Goal: Task Accomplishment & Management: Manage account settings

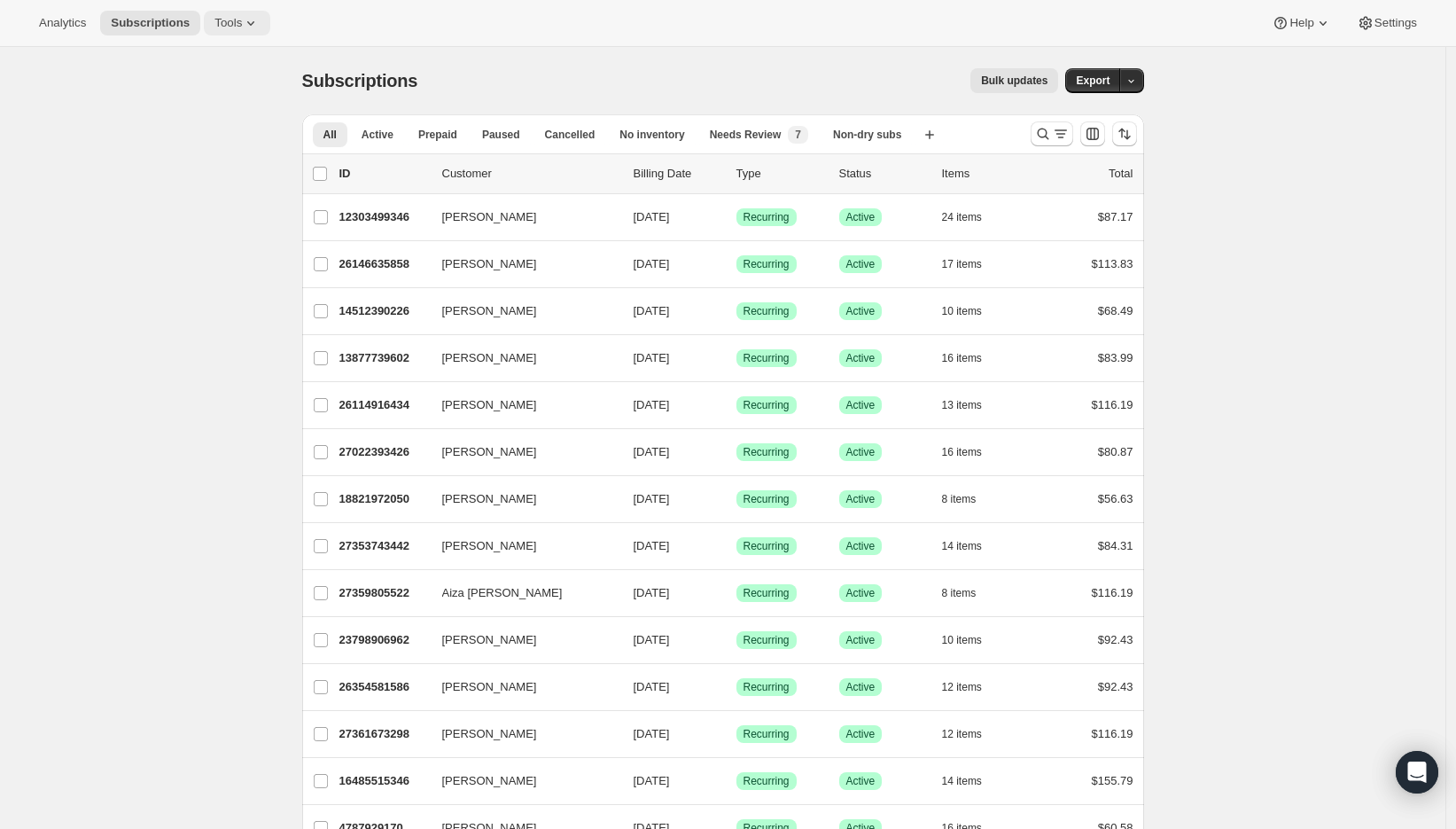
click at [230, 12] on button "Tools" at bounding box center [237, 23] width 66 height 25
click at [253, 121] on span "Bundles" at bounding box center [250, 121] width 156 height 17
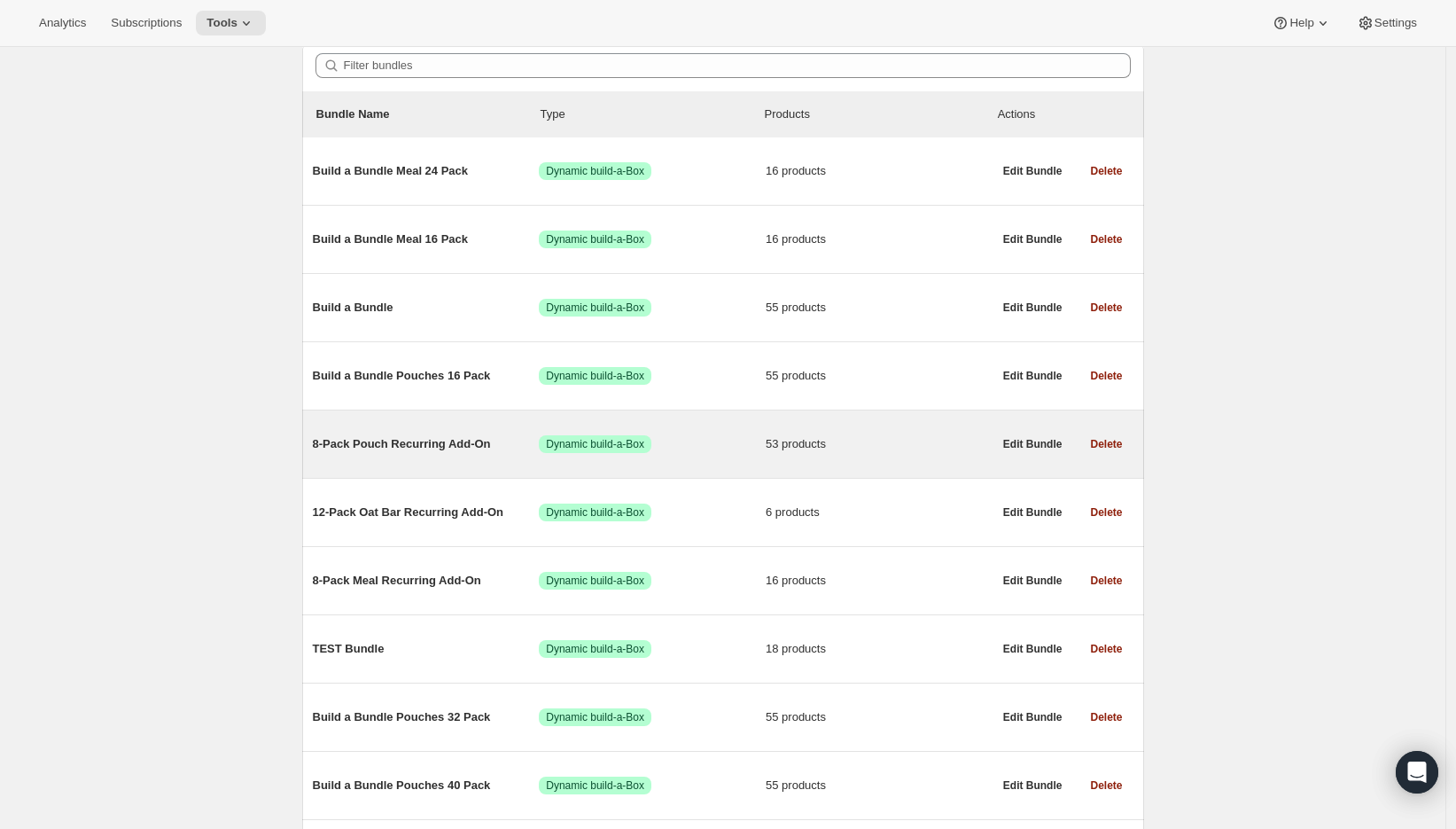
scroll to position [161, 0]
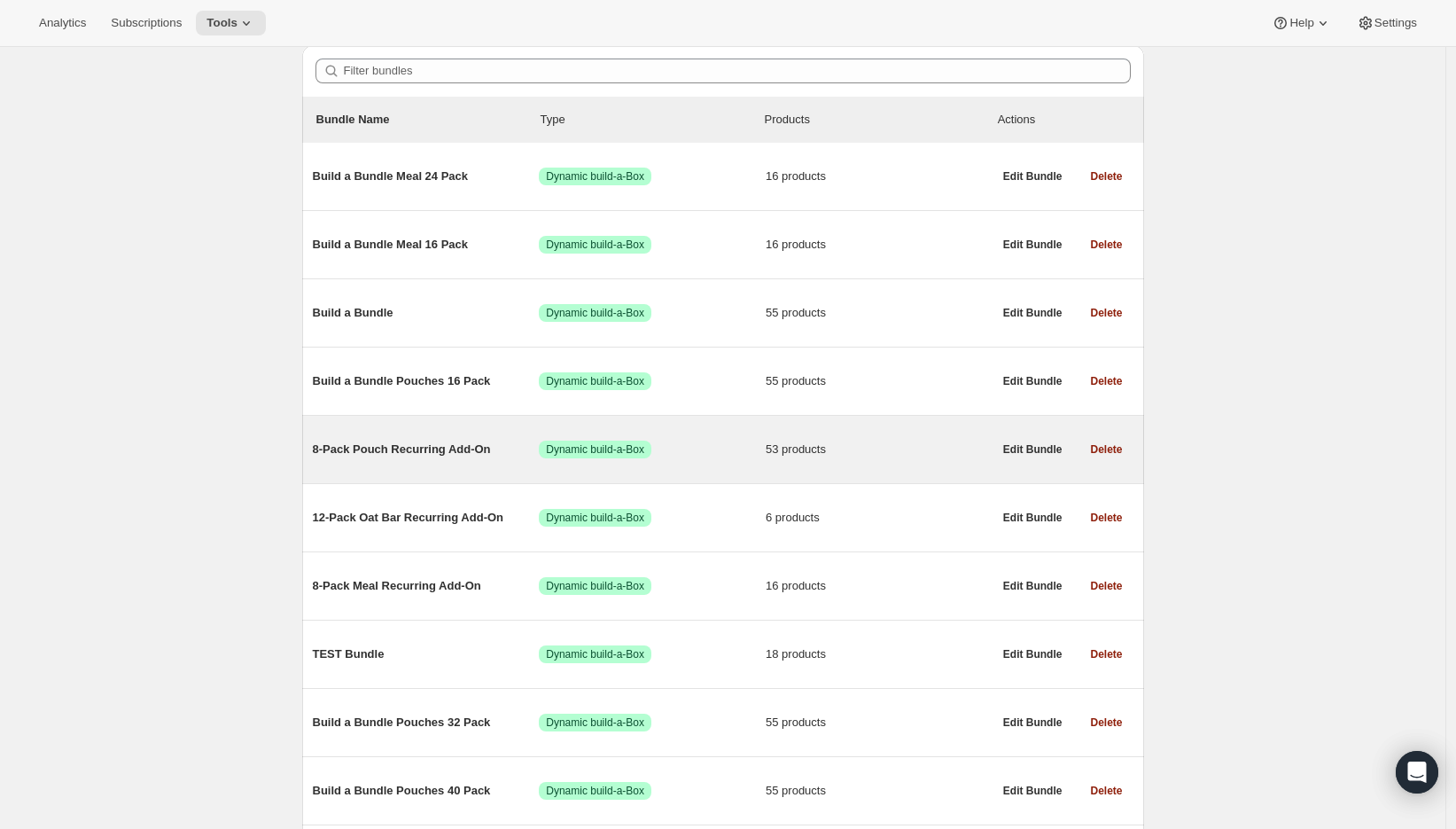
click at [388, 442] on span "8-Pack Pouch Recurring Add-On" at bounding box center [426, 449] width 227 height 17
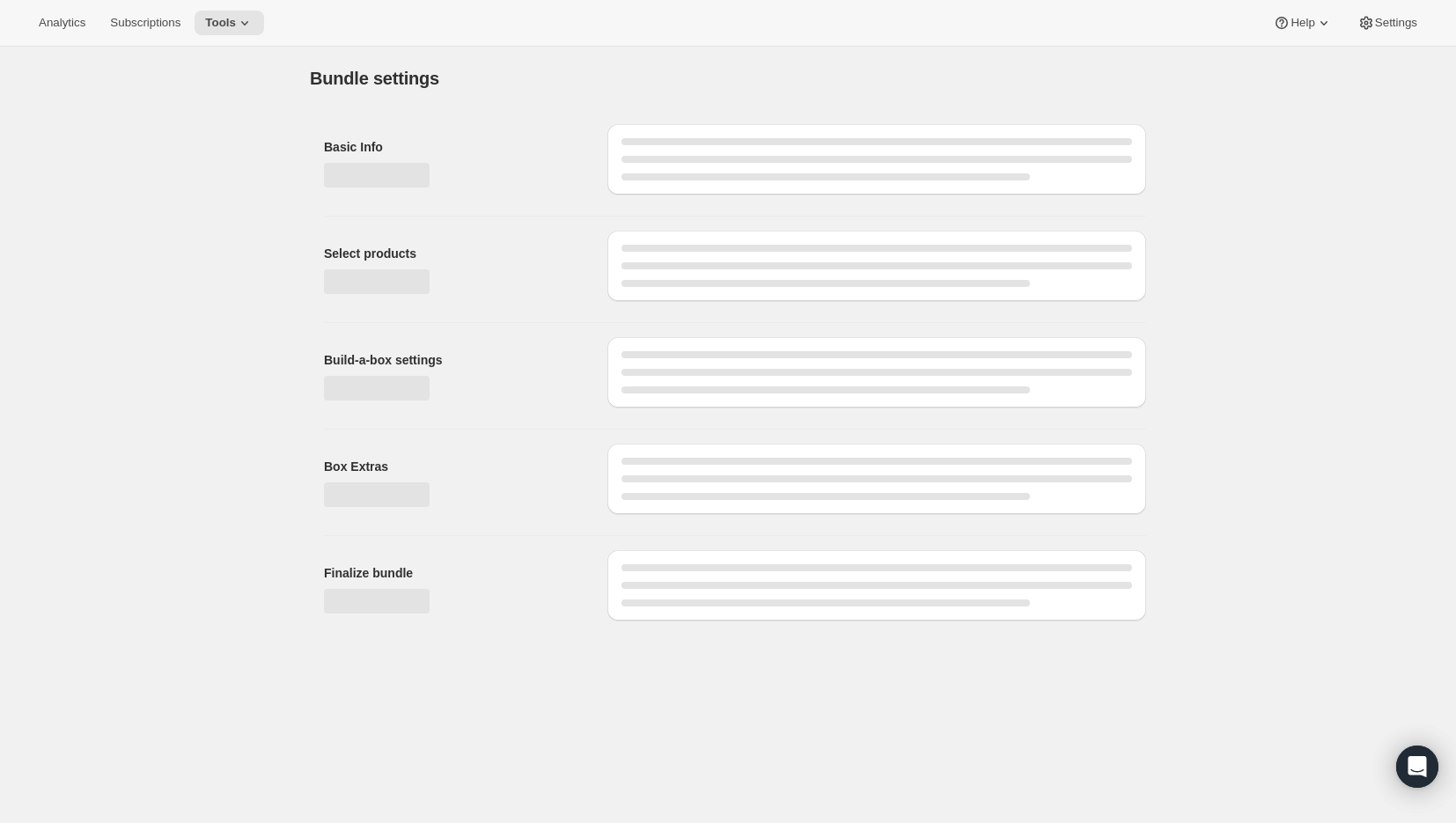
type input "8-Pack Pouch Recurring Add-On"
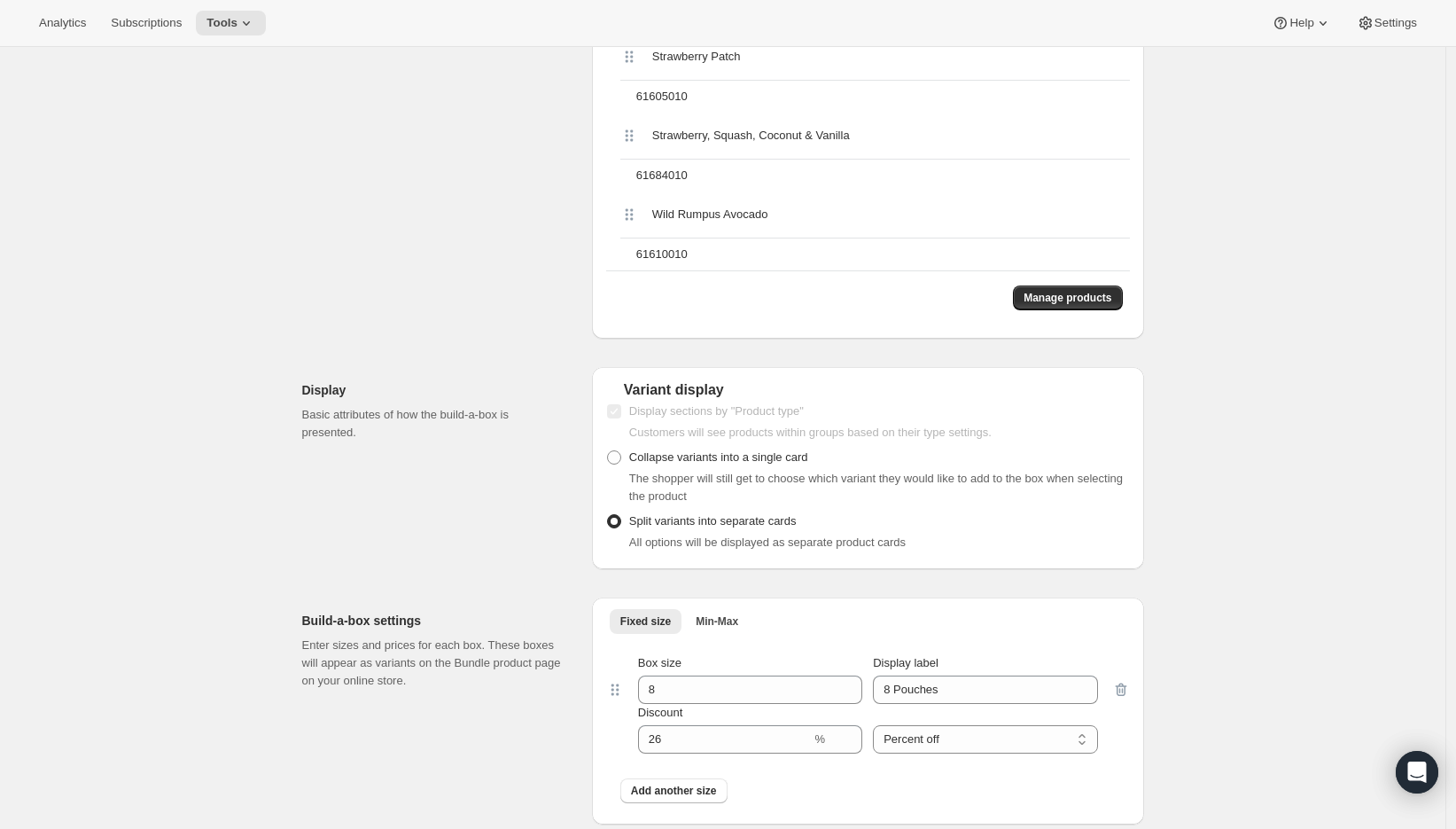
scroll to position [5204, 0]
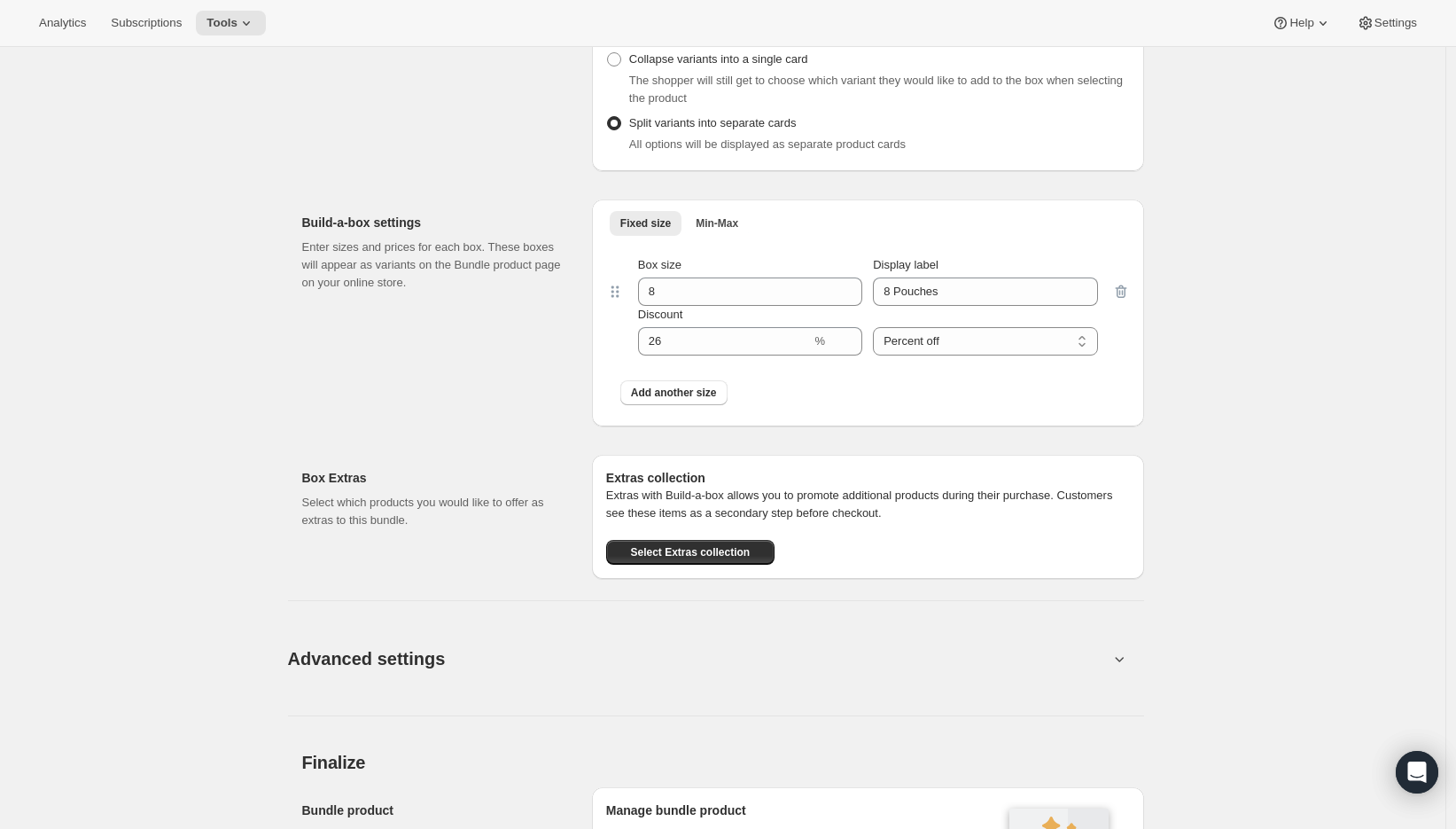
click at [1125, 293] on div at bounding box center [1121, 306] width 17 height 99
click at [1122, 292] on div at bounding box center [1121, 306] width 17 height 99
click at [1126, 291] on div at bounding box center [1121, 306] width 17 height 99
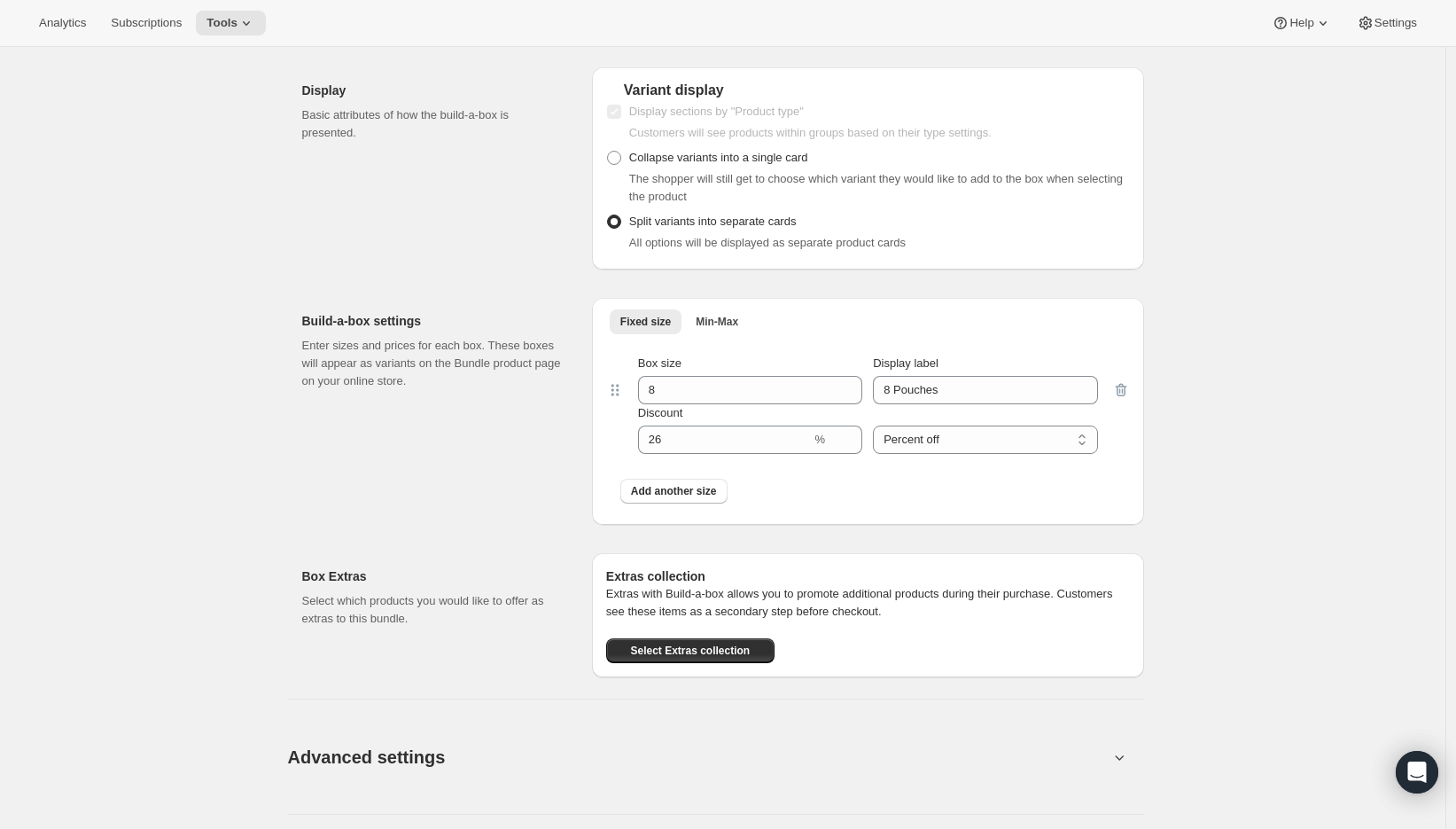
scroll to position [5058, 0]
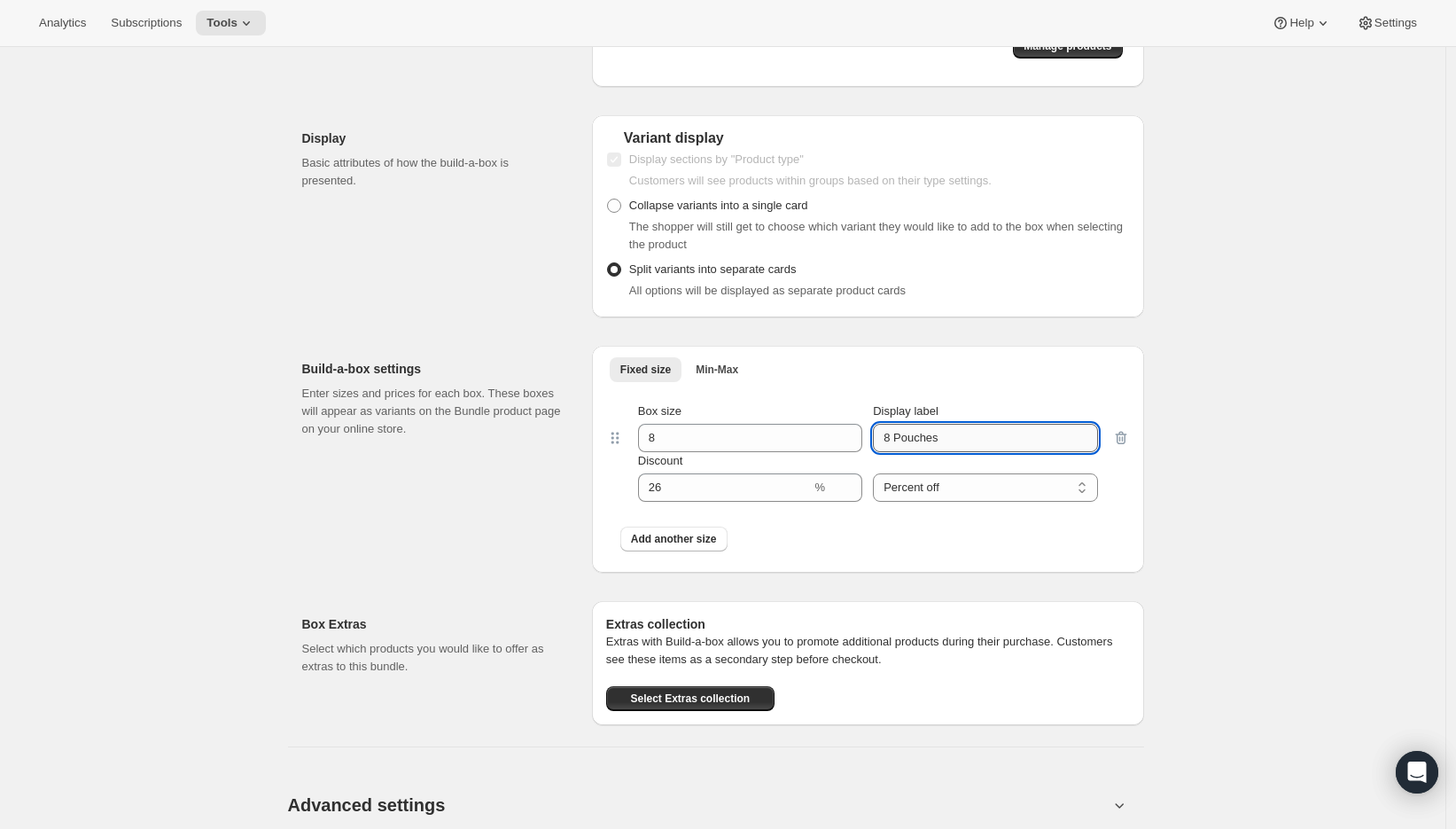
click at [1098, 446] on input "8 Pouches" at bounding box center [985, 437] width 224 height 28
click at [1117, 439] on div at bounding box center [1121, 452] width 17 height 99
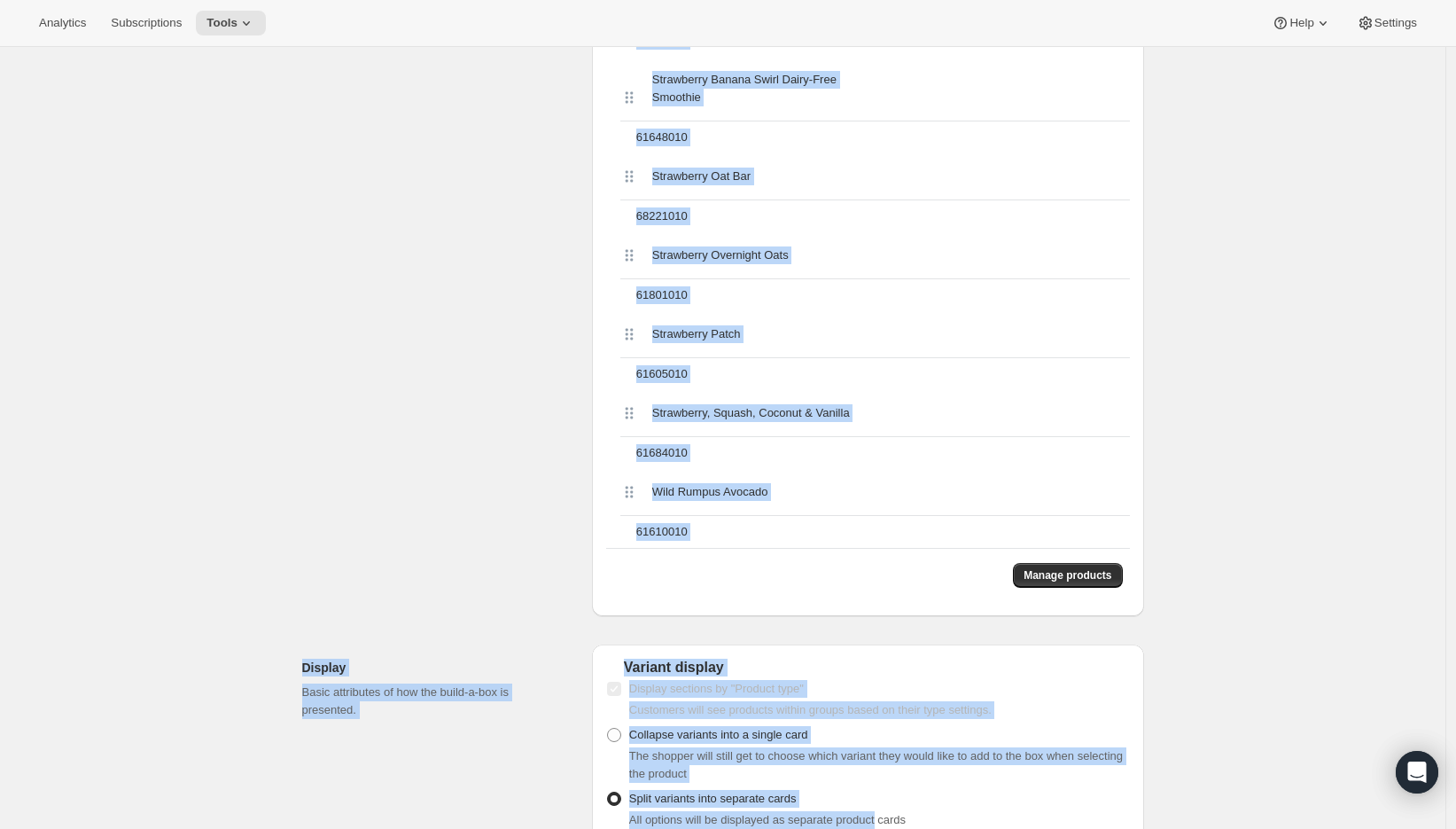
scroll to position [4563, 0]
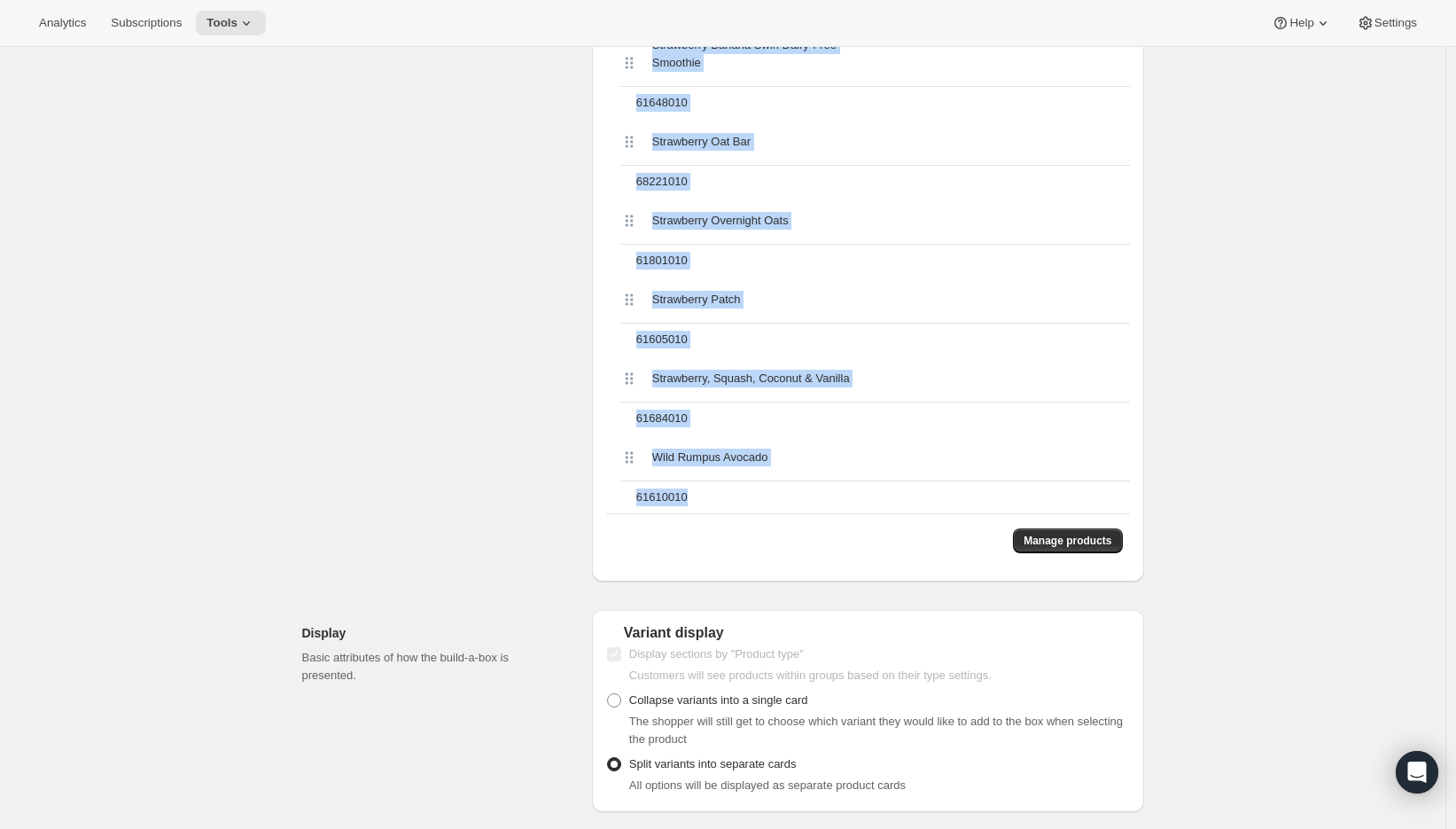
drag, startPoint x: 656, startPoint y: 341, endPoint x: 847, endPoint y: 505, distance: 251.7
copy div "Banana [PERSON_NAME] & Acai 61555010 Red Berries, Cherries & Sweet Potato 61554…"
click at [1052, 536] on span "Manage products" at bounding box center [1067, 540] width 87 height 15
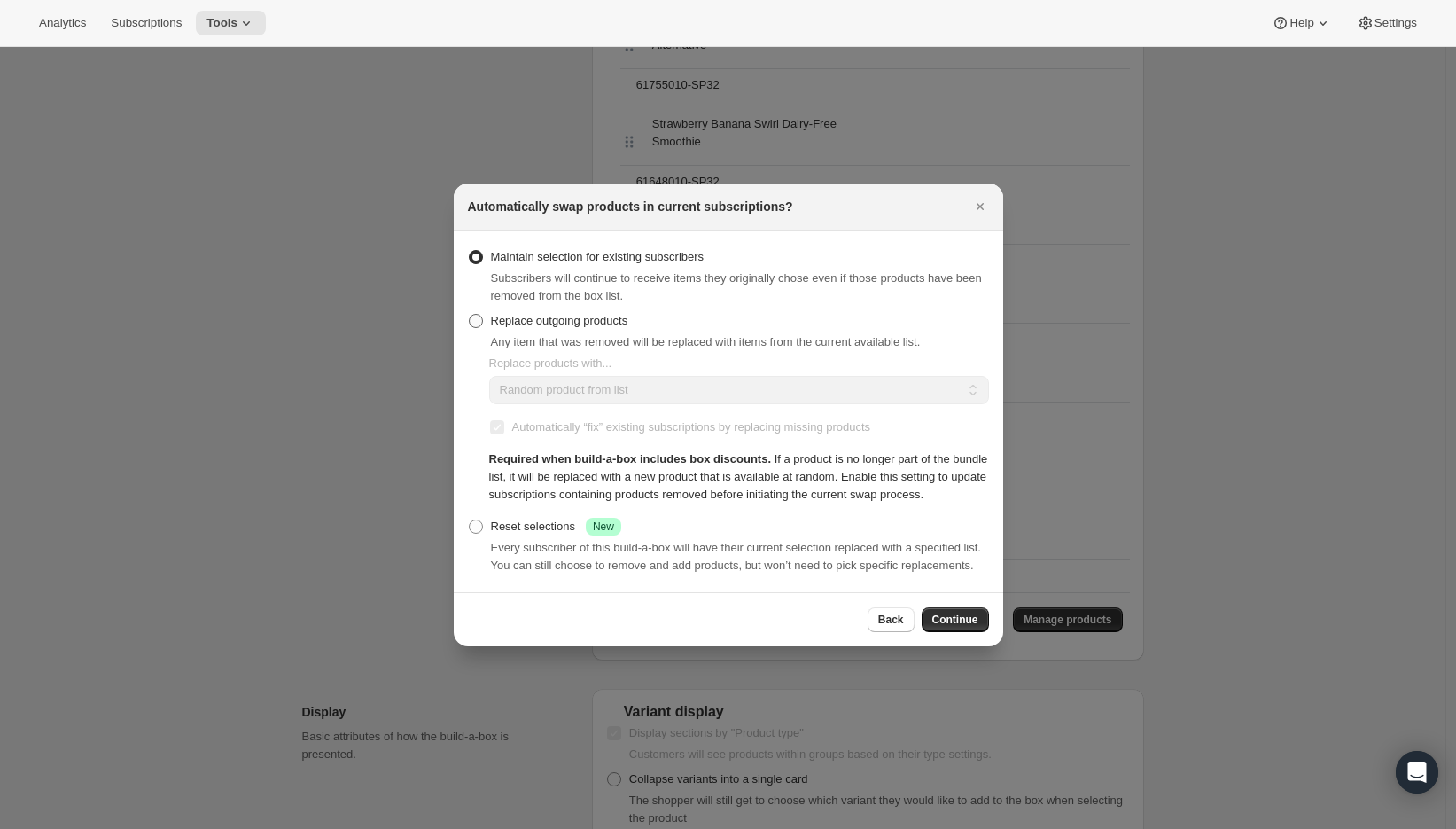
click at [533, 314] on span "Replace outgoing products" at bounding box center [559, 321] width 137 height 14
click at [470, 314] on input "Replace outgoing products" at bounding box center [469, 314] width 1 height 1
radio input "true"
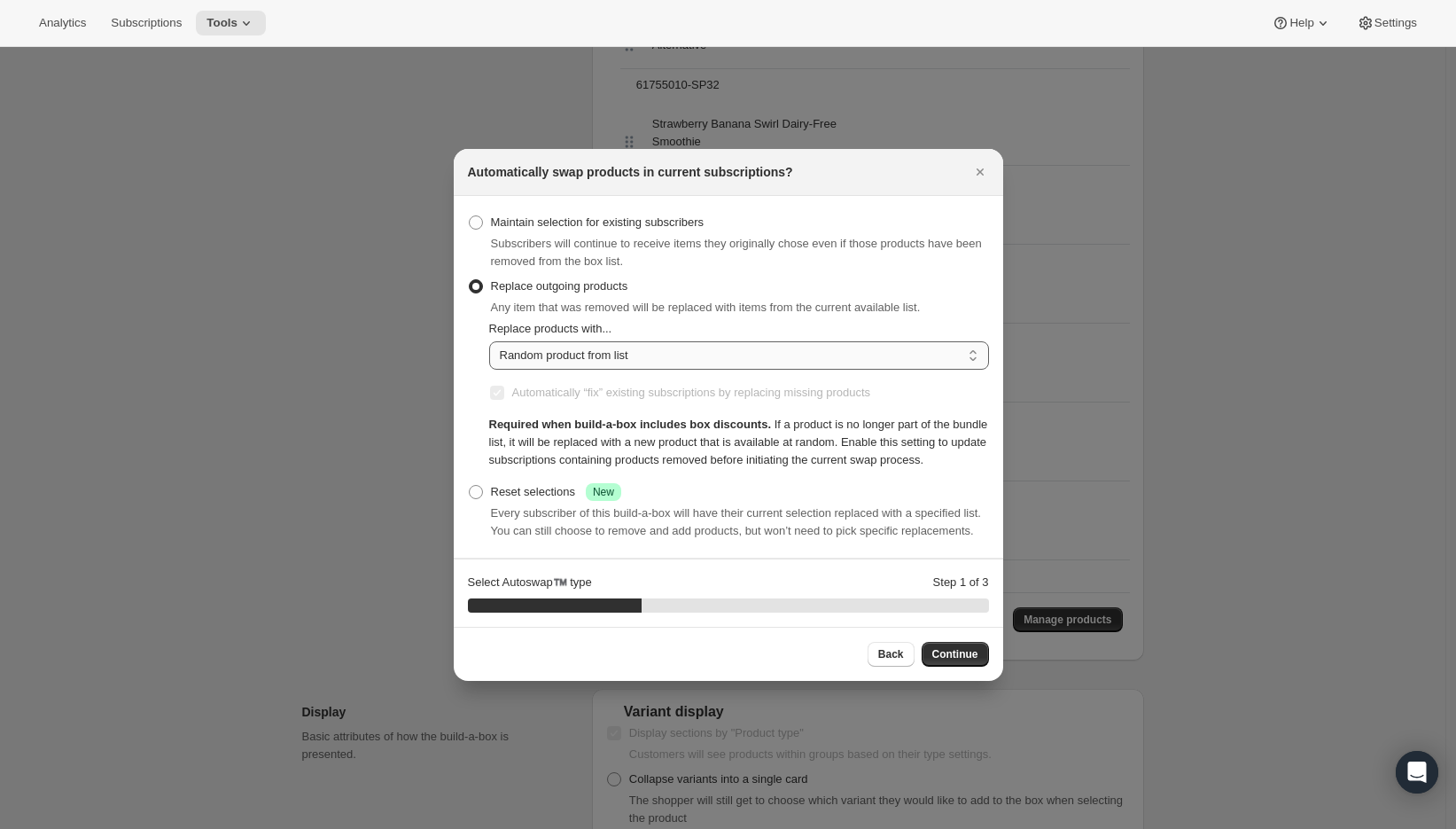
click at [606, 341] on select "Random product from list Matching product type Select specific replacements" at bounding box center [739, 355] width 500 height 28
select select "selection"
click at [490, 341] on select "Random product from list Matching product type Select specific replacements" at bounding box center [739, 355] width 500 height 28
click at [955, 662] on span "Continue" at bounding box center [955, 654] width 46 height 15
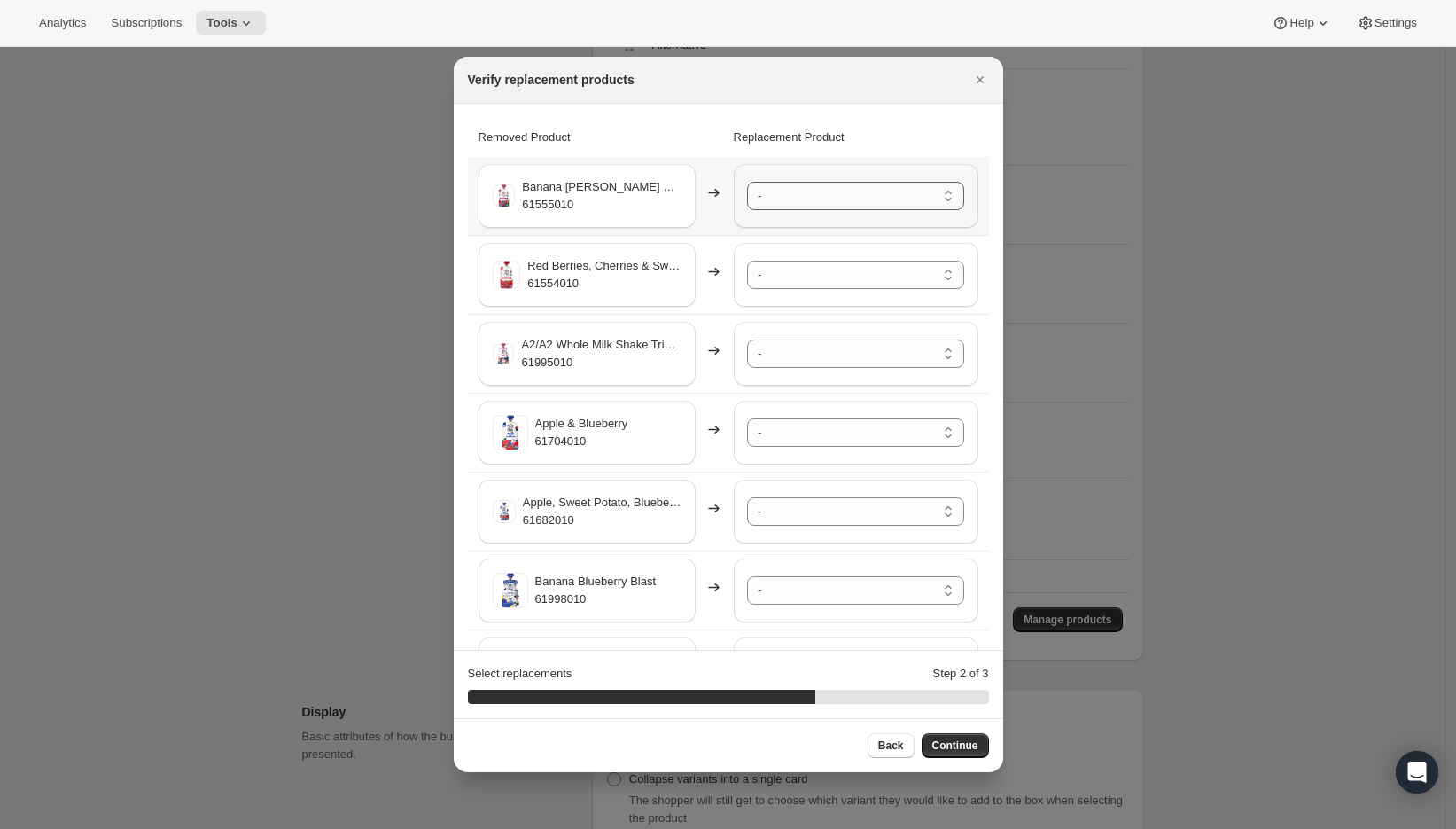
click at [816, 189] on select "- A2/A2 Whole Milk Shake Strawberry Creme - 61996010-SP32 A2/A2 Whole Milk Shak…" at bounding box center [856, 195] width 218 height 28
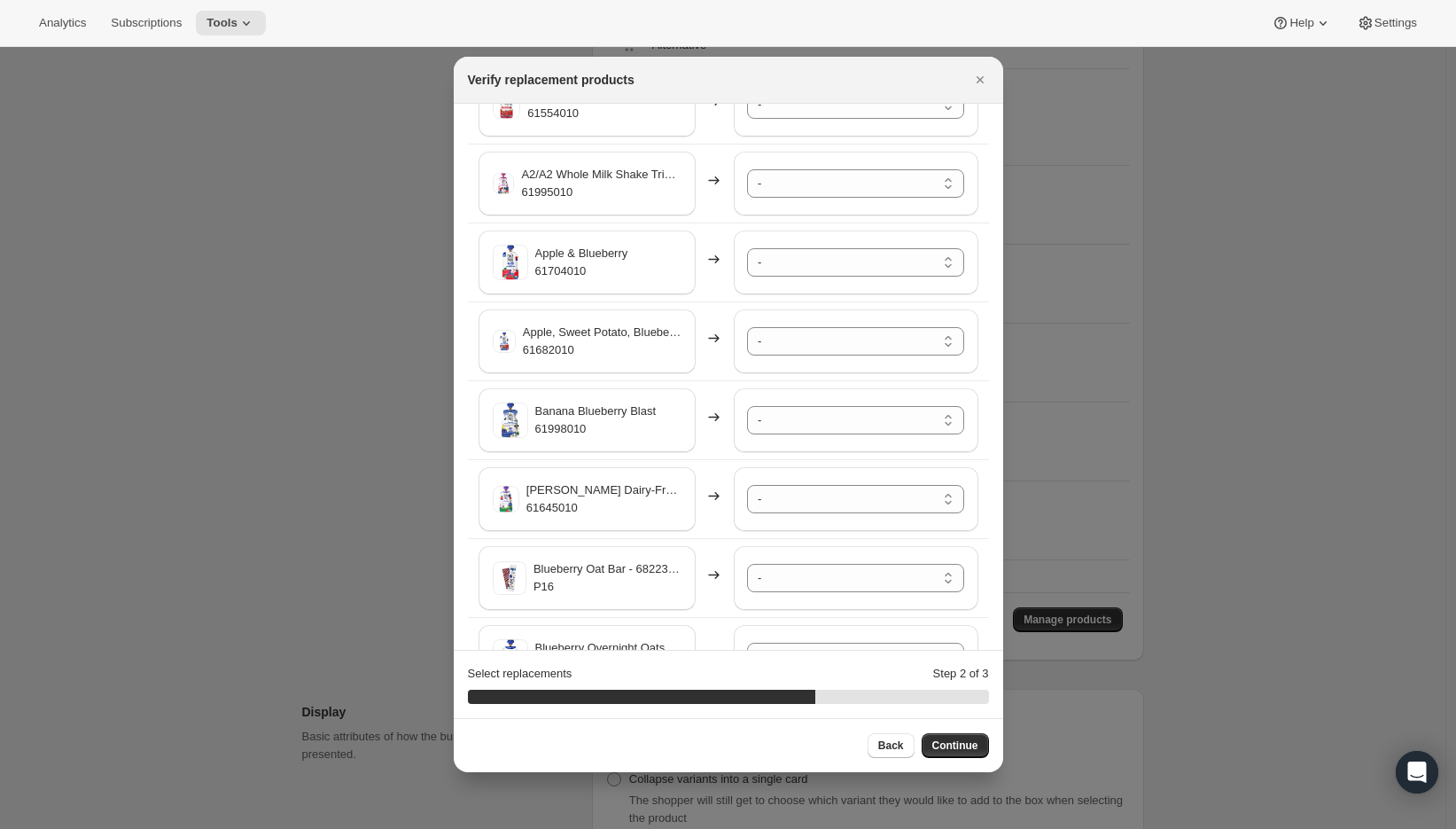
scroll to position [0, 0]
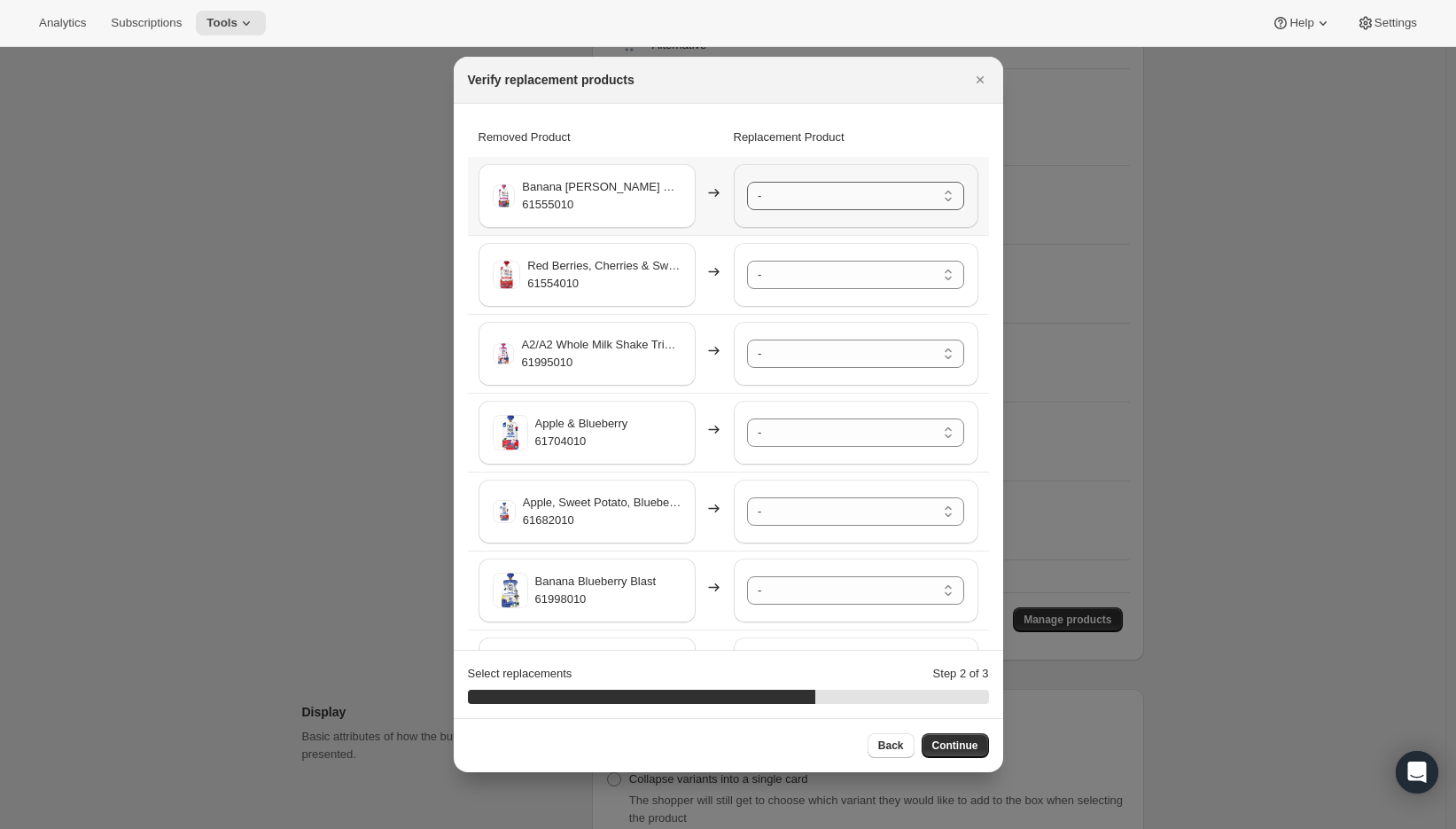
click at [835, 190] on select "- A2/A2 Whole Milk Shake Strawberry Creme - 61996010-SP32 A2/A2 Whole Milk Shak…" at bounding box center [856, 195] width 218 height 28
click at [808, 284] on select "- A2/A2 Whole Milk Shake Strawberry Creme - 61996010-SP32 A2/A2 Whole Milk Shak…" at bounding box center [856, 274] width 218 height 28
click at [821, 350] on select "- A2/A2 Whole Milk Shake Strawberry Creme - 61996010-SP32 A2/A2 Whole Milk Shak…" at bounding box center [856, 353] width 218 height 28
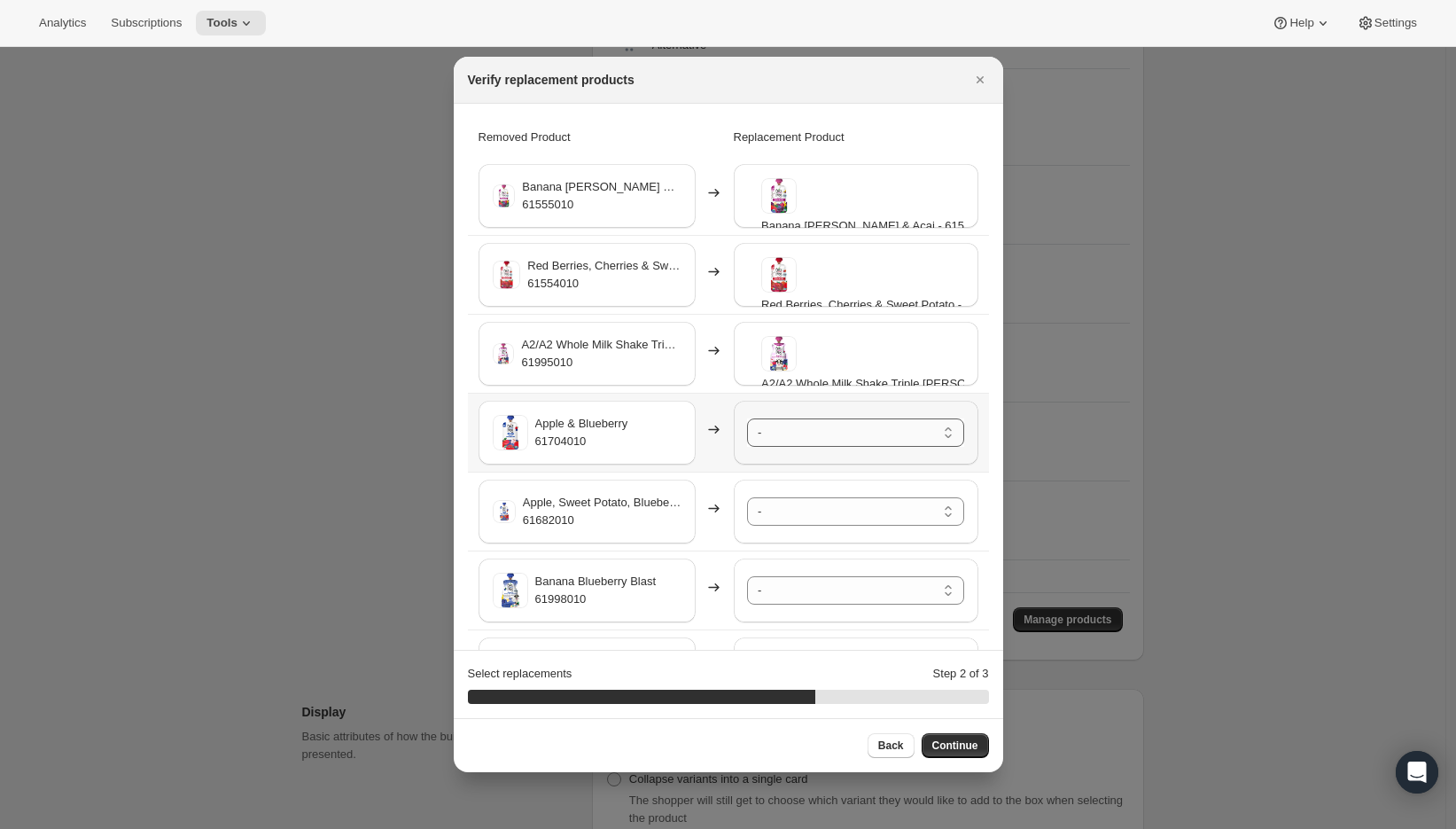
click at [825, 434] on select "- A2/A2 Whole Milk Shake Strawberry Creme - 61996010-SP32 A2/A2 Whole Milk Shak…" at bounding box center [856, 432] width 218 height 28
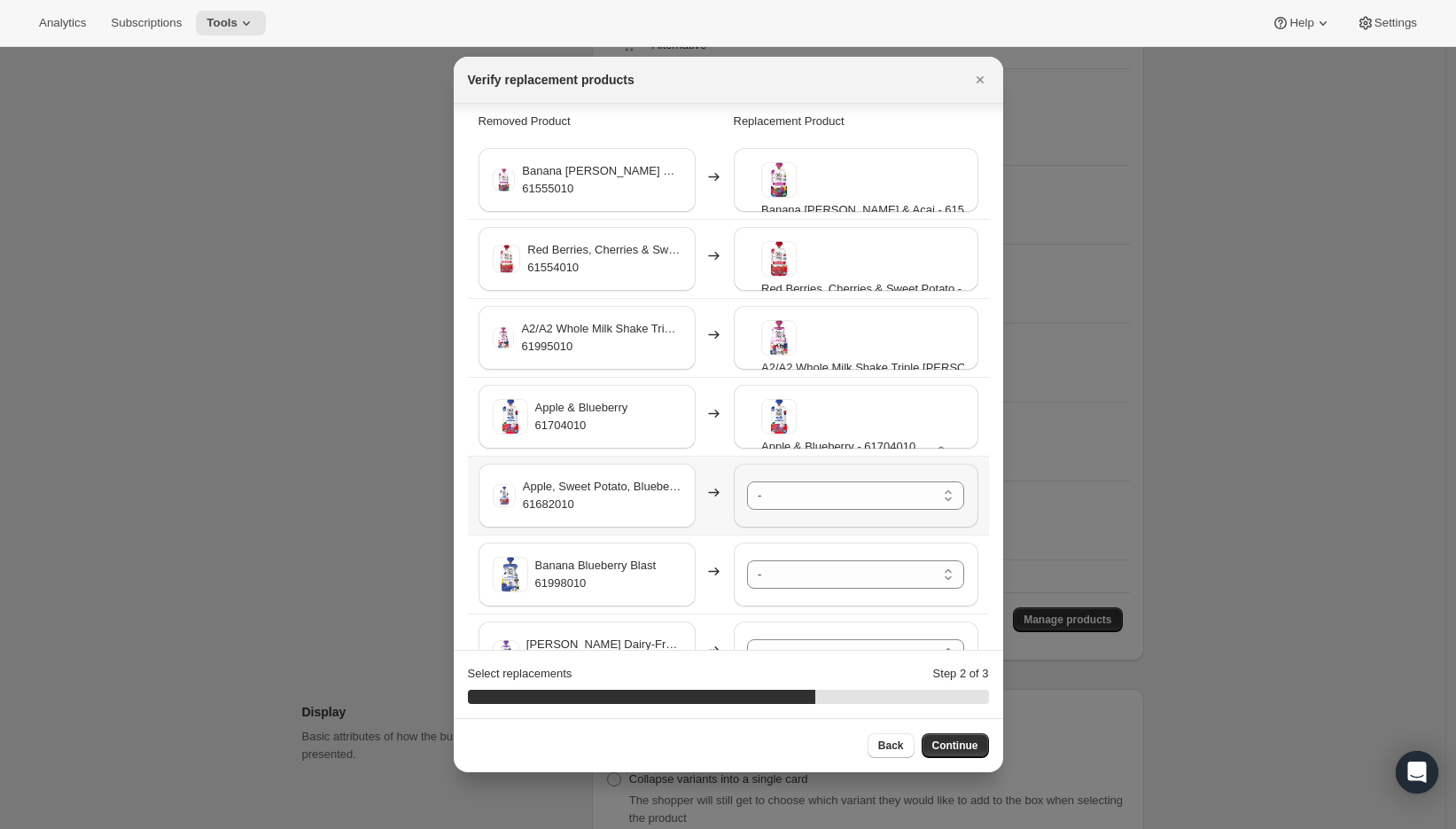
scroll to position [37, 0]
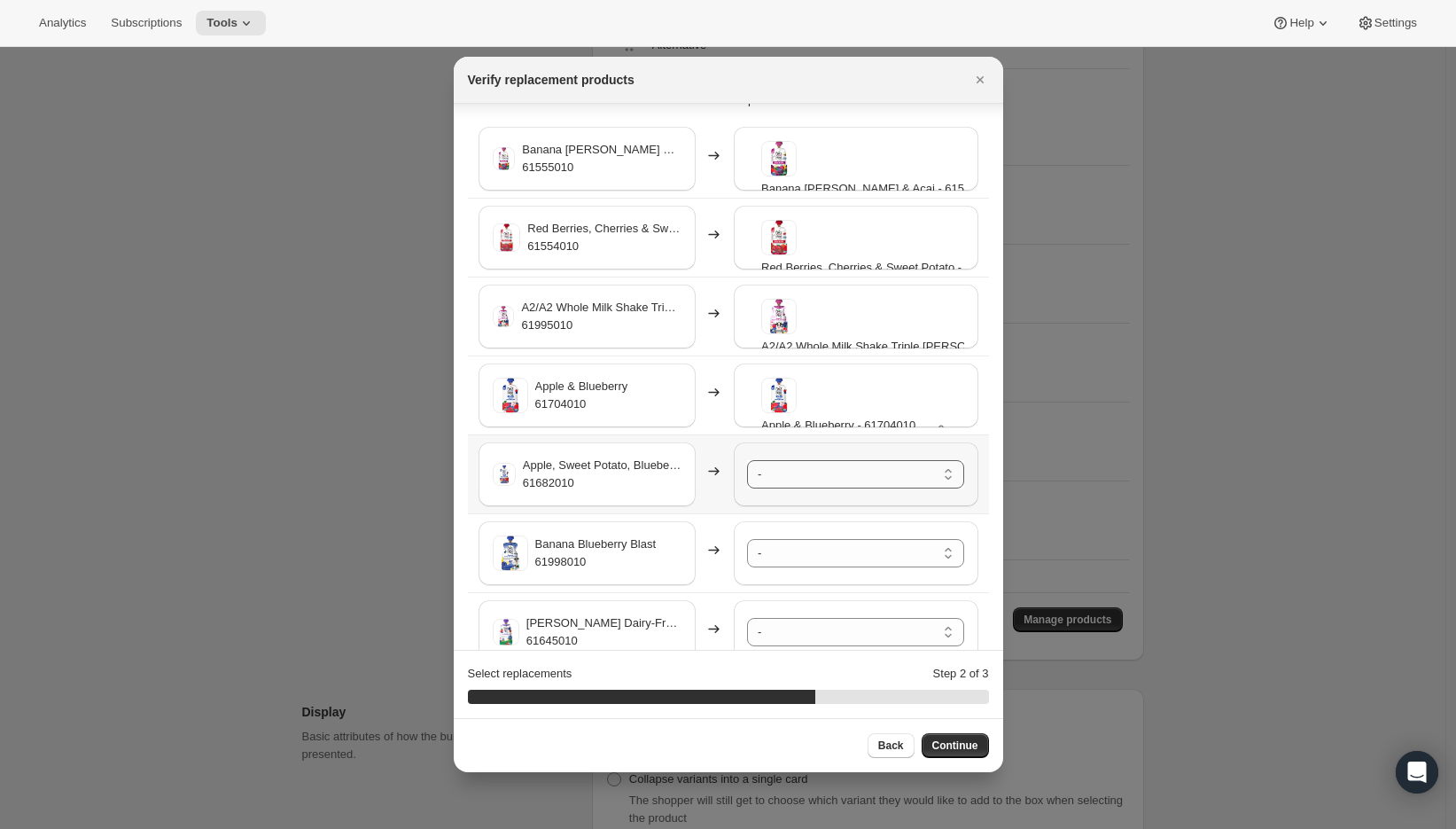
click at [818, 471] on select "- A2/A2 Whole Milk Shake Strawberry Creme - 61996010-SP32 A2/A2 Whole Milk Shak…" at bounding box center [856, 474] width 218 height 28
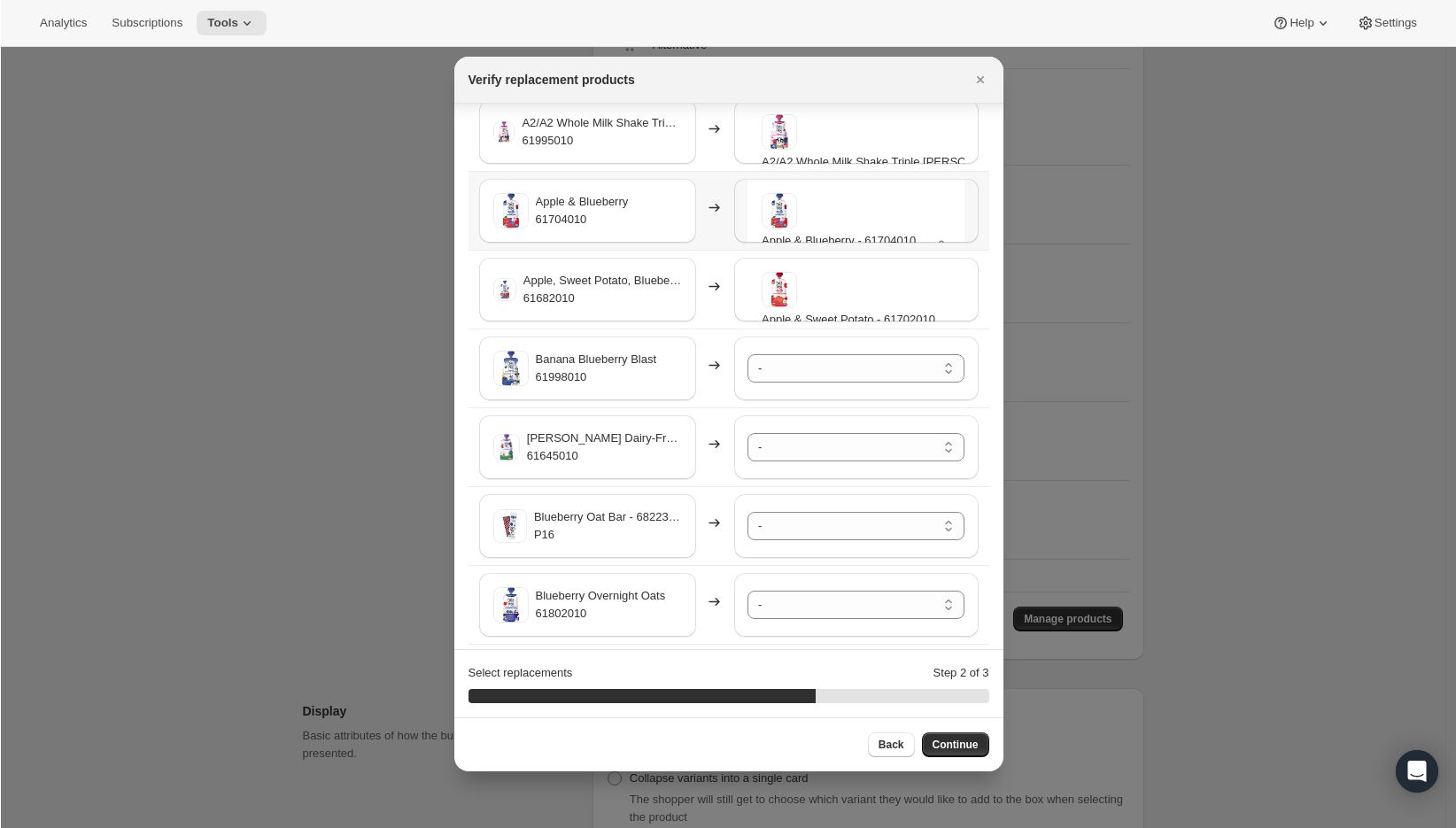
scroll to position [223, 0]
click at [839, 369] on select "- A2/A2 Whole Milk Shake Strawberry Creme - 61996010-SP32 A2/A2 Whole Milk Shak…" at bounding box center [855, 366] width 217 height 28
click at [810, 375] on select "- A2/A2 Whole Milk Shake Strawberry Creme - 61996010-SP32 A2/A2 Whole Milk Shak…" at bounding box center [856, 366] width 217 height 28
click at [803, 449] on select "- A2/A2 Whole Milk Shake Strawberry Creme - 61996010-SP32 A2/A2 Whole Milk Shak…" at bounding box center [856, 445] width 217 height 28
click at [793, 545] on div "- A2/A2 Whole Milk Shake Strawberry Creme - 61996010-SP32 A2/A2 Whole Milk Shak…" at bounding box center [855, 524] width 245 height 64
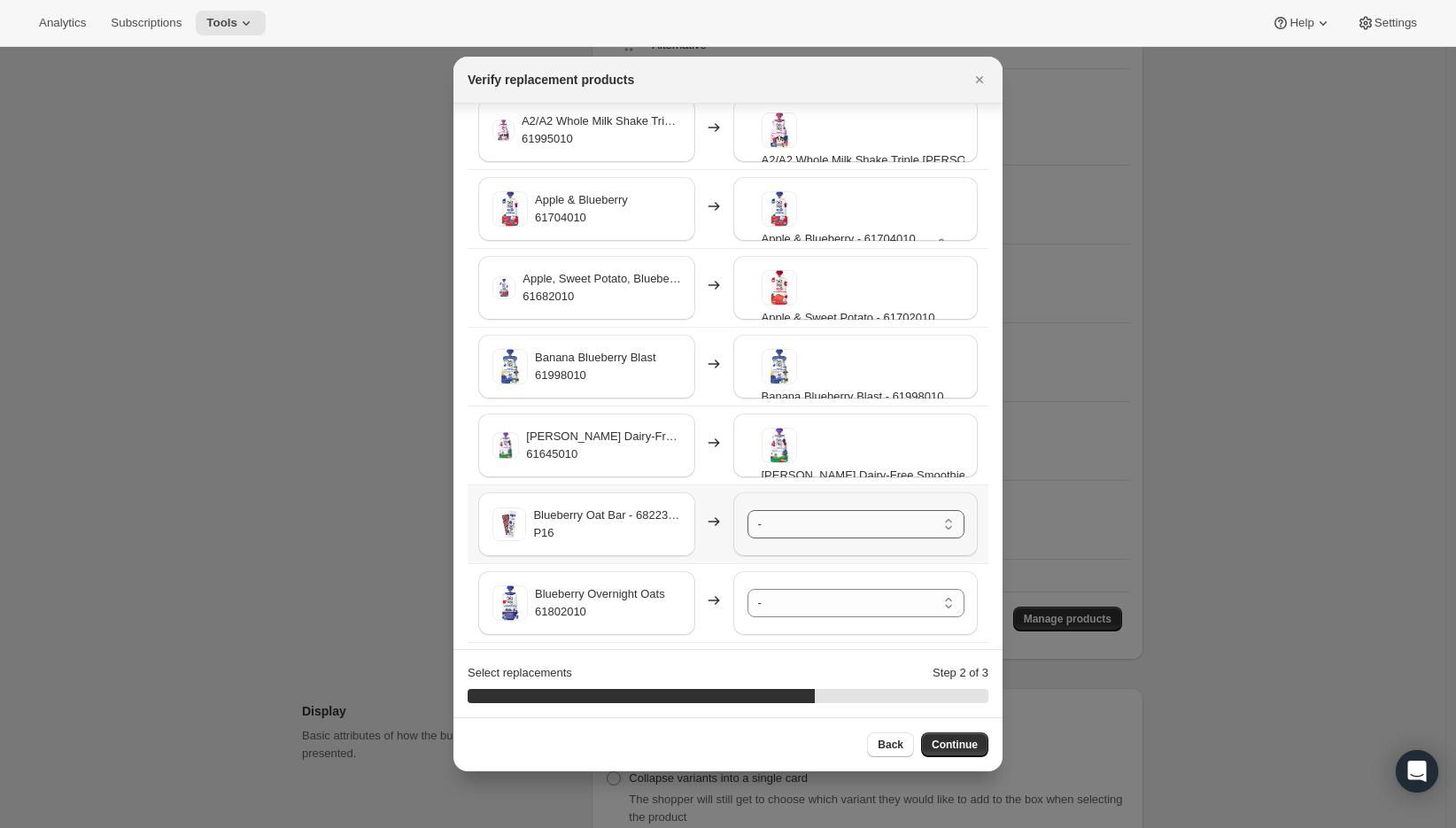
click at [799, 523] on select "- A2/A2 Whole Milk Shake Strawberry Creme - 61996010-SP32 A2/A2 Whole Milk Shak…" at bounding box center [856, 524] width 217 height 28
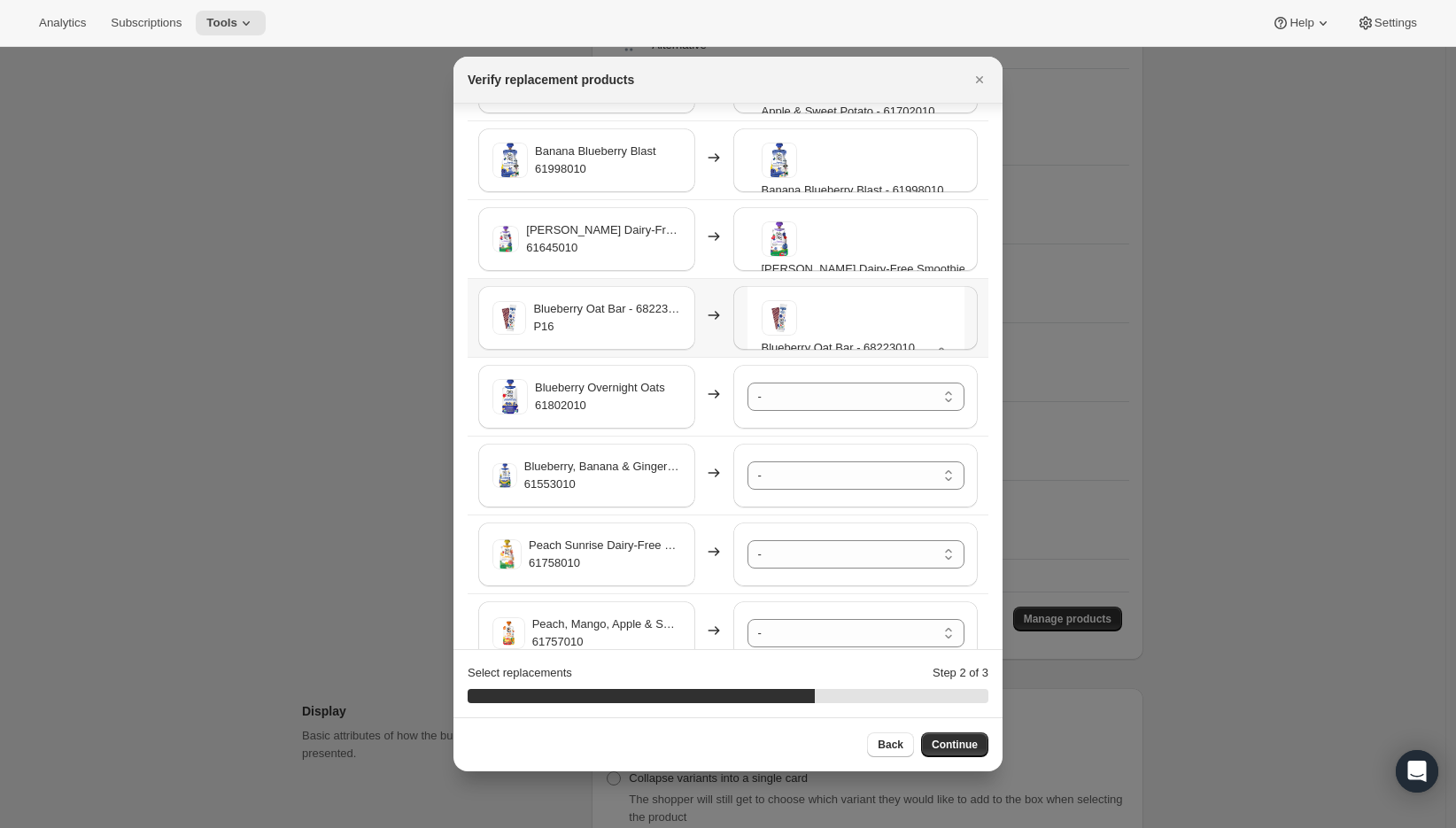
scroll to position [447, 0]
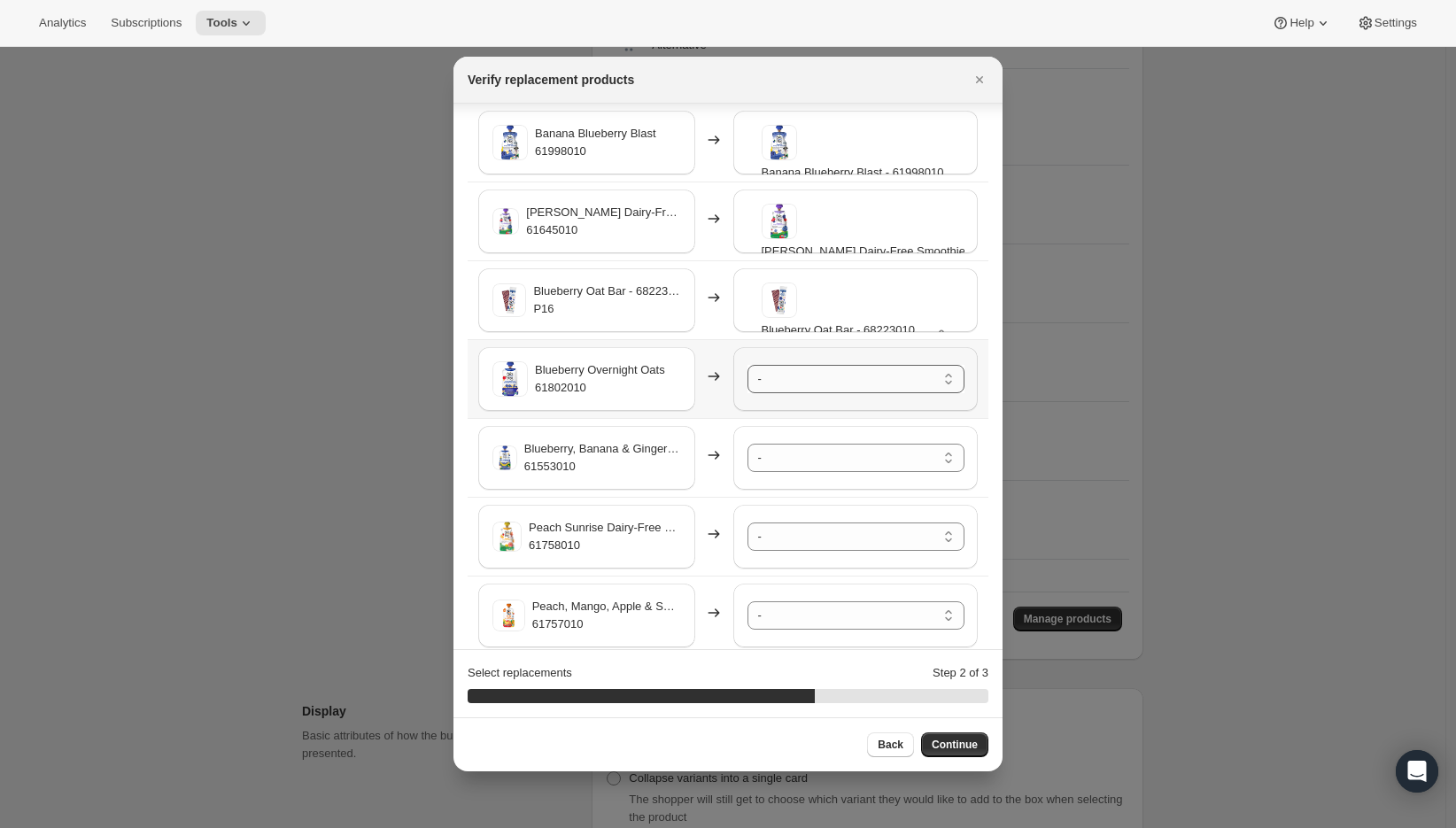
click at [794, 386] on select "- A2/A2 Whole Milk Shake Strawberry Creme - 61996010-SP32 A2/A2 Whole Milk Shak…" at bounding box center [856, 379] width 217 height 28
click at [787, 458] on select "- A2/A2 Whole Milk Shake Strawberry Creme - 61996010-SP32 A2/A2 Whole Milk Shak…" at bounding box center [856, 457] width 217 height 28
click at [800, 550] on div "- A2/A2 Whole Milk Shake Strawberry Creme - 61996010-SP32 A2/A2 Whole Milk Shak…" at bounding box center [855, 537] width 245 height 64
click at [800, 541] on select "- A2/A2 Whole Milk Shake Strawberry Creme - 61996010-SP32 A2/A2 Whole Milk Shak…" at bounding box center [856, 536] width 217 height 28
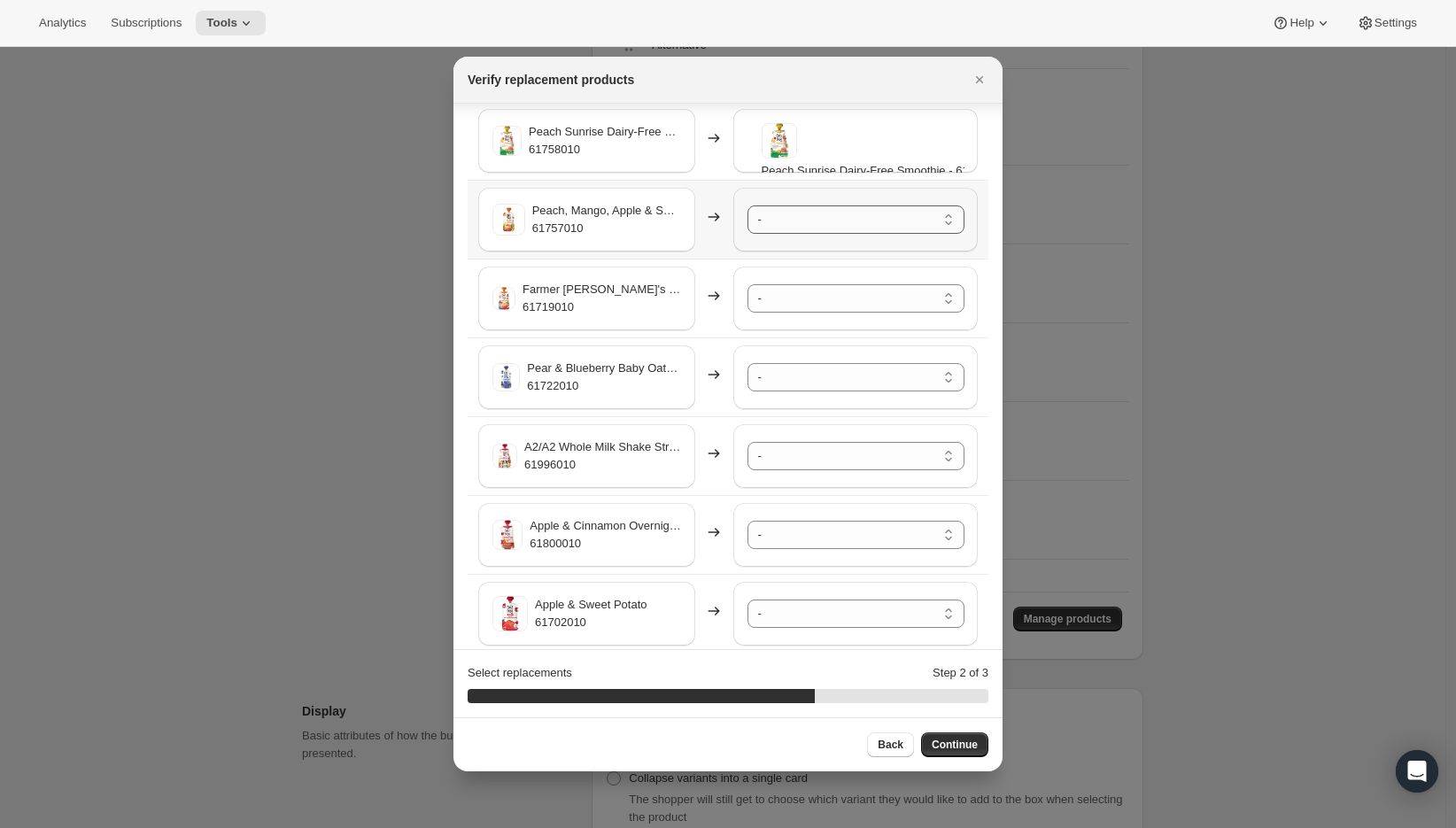
scroll to position [845, 0]
click at [773, 220] on select "- A2/A2 Whole Milk Shake Strawberry Creme - 61996010-SP32 A2/A2 Whole Milk Shak…" at bounding box center [856, 217] width 217 height 28
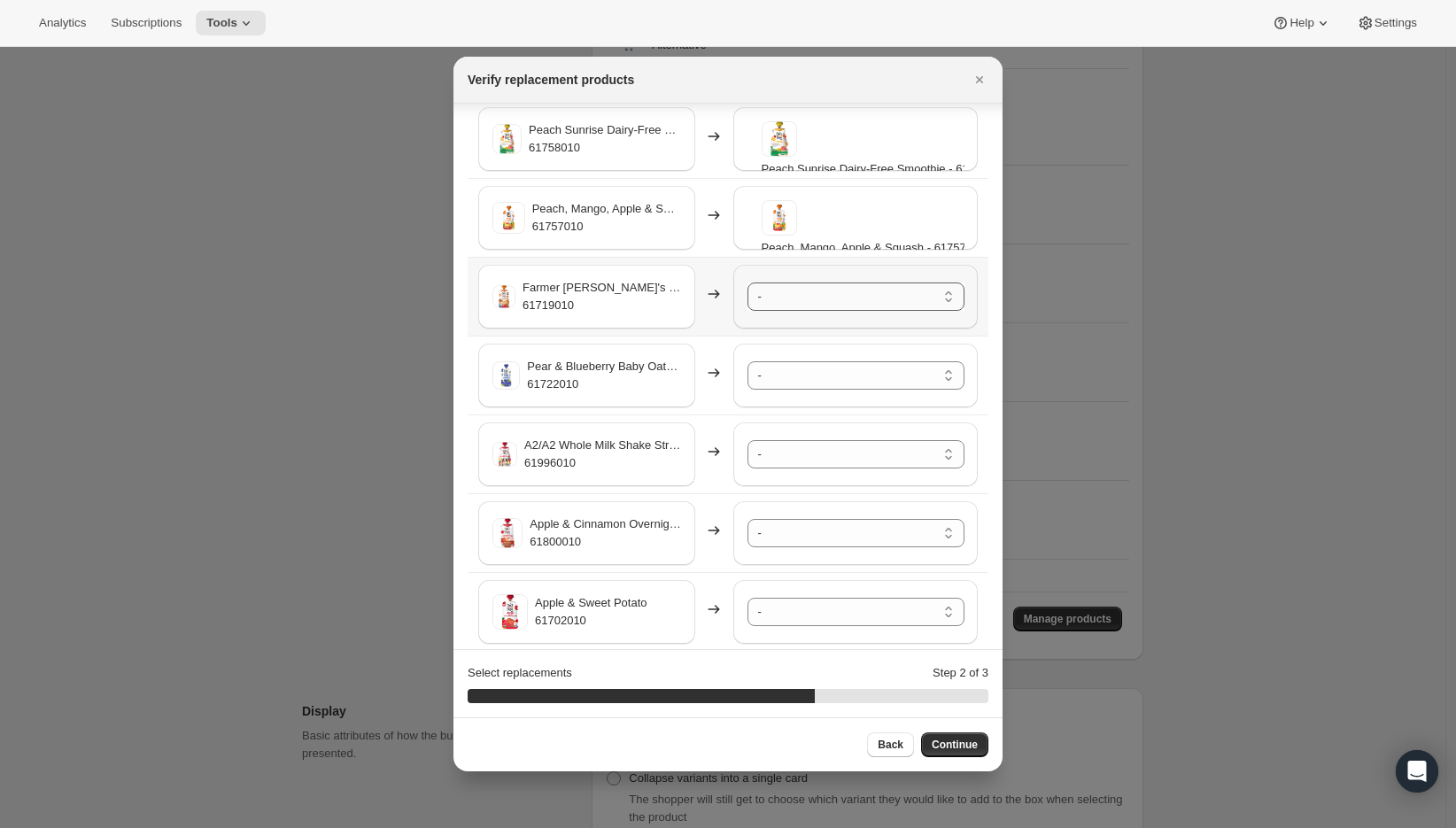
click at [787, 305] on select "- A2/A2 Whole Milk Shake Strawberry Creme - 61996010-SP32 A2/A2 Whole Milk Shak…" at bounding box center [856, 296] width 217 height 28
click at [780, 383] on select "- A2/A2 Whole Milk Shake Strawberry Creme - 61996010-SP32 A2/A2 Whole Milk Shak…" at bounding box center [856, 375] width 217 height 28
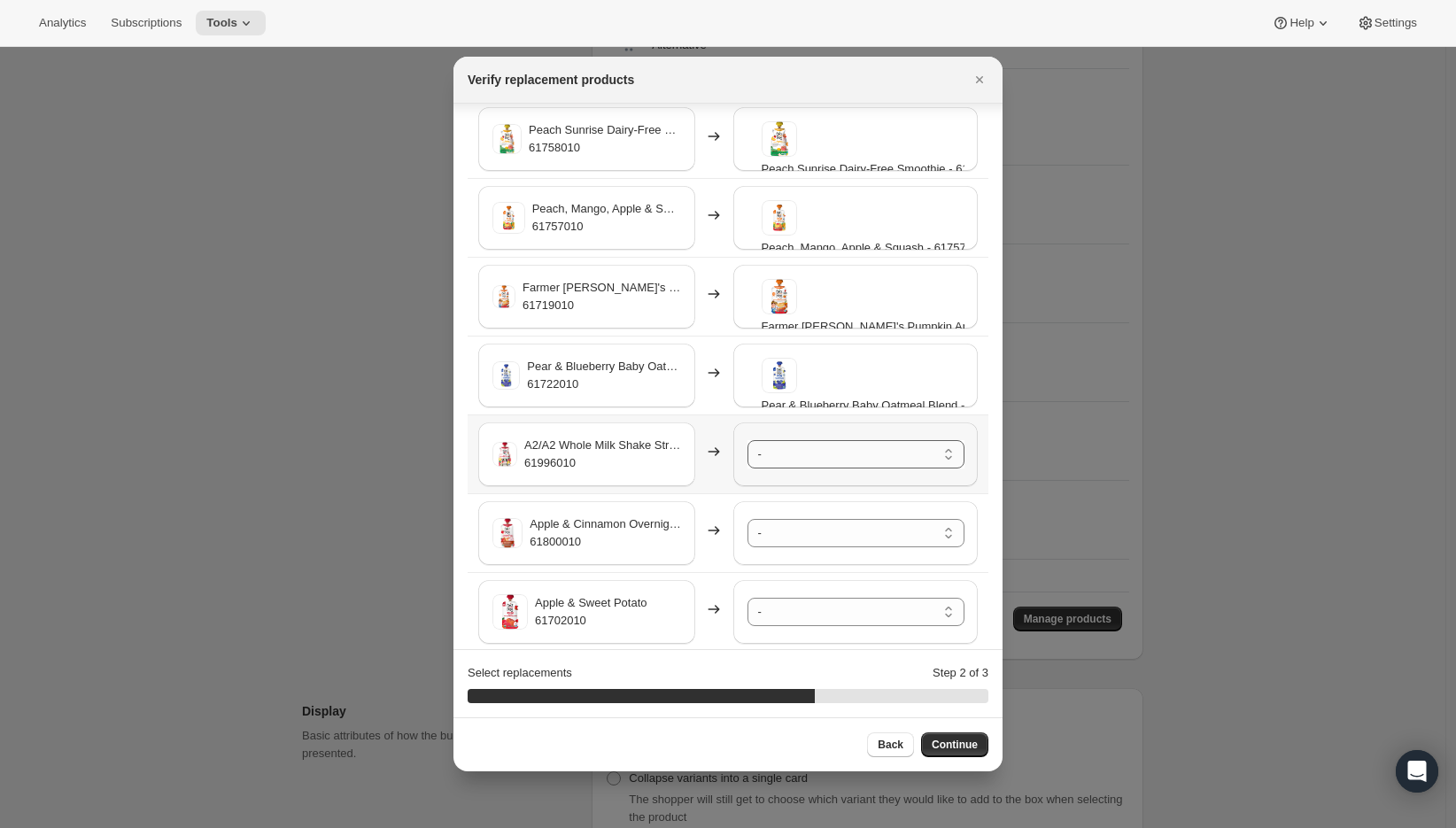
click at [801, 460] on select "- A2/A2 Whole Milk Shake Strawberry Creme - 61996010-SP32 A2/A2 Whole Milk Shak…" at bounding box center [856, 453] width 217 height 28
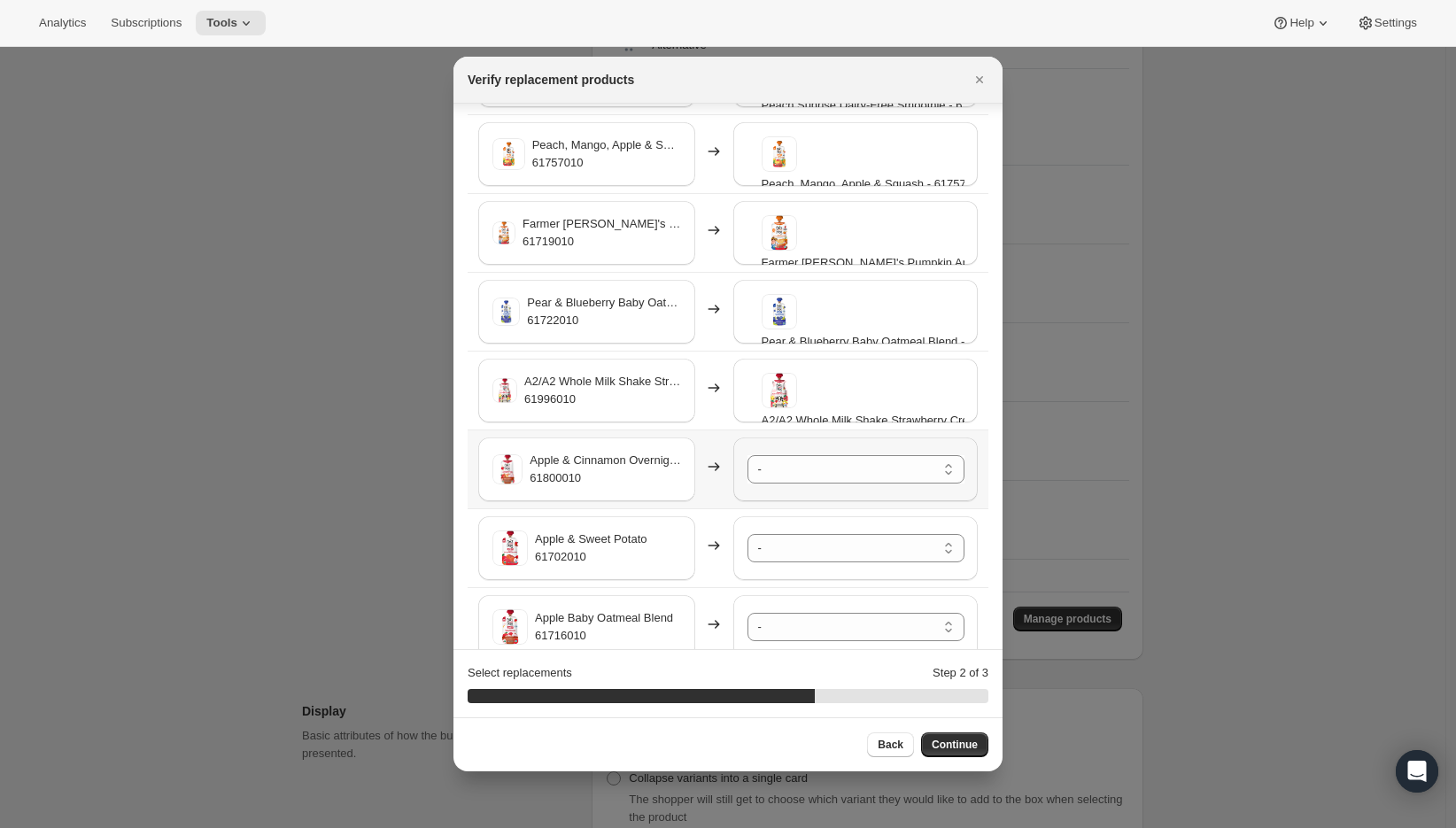
scroll to position [977, 0]
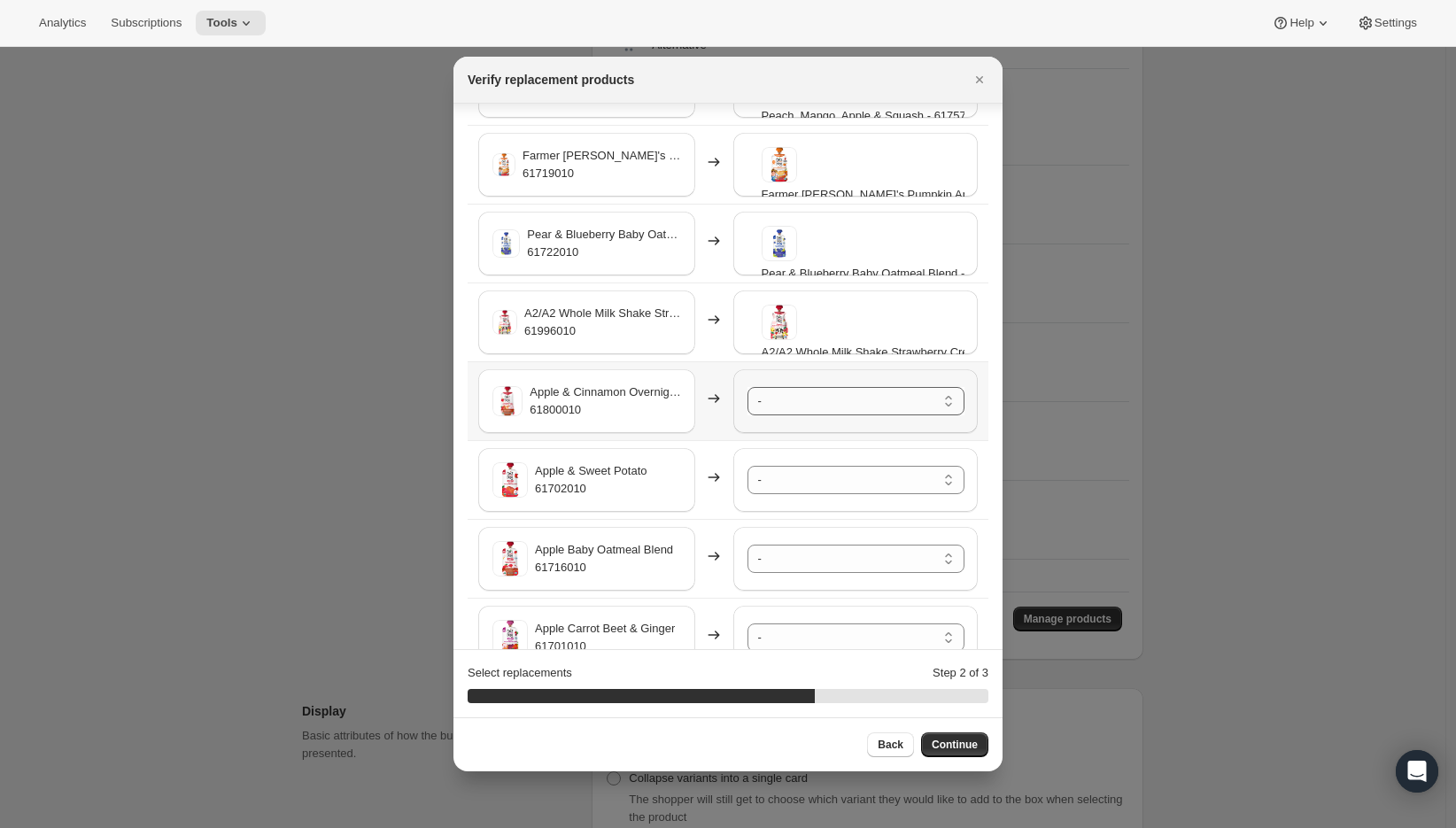
click at [786, 407] on select "- A2/A2 Whole Milk Shake Strawberry Creme - 61996010-SP32 A2/A2 Whole Milk Shak…" at bounding box center [856, 401] width 217 height 28
click at [778, 480] on select "- A2/A2 Whole Milk Shake Strawberry Creme - 61996010-SP32 A2/A2 Whole Milk Shak…" at bounding box center [856, 480] width 217 height 28
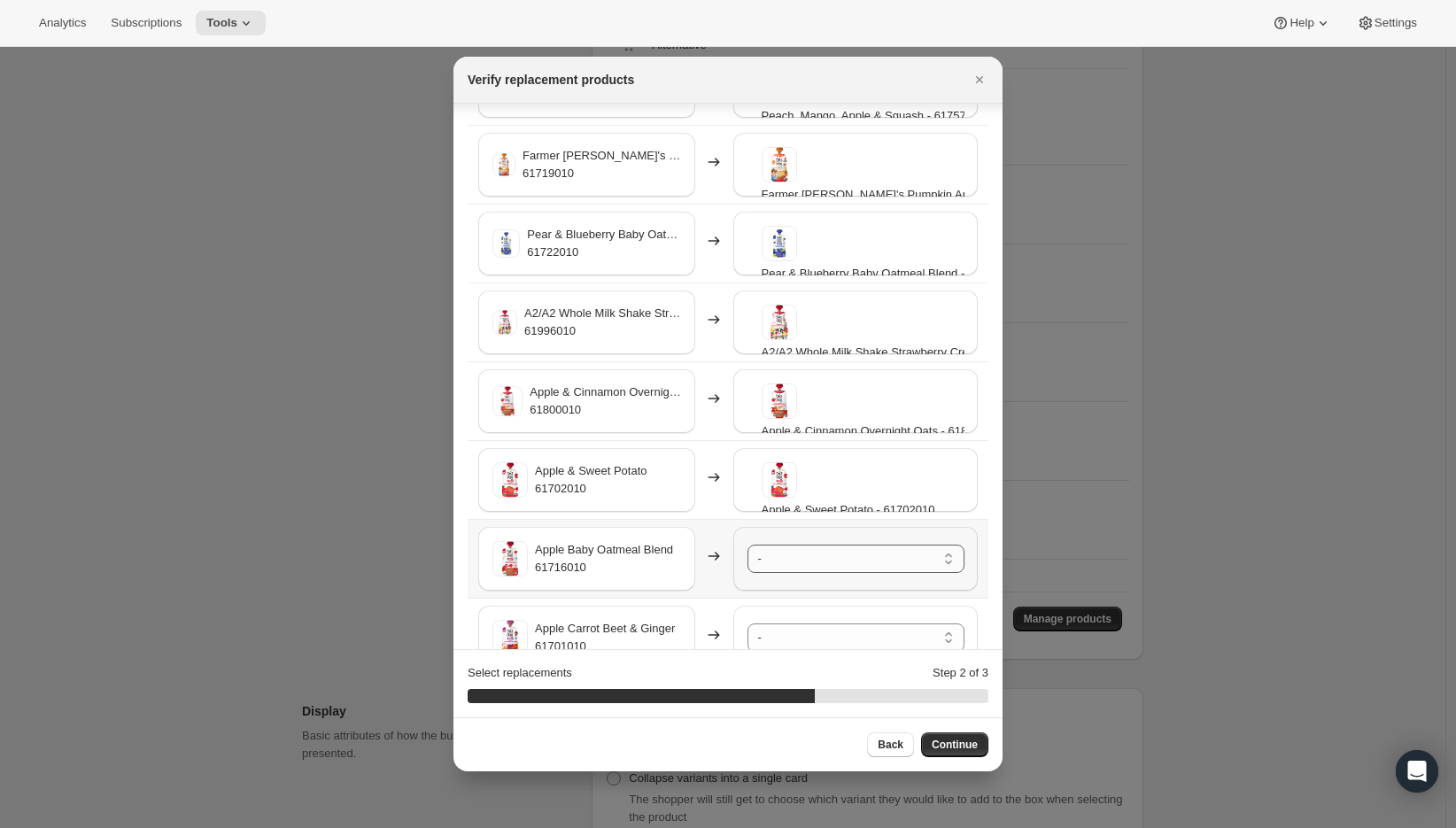
click at [769, 560] on select "- A2/A2 Whole Milk Shake Strawberry Creme - 61996010-SP32 A2/A2 Whole Milk Shak…" at bounding box center [856, 558] width 217 height 28
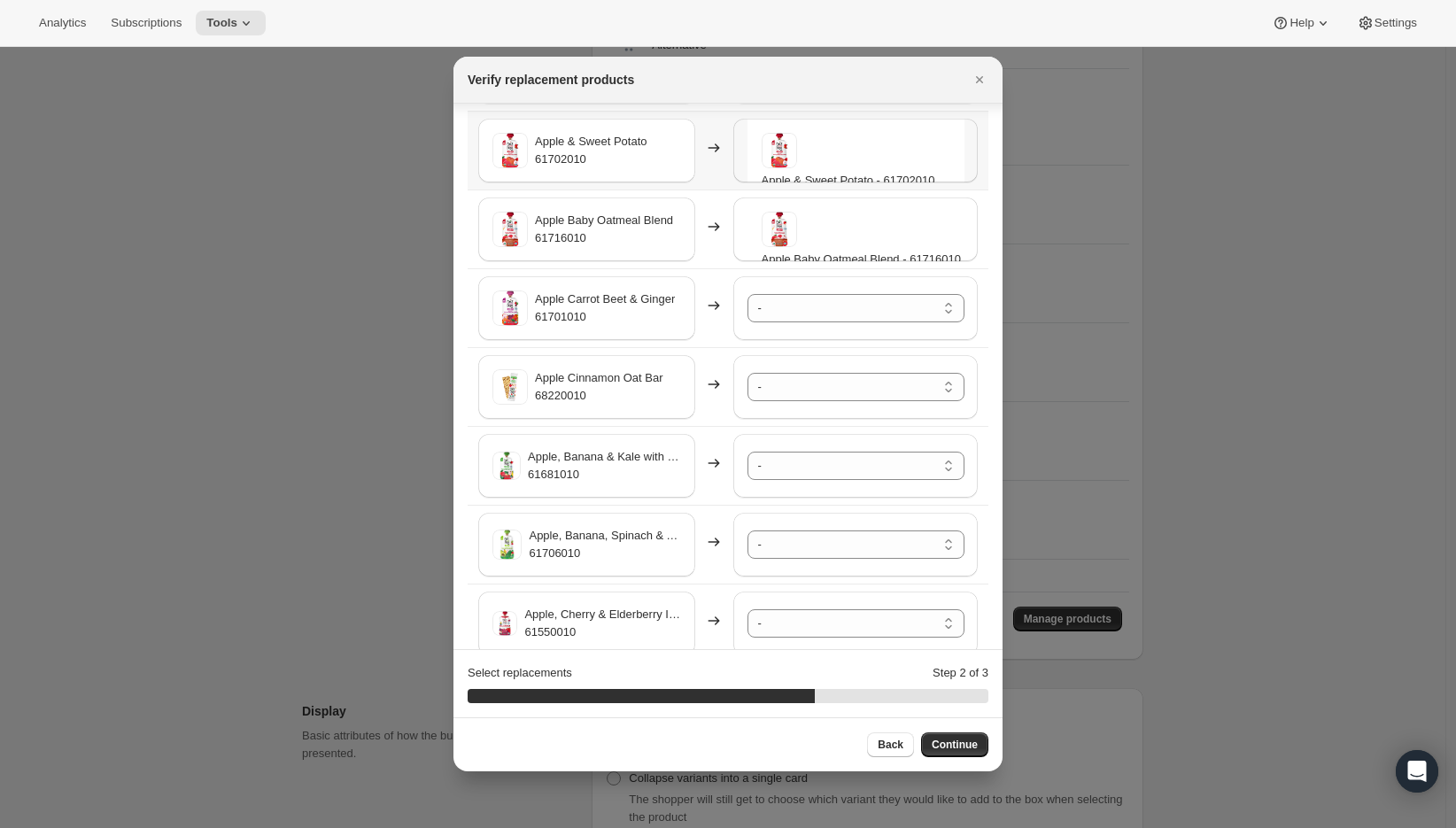
scroll to position [1402, 0]
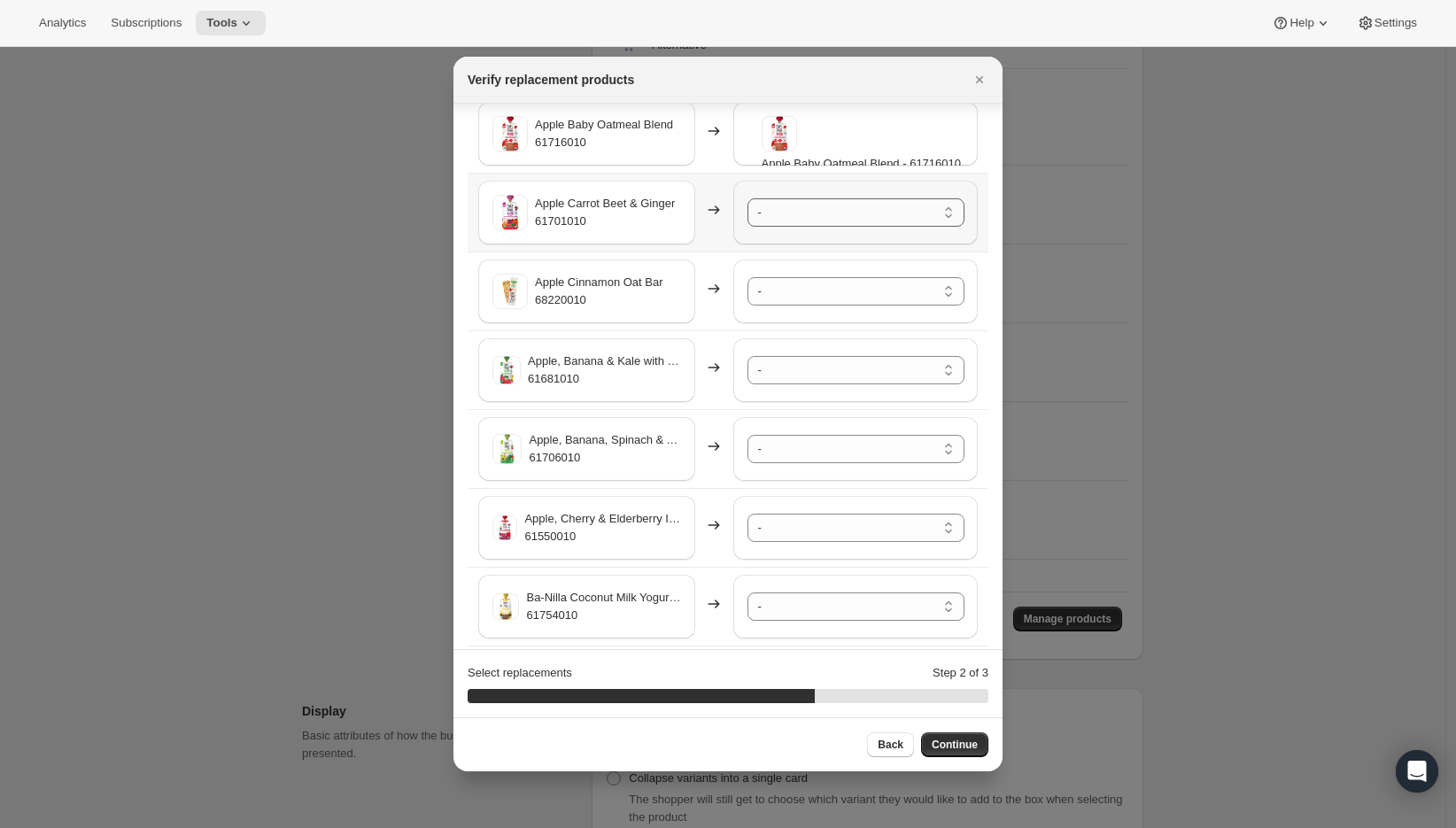
click at [775, 217] on select "- A2/A2 Whole Milk Shake Strawberry Creme - 61996010-SP32 A2/A2 Whole Milk Shak…" at bounding box center [856, 212] width 217 height 28
click at [799, 291] on select "- A2/A2 Whole Milk Shake Strawberry Creme - 61996010-SP32 A2/A2 Whole Milk Shak…" at bounding box center [856, 291] width 217 height 28
click at [783, 368] on select "- A2/A2 Whole Milk Shake Strawberry Creme - 61996010-SP32 A2/A2 Whole Milk Shak…" at bounding box center [856, 370] width 217 height 28
click at [779, 449] on select "- A2/A2 Whole Milk Shake Strawberry Creme - 61996010-SP32 A2/A2 Whole Milk Shak…" at bounding box center [856, 448] width 217 height 28
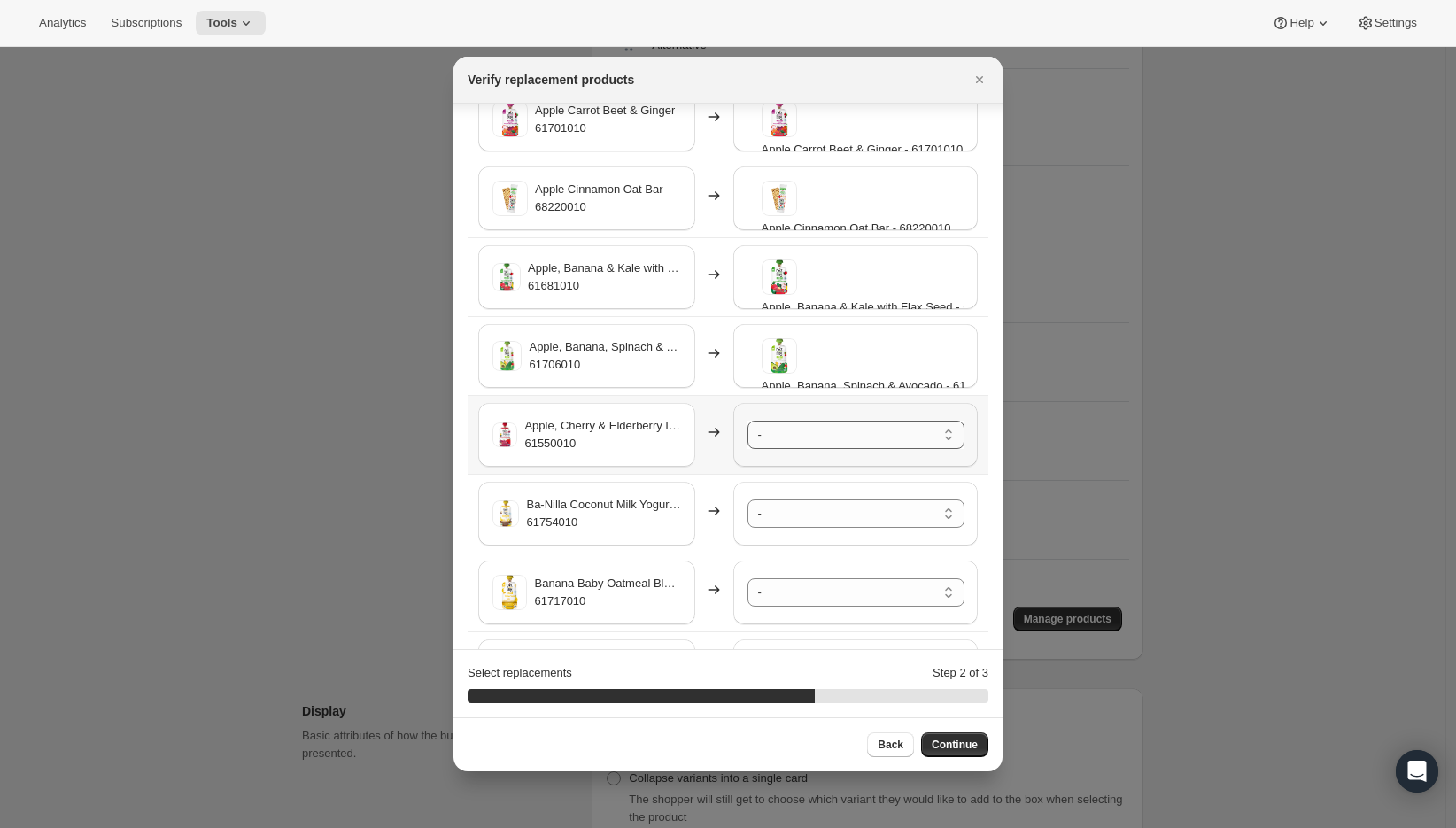
scroll to position [1504, 0]
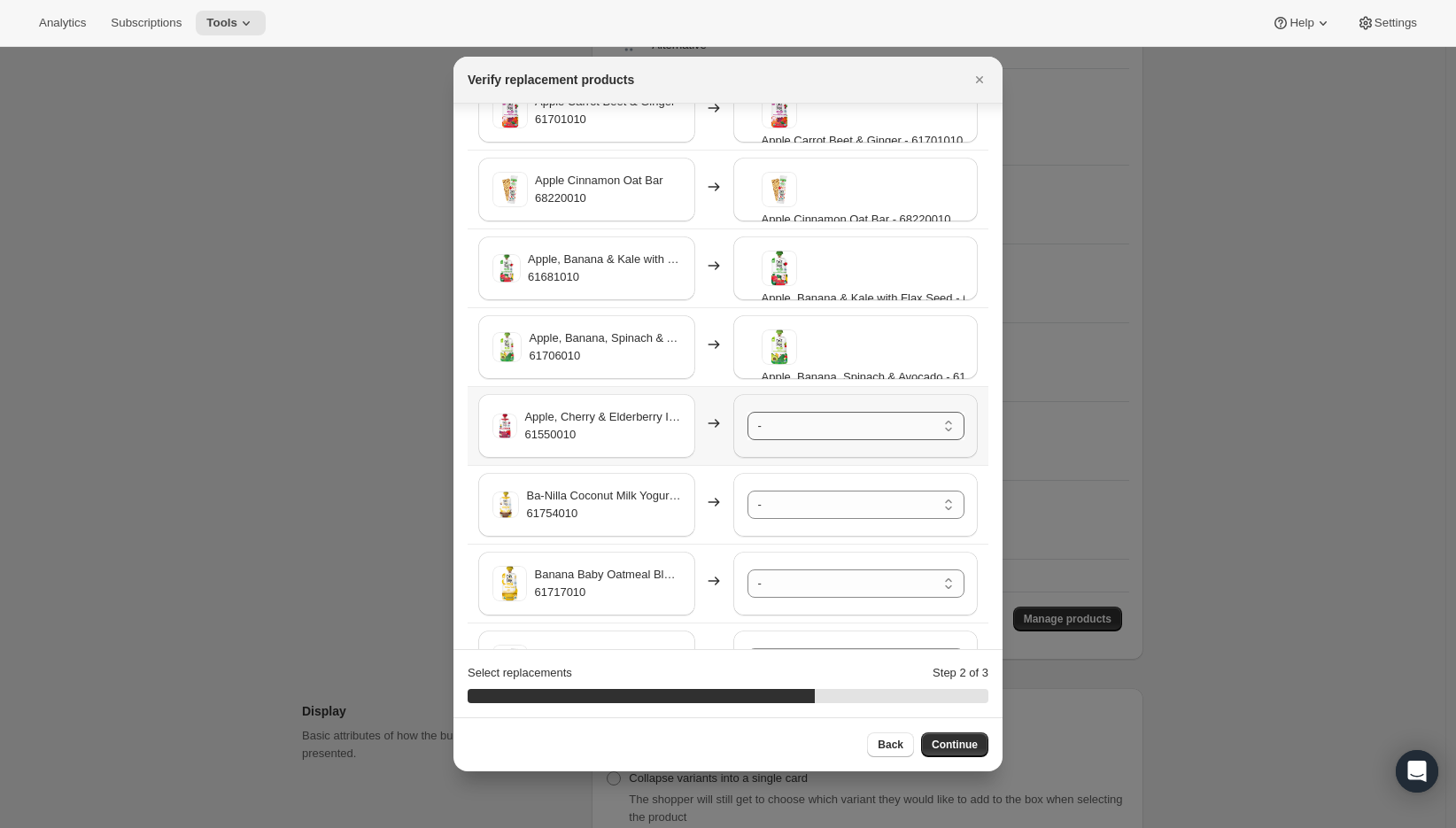
click at [763, 429] on select "- A2/A2 Whole Milk Shake Strawberry Creme - 61996010-SP32 A2/A2 Whole Milk Shak…" at bounding box center [856, 425] width 217 height 28
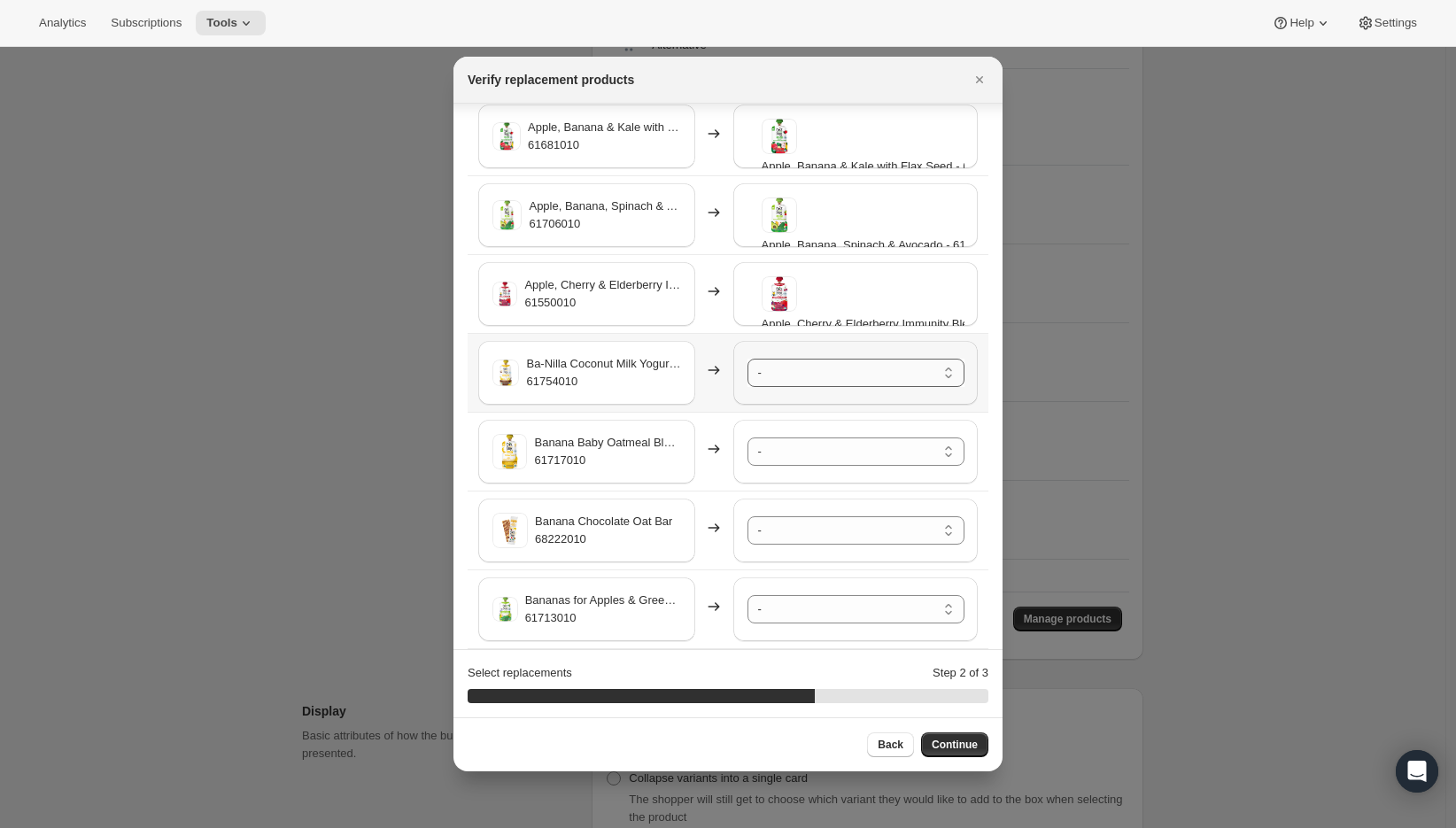
scroll to position [1963, 0]
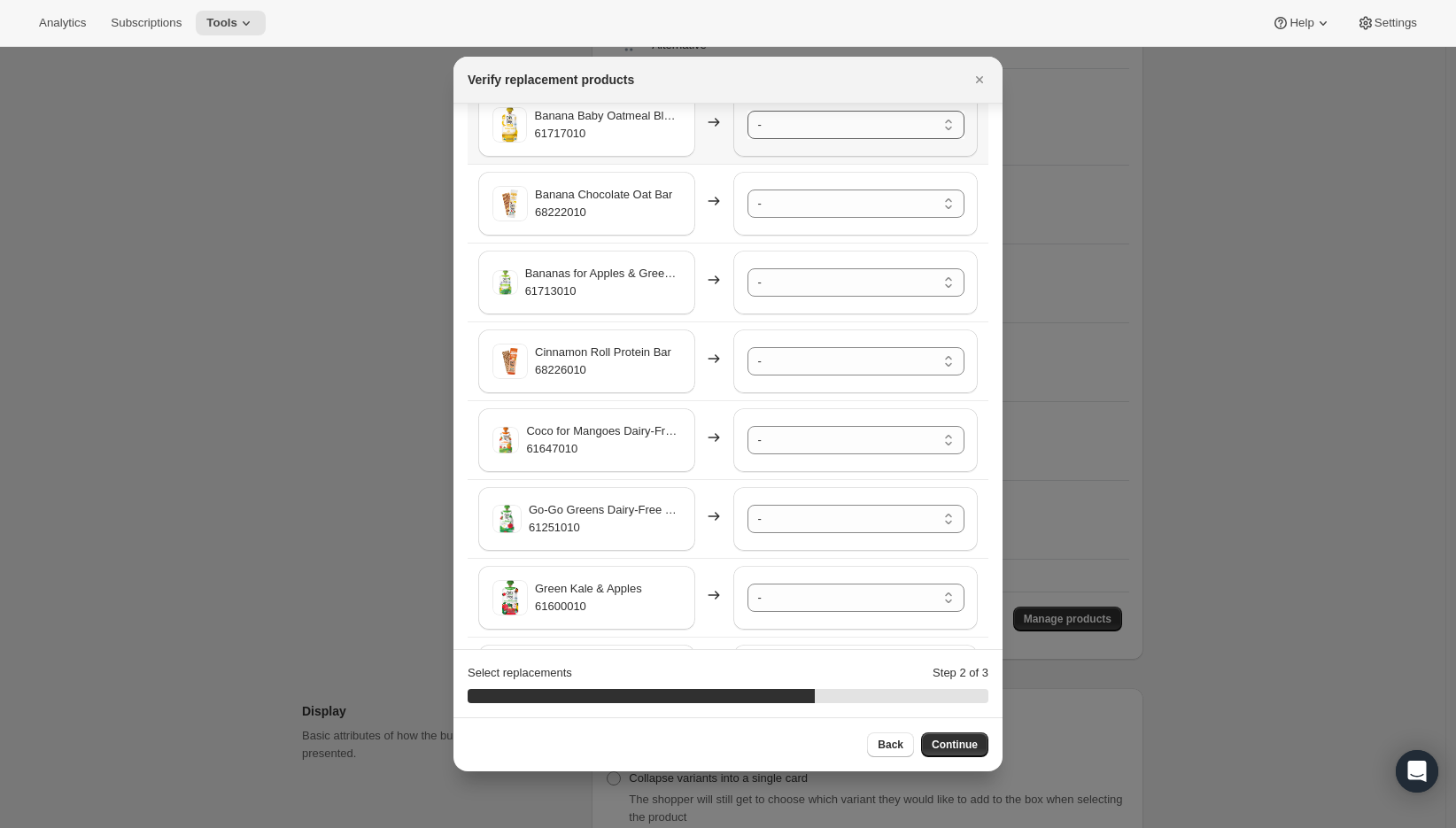
click at [758, 128] on select "- A2/A2 Whole Milk Shake Strawberry Creme - 61996010-SP32 A2/A2 Whole Milk Shak…" at bounding box center [856, 124] width 217 height 28
click at [793, 202] on select "- A2/A2 Whole Milk Shake Strawberry Creme - 61996010-SP32 A2/A2 Whole Milk Shak…" at bounding box center [856, 203] width 217 height 28
click at [765, 283] on select "- A2/A2 Whole Milk Shake Strawberry Creme - 61996010-SP32 A2/A2 Whole Milk Shak…" at bounding box center [856, 282] width 217 height 28
click at [786, 363] on select "- A2/A2 Whole Milk Shake Strawberry Creme - 61996010-SP32 A2/A2 Whole Milk Shak…" at bounding box center [856, 361] width 217 height 28
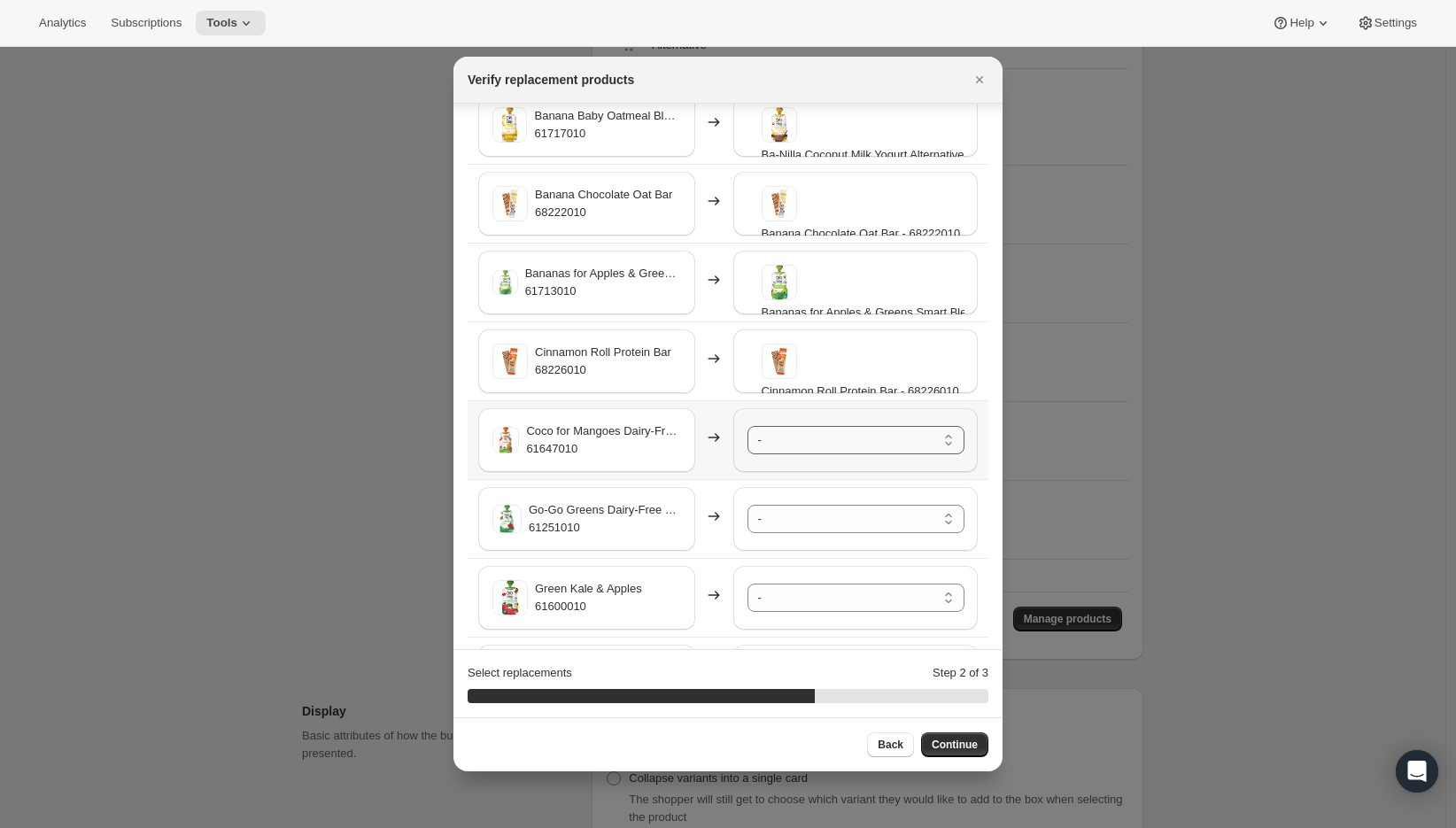
click at [778, 447] on select "- A2/A2 Whole Milk Shake Strawberry Creme - 61996010-SP32 A2/A2 Whole Milk Shak…" at bounding box center [856, 440] width 217 height 28
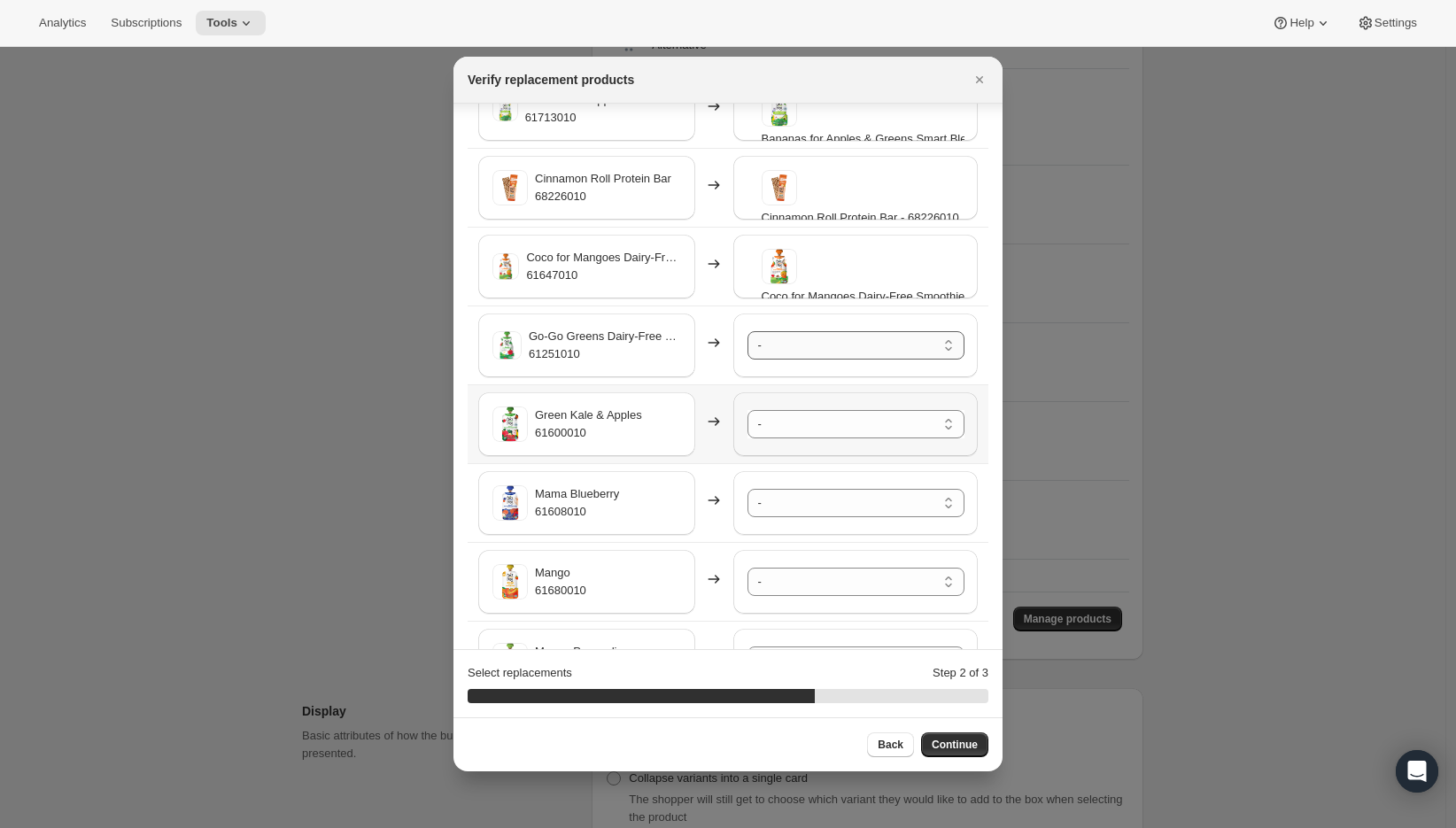
scroll to position [2158, 0]
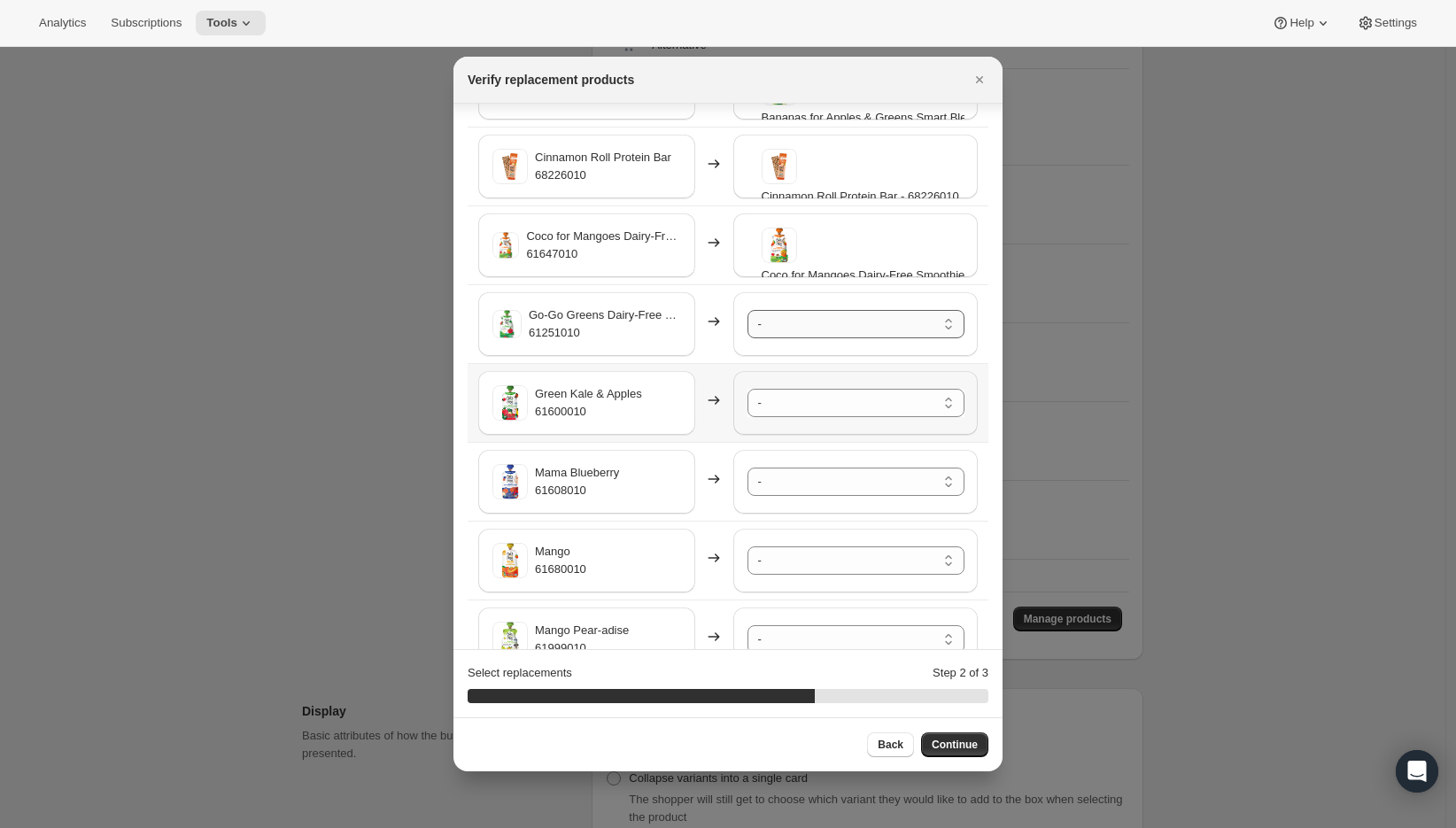
click at [789, 318] on select "- A2/A2 Whole Milk Shake Strawberry Creme - 61996010-SP32 A2/A2 Whole Milk Shak…" at bounding box center [856, 323] width 217 height 28
click at [799, 410] on select "- A2/A2 Whole Milk Shake Strawberry Creme - 61996010-SP32 A2/A2 Whole Milk Shak…" at bounding box center [856, 403] width 217 height 28
click at [787, 488] on select "- A2/A2 Whole Milk Shake Strawberry Creme - 61996010-SP32 A2/A2 Whole Milk Shak…" at bounding box center [856, 481] width 217 height 28
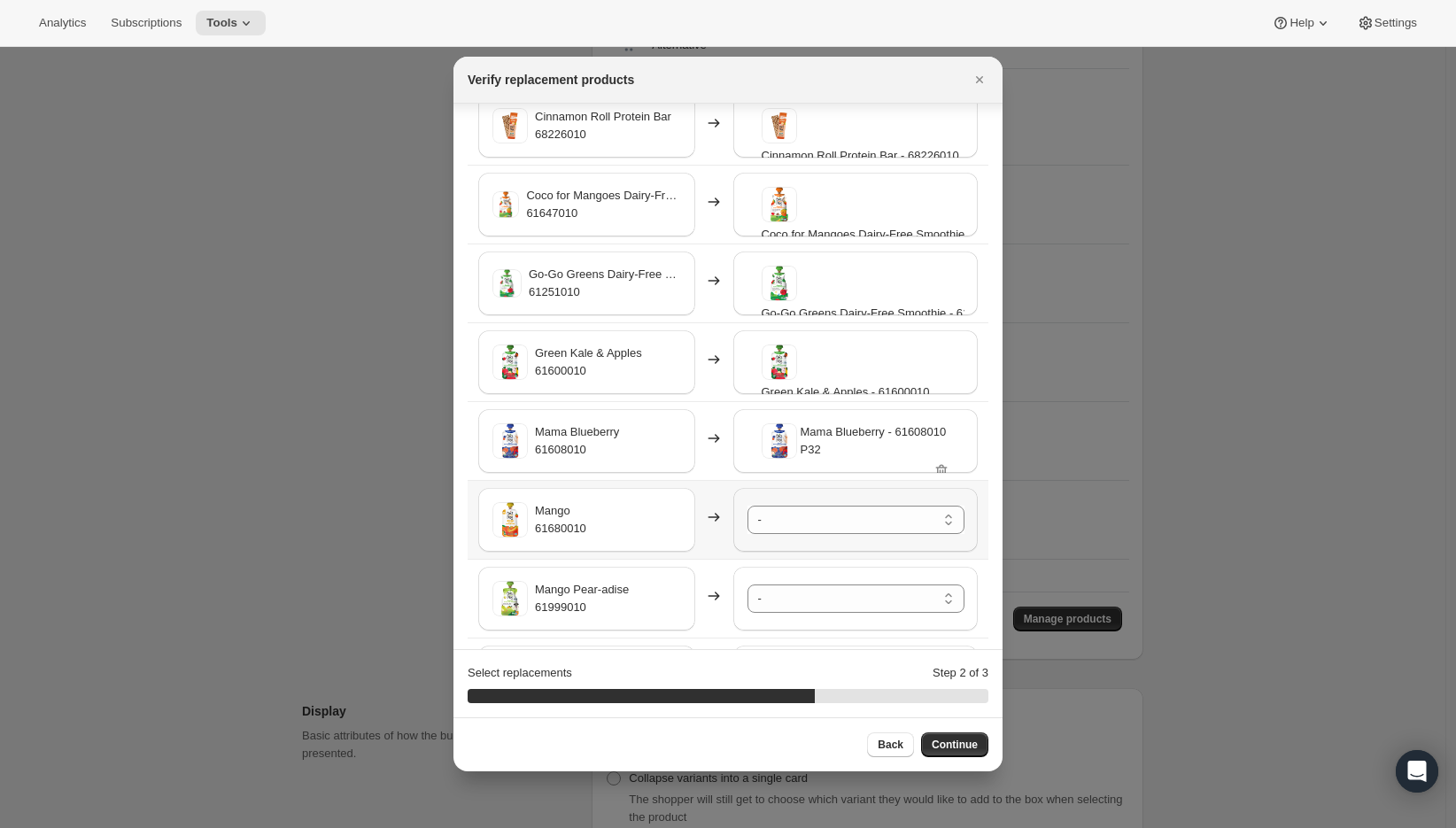
scroll to position [2277, 0]
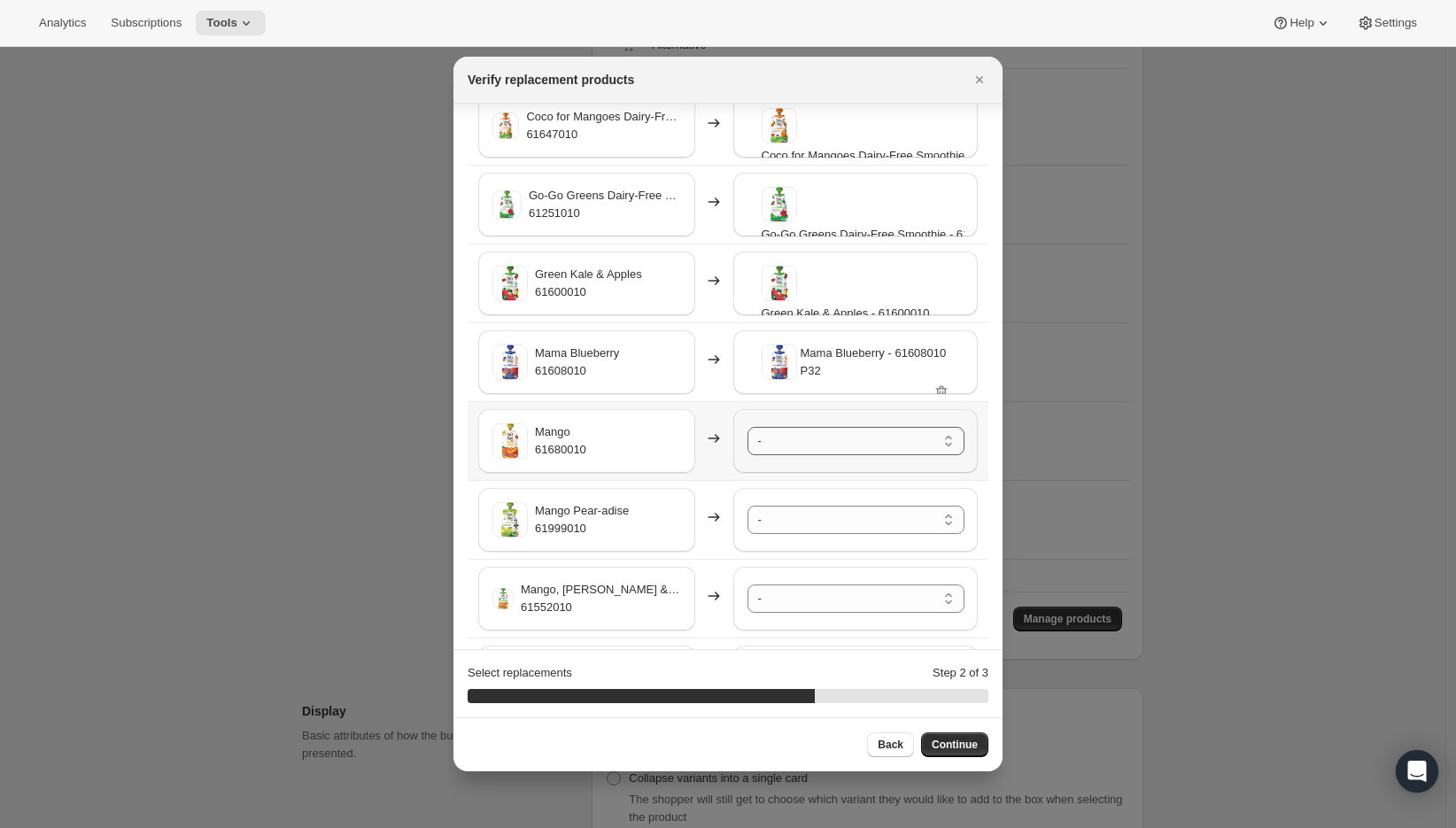
click at [789, 433] on select "- A2/A2 Whole Milk Shake Strawberry Creme - 61996010-SP32 A2/A2 Whole Milk Shak…" at bounding box center [856, 441] width 217 height 28
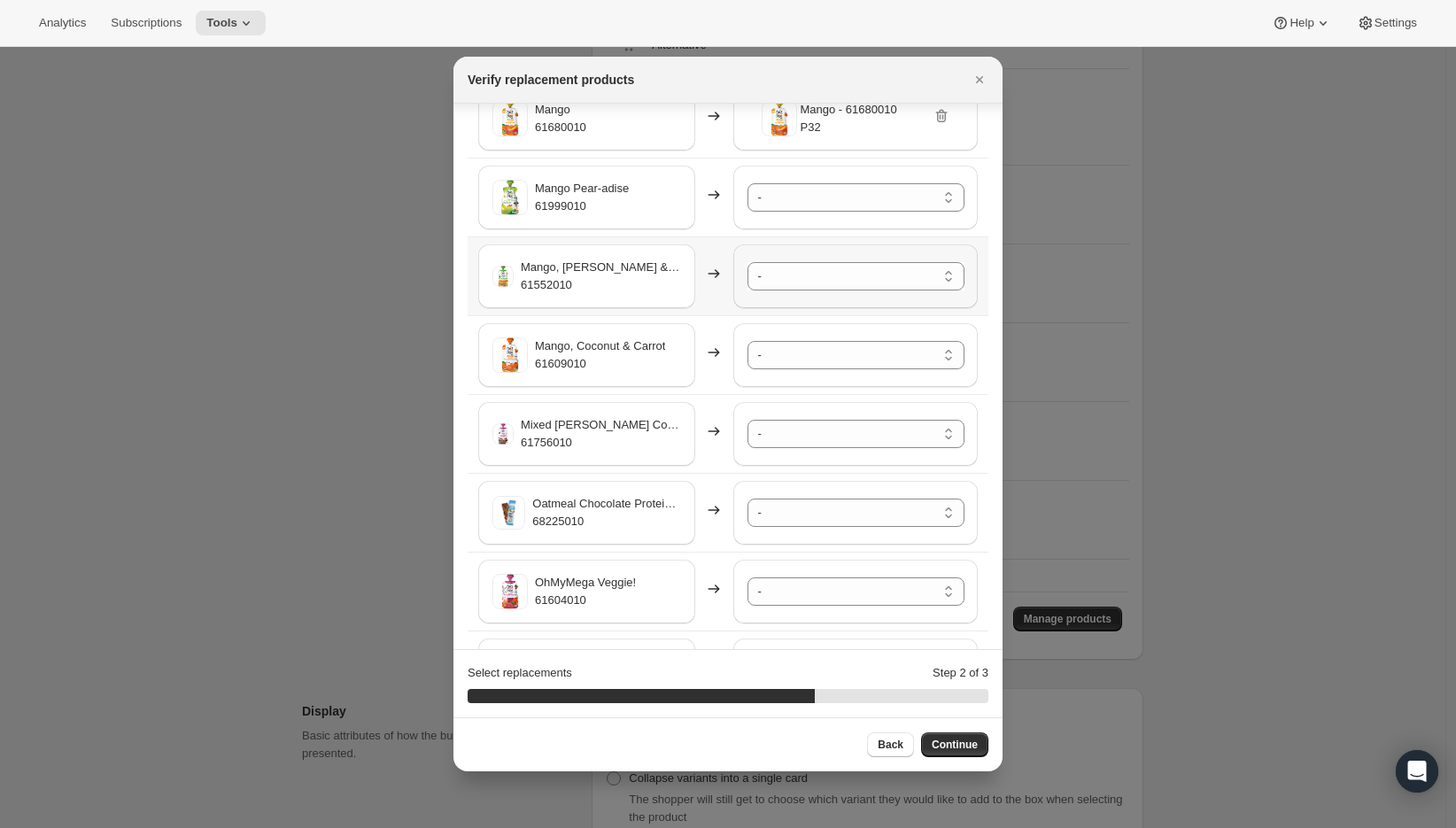
scroll to position [2600, 0]
click at [801, 200] on select "- A2/A2 Whole Milk Shake Strawberry Creme - 61996010-SP32 A2/A2 Whole Milk Shak…" at bounding box center [856, 196] width 217 height 28
click at [787, 279] on select "- A2/A2 Whole Milk Shake Strawberry Creme - 61996010-SP32 A2/A2 Whole Milk Shak…" at bounding box center [856, 275] width 217 height 28
click at [791, 362] on select "- A2/A2 Whole Milk Shake Strawberry Creme - 61996010-SP32 A2/A2 Whole Milk Shak…" at bounding box center [856, 353] width 217 height 28
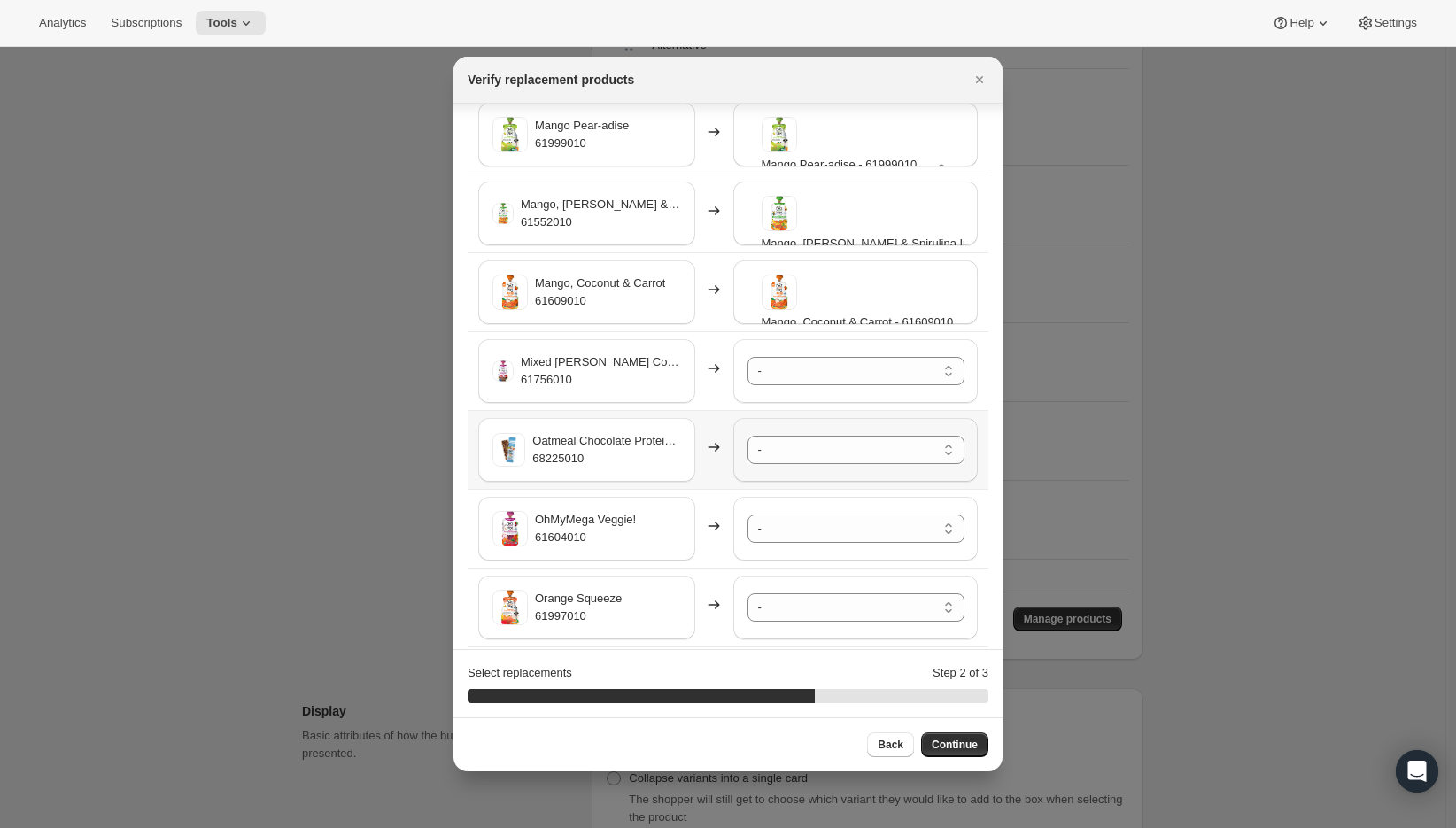
scroll to position [2663, 0]
click at [781, 367] on select "- A2/A2 Whole Milk Shake Strawberry Creme - 61996010-SP32 A2/A2 Whole Milk Shak…" at bounding box center [856, 370] width 217 height 28
click at [776, 452] on select "- A2/A2 Whole Milk Shake Strawberry Creme - 61996010-SP32 A2/A2 Whole Milk Shak…" at bounding box center [856, 448] width 217 height 28
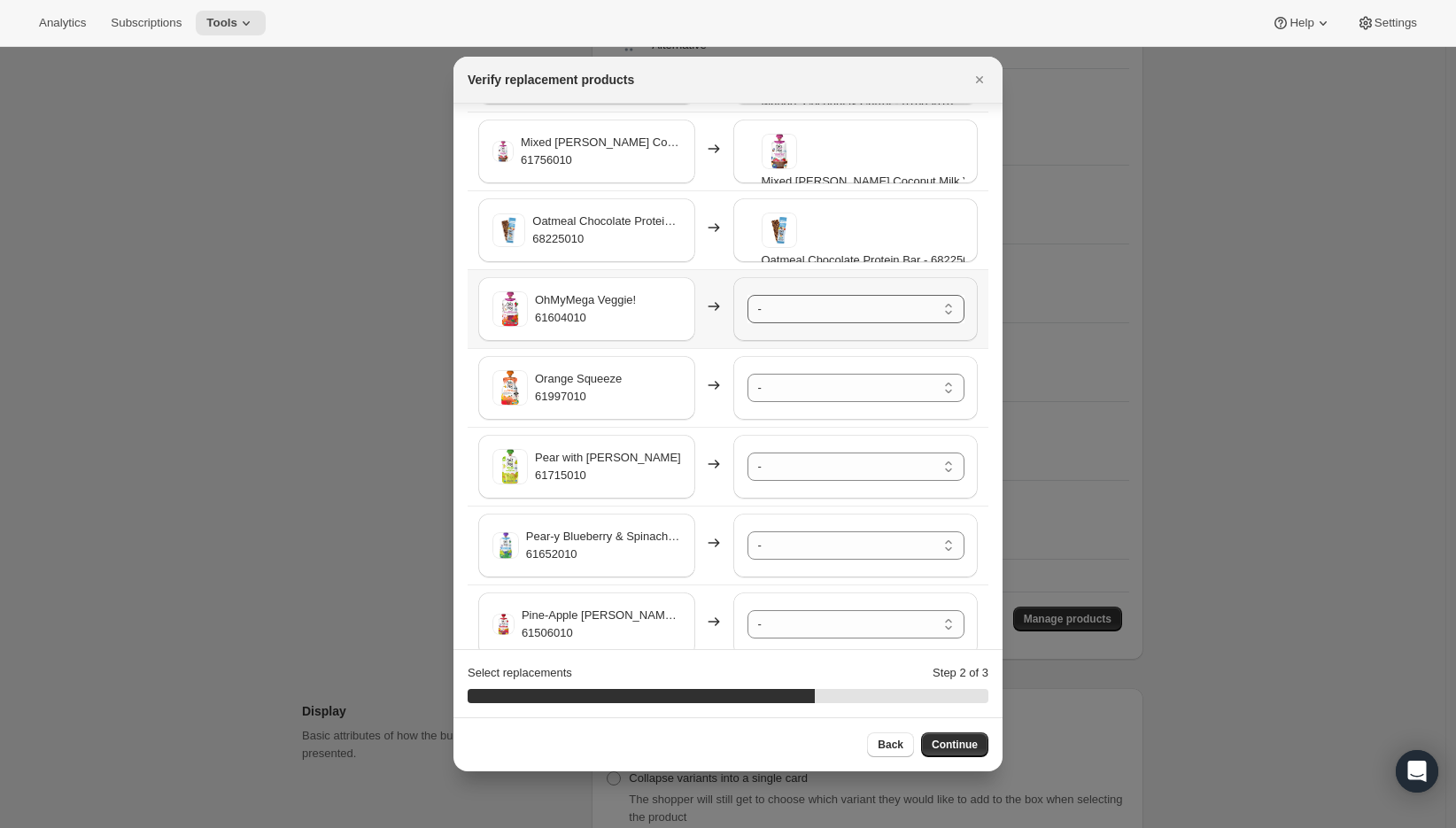
scroll to position [3009, 0]
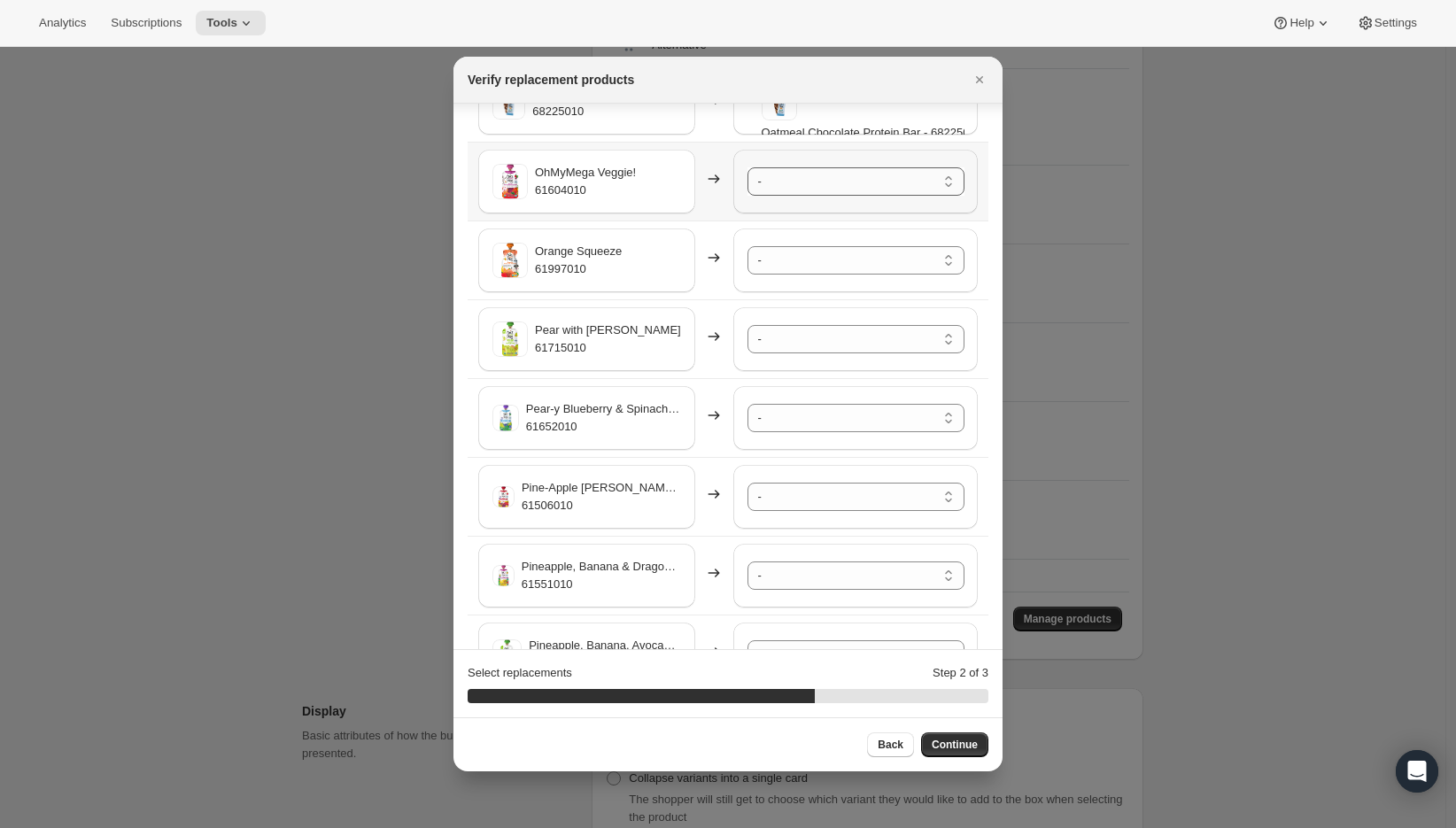
click at [769, 187] on select "- A2/A2 Whole Milk Shake Strawberry Creme - 61996010-SP32 A2/A2 Whole Milk Shak…" at bounding box center [856, 181] width 217 height 28
click at [784, 258] on select "- A2/A2 Whole Milk Shake Strawberry Creme - 61996010-SP32 A2/A2 Whole Milk Shak…" at bounding box center [856, 260] width 217 height 28
click at [777, 335] on select "- A2/A2 Whole Milk Shake Strawberry Creme - 61996010-SP32 A2/A2 Whole Milk Shak…" at bounding box center [856, 339] width 217 height 28
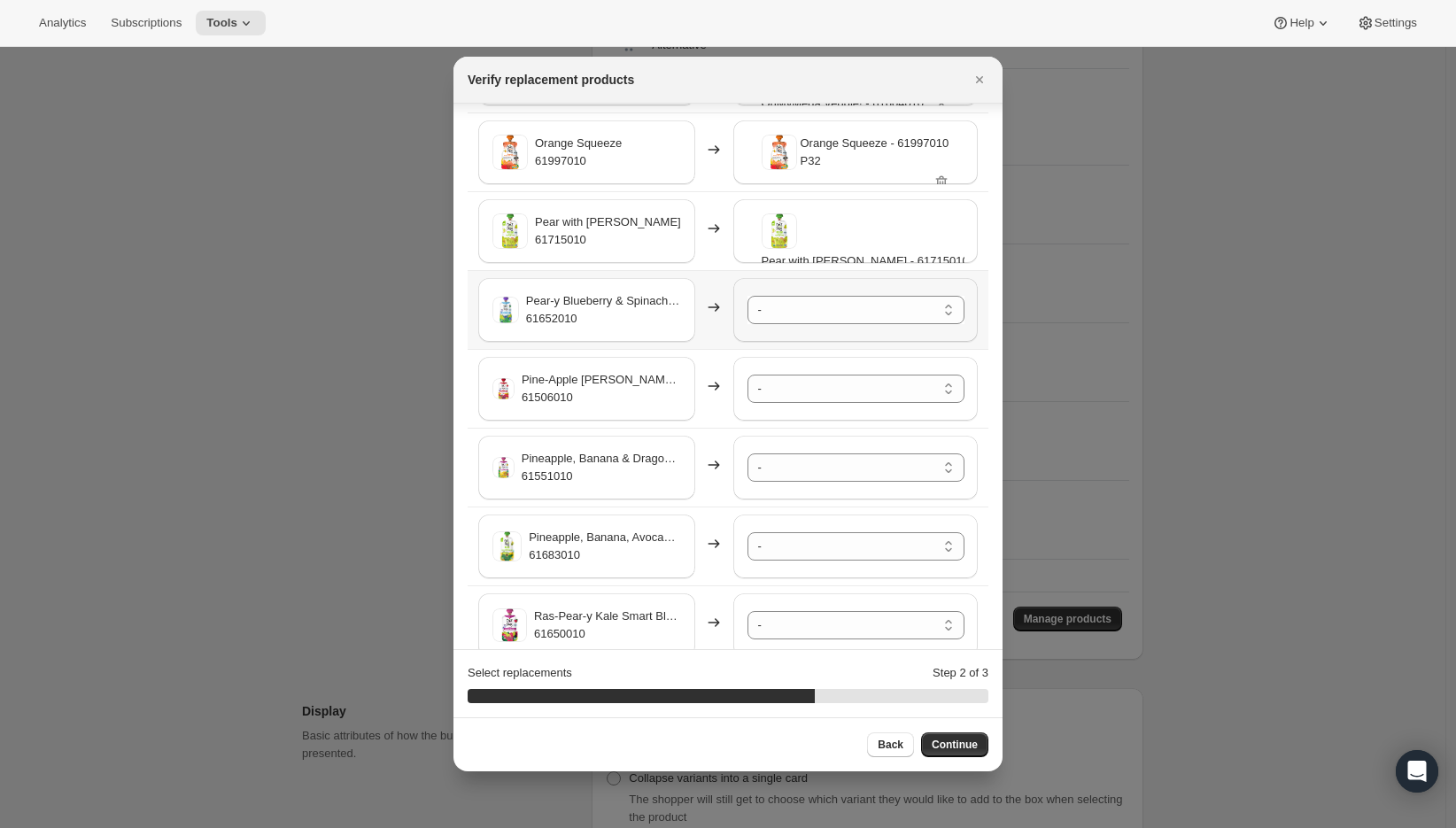
scroll to position [3124, 0]
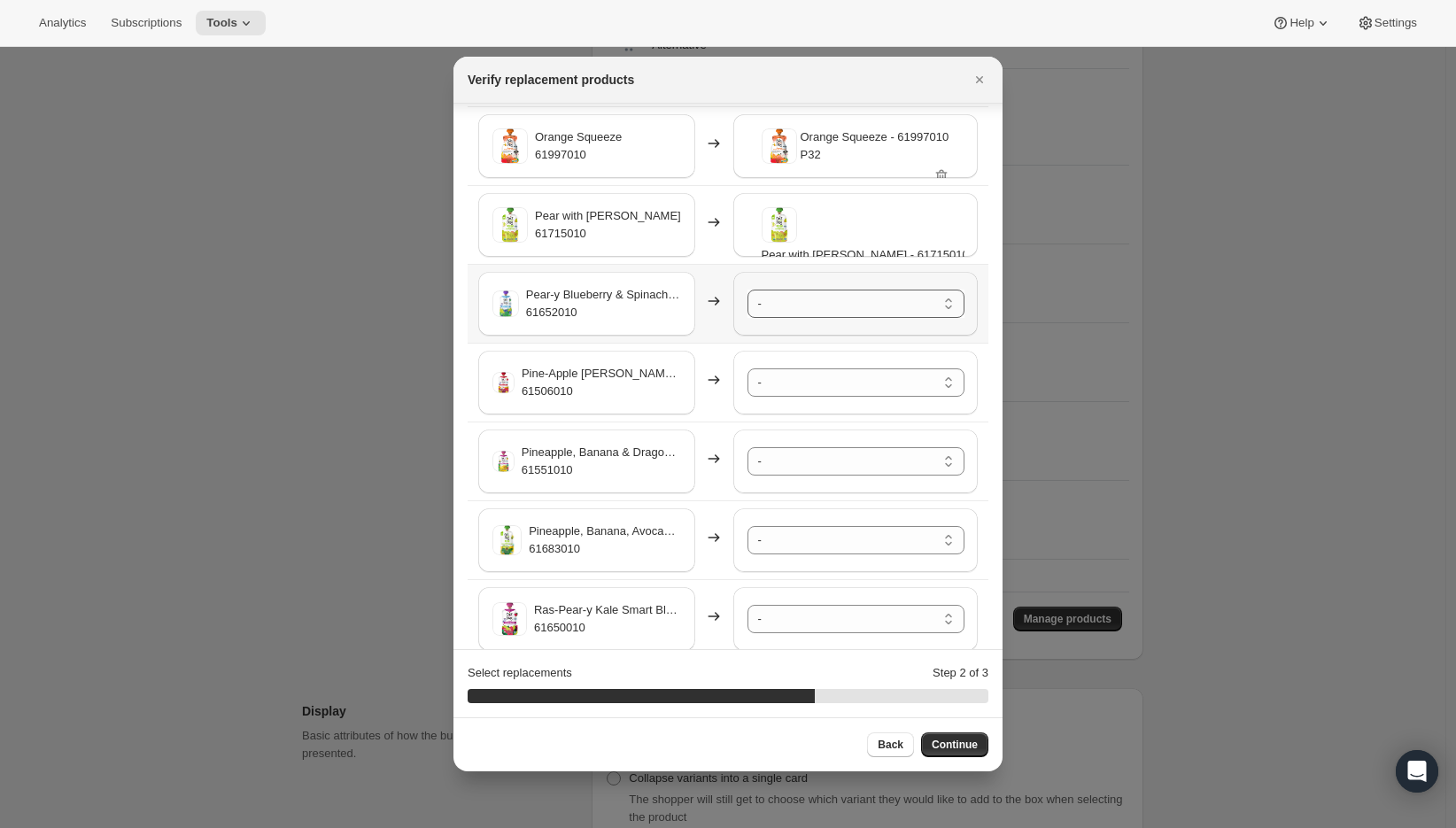
click at [773, 309] on select "- A2/A2 Whole Milk Shake Strawberry Creme - 61996010-SP32 A2/A2 Whole Milk Shak…" at bounding box center [856, 303] width 217 height 28
click at [780, 382] on select "- A2/A2 Whole Milk Shake Strawberry Creme - 61996010-SP32 A2/A2 Whole Milk Shak…" at bounding box center [856, 382] width 217 height 28
click at [783, 460] on select "- A2/A2 Whole Milk Shake Strawberry Creme - 61996010-SP32 A2/A2 Whole Milk Shak…" at bounding box center [856, 461] width 217 height 28
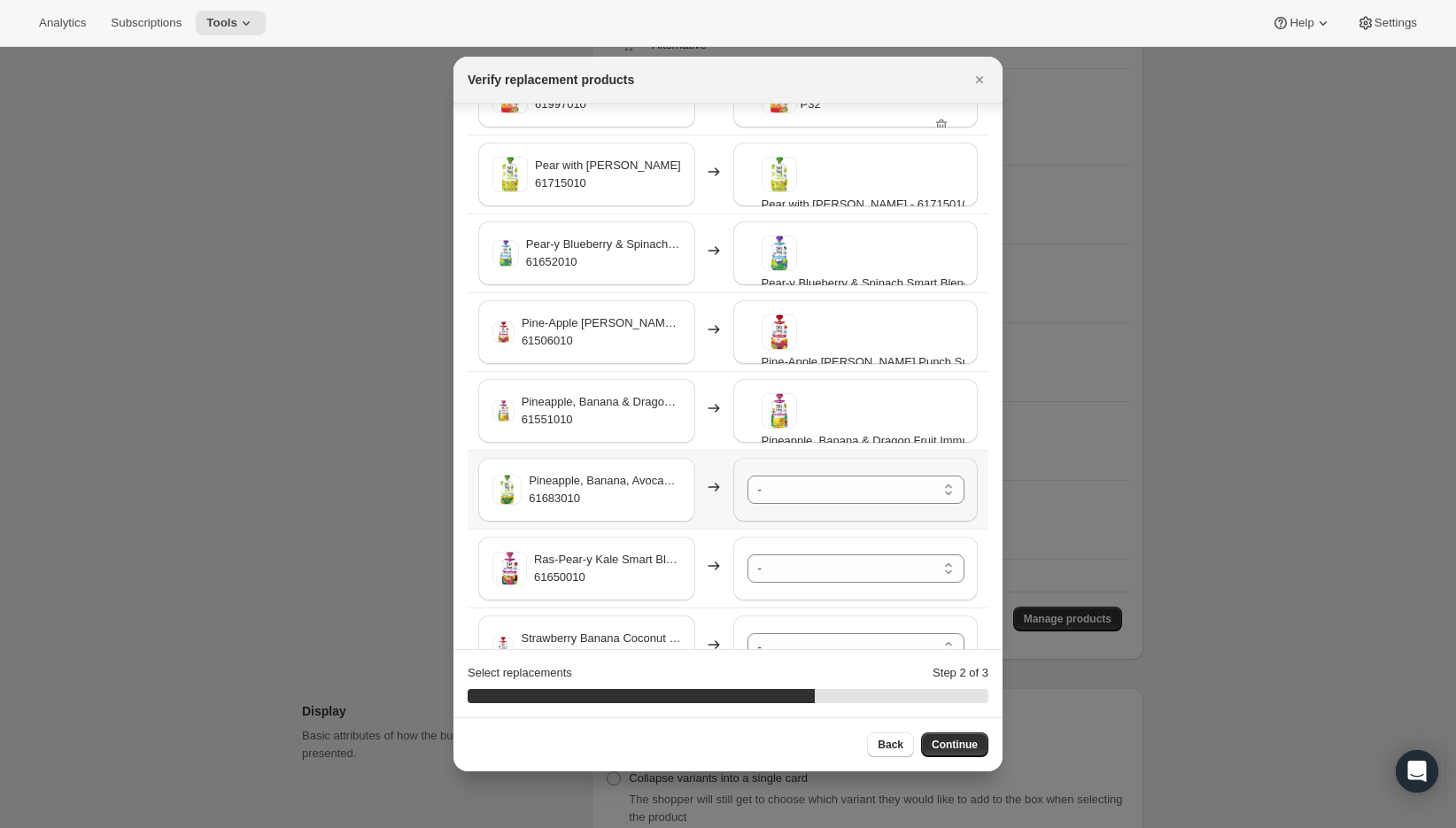
scroll to position [3213, 0]
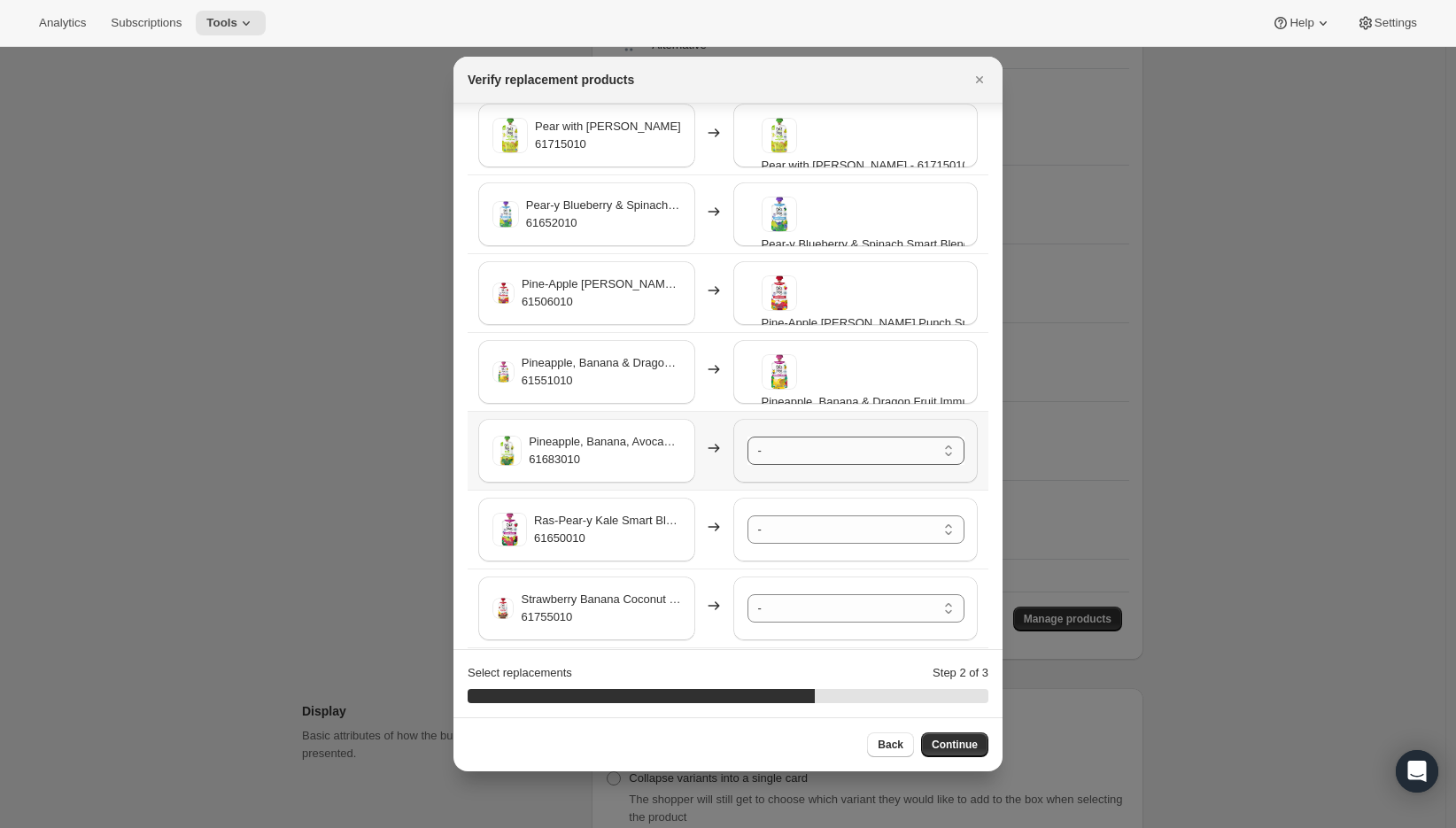
click at [778, 456] on select "- A2/A2 Whole Milk Shake Strawberry Creme - 61996010-SP32 A2/A2 Whole Milk Shak…" at bounding box center [856, 450] width 217 height 28
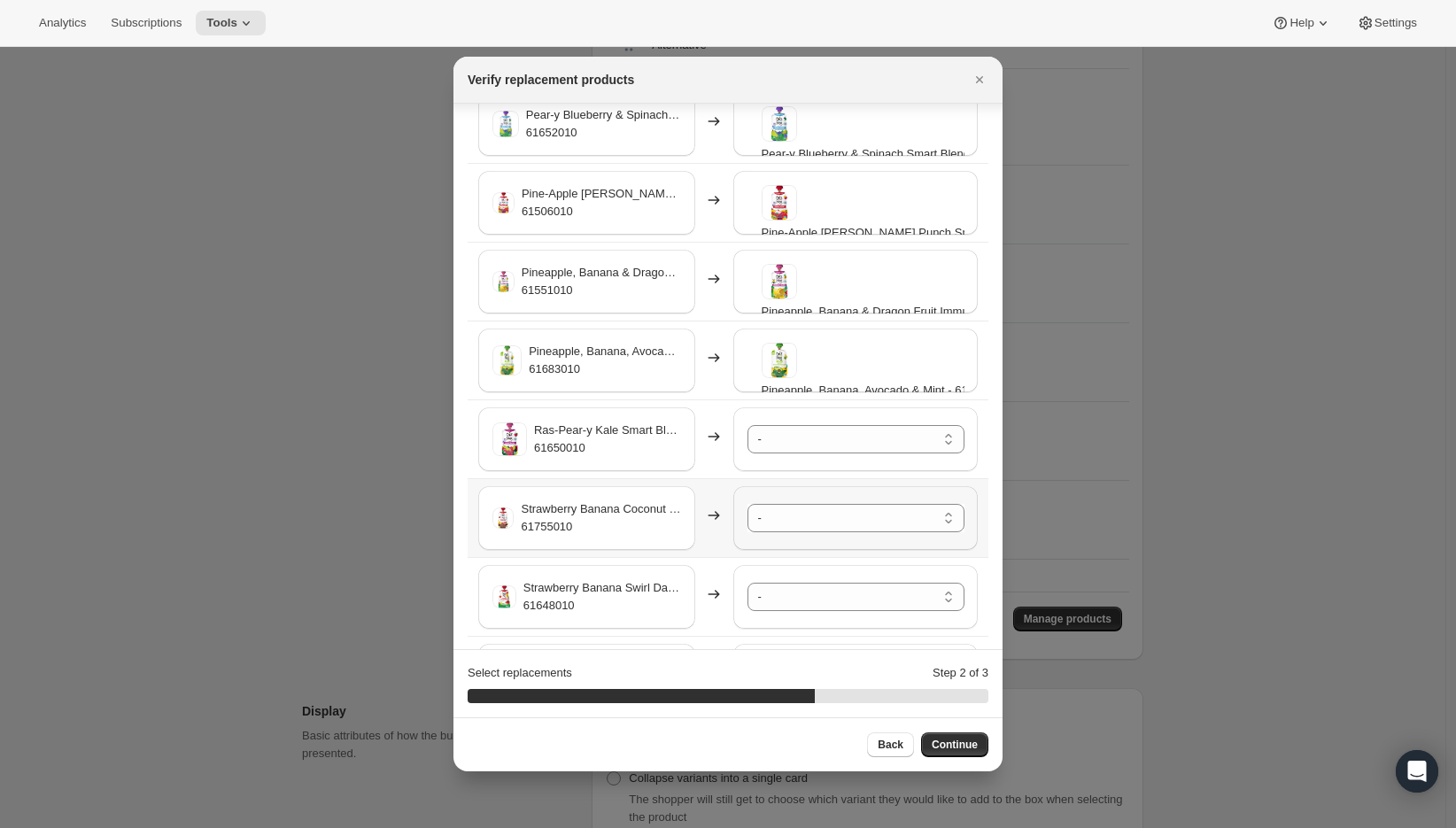
scroll to position [3306, 0]
click at [794, 433] on select "- A2/A2 Whole Milk Shake Strawberry Creme - 61996010-SP32 A2/A2 Whole Milk Shak…" at bounding box center [856, 436] width 217 height 28
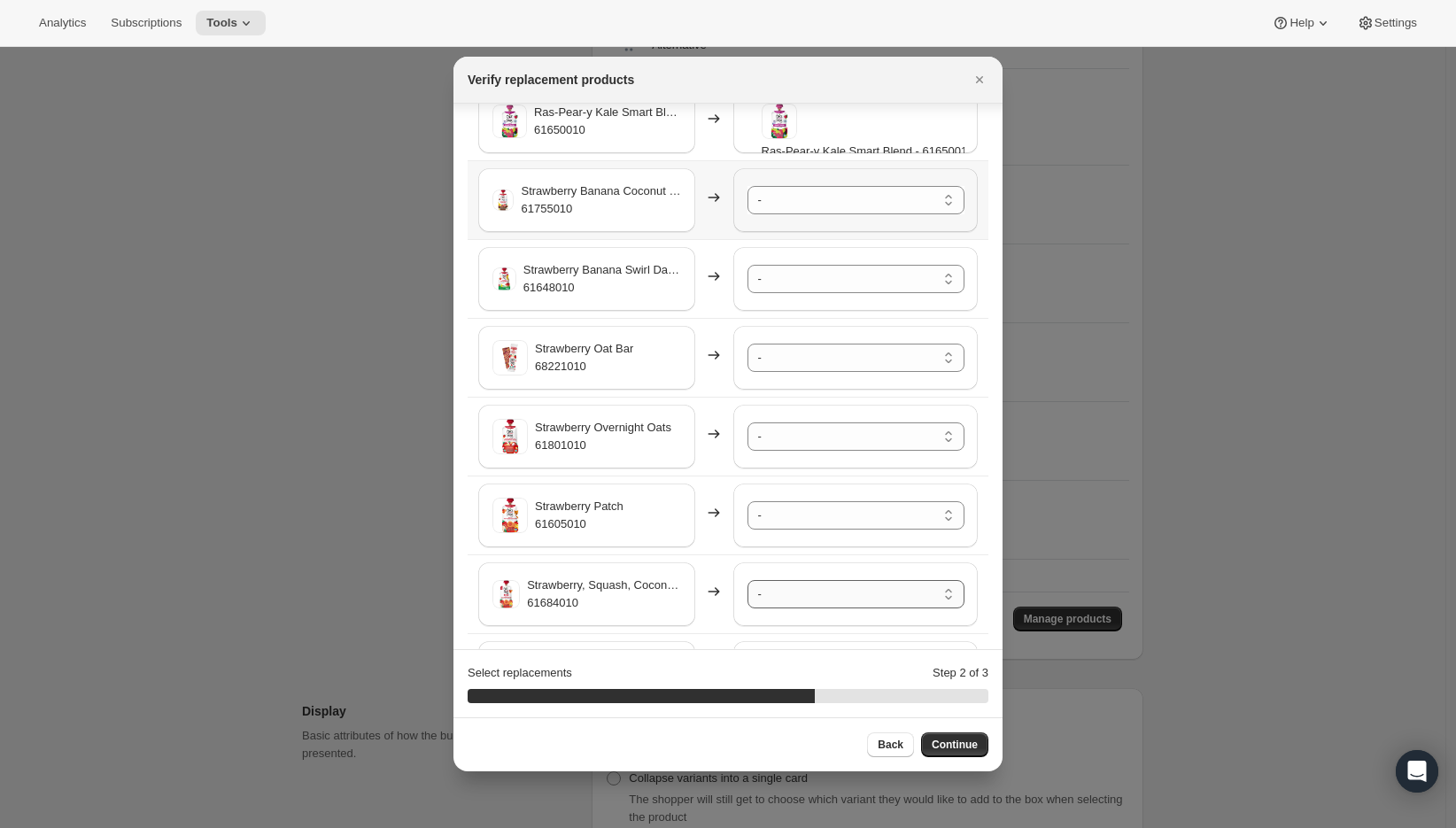
scroll to position [3677, 0]
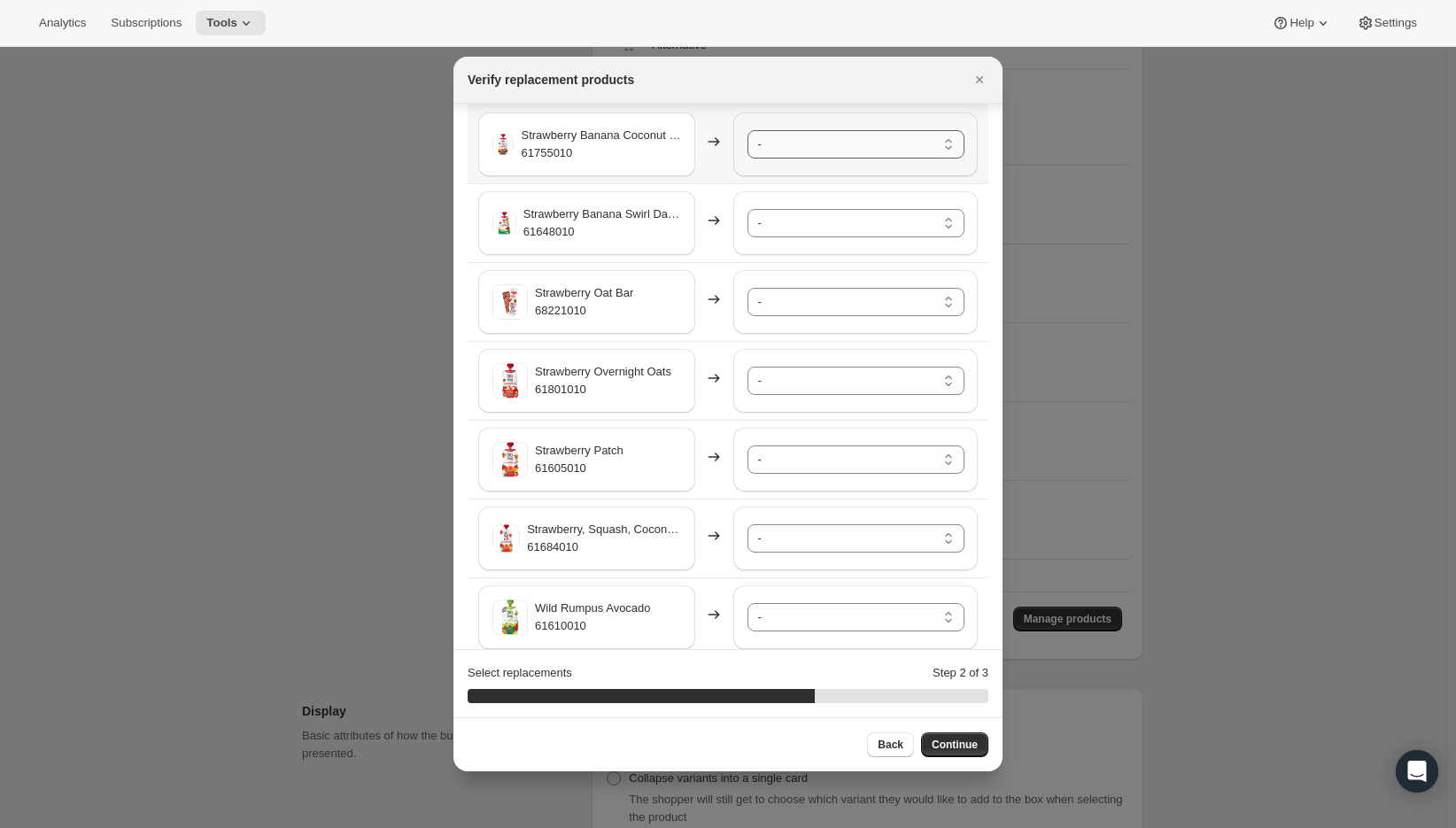
click at [763, 149] on select "- A2/A2 Whole Milk Shake Strawberry Creme - 61996010-SP32 A2/A2 Whole Milk Shak…" at bounding box center [856, 144] width 217 height 28
click at [789, 223] on select "- A2/A2 Whole Milk Shake Strawberry Creme - 61996010-SP32 A2/A2 Whole Milk Shak…" at bounding box center [856, 222] width 217 height 28
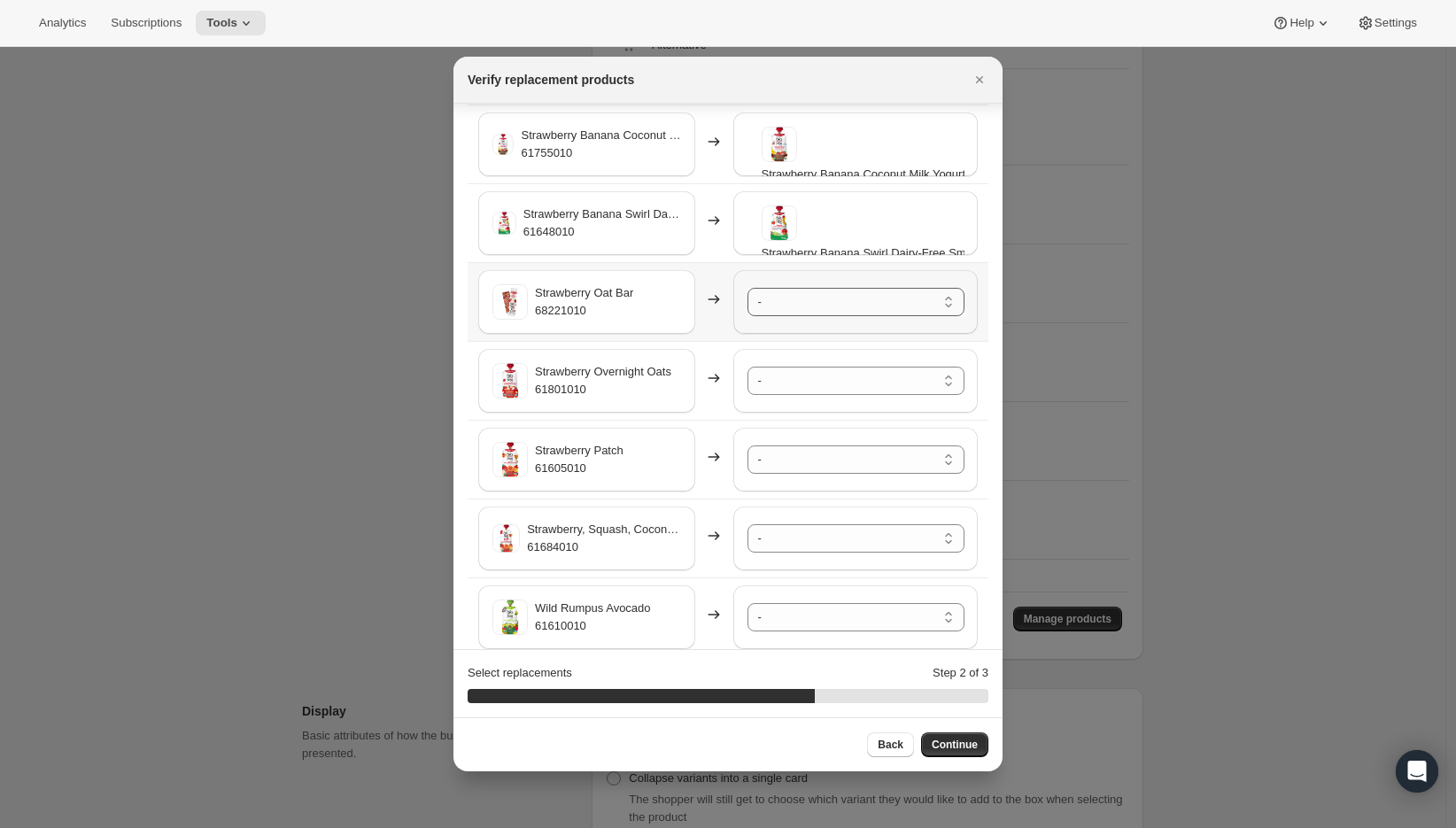
click at [769, 298] on select "- A2/A2 Whole Milk Shake Strawberry Creme - 61996010-SP32 A2/A2 Whole Milk Shak…" at bounding box center [856, 302] width 217 height 28
click at [802, 386] on select "- A2/A2 Whole Milk Shake Strawberry Creme - 61996010-SP32 A2/A2 Whole Milk Shak…" at bounding box center [856, 381] width 217 height 28
click at [824, 453] on select "- A2/A2 Whole Milk Shake Strawberry Creme - 61996010-SP32 A2/A2 Whole Milk Shak…" at bounding box center [856, 459] width 217 height 28
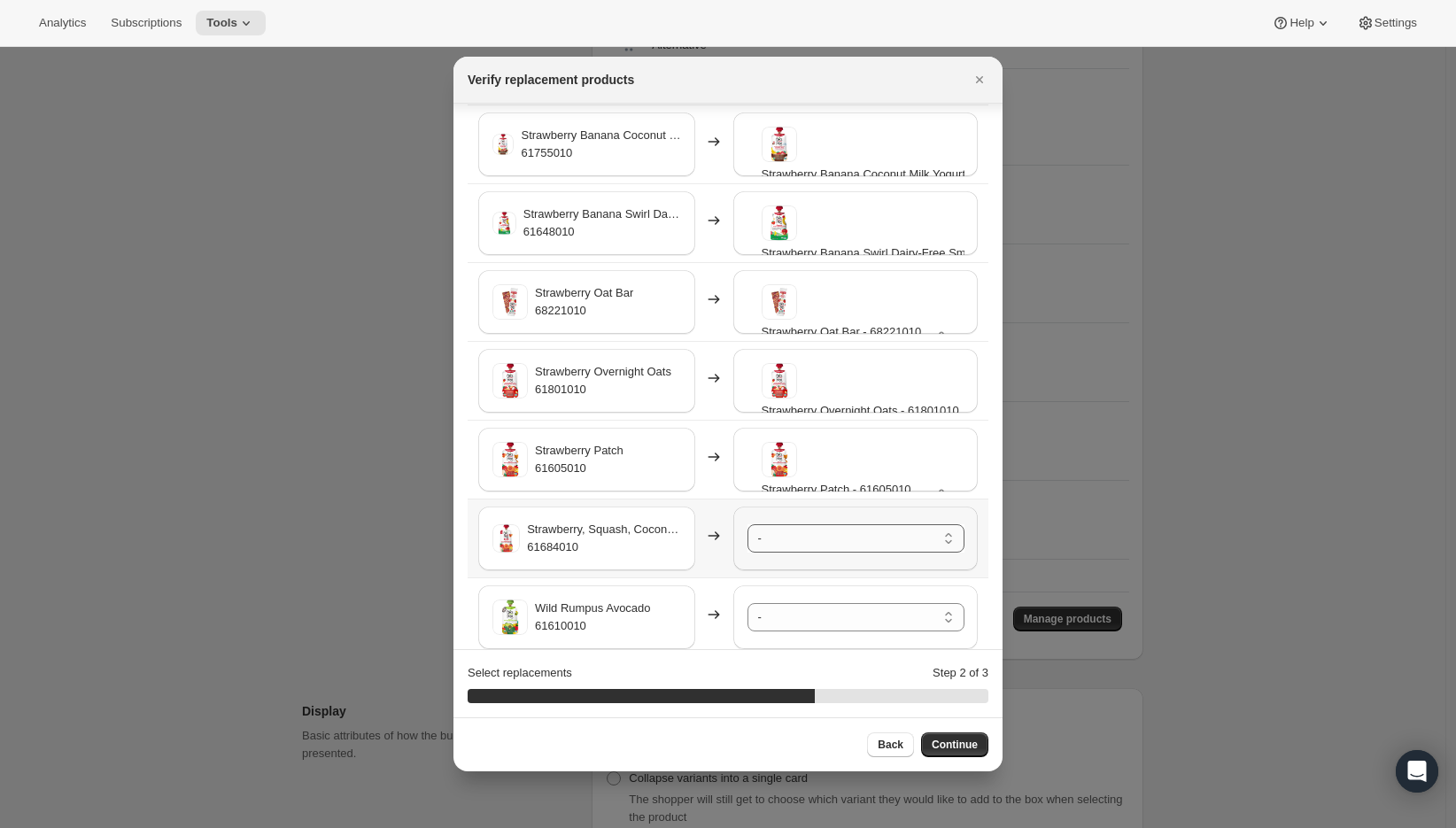
click at [801, 549] on select "- A2/A2 Whole Milk Shake Strawberry Creme - 61996010-SP32 A2/A2 Whole Milk Shak…" at bounding box center [856, 538] width 217 height 28
click at [813, 617] on select "- A2/A2 Whole Milk Shake Strawberry Creme - 61996010-SP32 A2/A2 Whole Milk Shak…" at bounding box center [856, 616] width 217 height 28
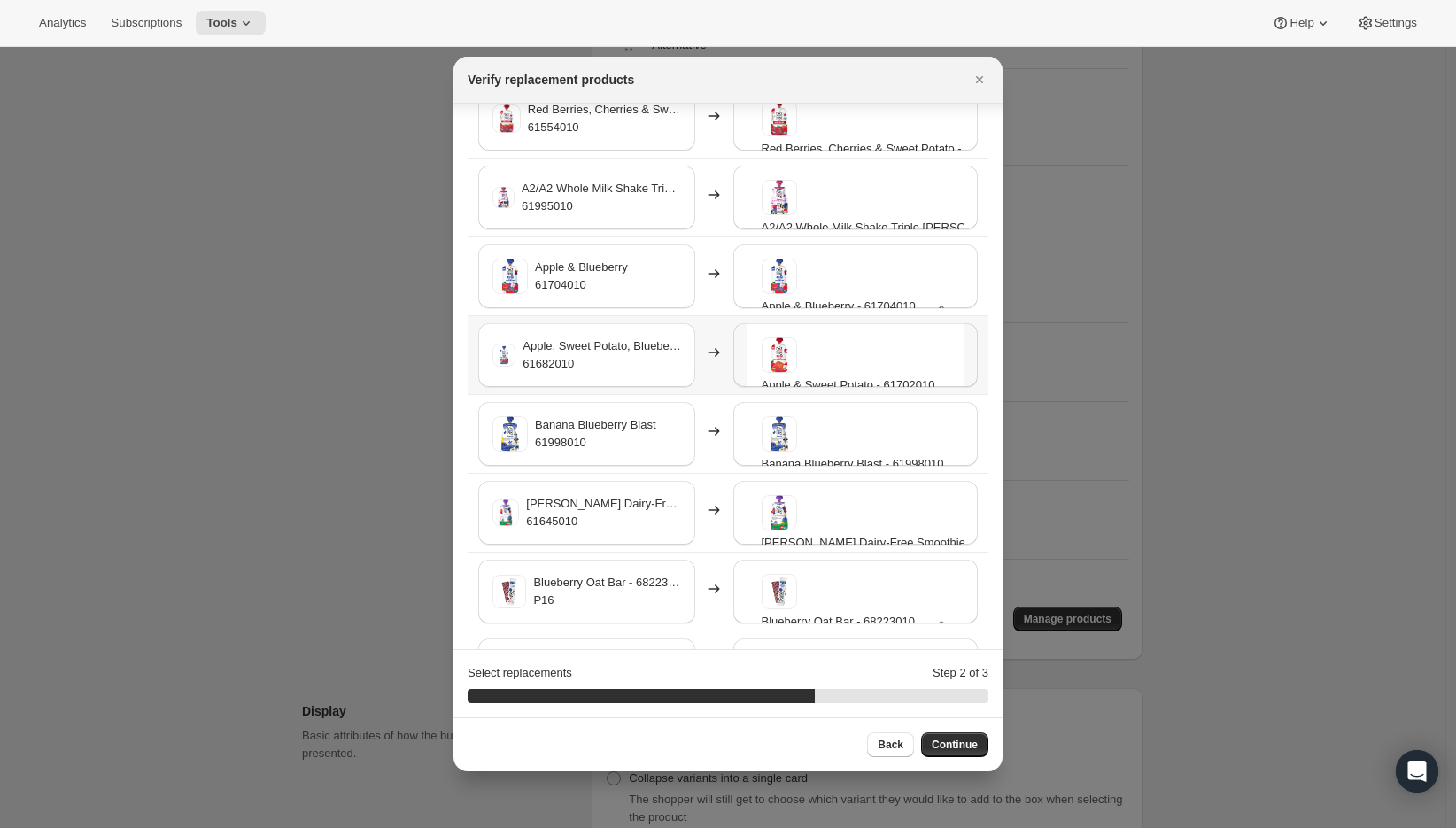
scroll to position [163, 0]
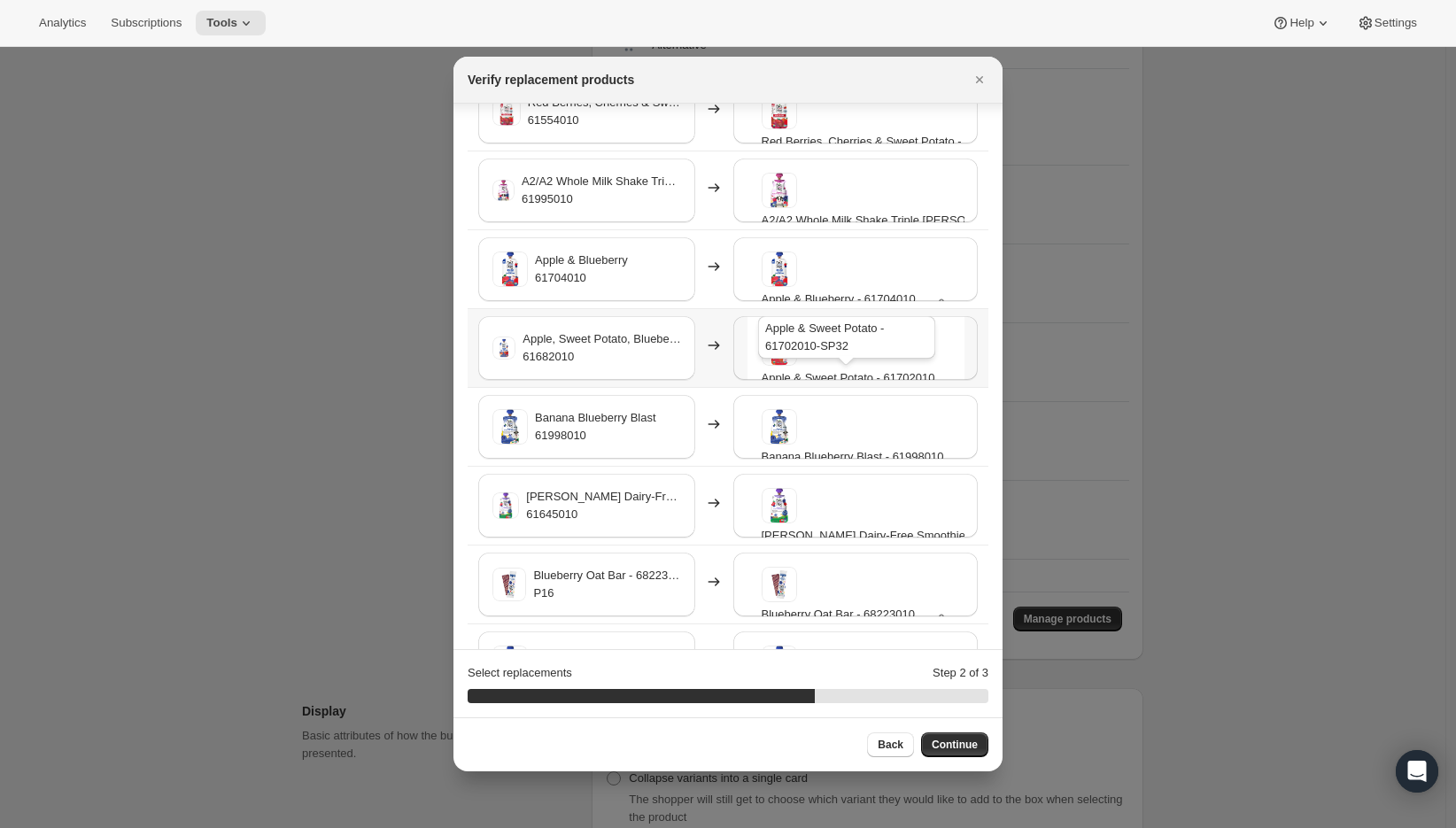
click at [799, 358] on div "Apple & Sweet Potato - 61702010-SP32" at bounding box center [846, 341] width 184 height 56
click at [776, 356] on div "Apple & Sweet Potato - 61702010-SP32" at bounding box center [846, 341] width 184 height 56
click at [872, 377] on span "Apple & Sweet Potato - 61702010" at bounding box center [848, 378] width 174 height 17
click at [976, 349] on td "Apple & Sweet Potato - 61702010 P32" at bounding box center [858, 348] width 260 height 79
click at [960, 355] on div "Apple & Sweet Potato - 61702010 P32" at bounding box center [855, 348] width 245 height 64
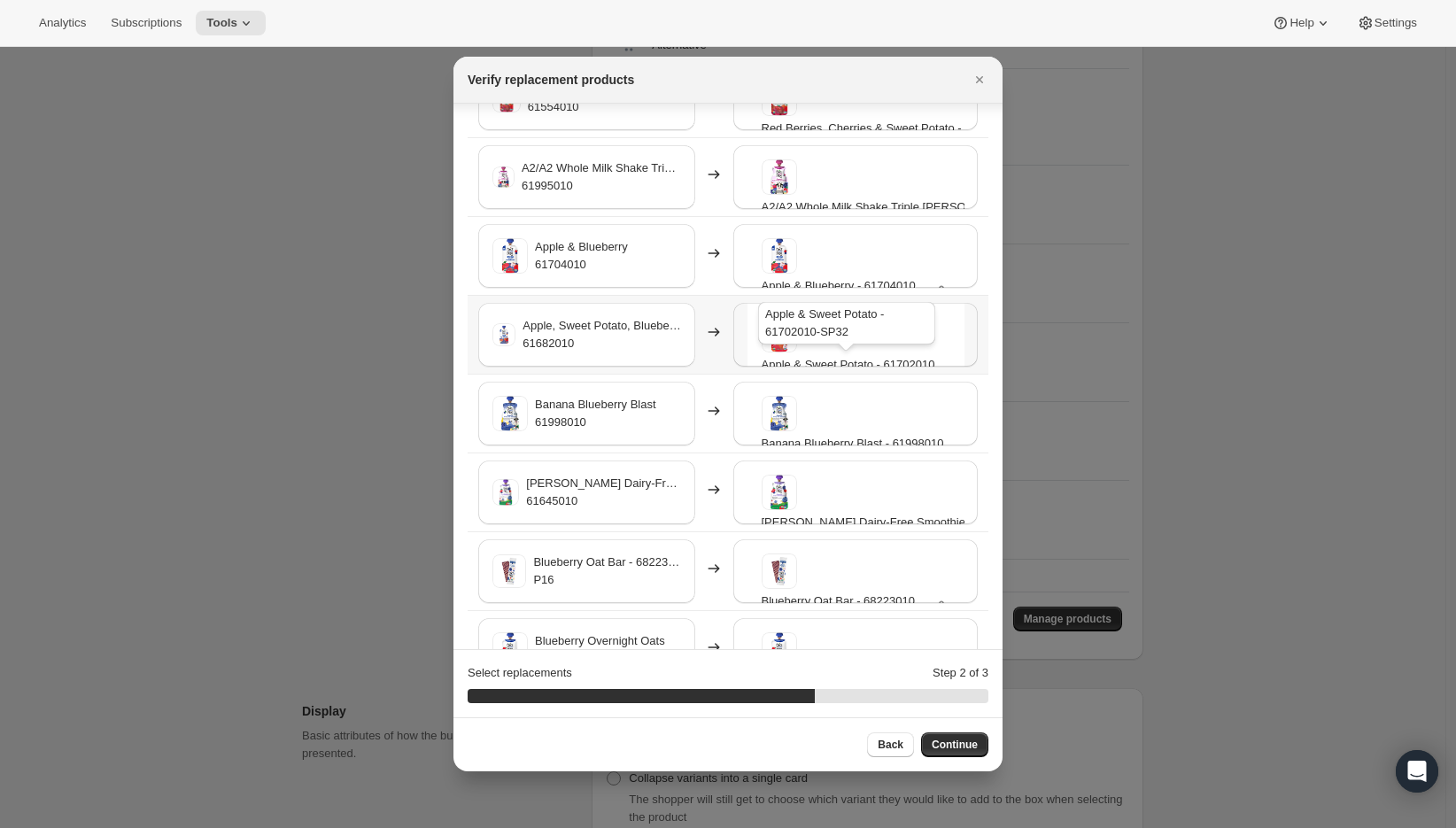
scroll to position [177, 0]
click at [874, 355] on span "Apple & Sweet Potato - 61702010" at bounding box center [848, 364] width 174 height 17
click at [792, 334] on div "Apple & Sweet Potato - 61702010 P32" at bounding box center [856, 367] width 188 height 101
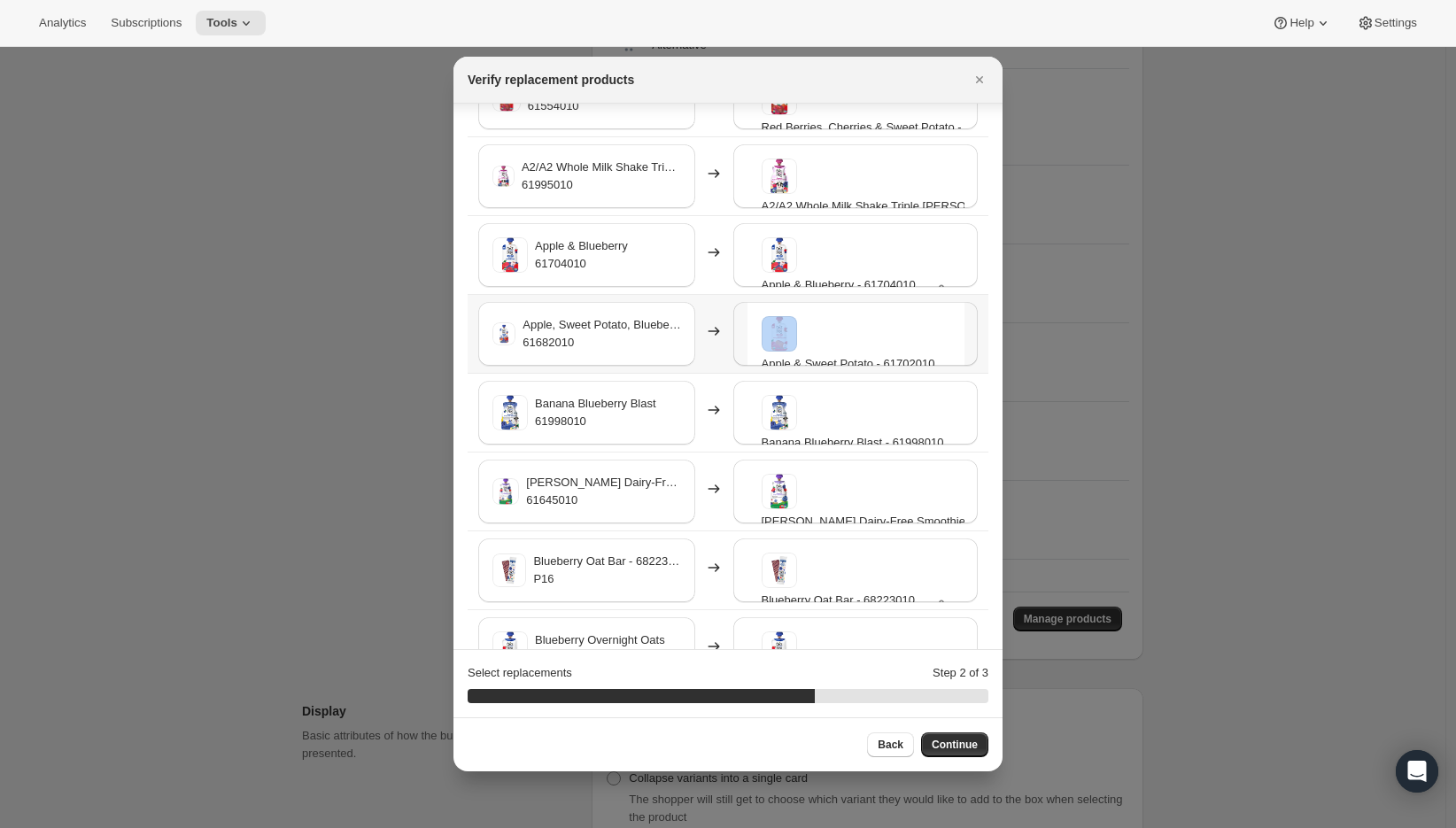
click at [778, 339] on span ":rb4:" at bounding box center [779, 334] width 35 height 35
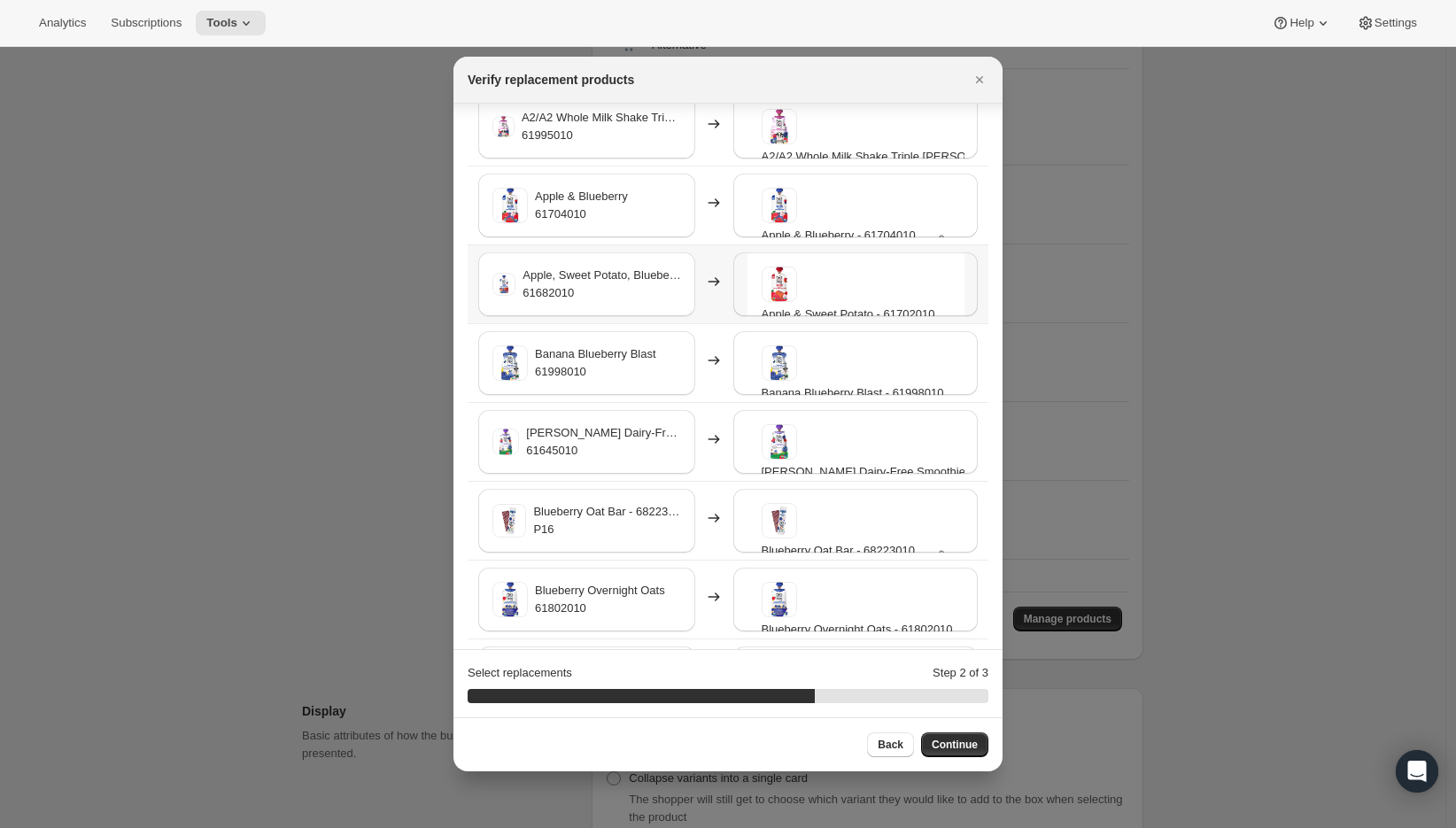
scroll to position [212, 0]
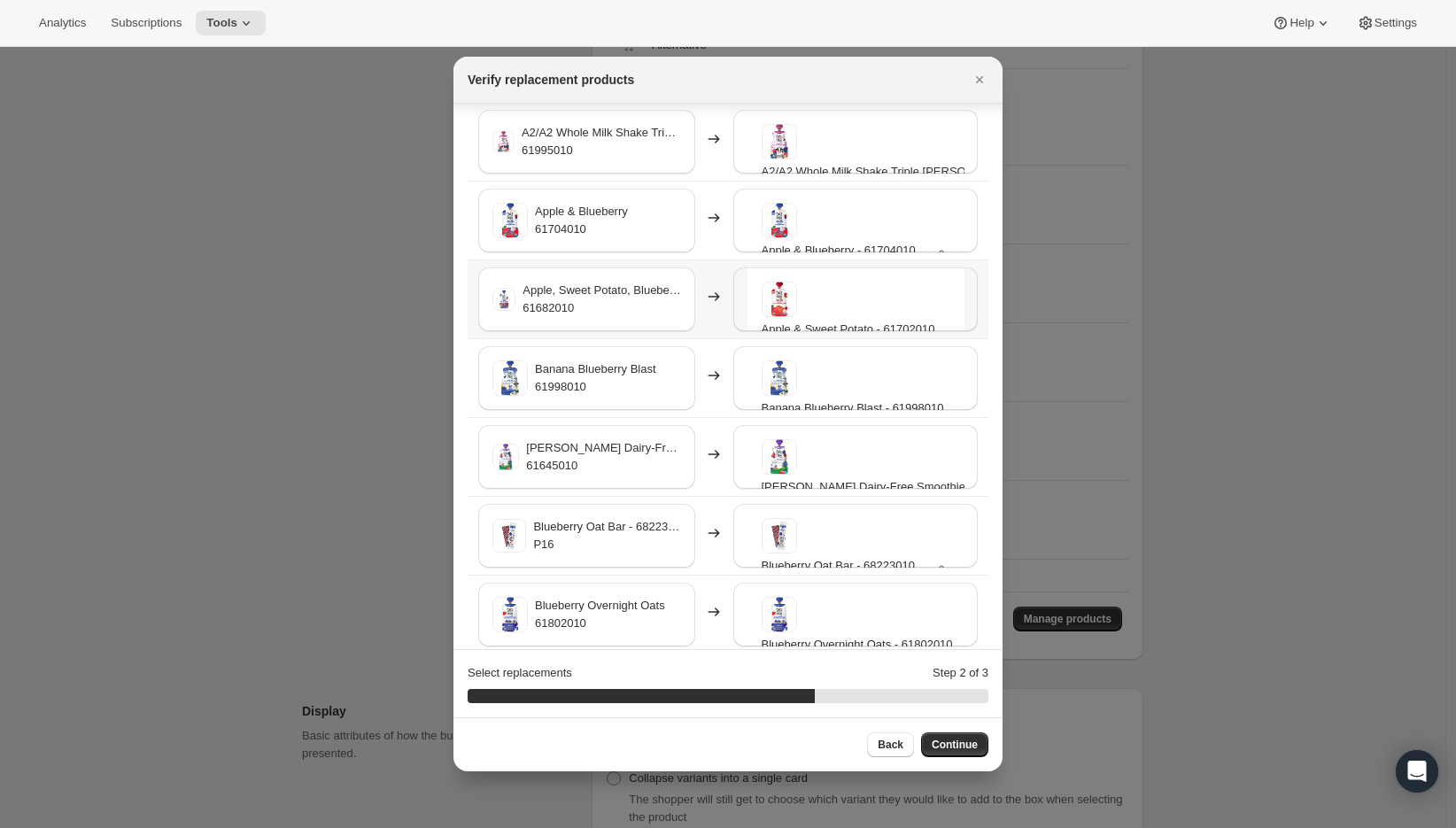
click at [747, 309] on div "Apple & Sweet Potato - 61702010 P32" at bounding box center [856, 300] width 217 height 64
click at [866, 304] on div "Apple & Sweet Potato - 61702010 P32" at bounding box center [856, 332] width 188 height 101
click at [867, 305] on div "Apple & Sweet Potato - 61702010 P32" at bounding box center [856, 332] width 188 height 101
click at [969, 297] on td "Apple & Sweet Potato - 61702010 P32" at bounding box center [858, 298] width 260 height 79
click at [959, 228] on div "Apple & Blueberry - 61704010 P32" at bounding box center [855, 220] width 245 height 64
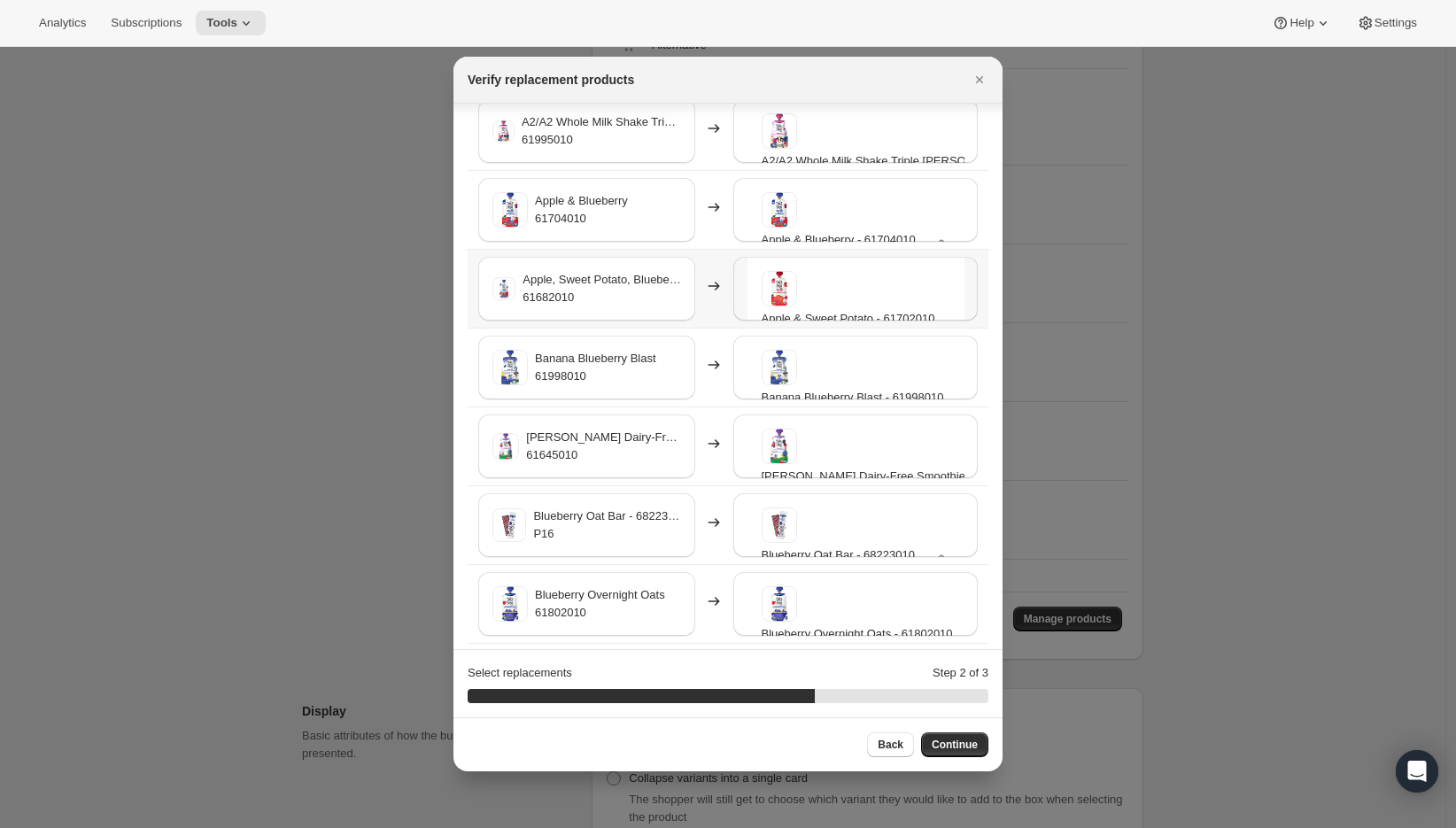
scroll to position [222, 0]
click at [782, 296] on div "Apple & Sweet Potato - 61702010-SP32" at bounding box center [846, 282] width 184 height 56
click at [782, 318] on span "Apple & Sweet Potato - 61702010" at bounding box center [848, 318] width 174 height 17
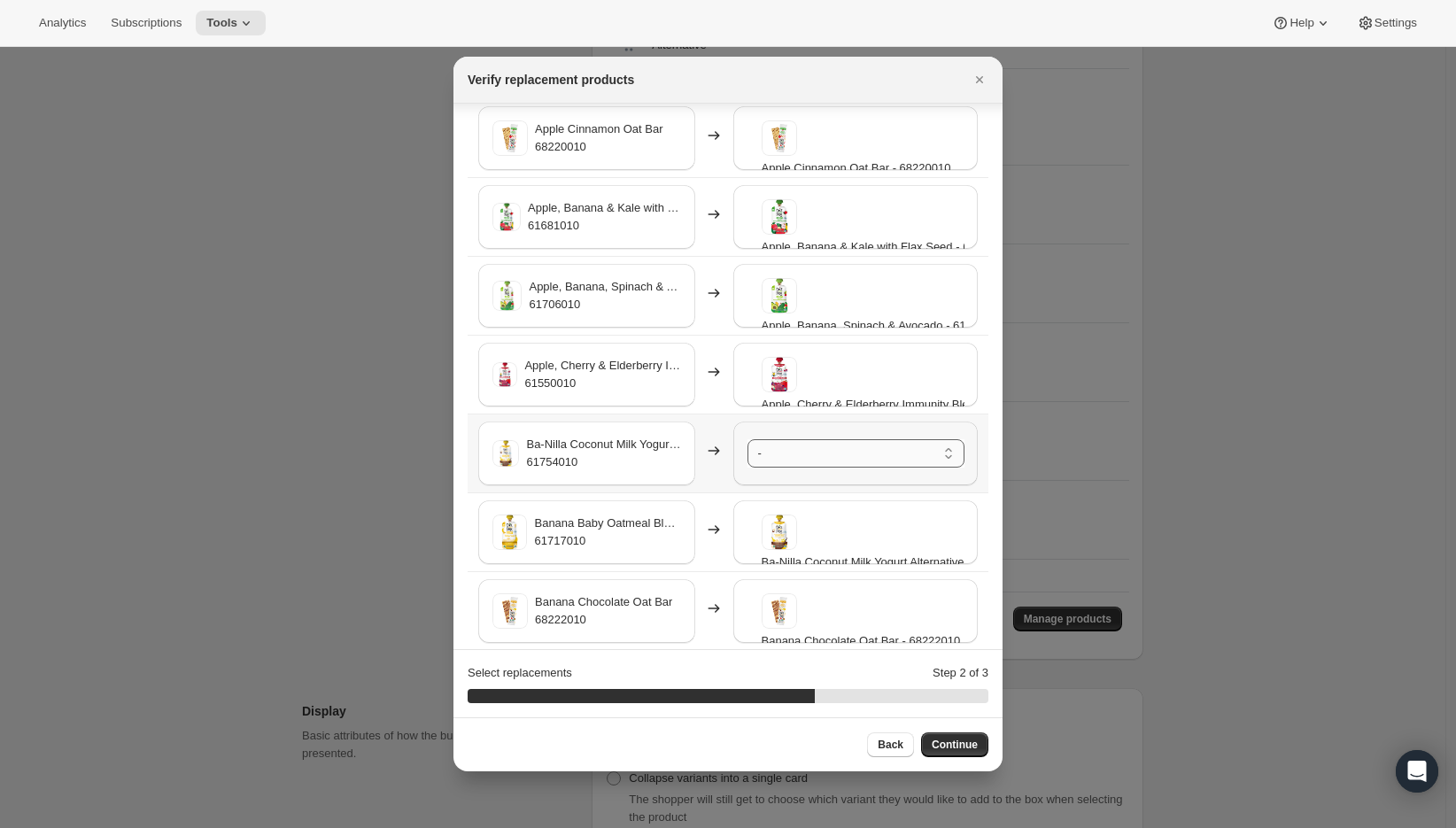
scroll to position [1612, 0]
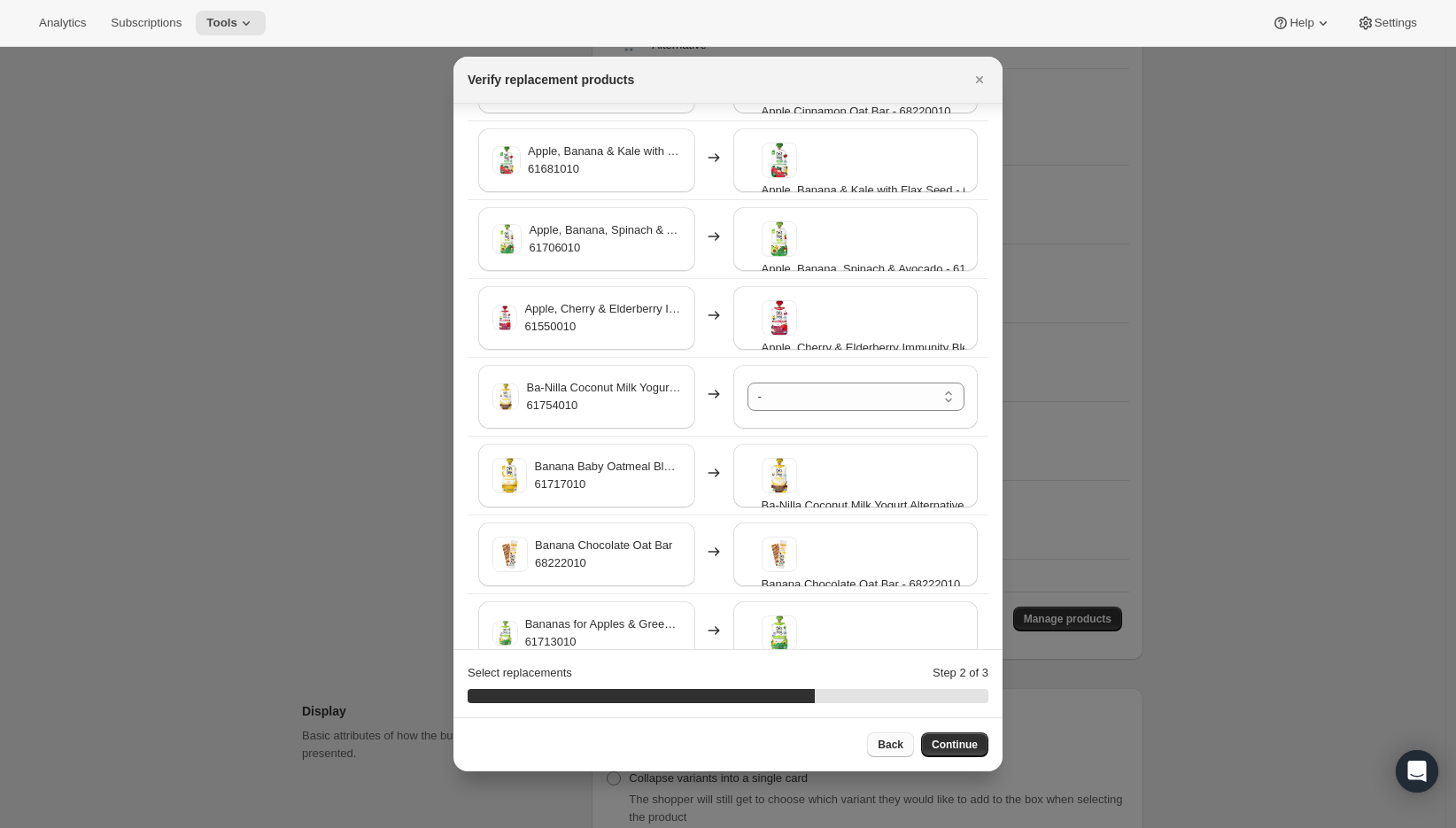
click at [884, 745] on span "Back" at bounding box center [890, 745] width 25 height 15
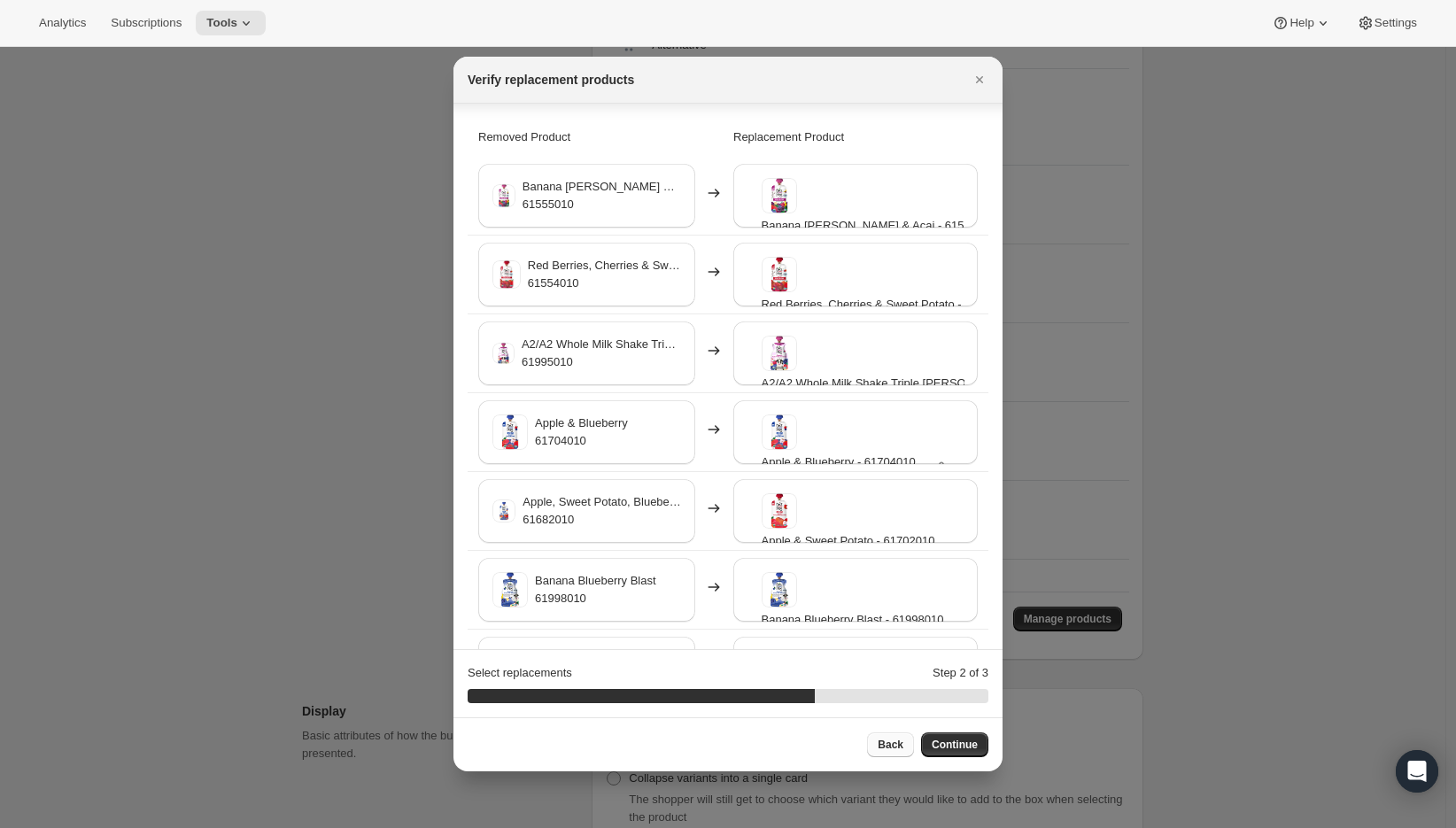
select select "selection"
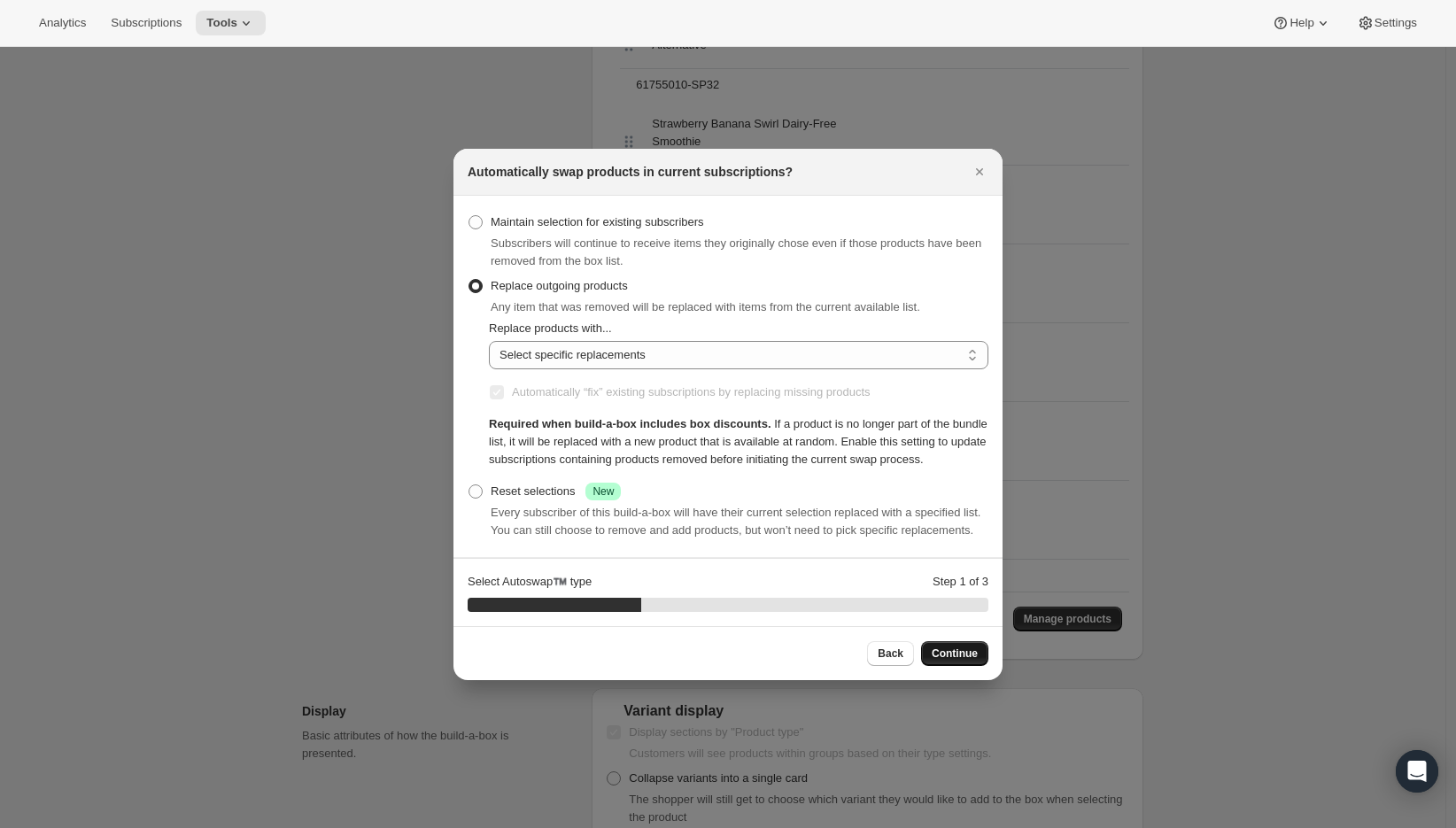
click at [958, 661] on span "Continue" at bounding box center [954, 653] width 46 height 15
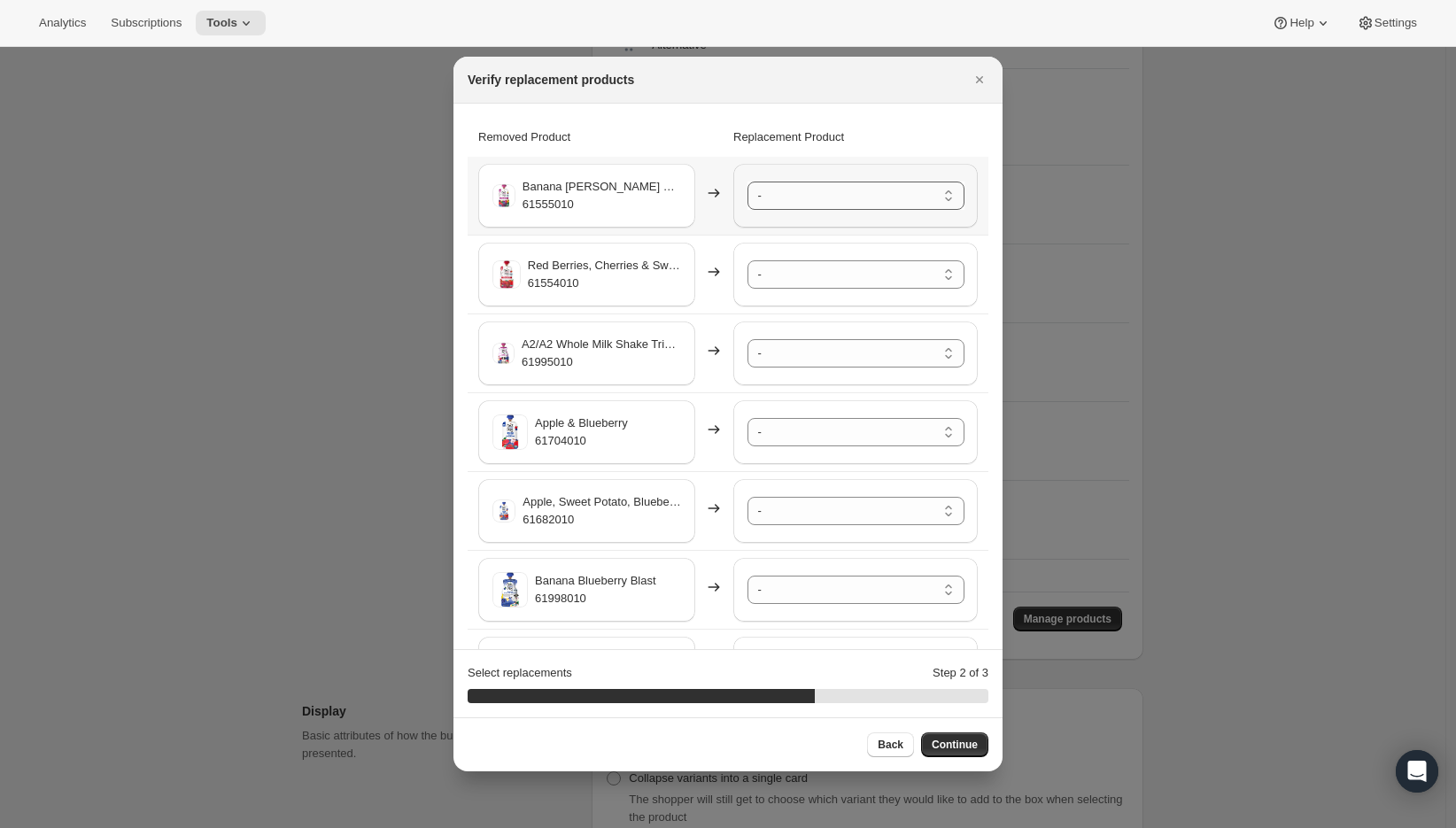
click at [914, 201] on select "- A2/A2 Whole Milk Shake Strawberry Creme - 61996010-SP32 A2/A2 Whole Milk Shak…" at bounding box center [856, 195] width 217 height 28
click at [814, 283] on select "- A2/A2 Whole Milk Shake Strawberry Creme - 61996010-SP32 A2/A2 Whole Milk Shak…" at bounding box center [856, 274] width 217 height 28
click at [802, 349] on select "- A2/A2 Whole Milk Shake Strawberry Creme - 61996010-SP32 A2/A2 Whole Milk Shak…" at bounding box center [856, 352] width 217 height 28
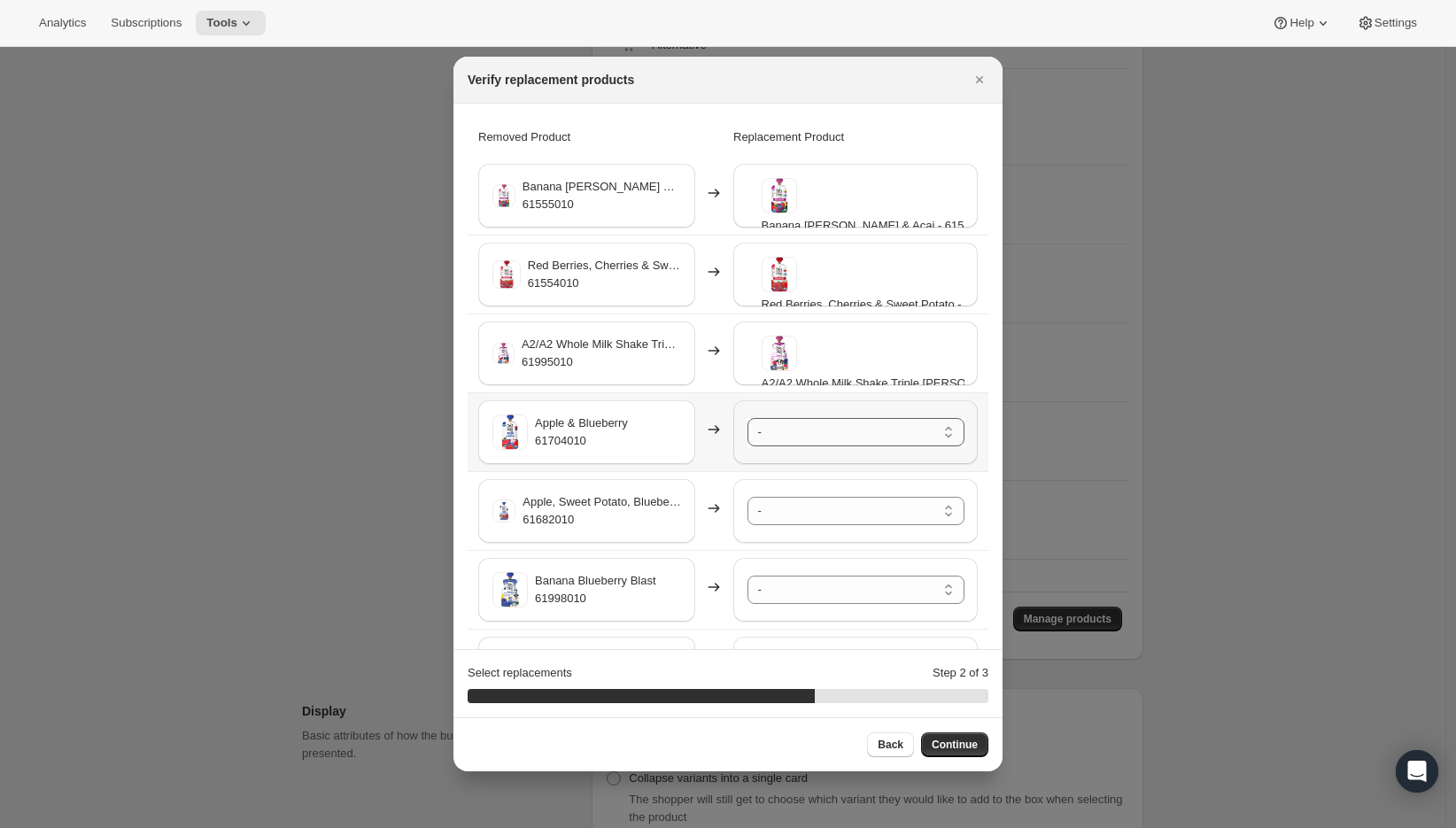
click at [806, 429] on select "- A2/A2 Whole Milk Shake Strawberry Creme - 61996010-SP32 A2/A2 Whole Milk Shak…" at bounding box center [856, 432] width 217 height 28
click at [795, 515] on select "- A2/A2 Whole Milk Shake Strawberry Creme - 61996010-SP32 A2/A2 Whole Milk Shak…" at bounding box center [856, 511] width 217 height 28
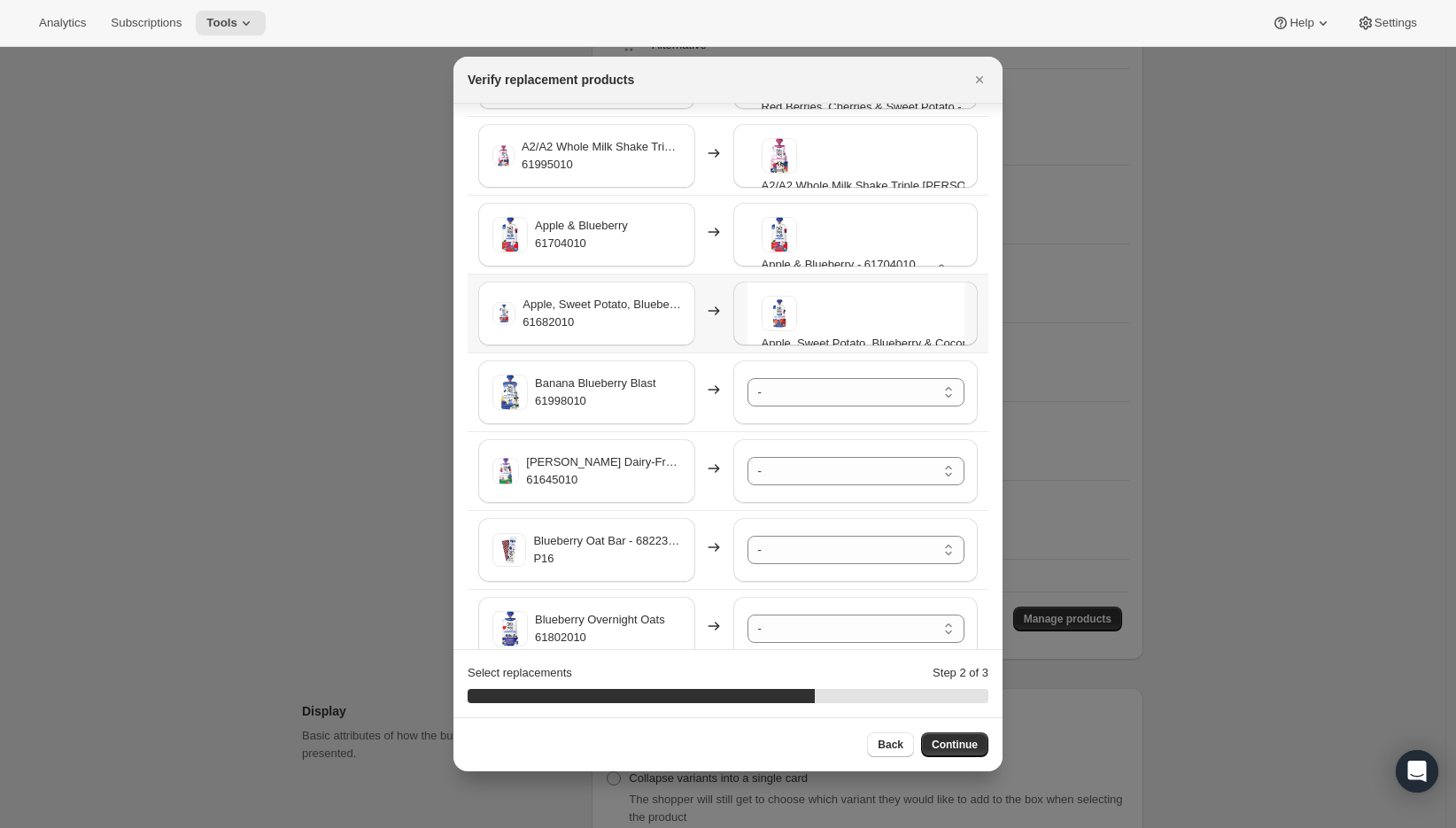
scroll to position [220, 0]
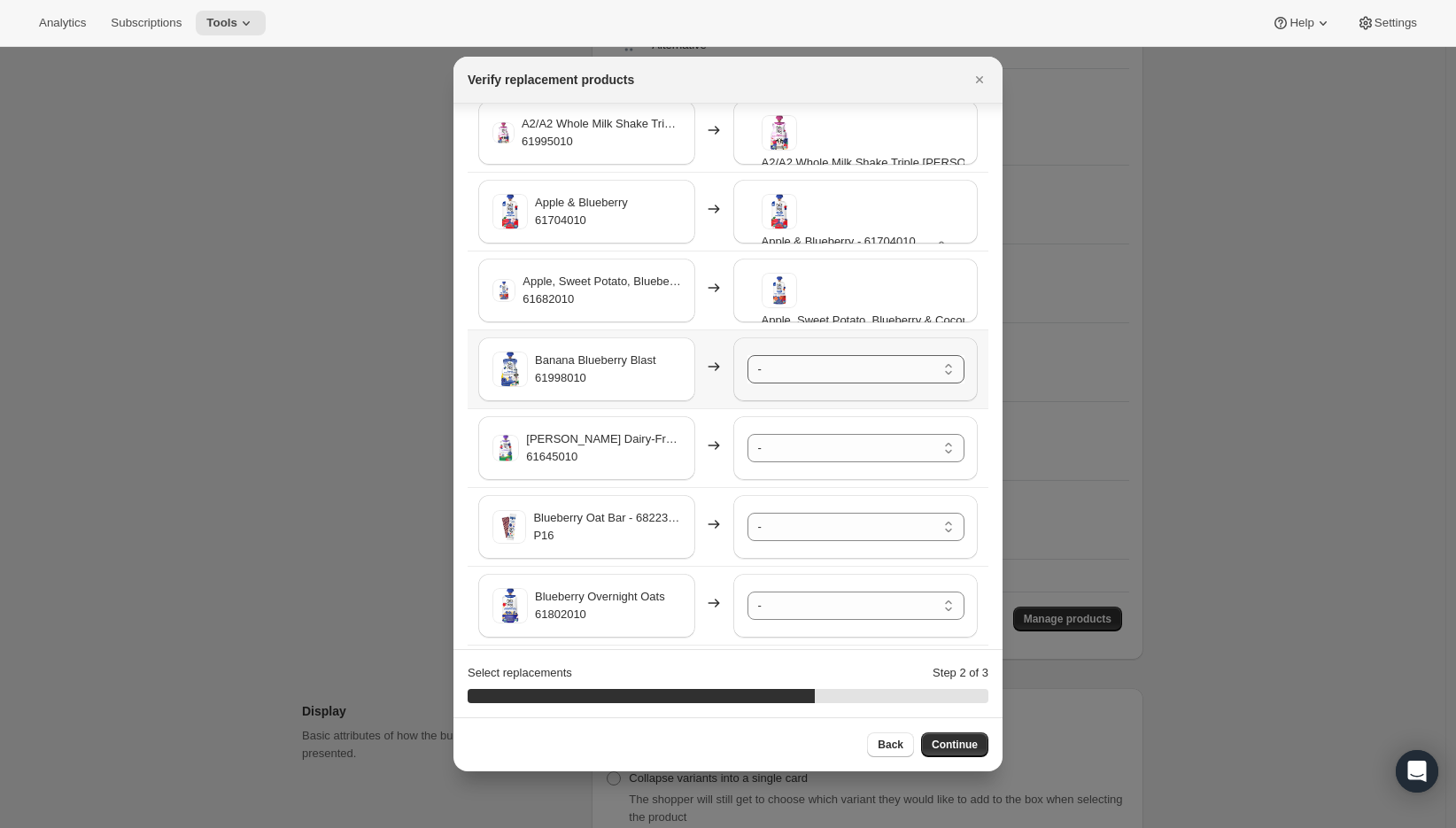
click at [781, 372] on select "- A2/A2 Whole Milk Shake Strawberry Creme - 61996010-SP32 A2/A2 Whole Milk Shak…" at bounding box center [856, 369] width 217 height 28
click at [804, 449] on select "- A2/A2 Whole Milk Shake Strawberry Creme - 61996010-SP32 A2/A2 Whole Milk Shak…" at bounding box center [856, 447] width 217 height 28
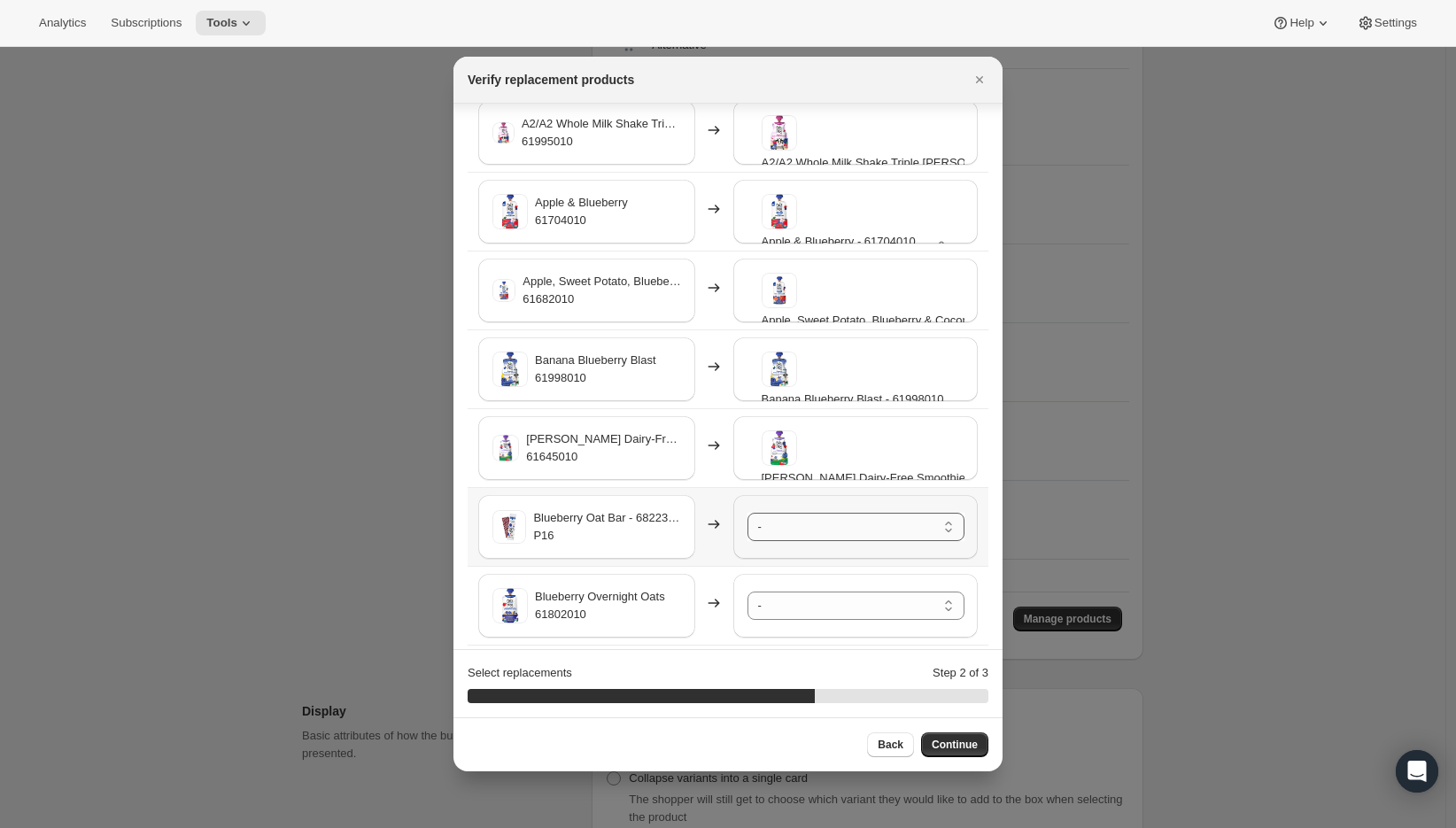
click at [805, 531] on select "- A2/A2 Whole Milk Shake Strawberry Creme - 61996010-SP32 A2/A2 Whole Milk Shak…" at bounding box center [856, 526] width 217 height 28
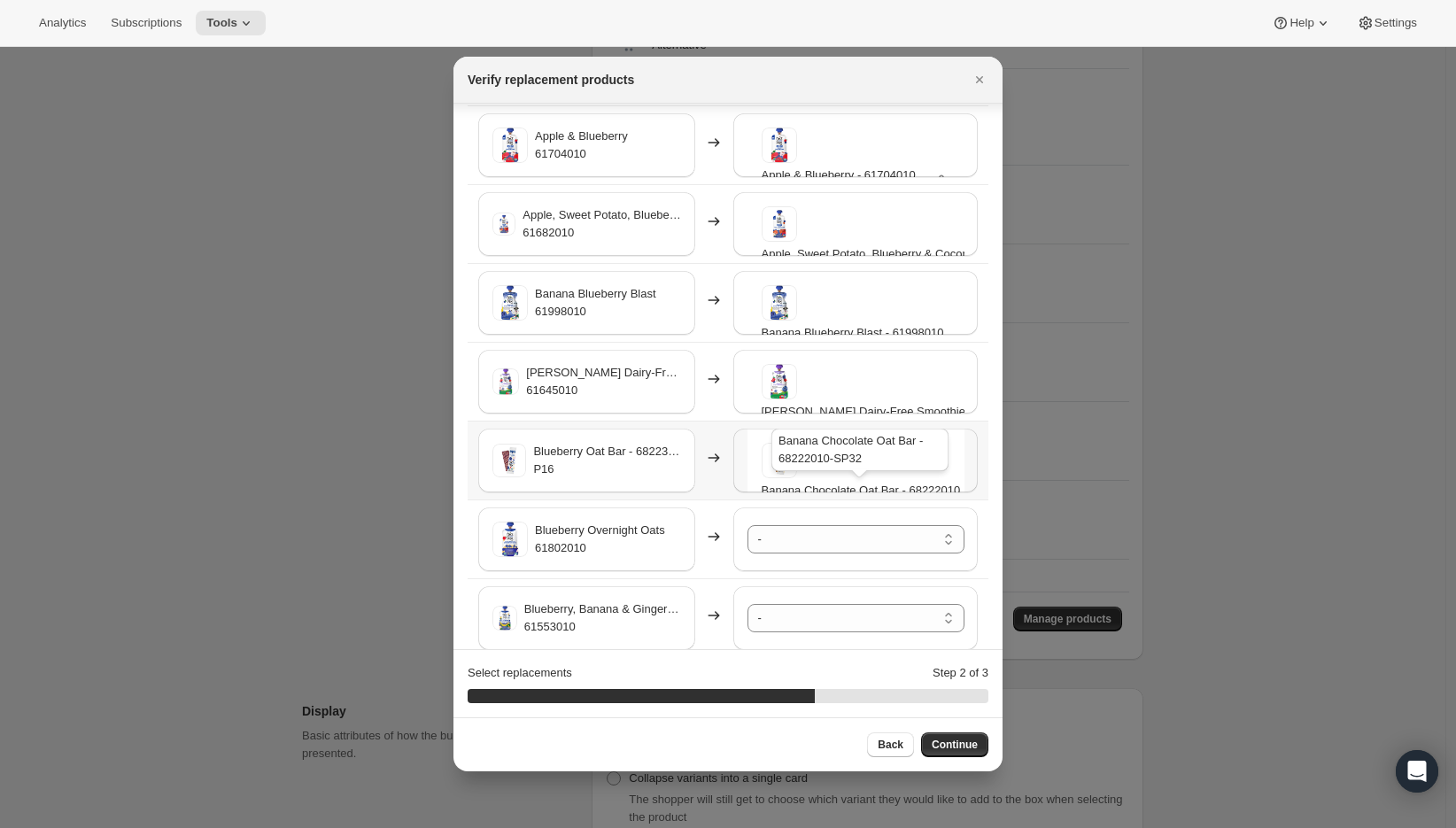
click at [870, 478] on div "Banana Chocolate Oat Bar - 68222010-SP32" at bounding box center [860, 453] width 184 height 56
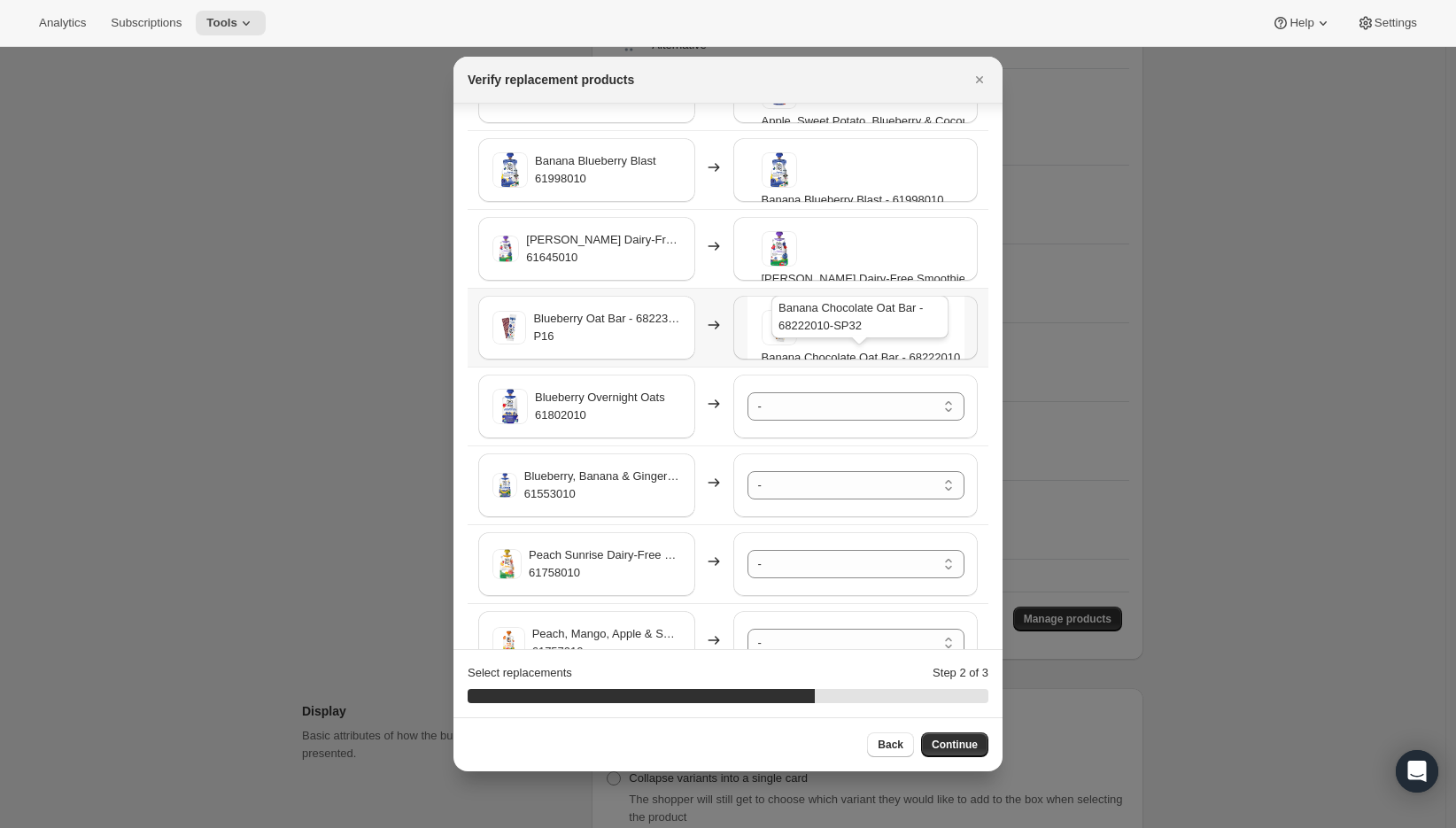
click at [854, 340] on div "Banana Chocolate Oat Bar - 68222010-SP32" at bounding box center [860, 320] width 184 height 56
click at [892, 737] on button "Back" at bounding box center [890, 745] width 47 height 25
select select "selection"
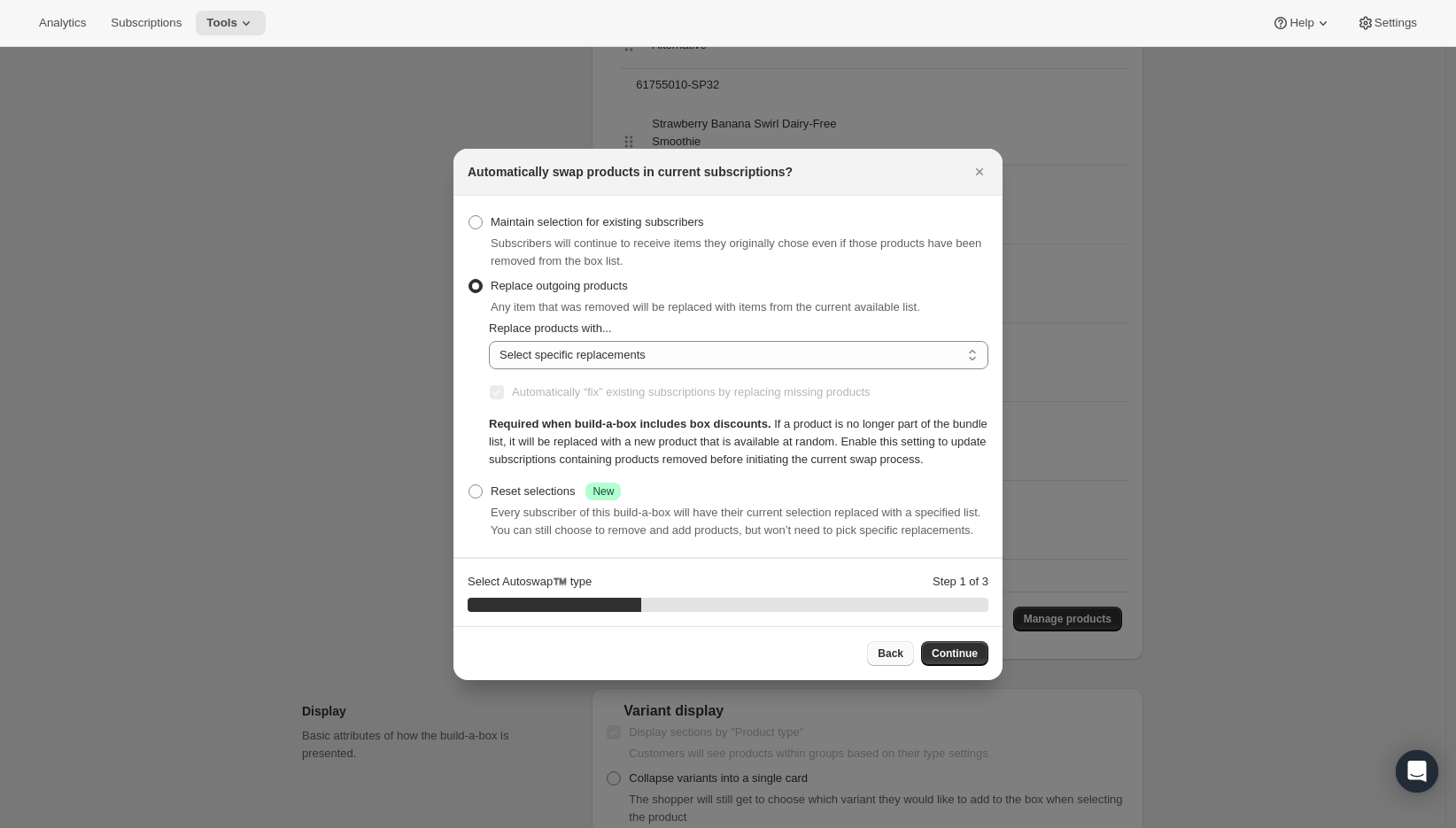
scroll to position [0, 0]
click at [967, 661] on span "Continue" at bounding box center [954, 653] width 46 height 15
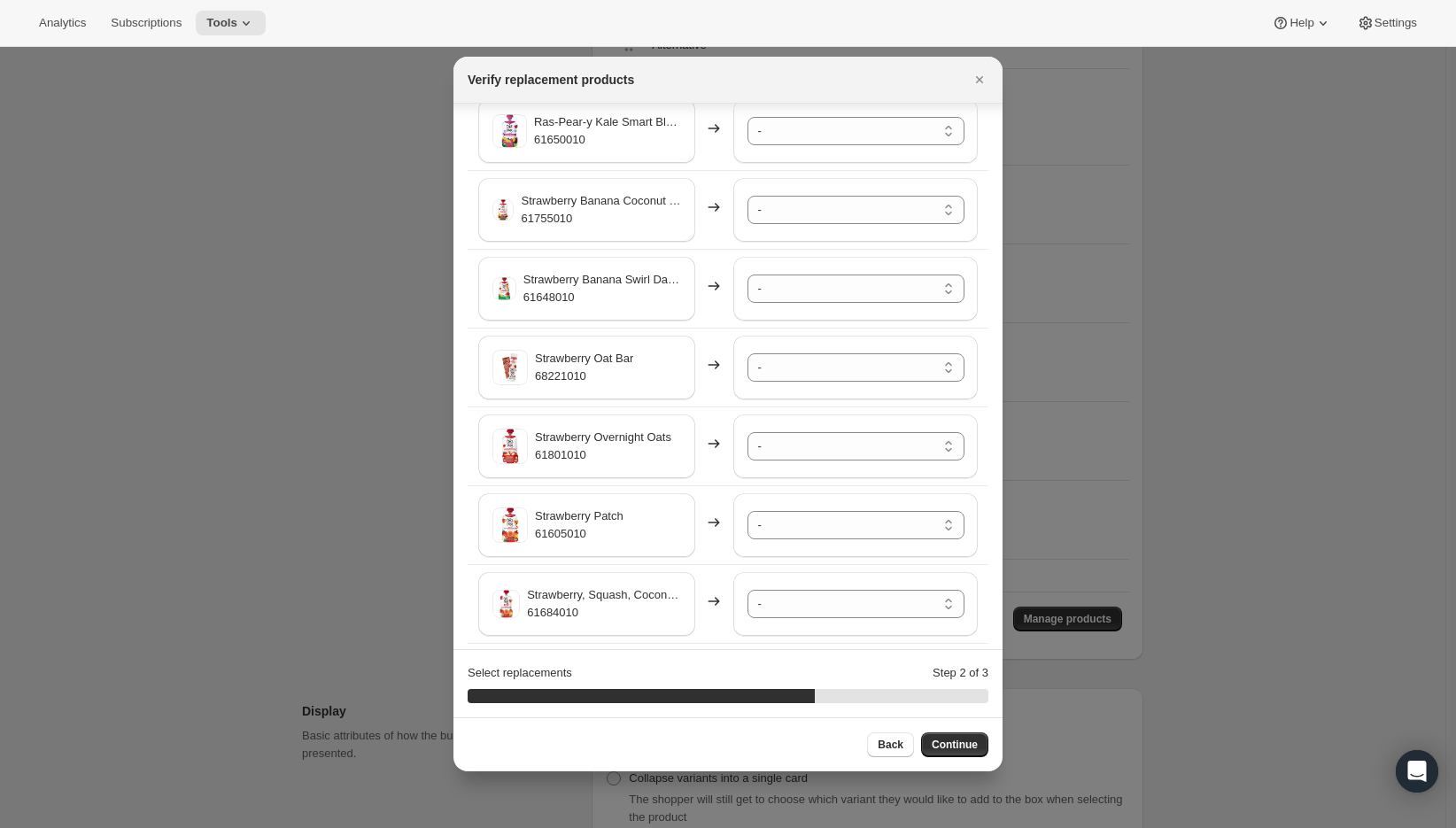
scroll to position [3699, 0]
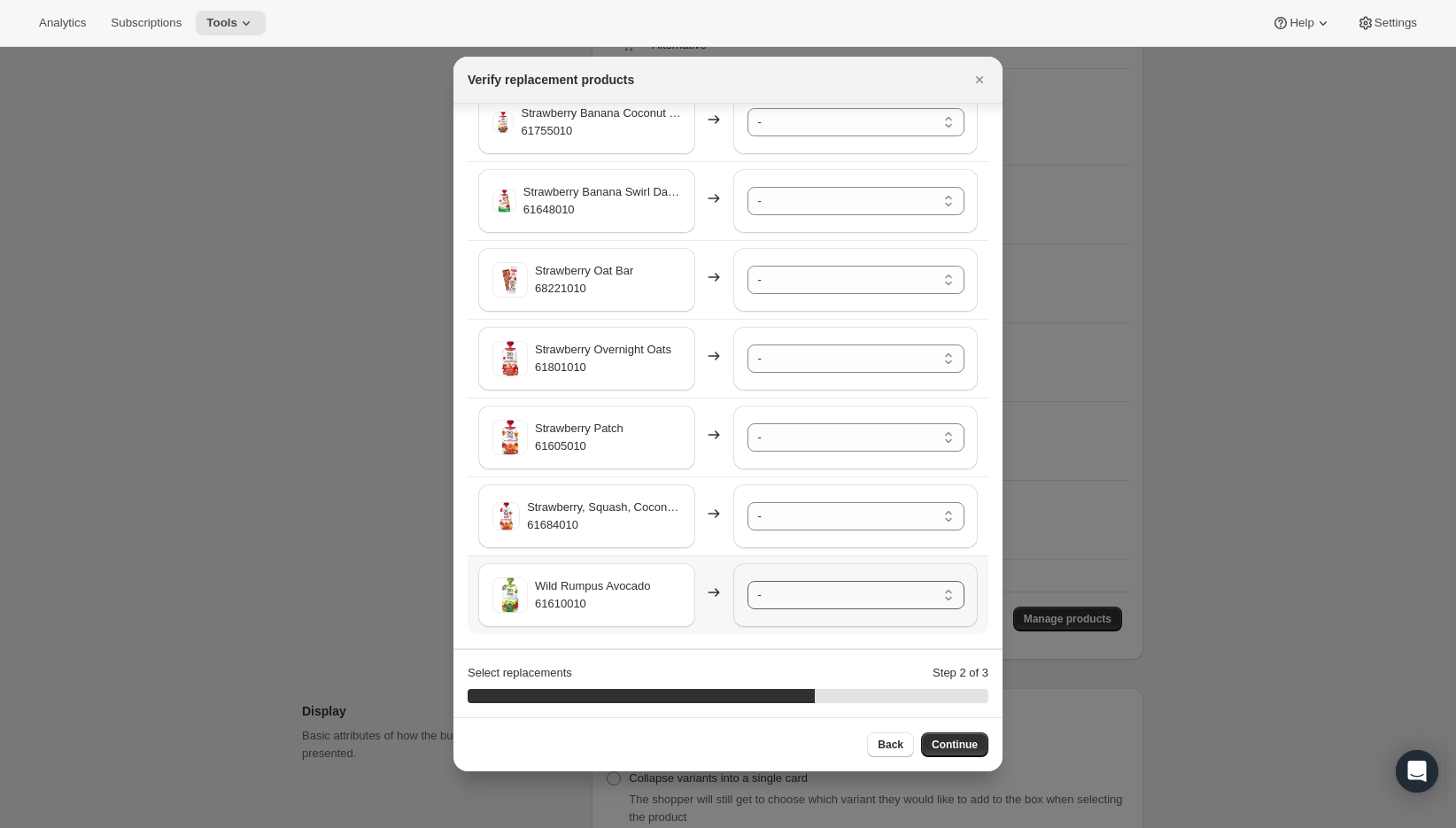
click at [829, 594] on select "- A2/A2 Whole Milk Shake Strawberry Creme - 61996010-SP32 A2/A2 Whole Milk Shak…" at bounding box center [856, 595] width 217 height 28
click at [850, 522] on select "- A2/A2 Whole Milk Shake Strawberry Creme - 61996010-SP32 A2/A2 Whole Milk Shak…" at bounding box center [856, 515] width 217 height 28
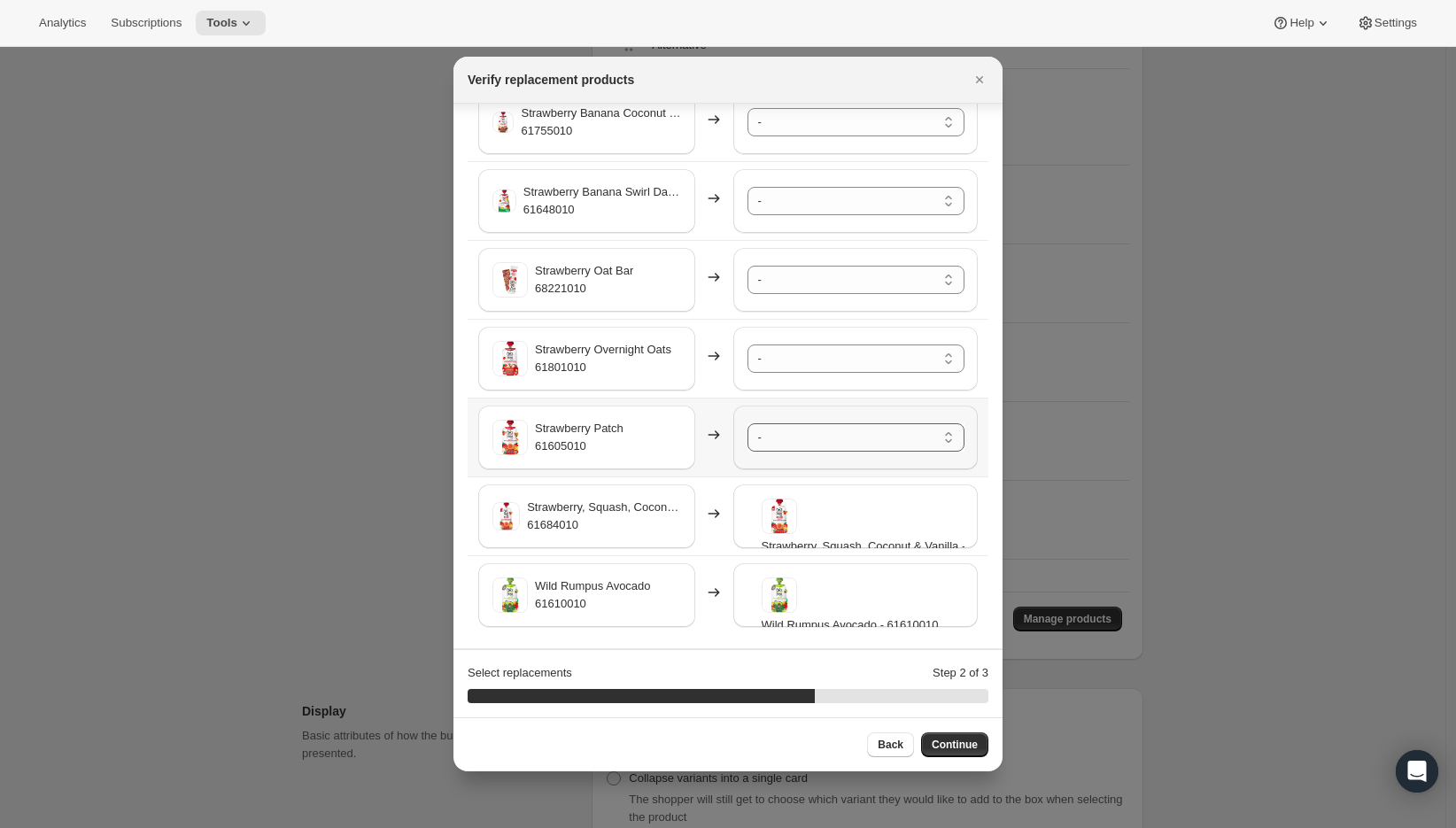
click at [823, 429] on select "- A2/A2 Whole Milk Shake Strawberry Creme - 61996010-SP32 A2/A2 Whole Milk Shak…" at bounding box center [856, 437] width 217 height 28
click at [803, 359] on select "- A2/A2 Whole Milk Shake Strawberry Creme - 61996010-SP32 A2/A2 Whole Milk Shak…" at bounding box center [856, 358] width 217 height 28
click at [808, 284] on select "- A2/A2 Whole Milk Shake Strawberry Creme - 61996010-SP32 A2/A2 Whole Milk Shak…" at bounding box center [856, 280] width 217 height 28
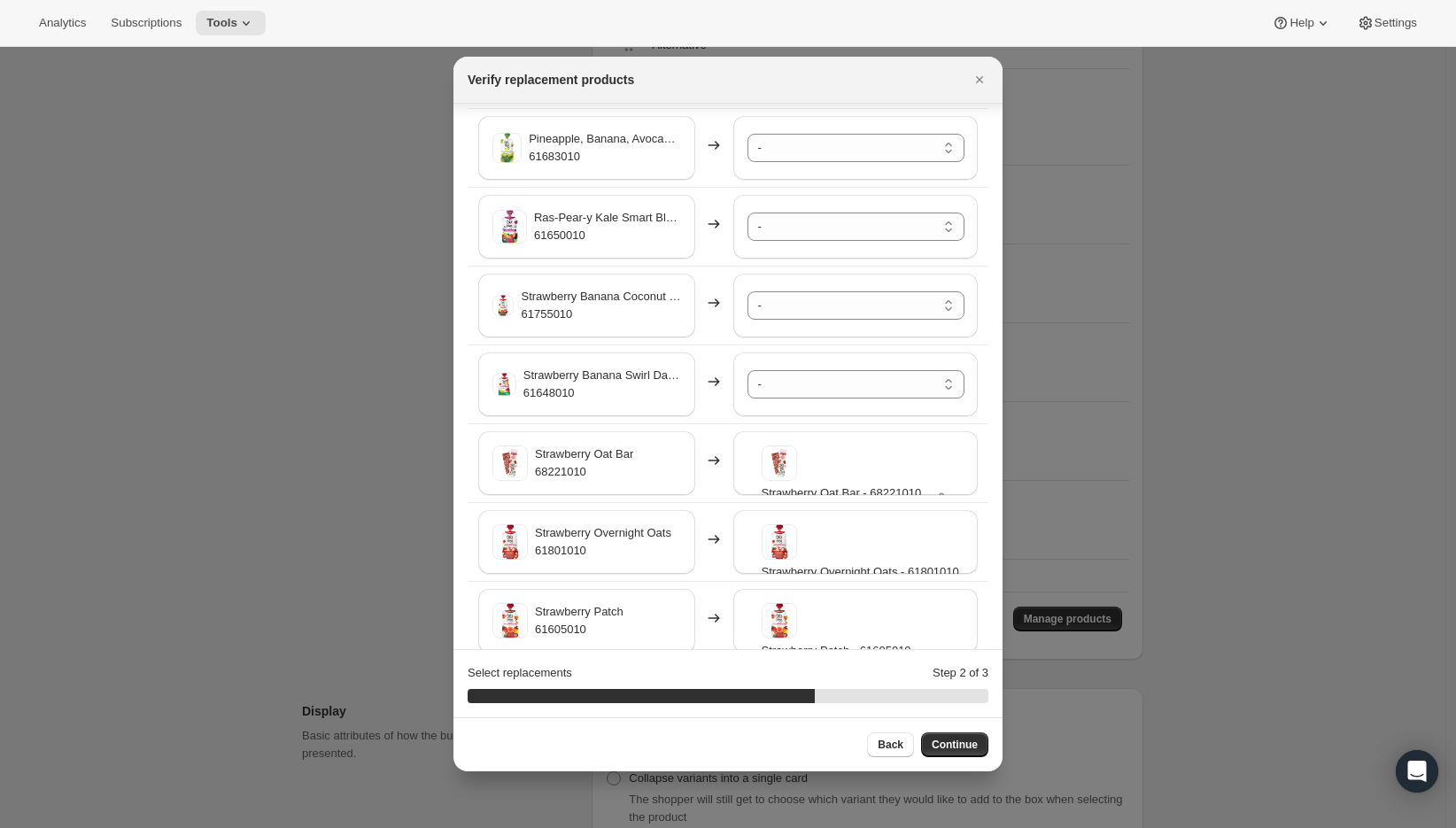
scroll to position [3486, 0]
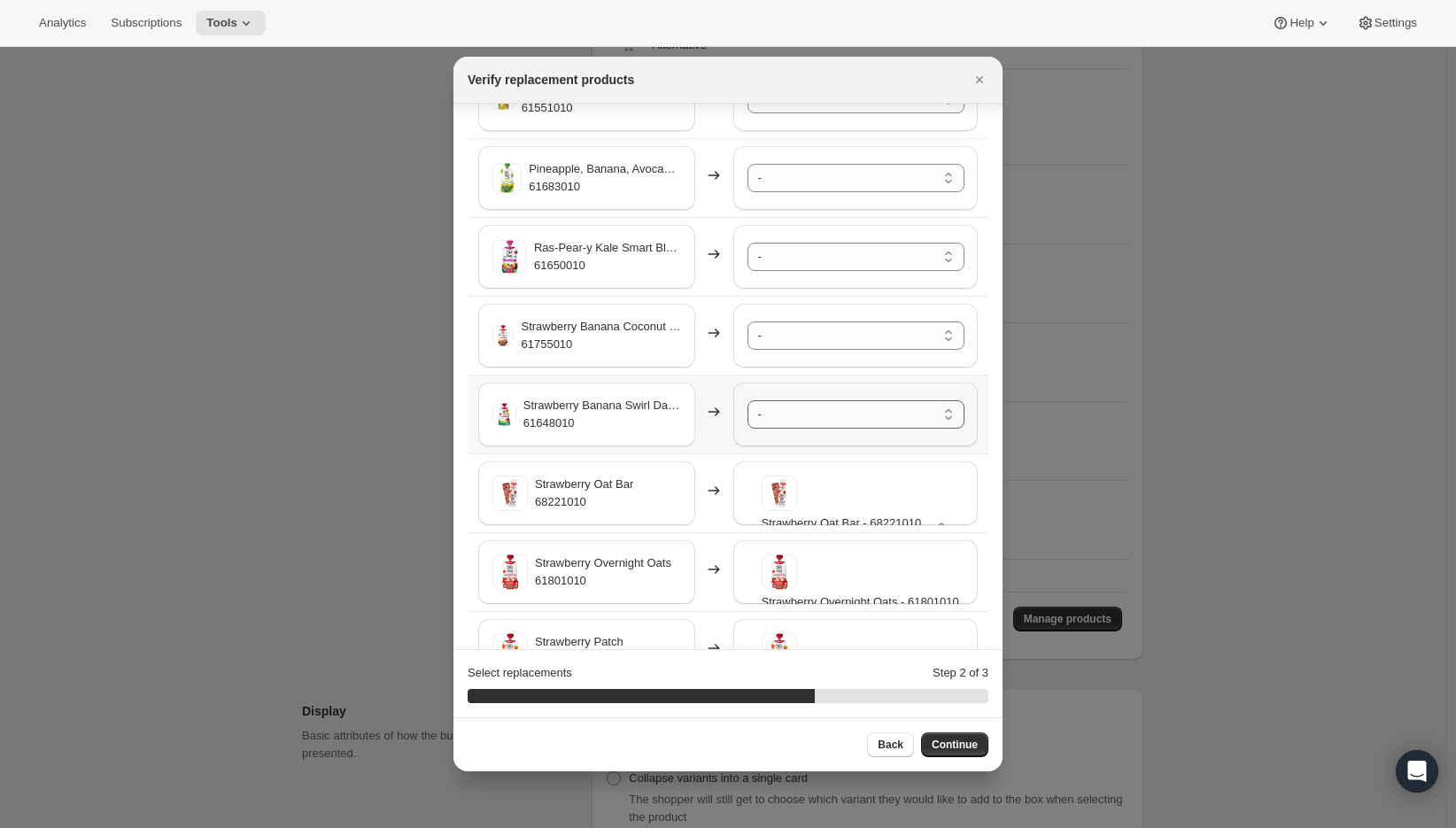
click at [789, 416] on select "- A2/A2 Whole Milk Shake Strawberry Creme - 61996010-SP32 A2/A2 Whole Milk Shak…" at bounding box center [856, 414] width 217 height 28
click at [811, 340] on select "- A2/A2 Whole Milk Shake Strawberry Creme - 61996010-SP32 A2/A2 Whole Milk Shak…" at bounding box center [856, 335] width 217 height 28
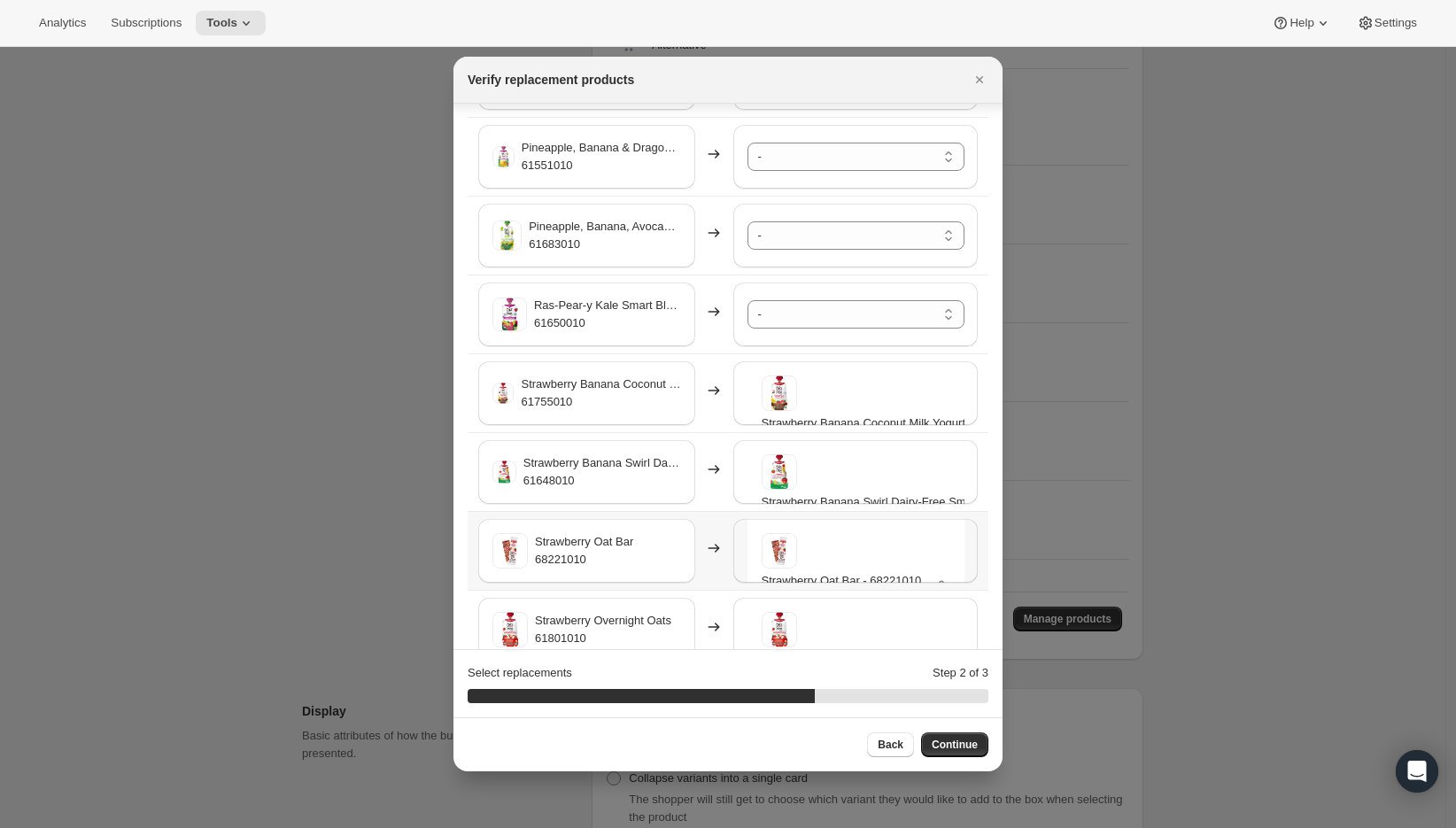
scroll to position [3424, 0]
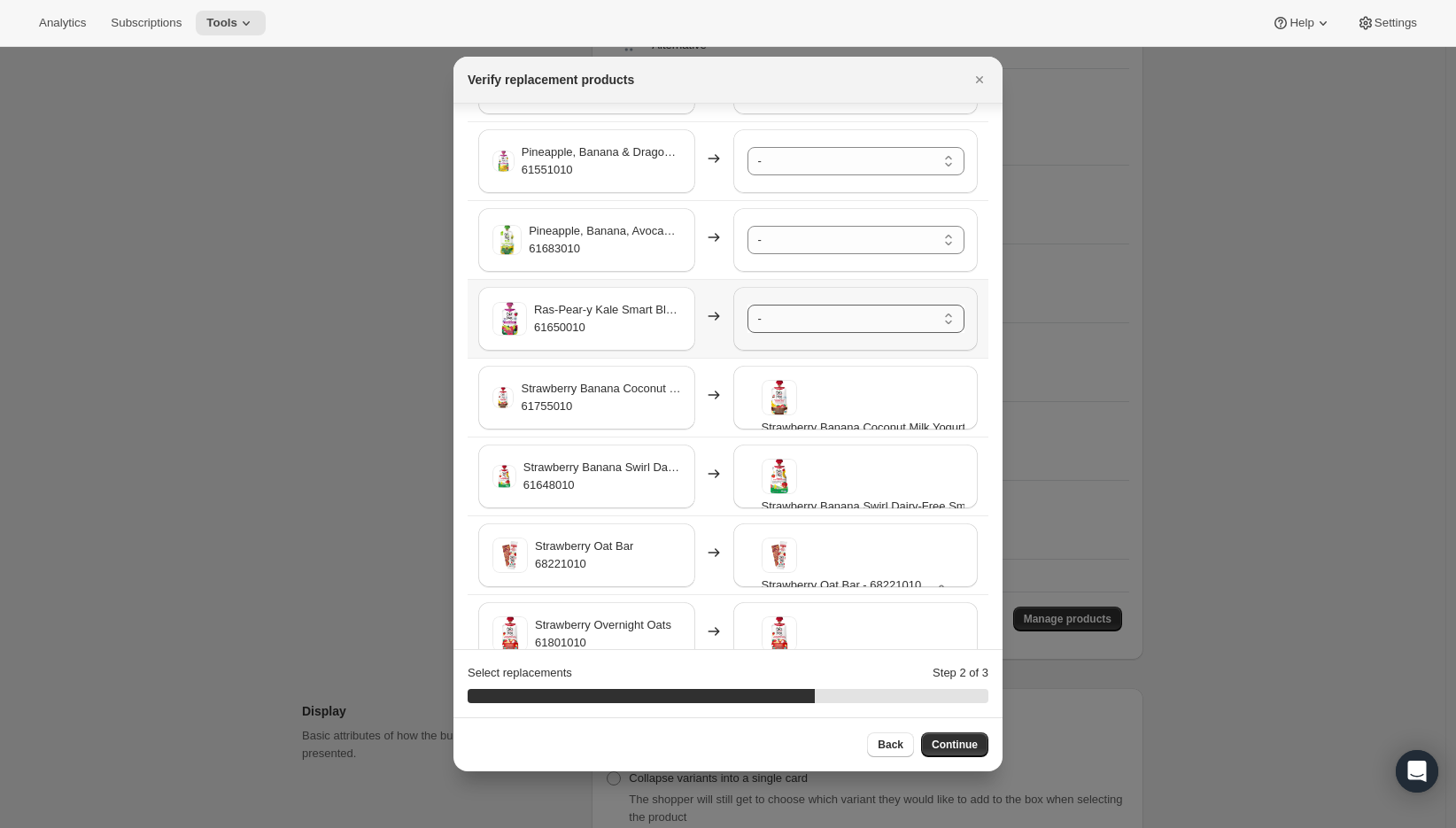
click at [788, 321] on select "- A2/A2 Whole Milk Shake Strawberry Creme - 61996010-SP32 A2/A2 Whole Milk Shak…" at bounding box center [856, 318] width 217 height 28
click at [793, 243] on select "- A2/A2 Whole Milk Shake Strawberry Creme - 61996010-SP32 A2/A2 Whole Milk Shak…" at bounding box center [856, 240] width 217 height 28
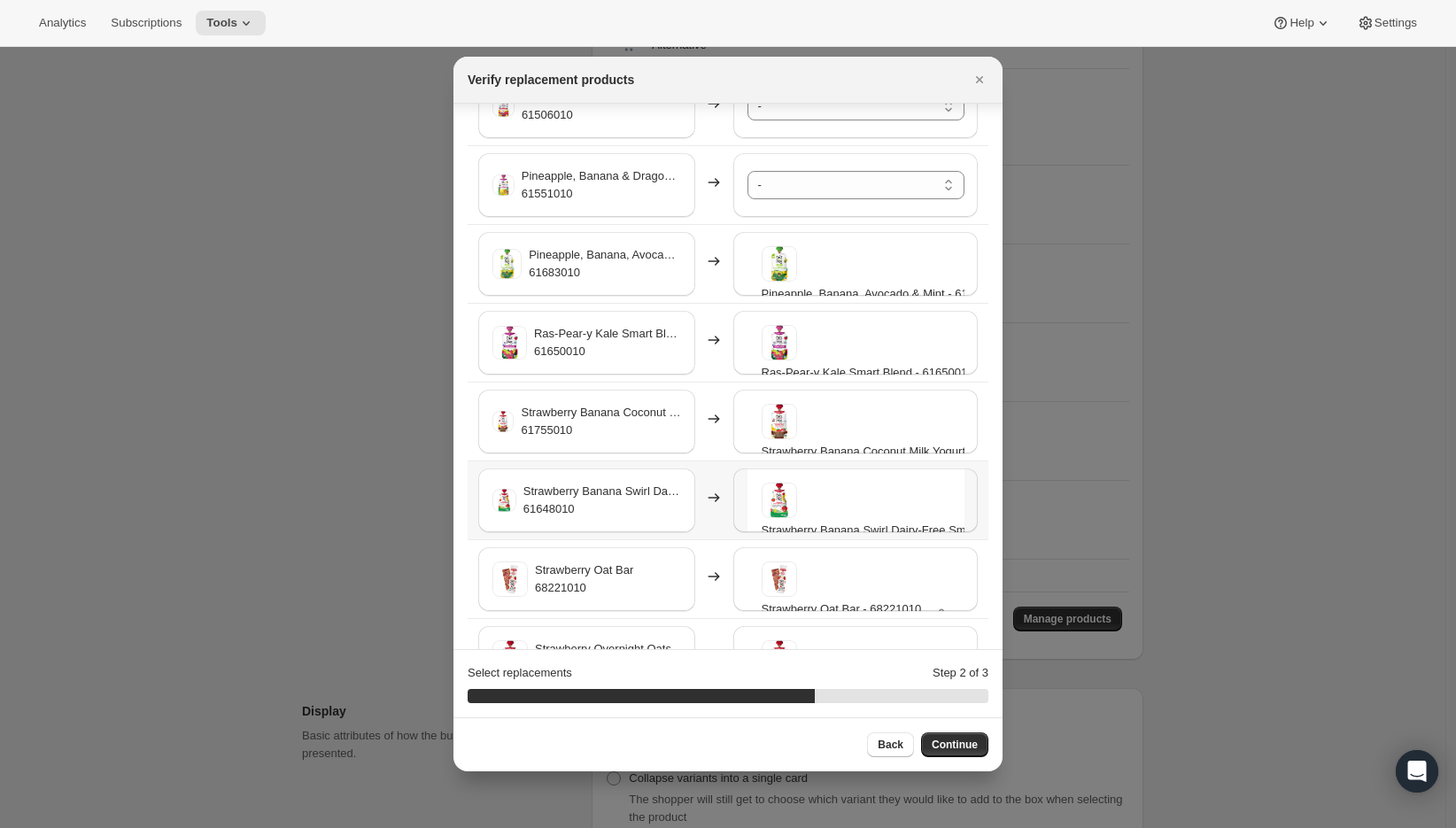
scroll to position [3387, 0]
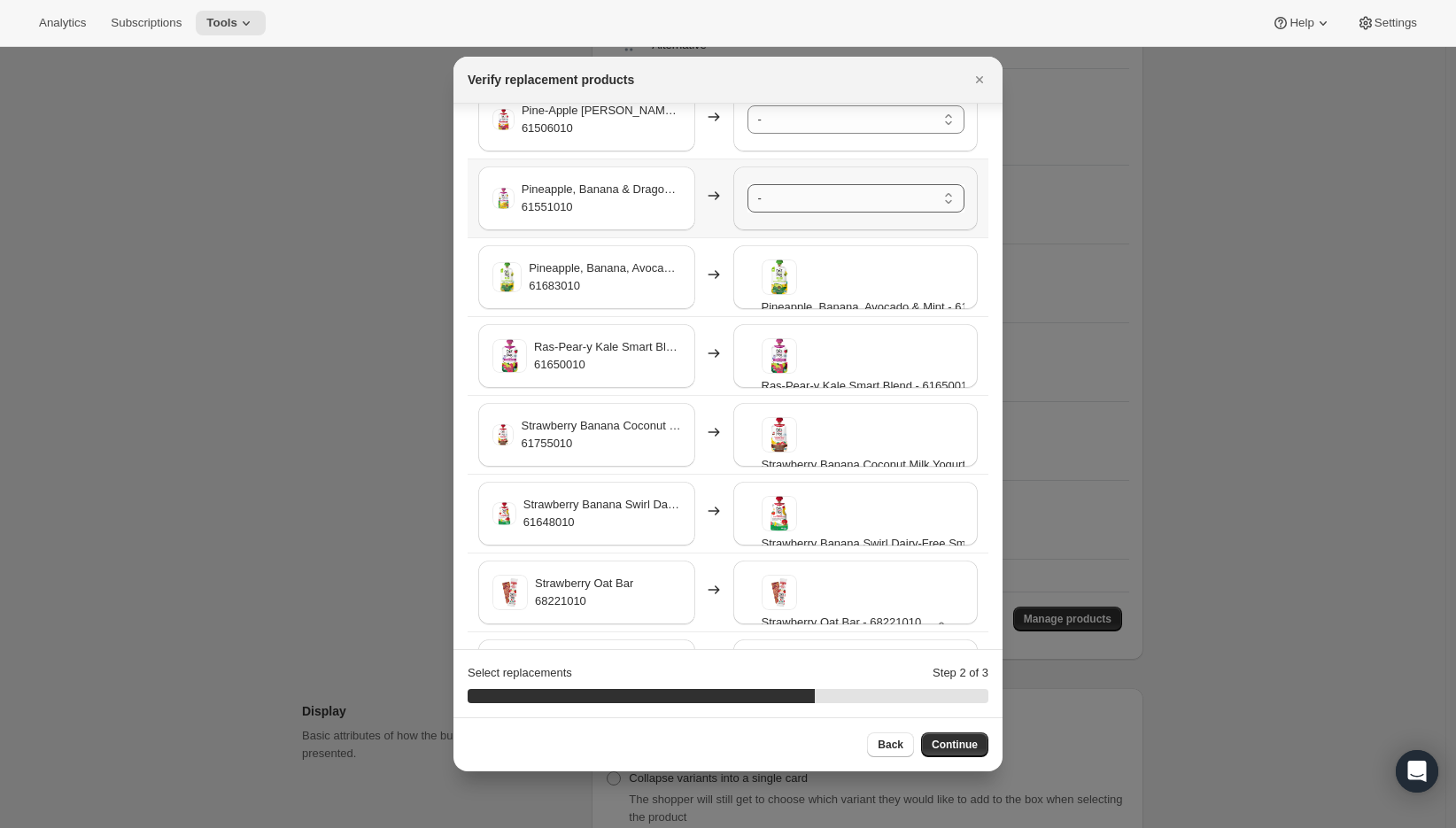
click at [776, 203] on select "- A2/A2 Whole Milk Shake Strawberry Creme - 61996010-SP32 A2/A2 Whole Milk Shak…" at bounding box center [856, 198] width 217 height 28
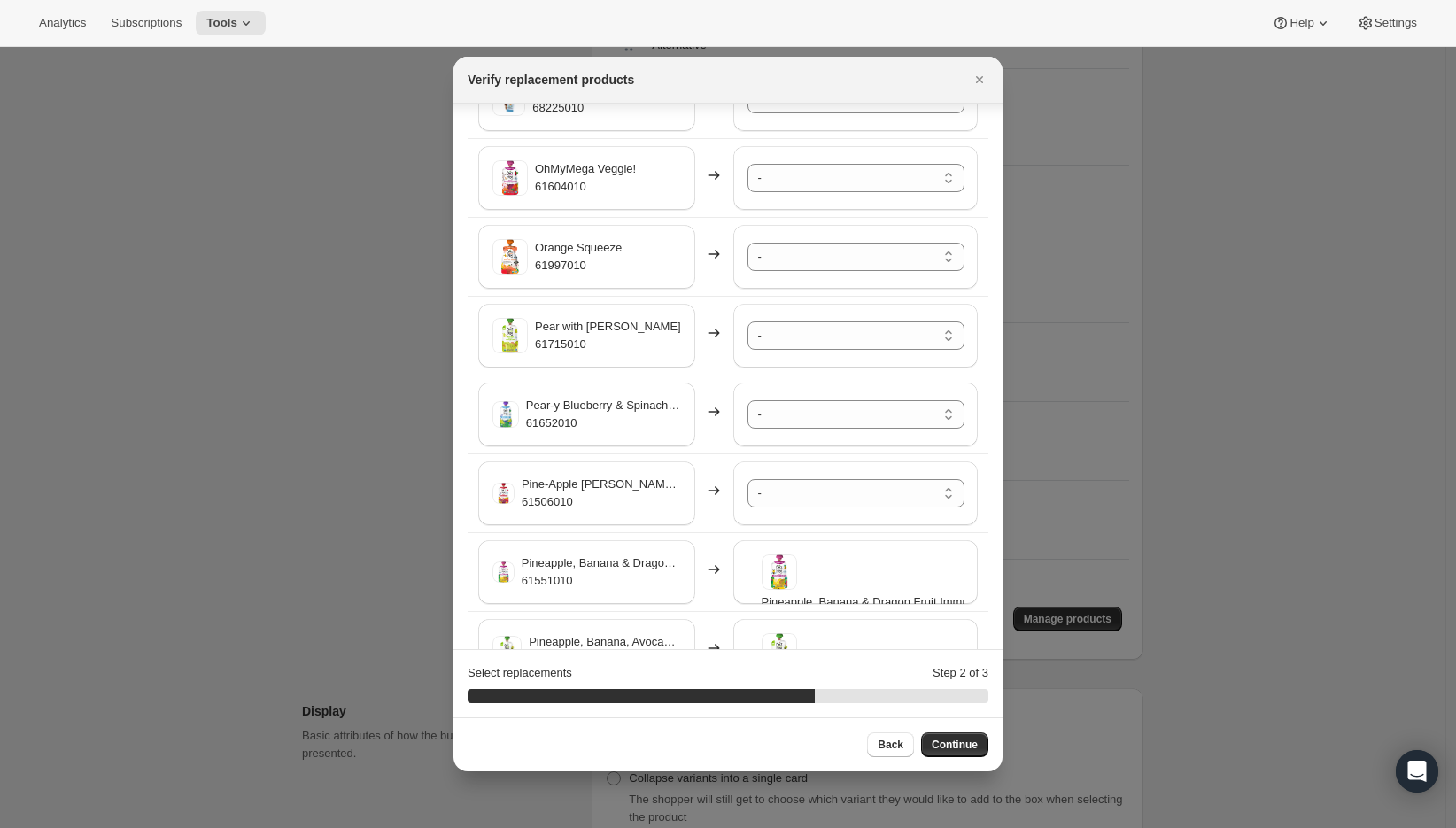
scroll to position [3007, 0]
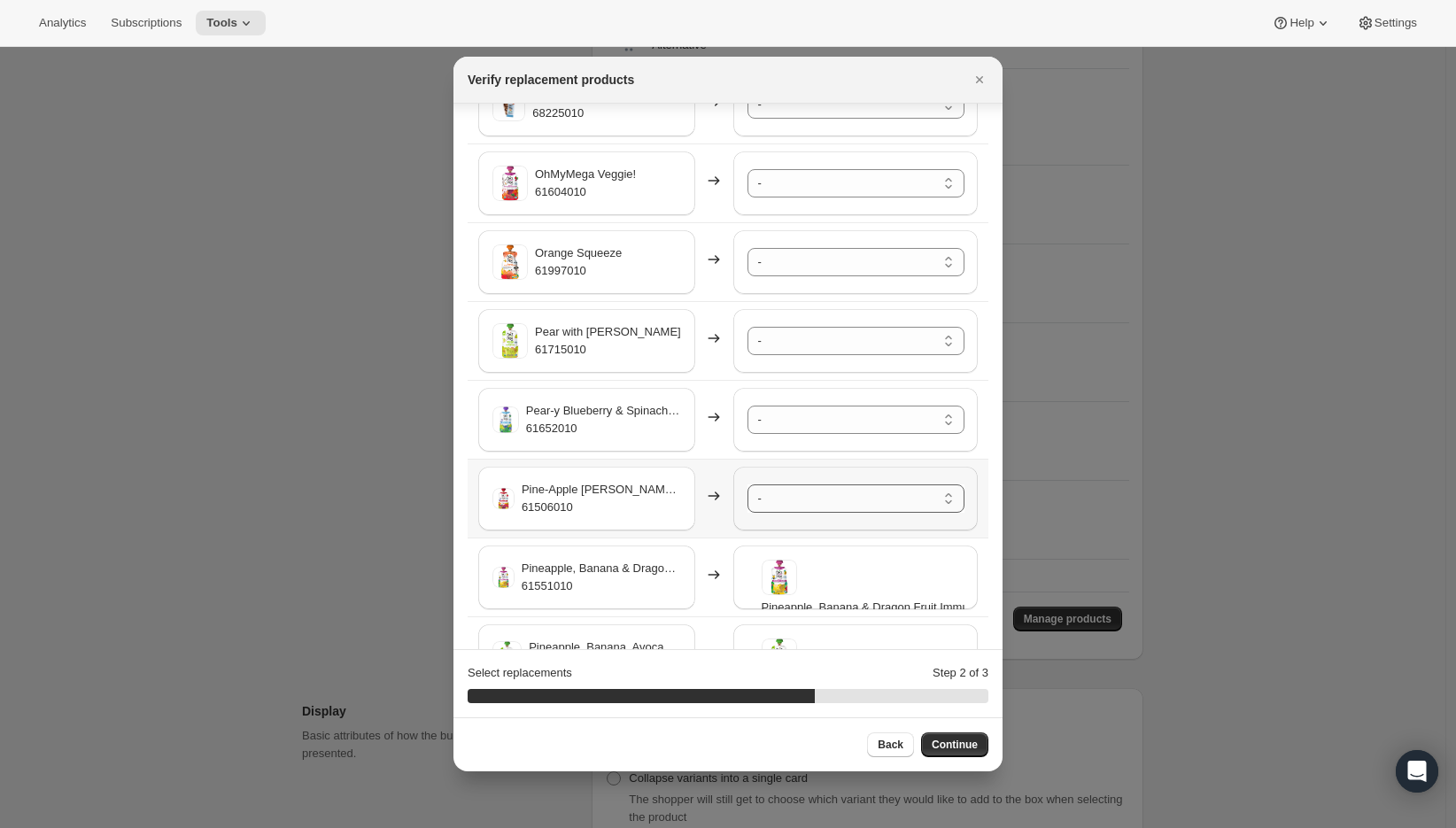
click at [786, 498] on select "- A2/A2 Whole Milk Shake Strawberry Creme - 61996010-SP32 A2/A2 Whole Milk Shak…" at bounding box center [856, 498] width 217 height 28
click at [785, 423] on select "- A2/A2 Whole Milk Shake Strawberry Creme - 61996010-SP32 A2/A2 Whole Milk Shak…" at bounding box center [856, 419] width 217 height 28
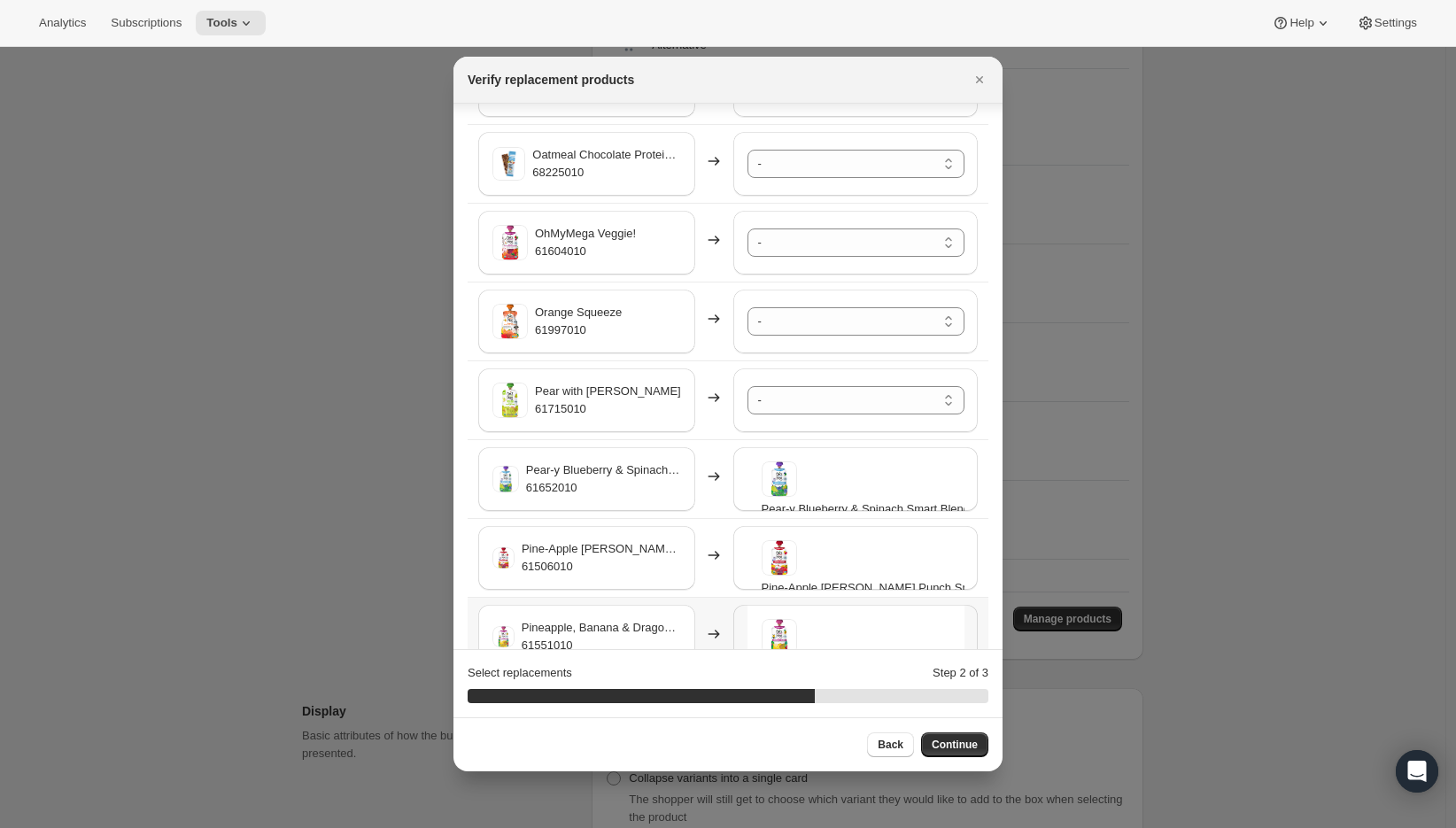
scroll to position [2945, 0]
click at [765, 408] on select "- A2/A2 Whole Milk Shake Strawberry Creme - 61996010-SP32 A2/A2 Whole Milk Shak…" at bounding box center [856, 403] width 217 height 28
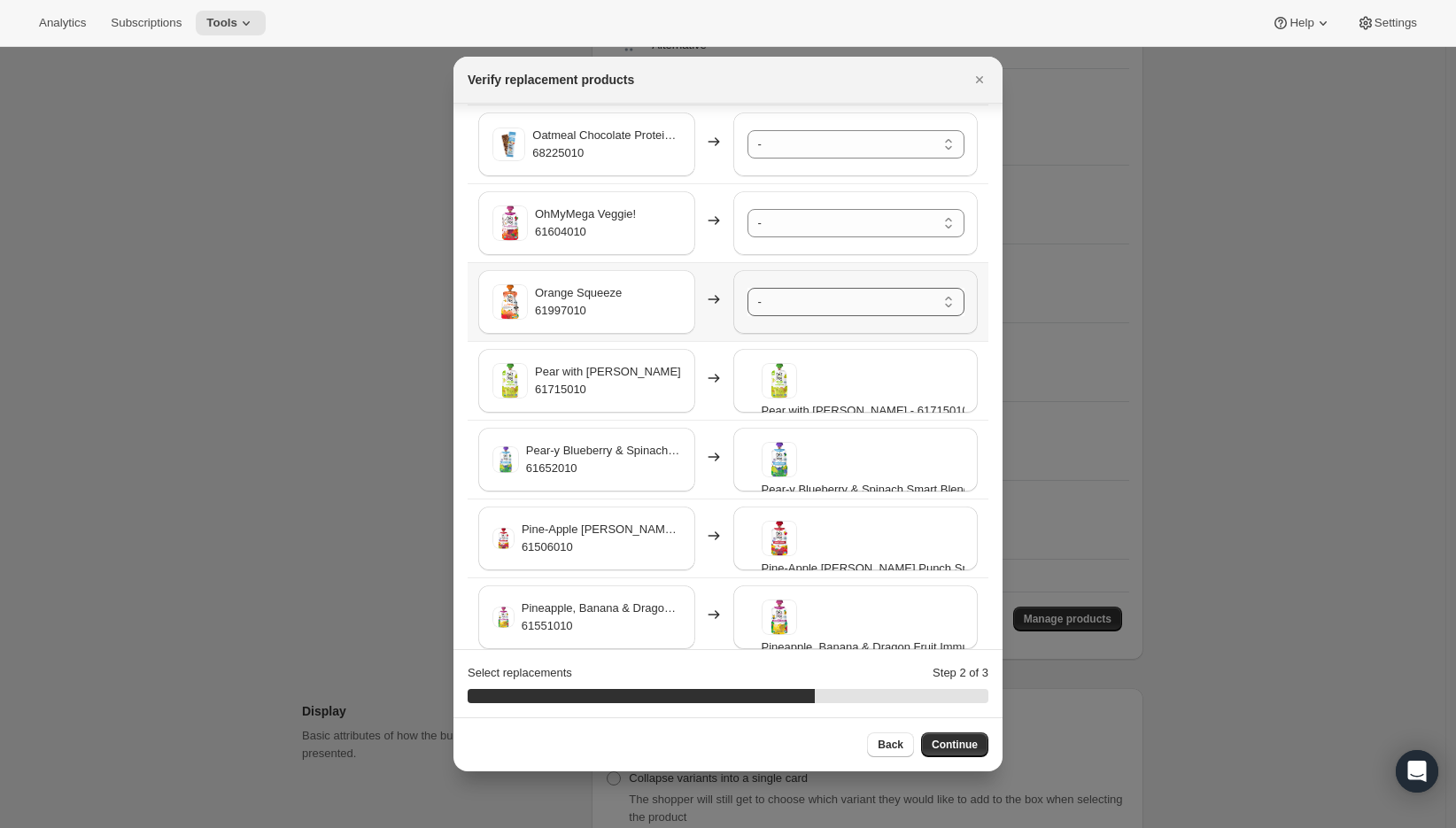
click at [776, 289] on select "- A2/A2 Whole Milk Shake Strawberry Creme - 61996010-SP32 A2/A2 Whole Milk Shak…" at bounding box center [856, 302] width 217 height 28
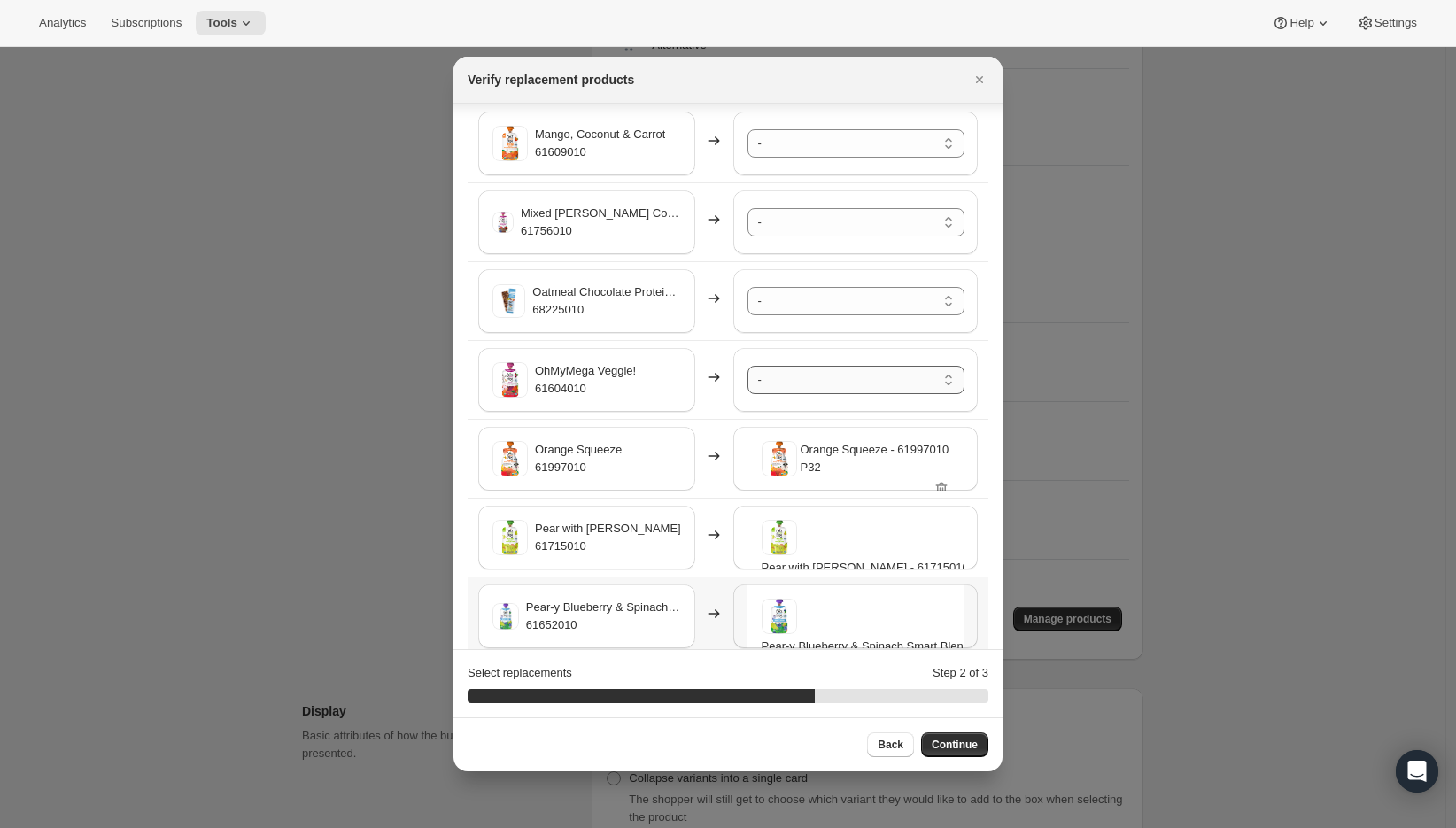
scroll to position [2810, 0]
click at [793, 383] on select "- A2/A2 Whole Milk Shake Strawberry Creme - 61996010-SP32 A2/A2 Whole Milk Shak…" at bounding box center [856, 381] width 217 height 28
click at [774, 302] on select "- A2/A2 Whole Milk Shake Strawberry Creme - 61996010-SP32 A2/A2 Whole Milk Shak…" at bounding box center [856, 302] width 217 height 28
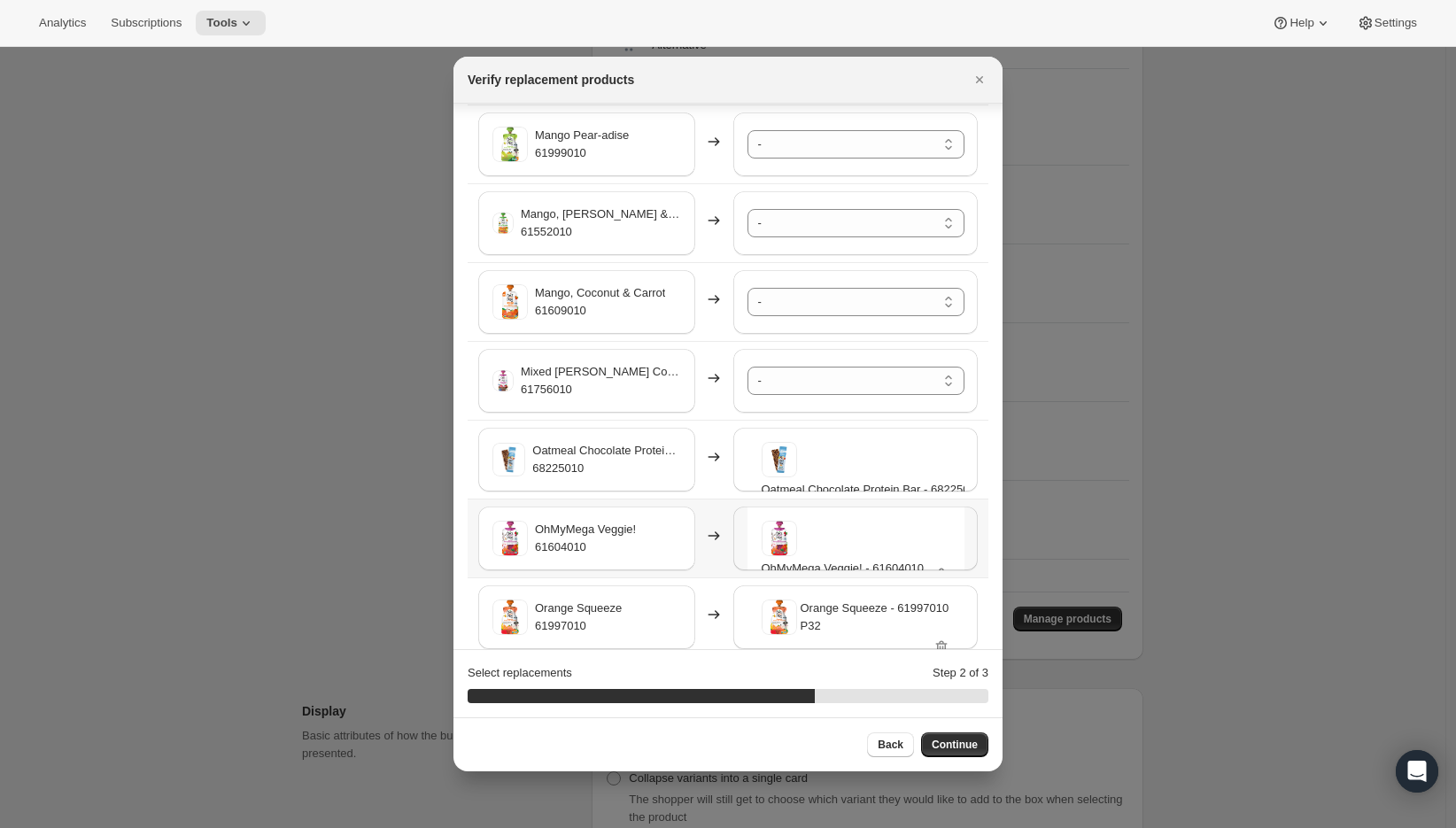
scroll to position [2620, 0]
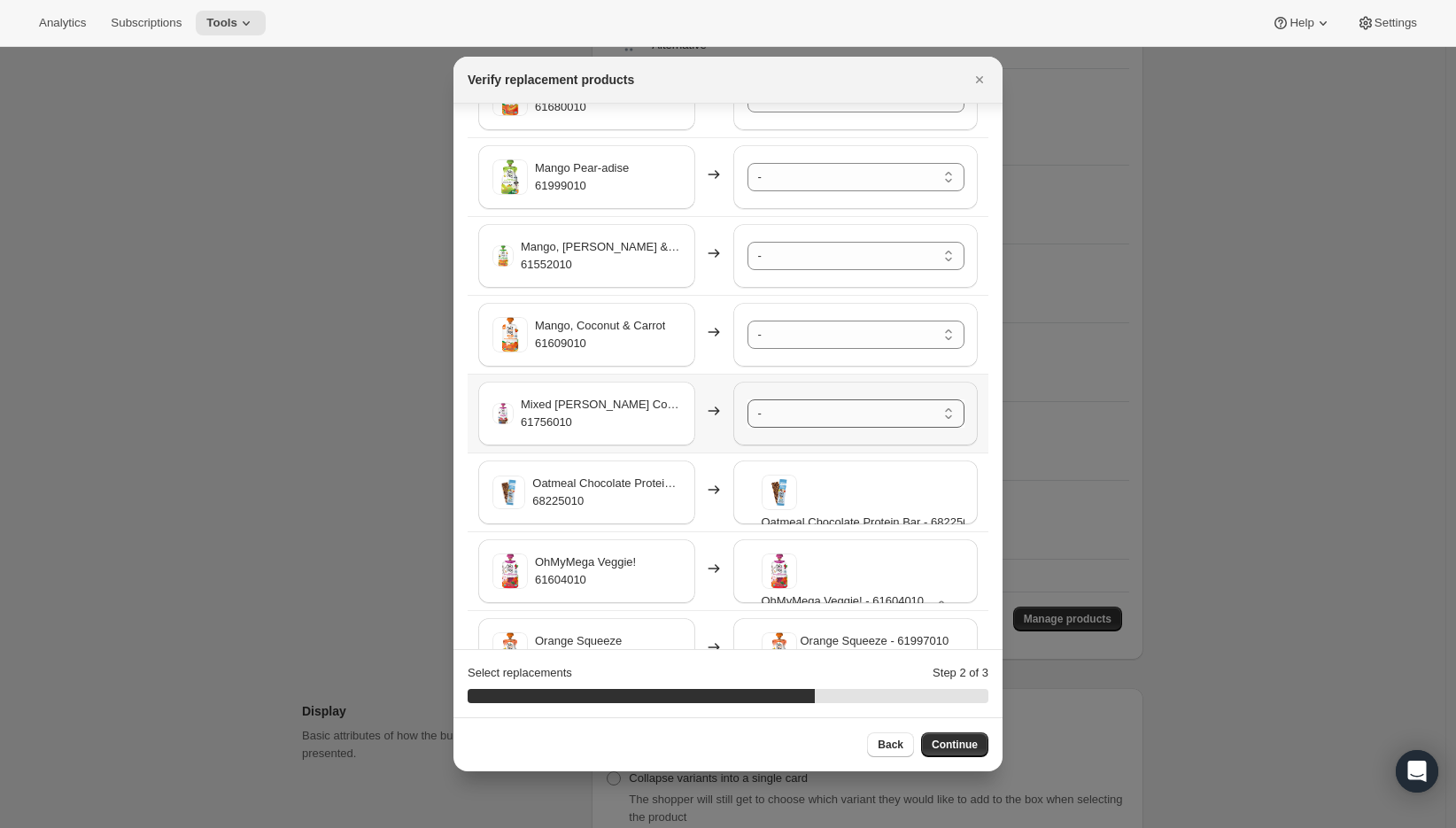
click at [803, 420] on select "- A2/A2 Whole Milk Shake Strawberry Creme - 61996010-SP32 A2/A2 Whole Milk Shak…" at bounding box center [856, 413] width 217 height 28
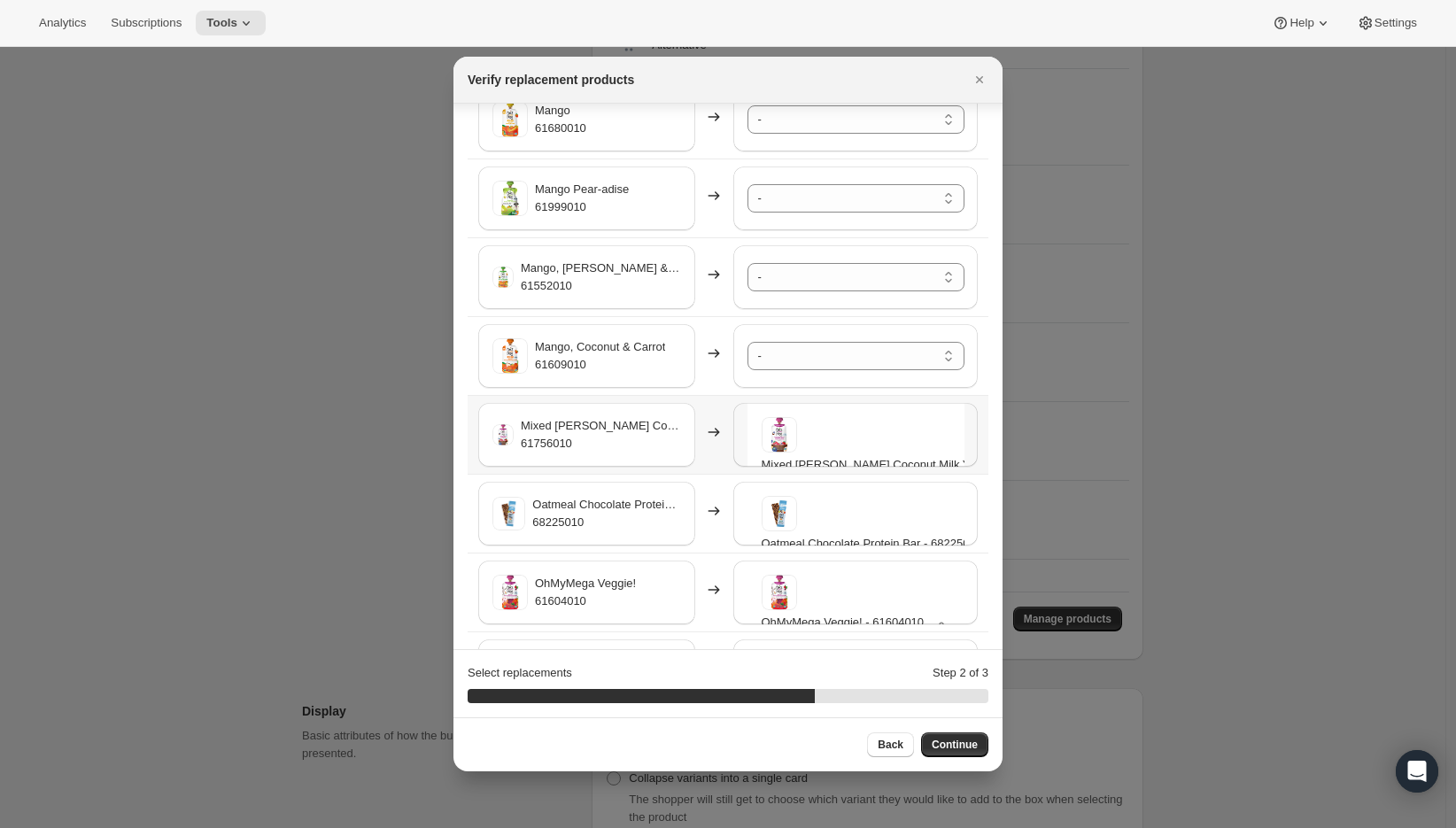
scroll to position [2599, 0]
click at [787, 355] on select "- A2/A2 Whole Milk Shake Strawberry Creme - 61996010-SP32 A2/A2 Whole Milk Shak…" at bounding box center [856, 355] width 217 height 28
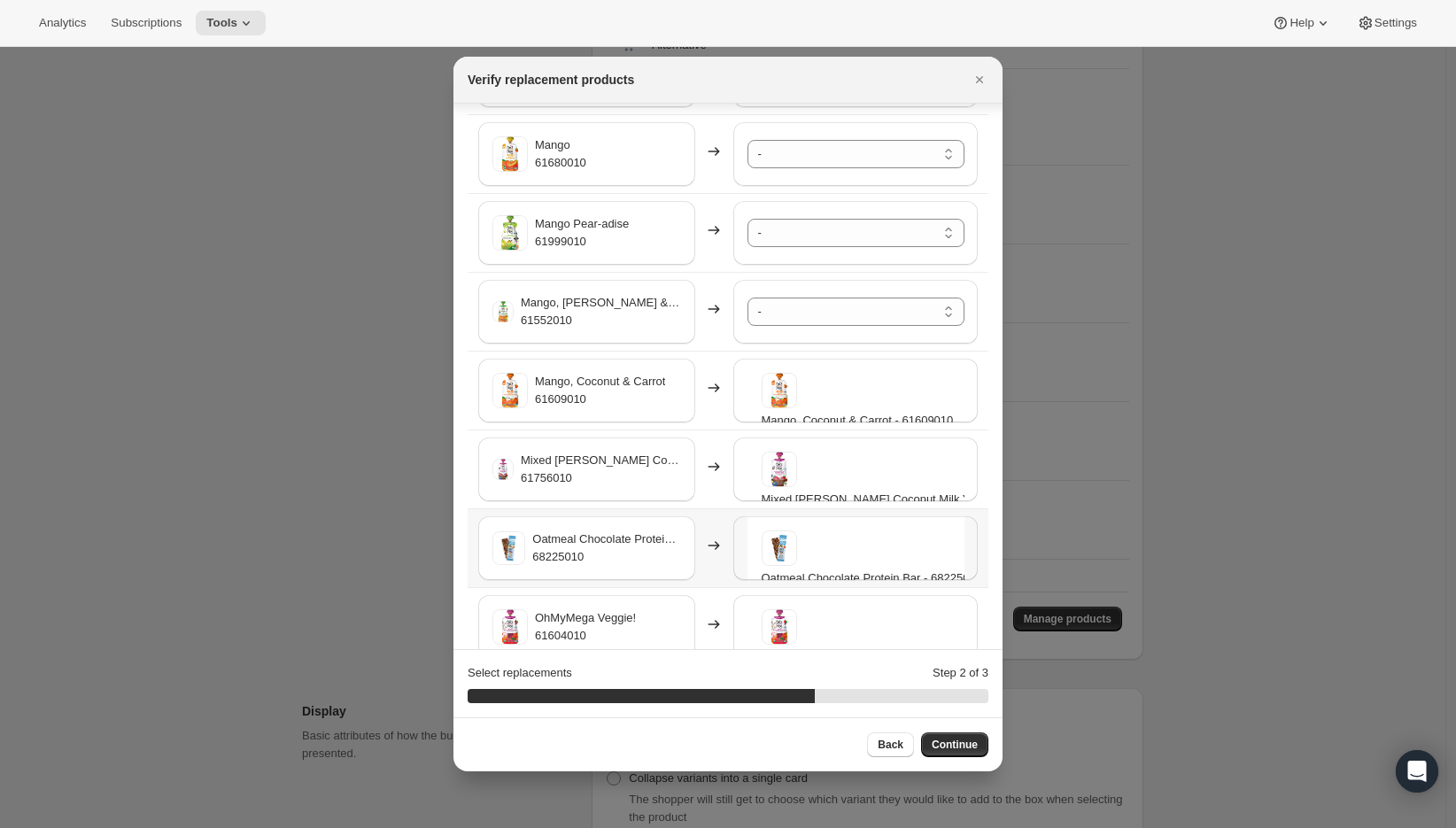
scroll to position [2560, 0]
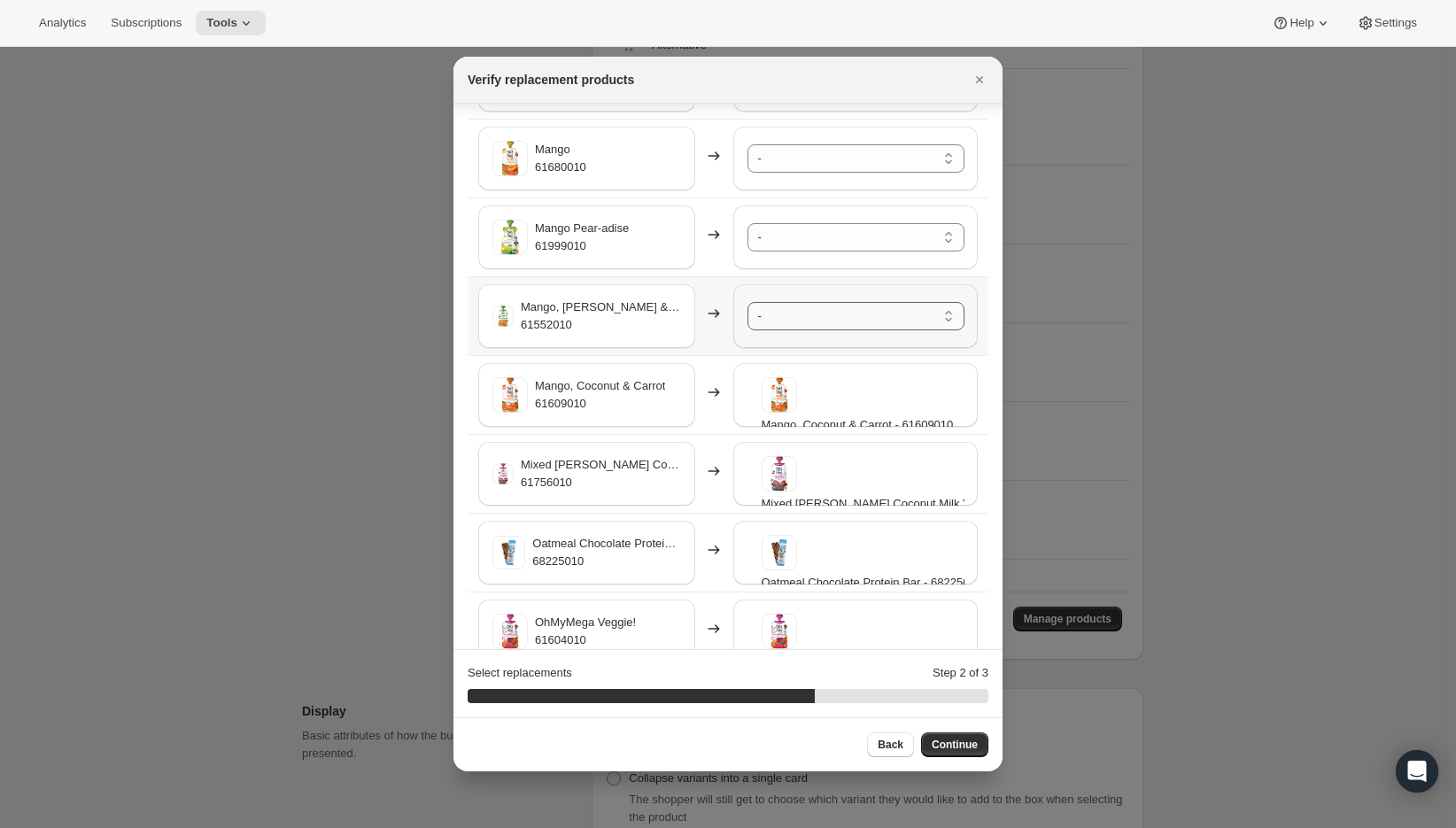
click at [788, 327] on select "- A2/A2 Whole Milk Shake Strawberry Creme - 61996010-SP32 A2/A2 Whole Milk Shak…" at bounding box center [856, 315] width 217 height 28
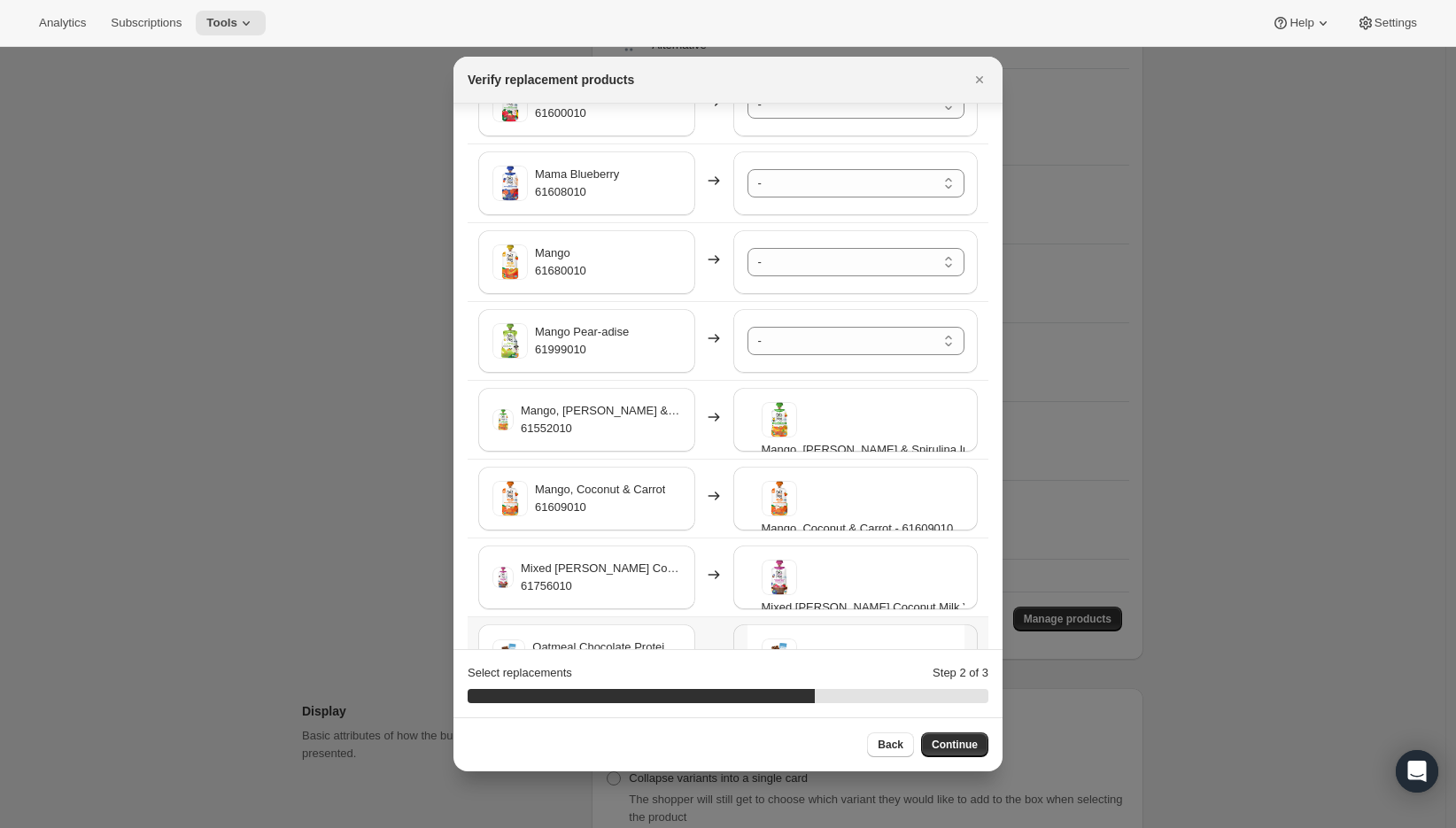
scroll to position [2360, 0]
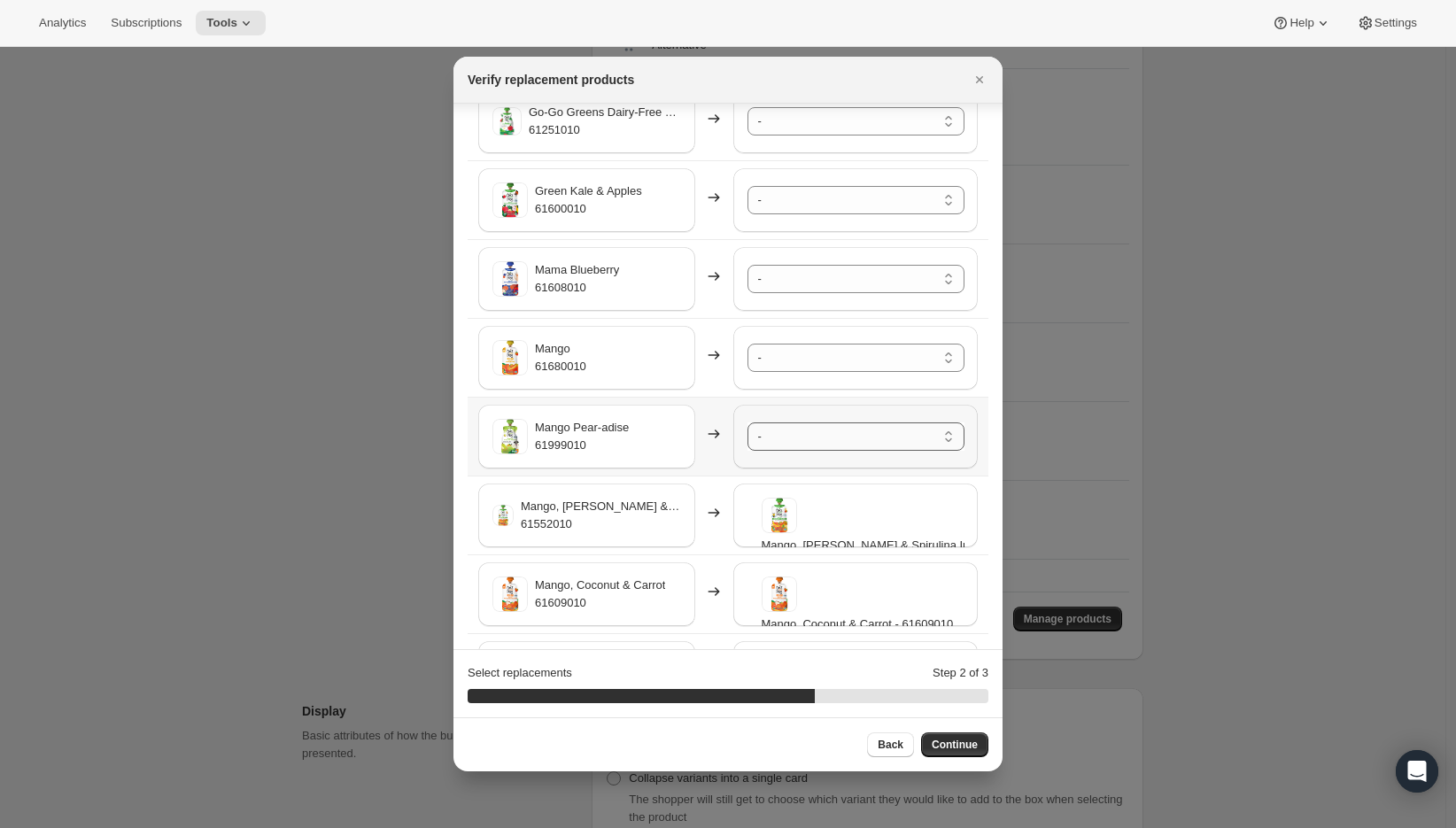
click at [785, 443] on select "- A2/A2 Whole Milk Shake Strawberry Creme - 61996010-SP32 A2/A2 Whole Milk Shak…" at bounding box center [856, 436] width 217 height 28
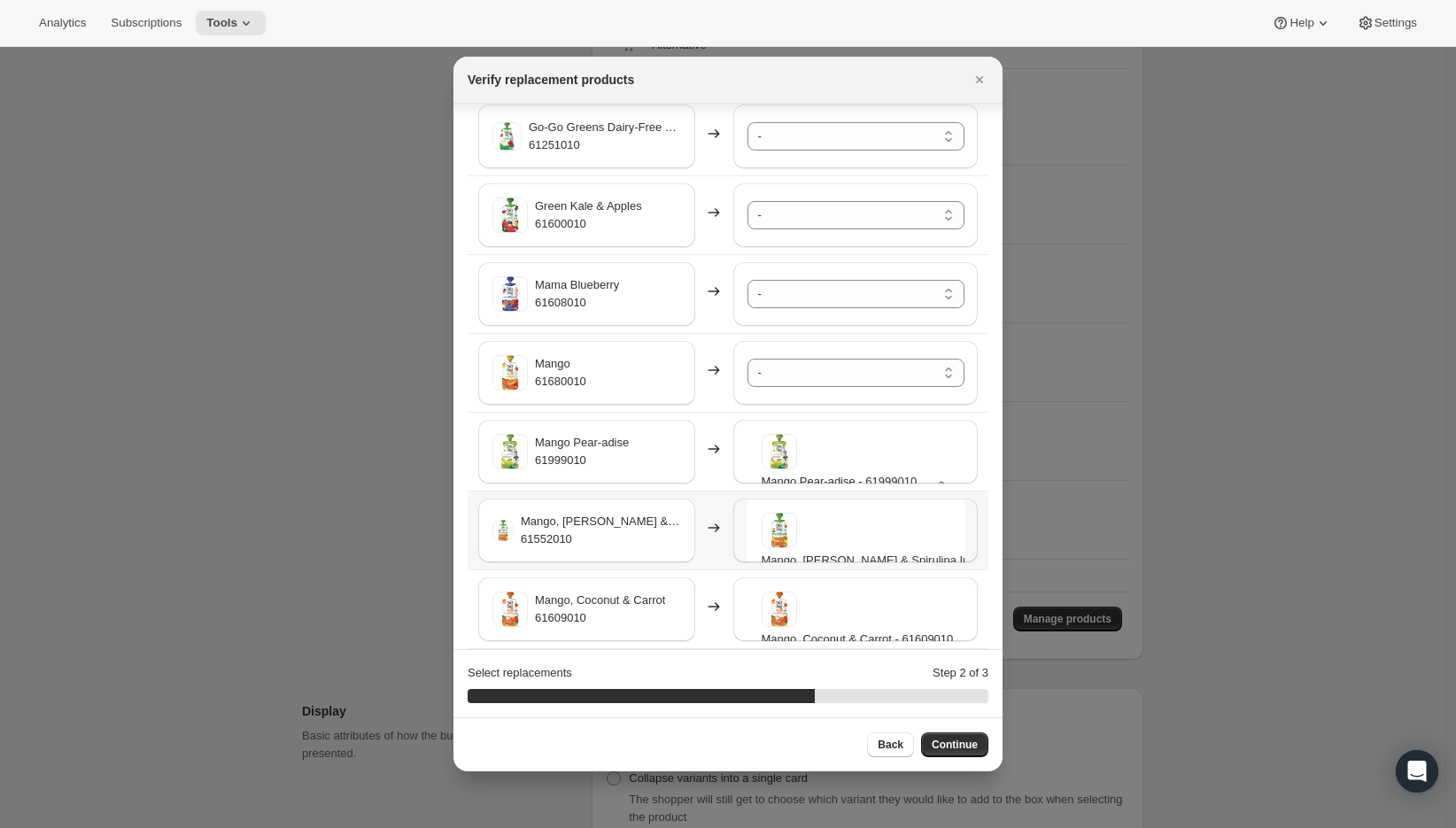
scroll to position [2344, 0]
click at [780, 378] on select "- A2/A2 Whole Milk Shake Strawberry Creme - 61996010-SP32 A2/A2 Whole Milk Shak…" at bounding box center [856, 373] width 217 height 28
click at [809, 303] on select "- A2/A2 Whole Milk Shake Strawberry Creme - 61996010-SP32 A2/A2 Whole Milk Shak…" at bounding box center [856, 294] width 217 height 28
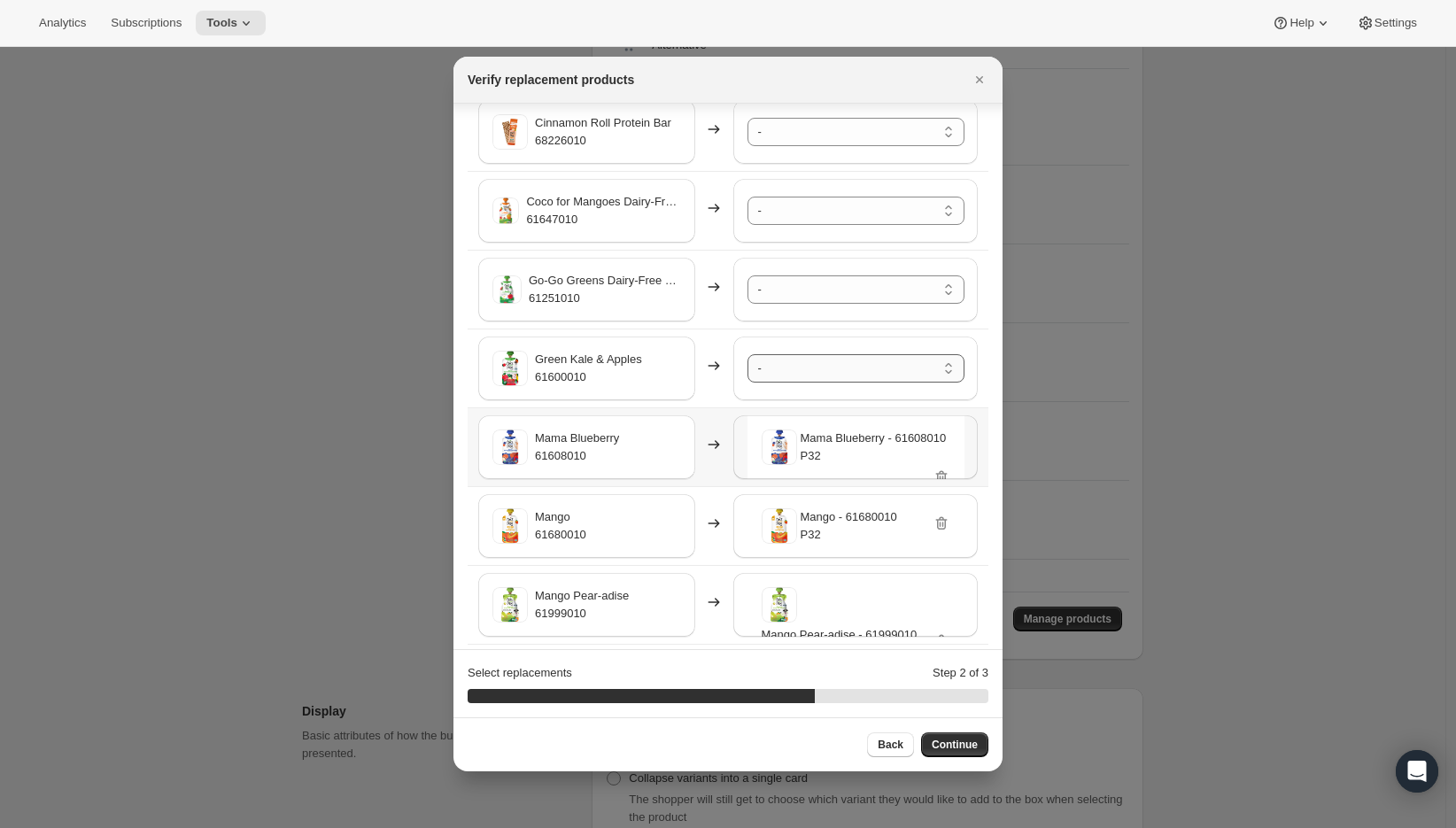
scroll to position [2192, 0]
click at [805, 356] on select "- A2/A2 Whole Milk Shake Strawberry Creme - 61996010-SP32 A2/A2 Whole Milk Shak…" at bounding box center [856, 368] width 217 height 28
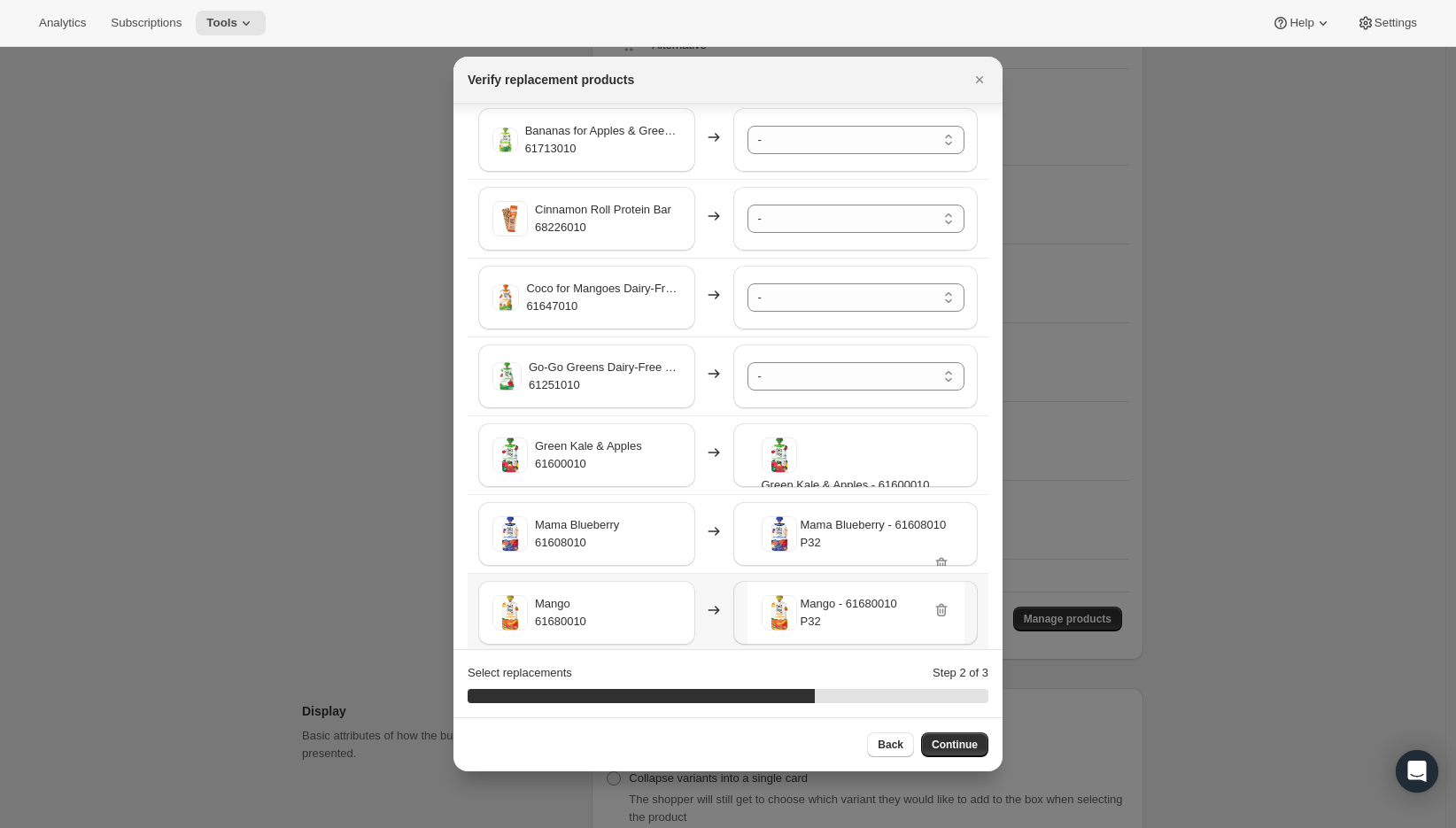
scroll to position [2070, 0]
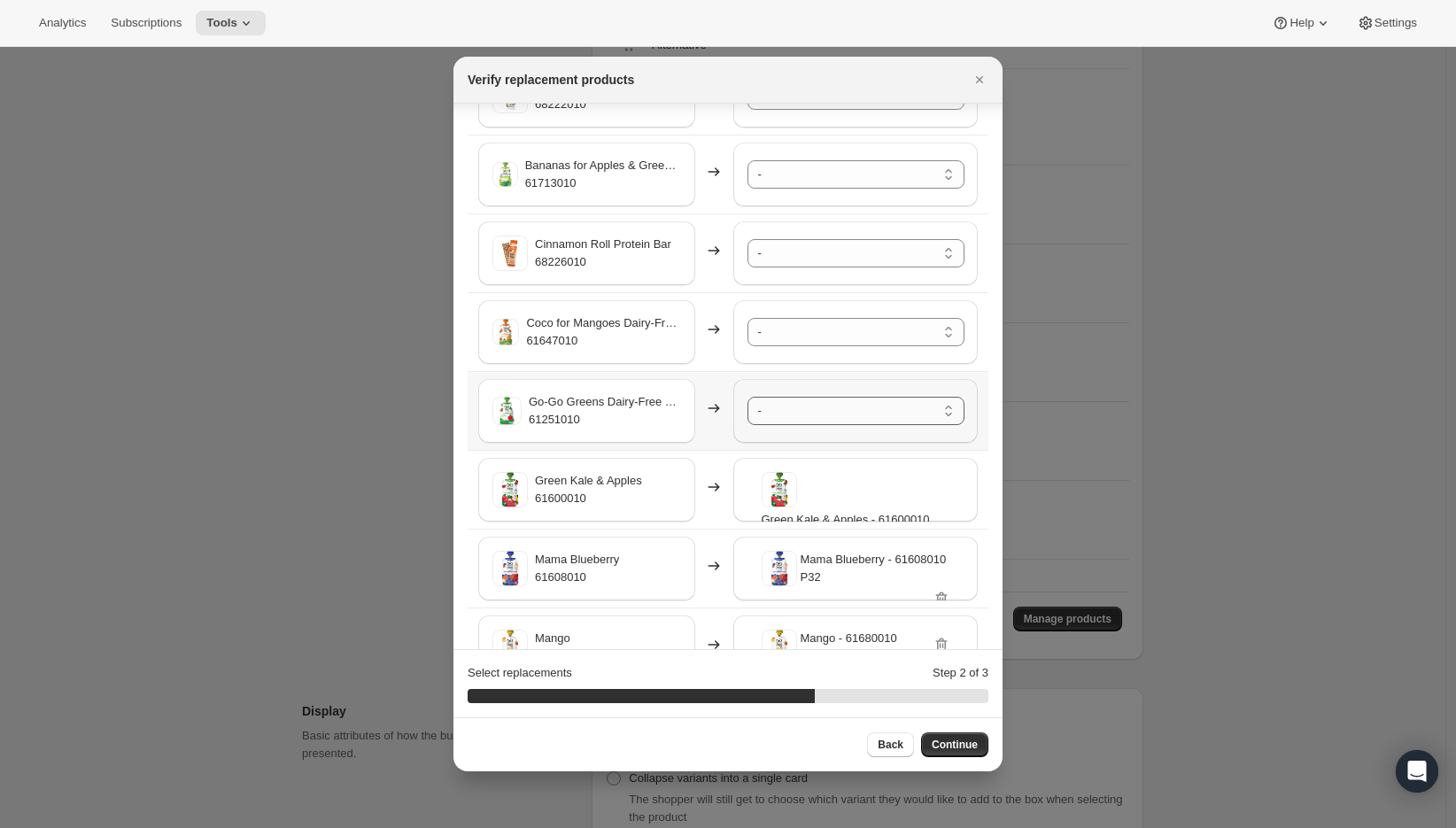
click at [795, 410] on select "- A2/A2 Whole Milk Shake Strawberry Creme - 61996010-SP32 A2/A2 Whole Milk Shak…" at bounding box center [856, 411] width 217 height 28
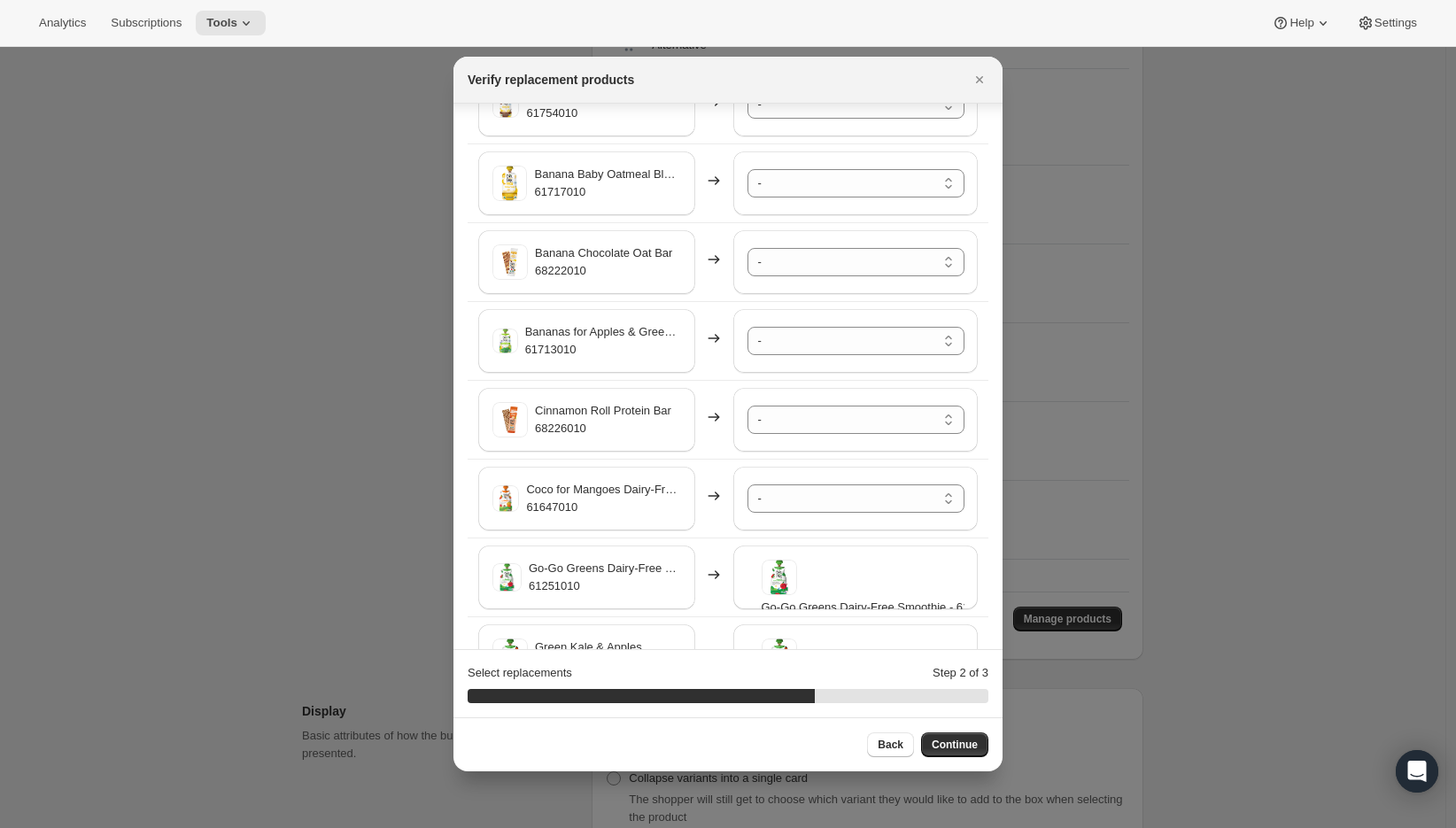
scroll to position [1901, 0]
click at [799, 507] on select "- A2/A2 Whole Milk Shake Strawberry Creme - 61996010-SP32 A2/A2 Whole Milk Shak…" at bounding box center [856, 502] width 217 height 28
click at [779, 426] on select "- A2/A2 Whole Milk Shake Strawberry Creme - 61996010-SP32 A2/A2 Whole Milk Shak…" at bounding box center [856, 423] width 217 height 28
click at [768, 341] on select "- A2/A2 Whole Milk Shake Strawberry Creme - 61996010-SP32 A2/A2 Whole Milk Shak…" at bounding box center [856, 344] width 217 height 28
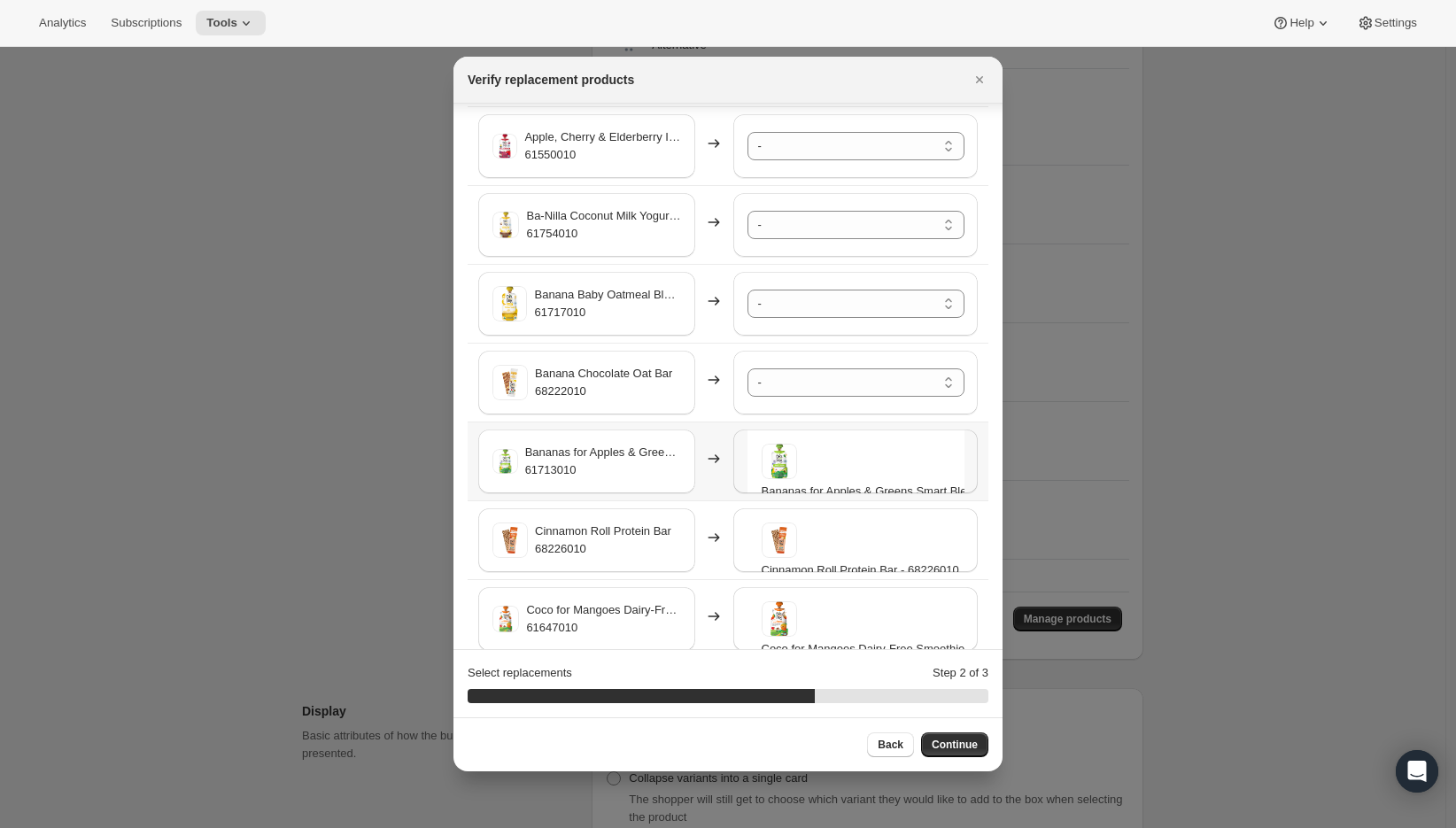
scroll to position [1777, 0]
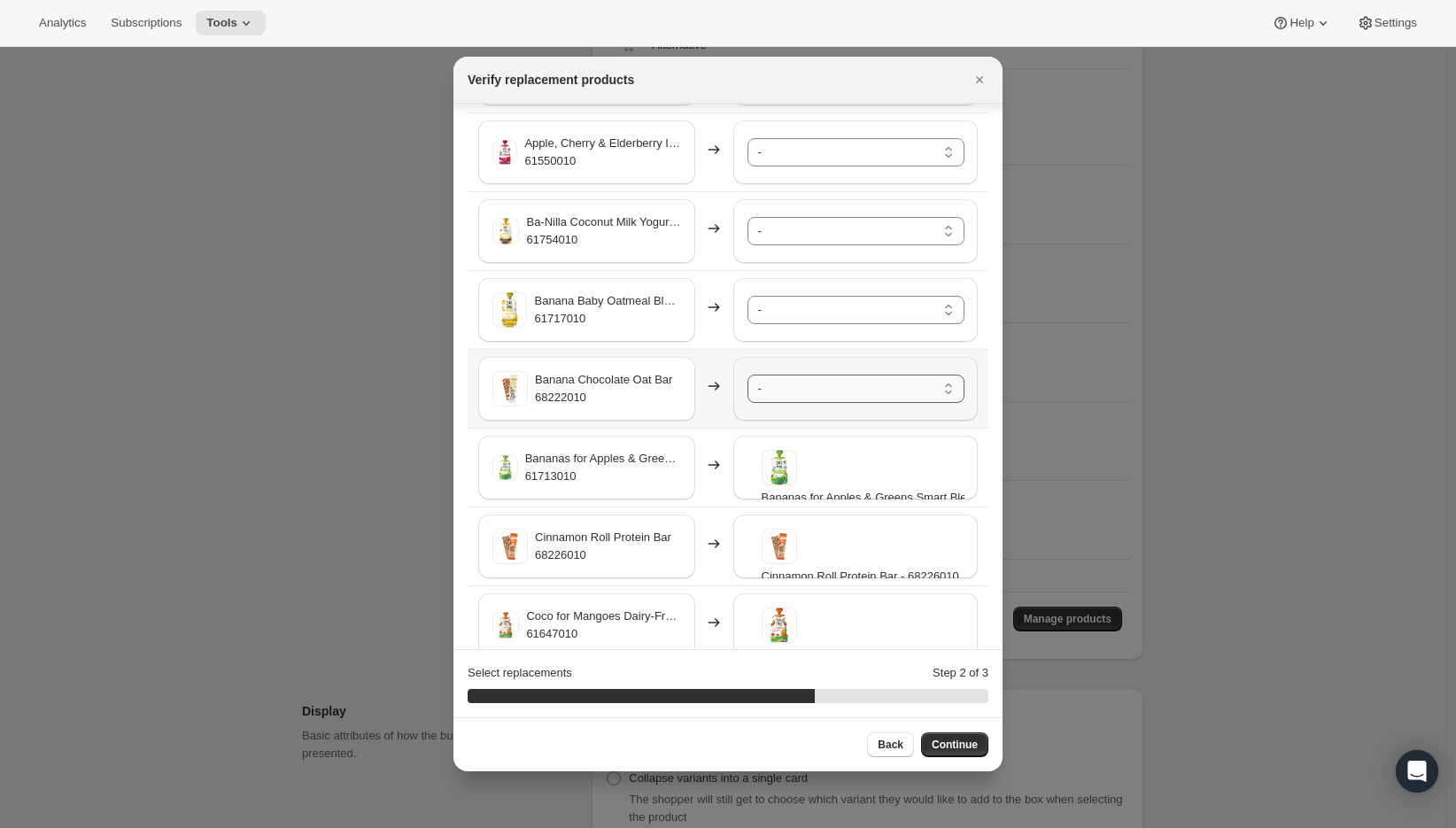
click at [803, 385] on select "- A2/A2 Whole Milk Shake Strawberry Creme - 61996010-SP32 A2/A2 Whole Milk Shak…" at bounding box center [856, 388] width 217 height 28
click at [774, 314] on select "- A2/A2 Whole Milk Shake Strawberry Creme - 61996010-SP32 A2/A2 Whole Milk Shak…" at bounding box center [856, 310] width 217 height 28
click at [786, 233] on select "- A2/A2 Whole Milk Shake Strawberry Creme - 61996010-SP32 A2/A2 Whole Milk Shak…" at bounding box center [856, 231] width 217 height 28
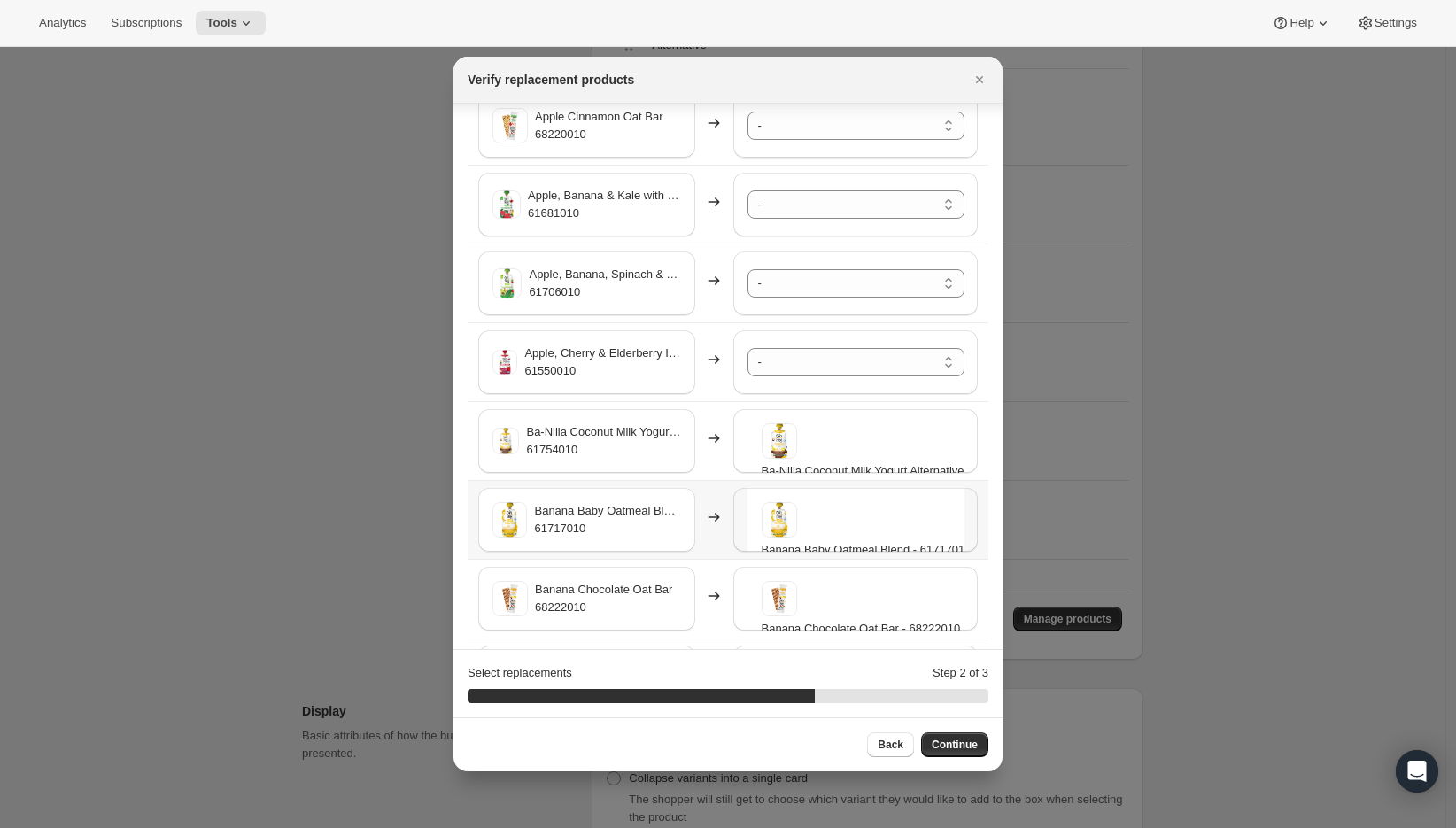
scroll to position [1544, 0]
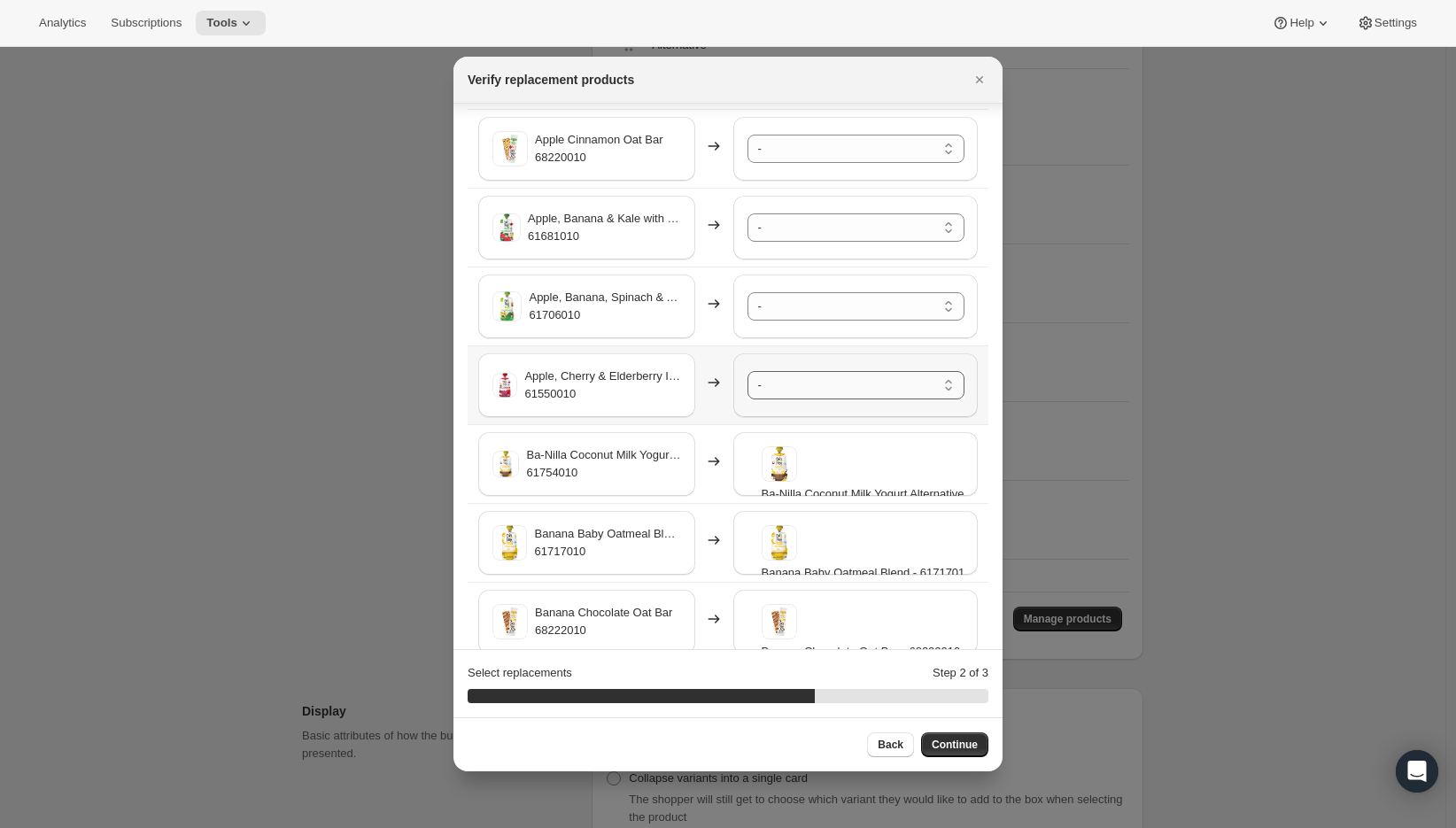
click at [790, 389] on select "- A2/A2 Whole Milk Shake Strawberry Creme - 61996010-SP32 A2/A2 Whole Milk Shak…" at bounding box center [856, 384] width 217 height 28
click at [797, 311] on select "- A2/A2 Whole Milk Shake Strawberry Creme - 61996010-SP32 A2/A2 Whole Milk Shak…" at bounding box center [856, 306] width 217 height 28
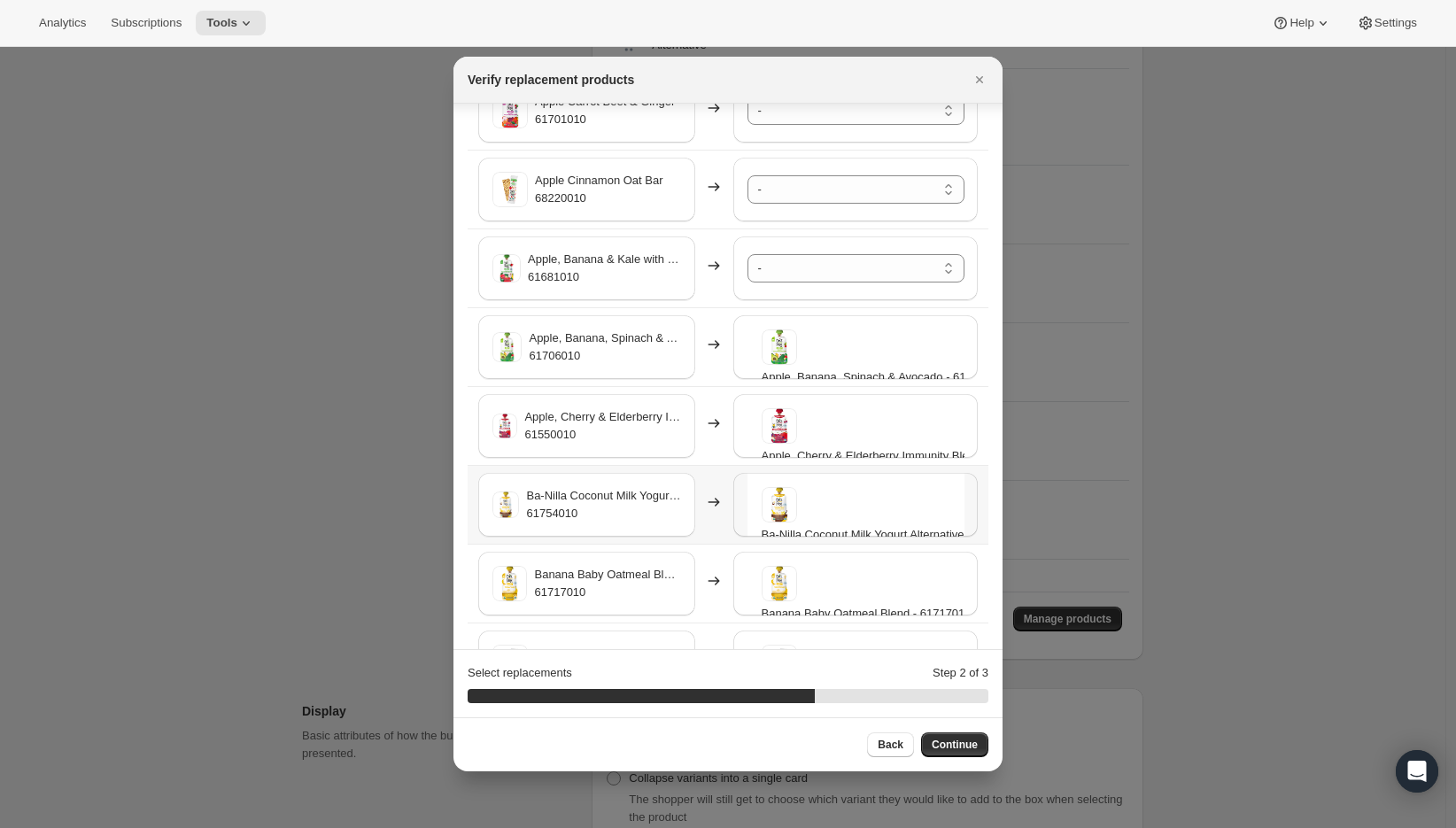
scroll to position [1492, 0]
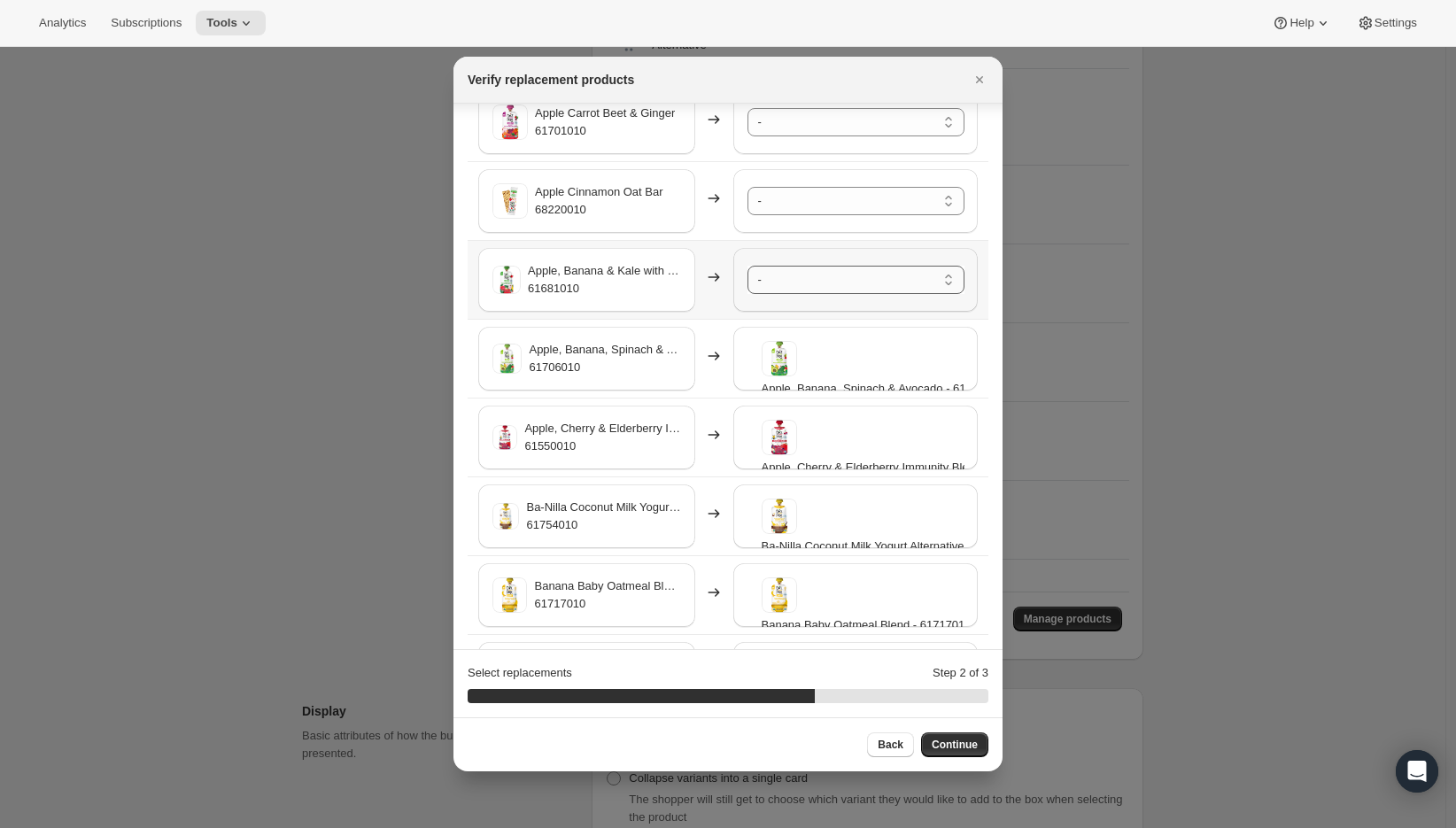
click at [785, 273] on select "- A2/A2 Whole Milk Shake Strawberry Creme - 61996010-SP32 A2/A2 Whole Milk Shak…" at bounding box center [856, 280] width 217 height 28
click at [801, 201] on select "- A2/A2 Whole Milk Shake Strawberry Creme - 61996010-SP32 A2/A2 Whole Milk Shak…" at bounding box center [856, 201] width 217 height 28
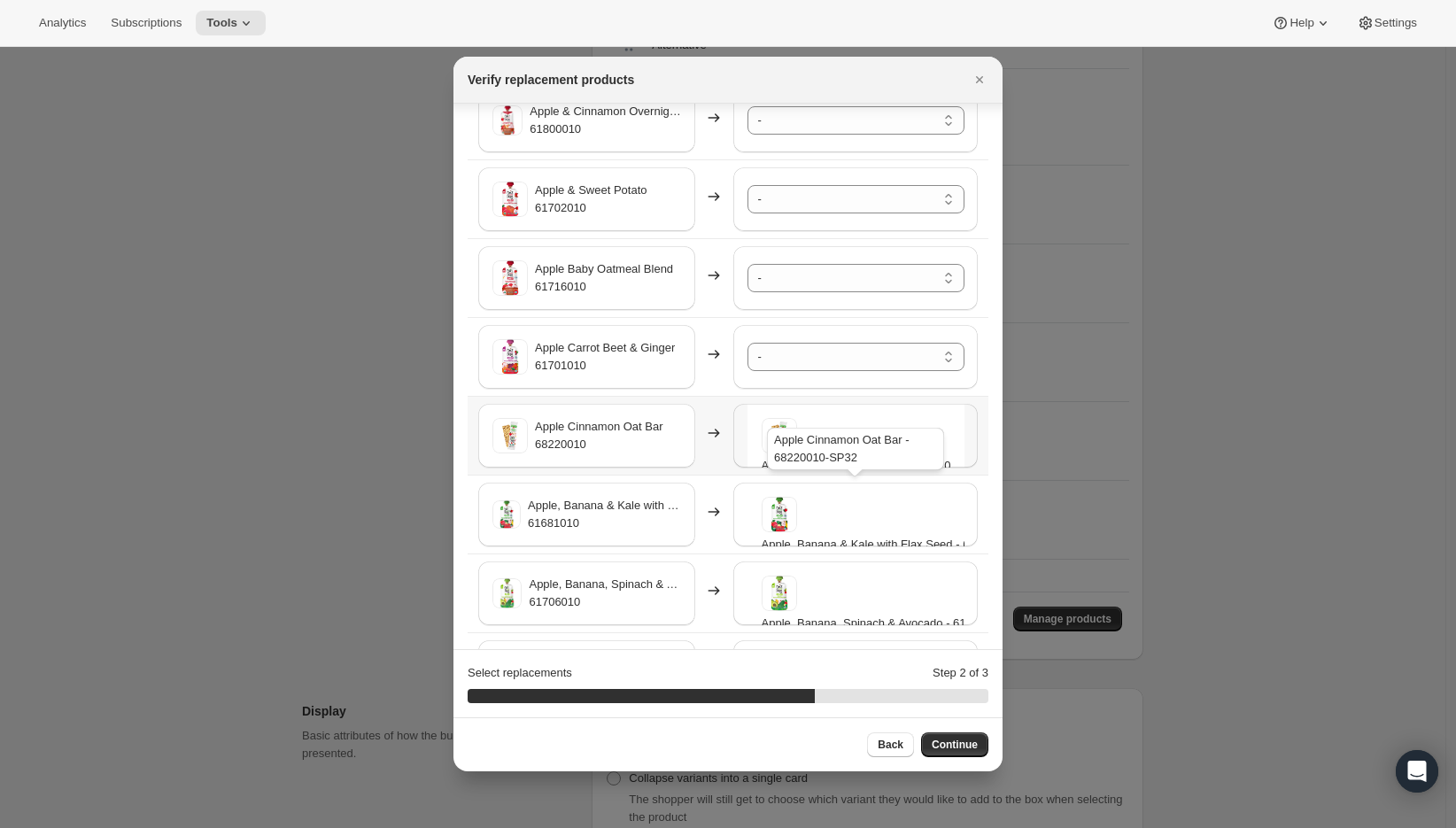
scroll to position [1233, 0]
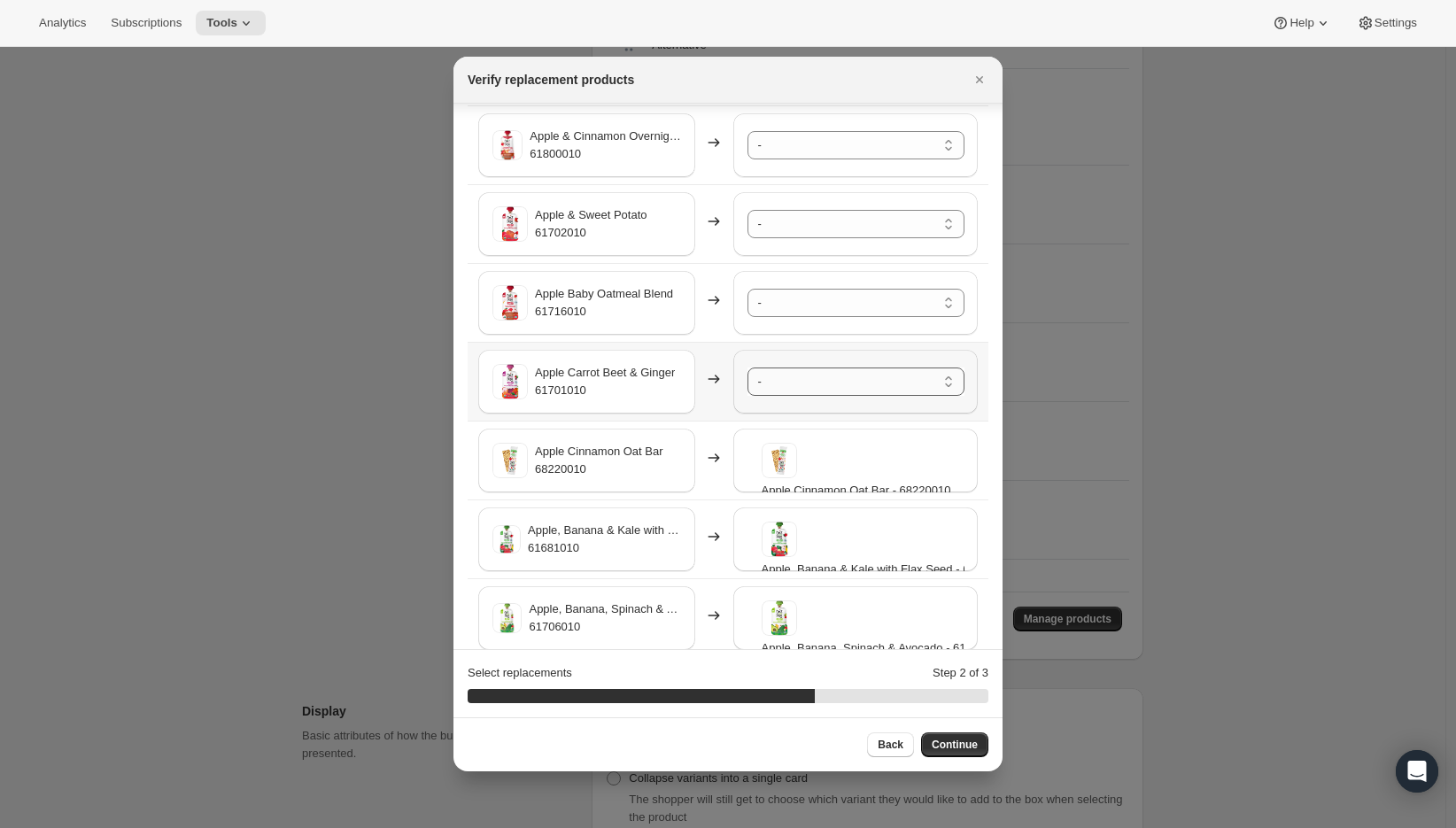
click at [798, 384] on select "- A2/A2 Whole Milk Shake Strawberry Creme - 61996010-SP32 A2/A2 Whole Milk Shak…" at bounding box center [856, 381] width 217 height 28
click at [779, 305] on select "- A2/A2 Whole Milk Shake Strawberry Creme - 61996010-SP32 A2/A2 Whole Milk Shak…" at bounding box center [856, 302] width 217 height 28
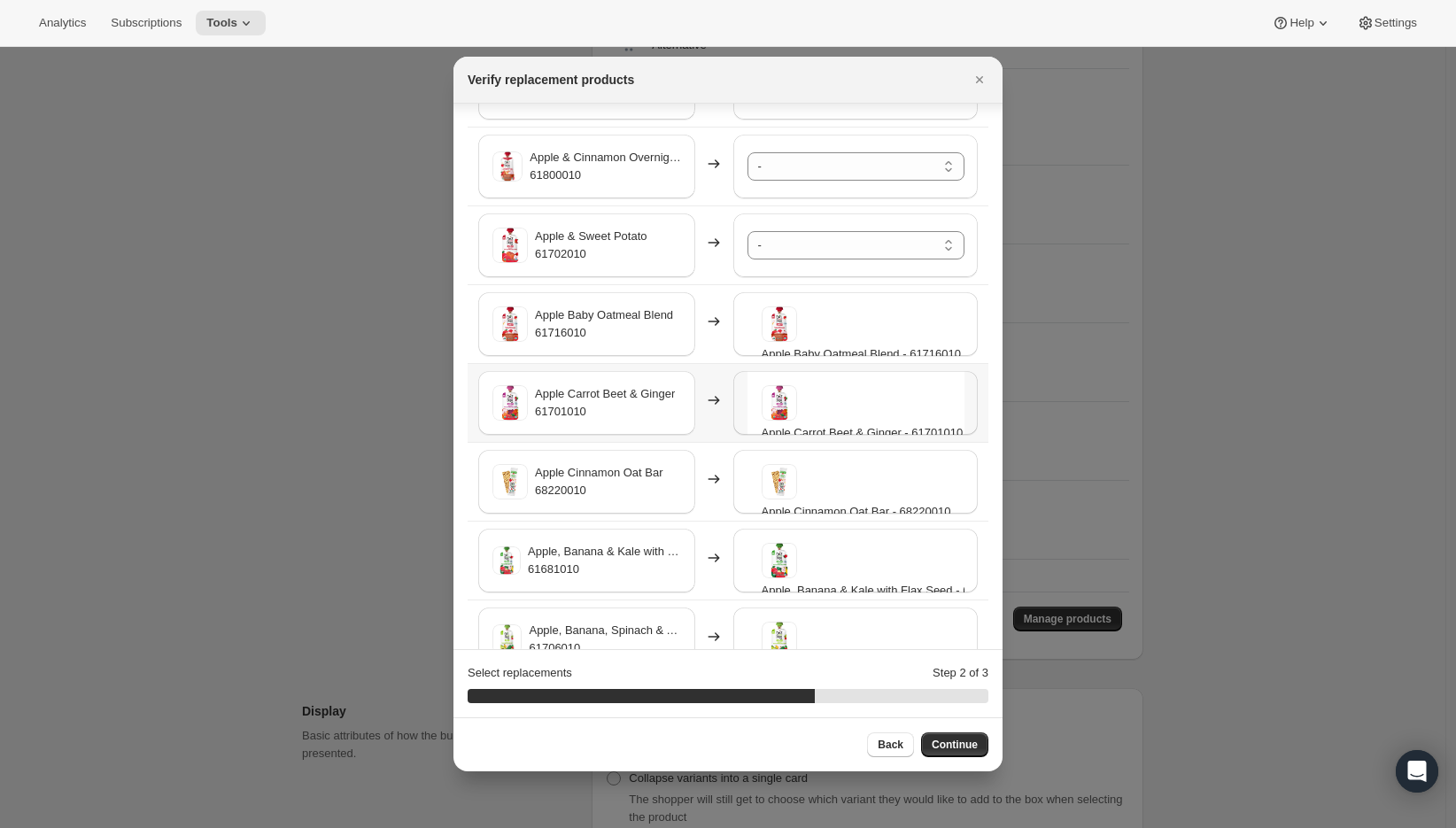
scroll to position [1208, 0]
click at [794, 252] on select "- A2/A2 Whole Milk Shake Strawberry Creme - 61996010-SP32 A2/A2 Whole Milk Shak…" at bounding box center [856, 248] width 217 height 28
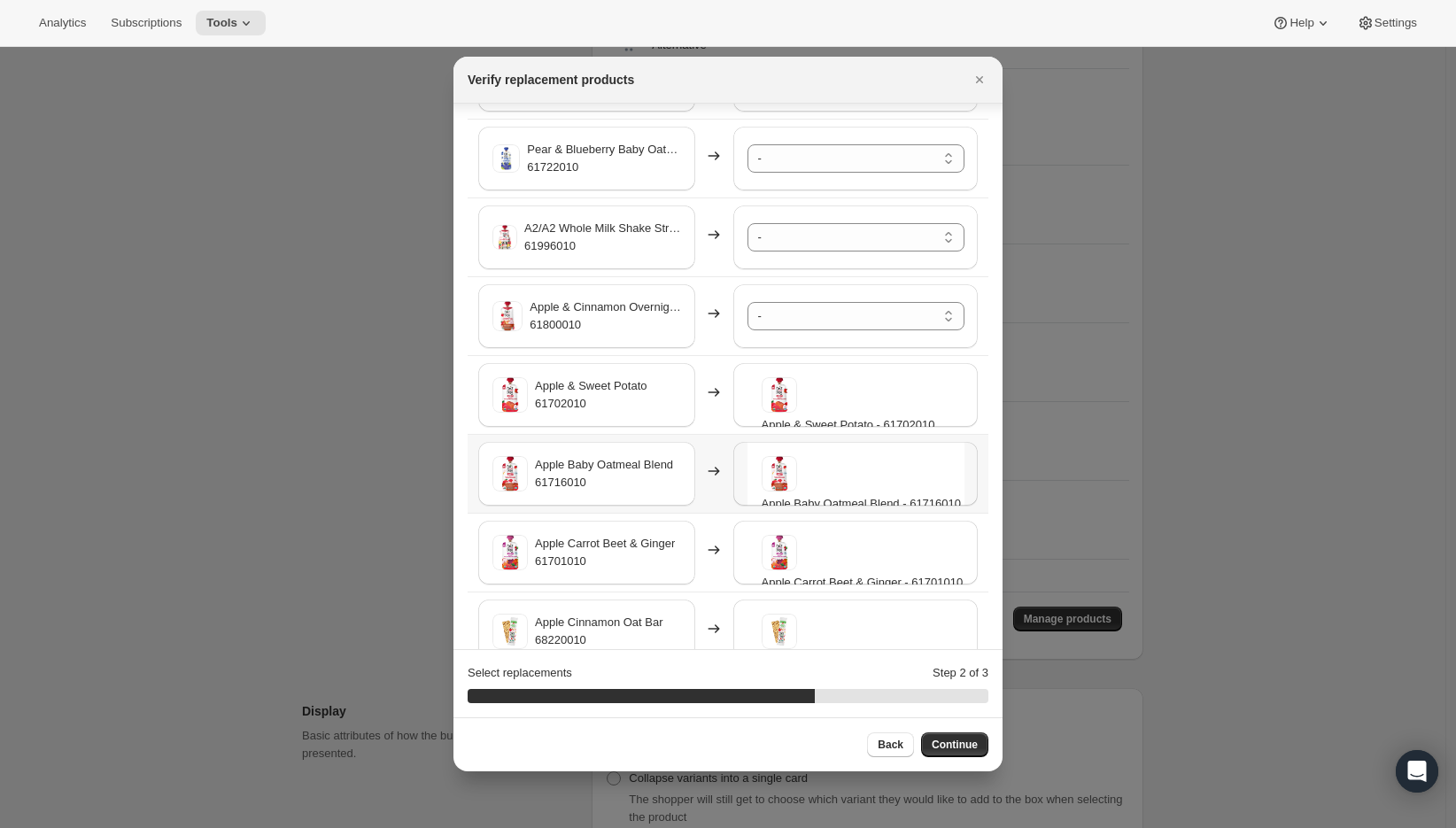
scroll to position [983, 0]
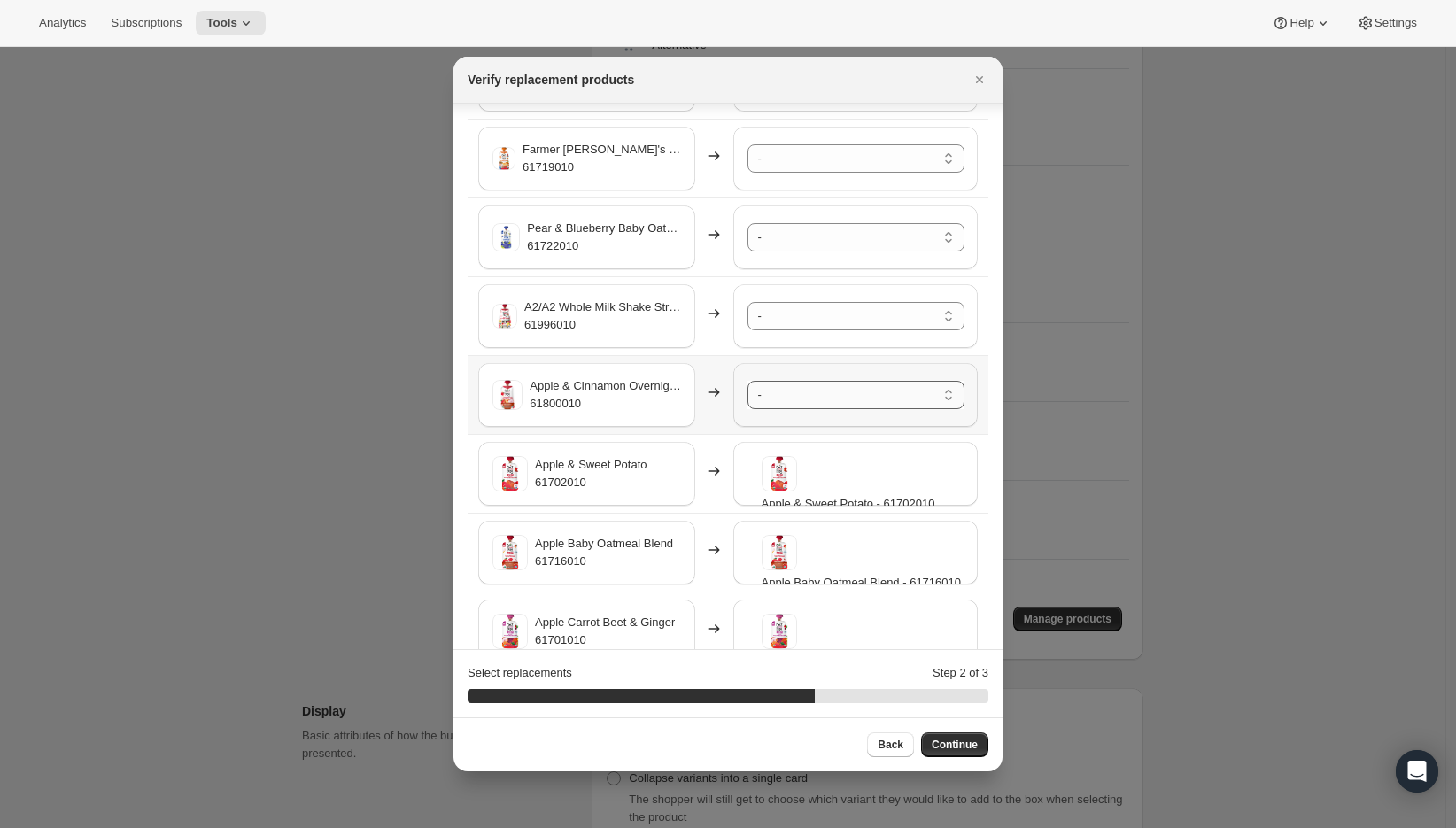
click at [788, 394] on select "- A2/A2 Whole Milk Shake Strawberry Creme - 61996010-SP32 A2/A2 Whole Milk Shak…" at bounding box center [856, 394] width 217 height 28
click at [789, 318] on select "- A2/A2 Whole Milk Shake Strawberry Creme - 61996010-SP32 A2/A2 Whole Milk Shak…" at bounding box center [856, 315] width 217 height 28
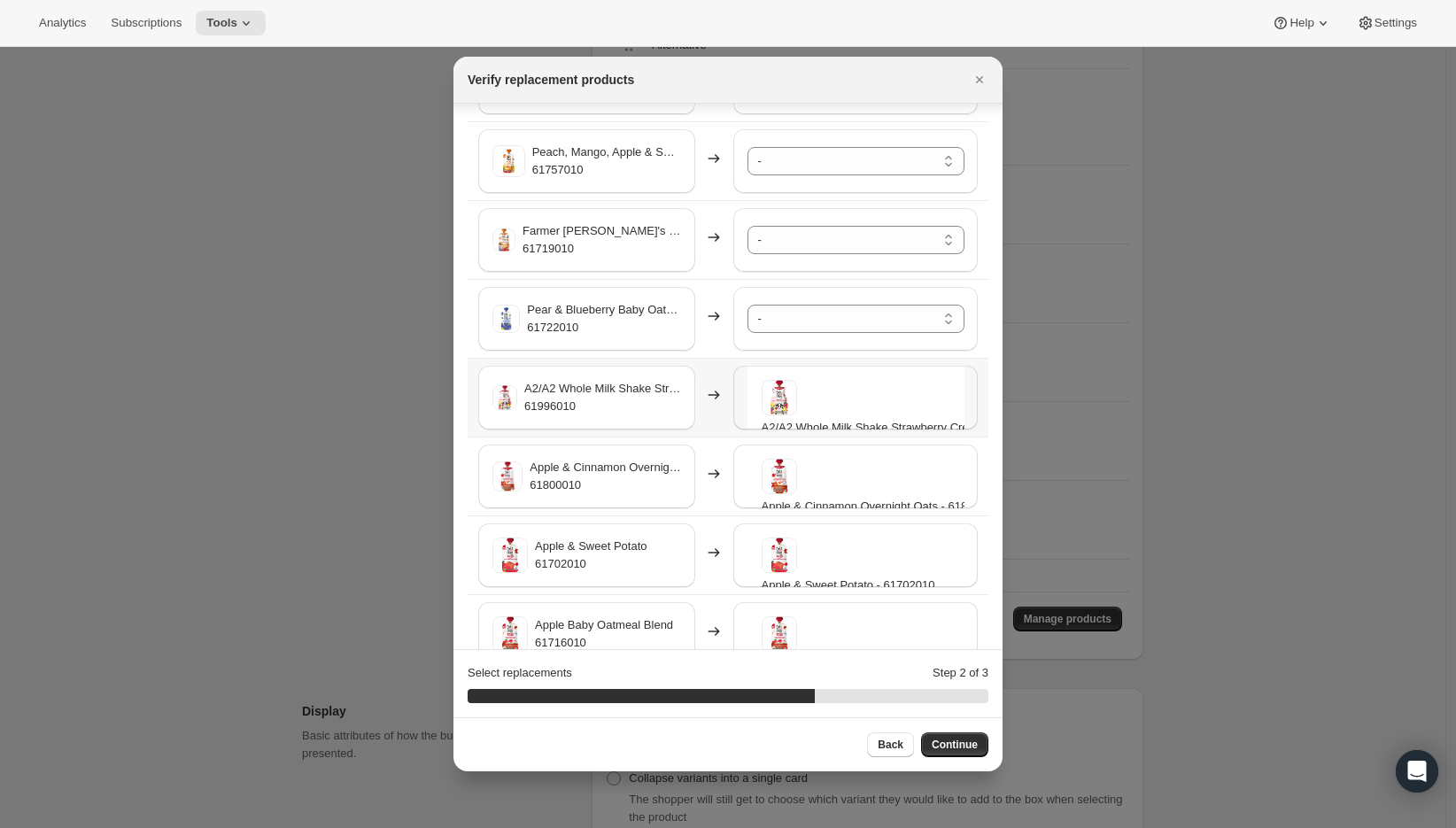
scroll to position [898, 0]
click at [803, 328] on select "- A2/A2 Whole Milk Shake Strawberry Creme - 61996010-SP32 A2/A2 Whole Milk Shak…" at bounding box center [856, 322] width 217 height 28
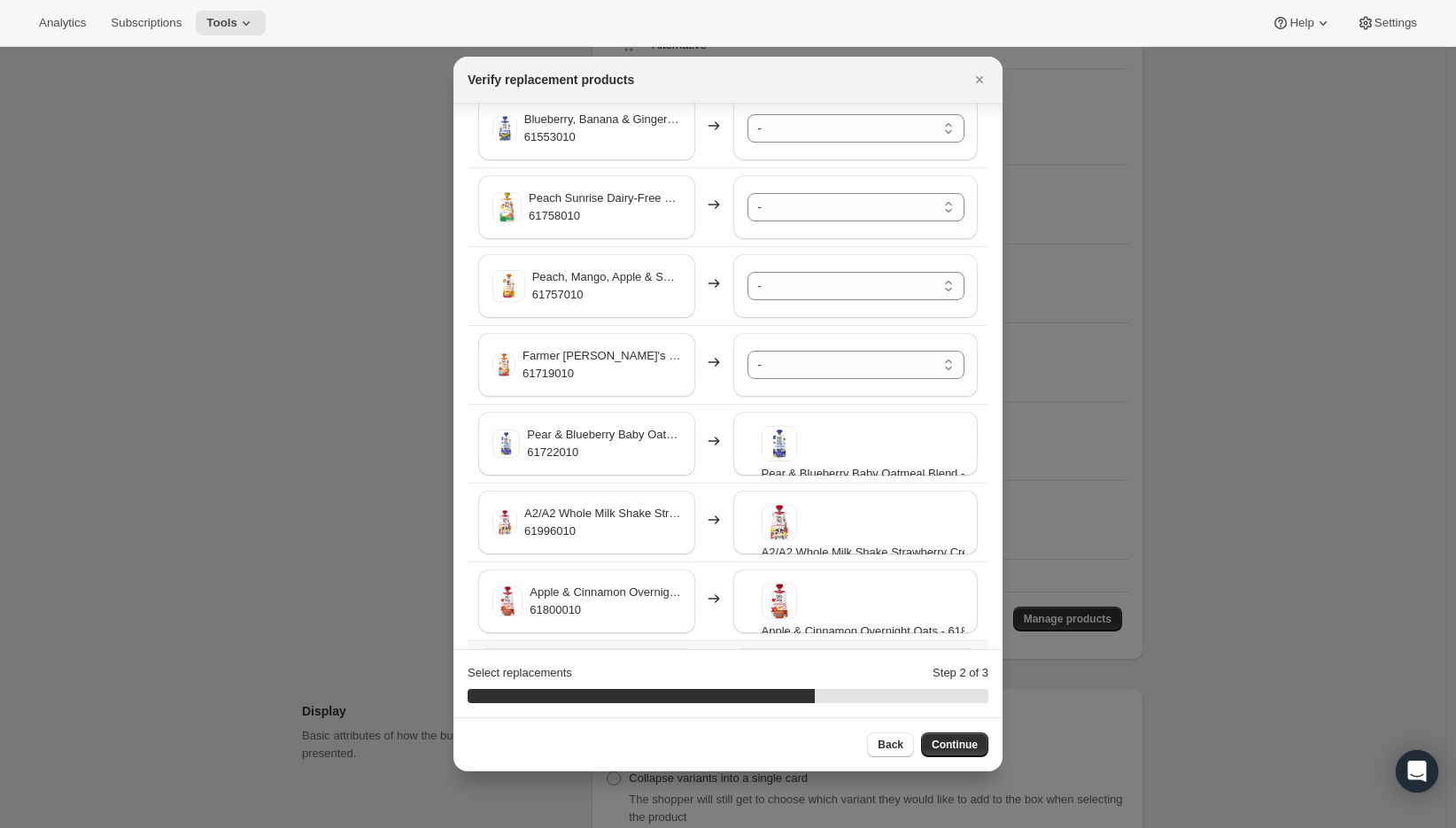
scroll to position [738, 0]
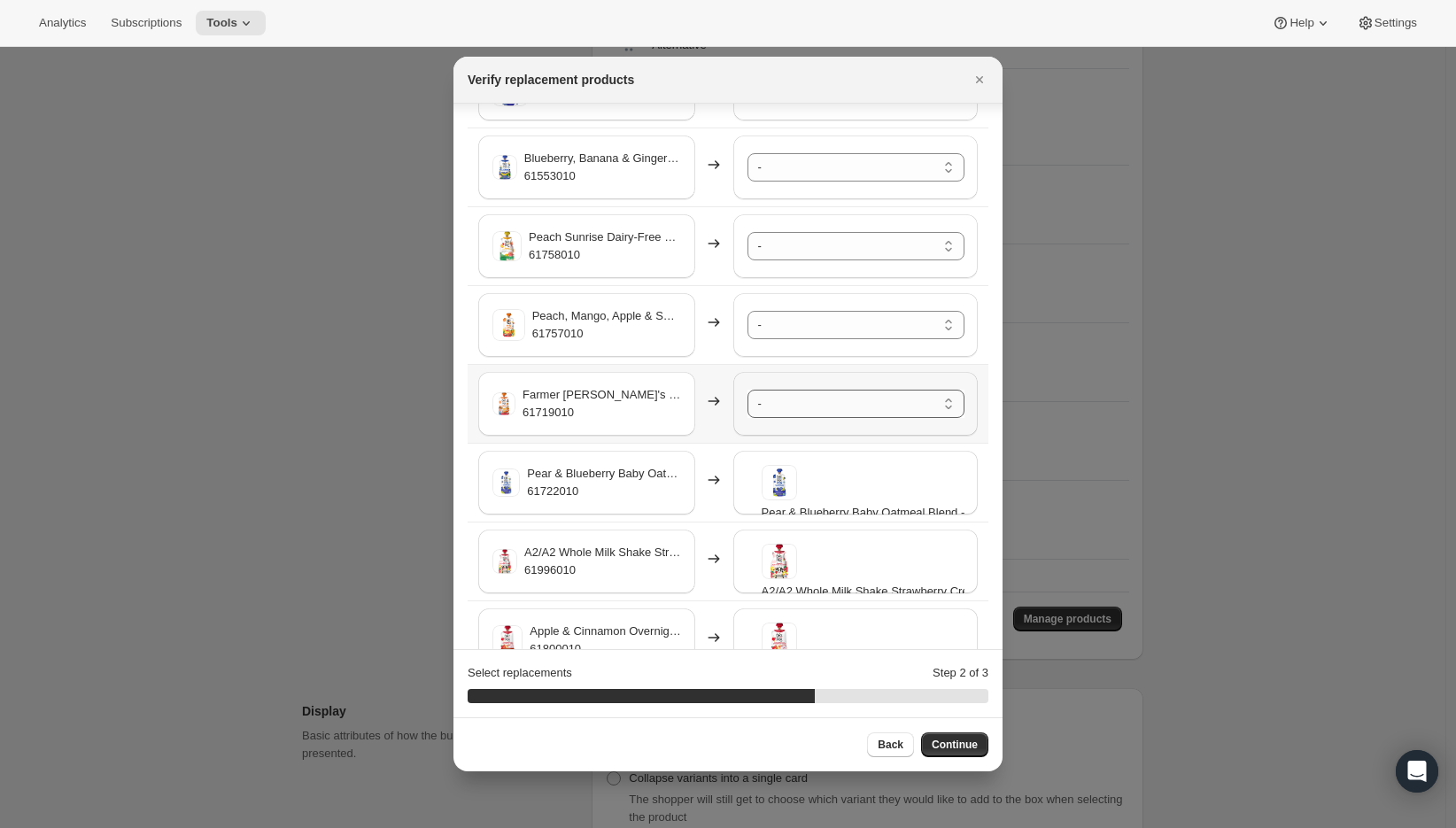
click at [806, 401] on select "- A2/A2 Whole Milk Shake Strawberry Creme - 61996010-SP32 A2/A2 Whole Milk Shak…" at bounding box center [856, 403] width 217 height 28
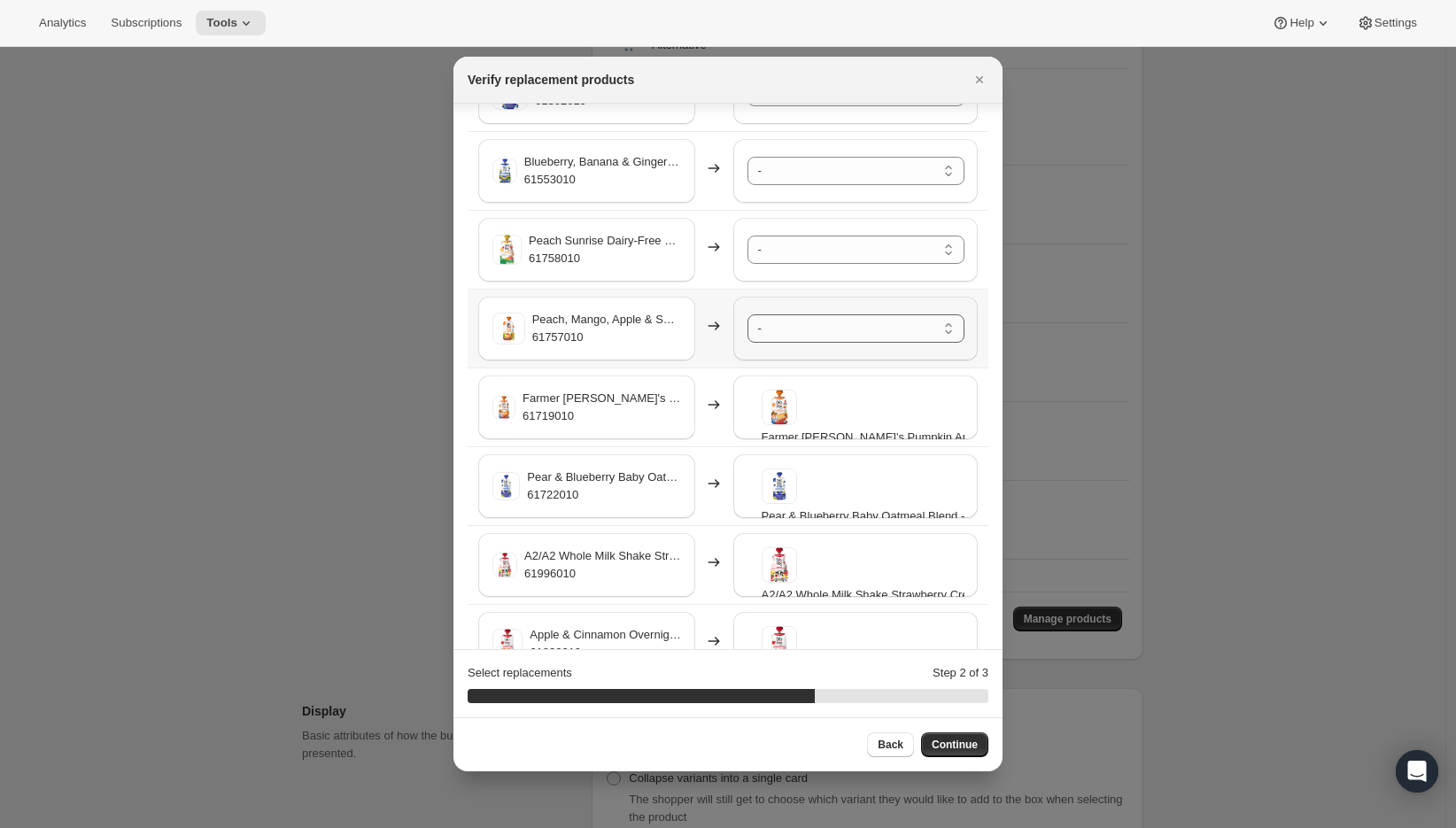
click at [774, 325] on select "- A2/A2 Whole Milk Shake Strawberry Creme - 61996010-SP32 A2/A2 Whole Milk Shak…" at bounding box center [856, 328] width 217 height 28
click at [782, 255] on select "- A2/A2 Whole Milk Shake Strawberry Creme - 61996010-SP32 A2/A2 Whole Milk Shak…" at bounding box center [856, 249] width 217 height 28
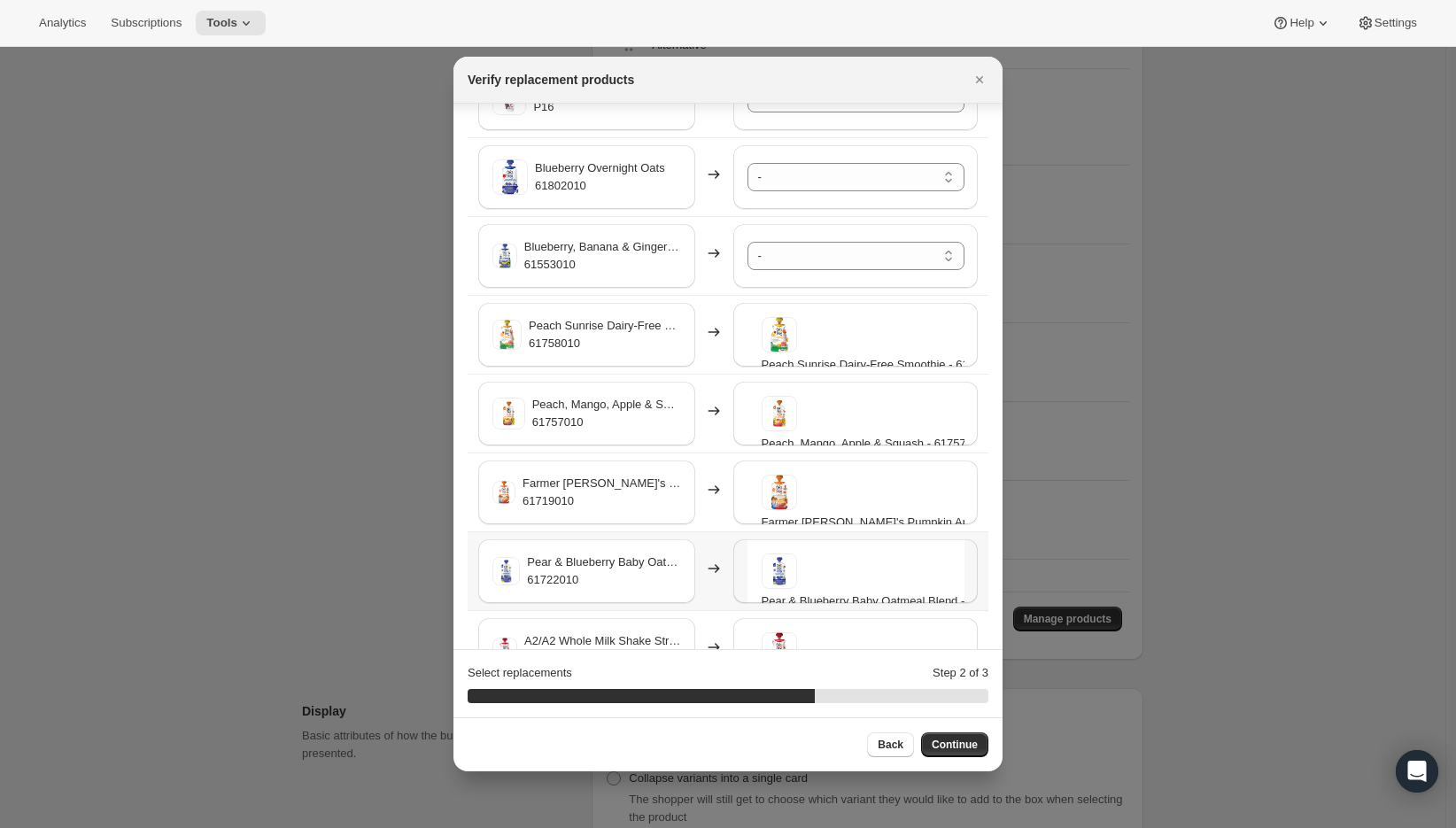
scroll to position [605, 0]
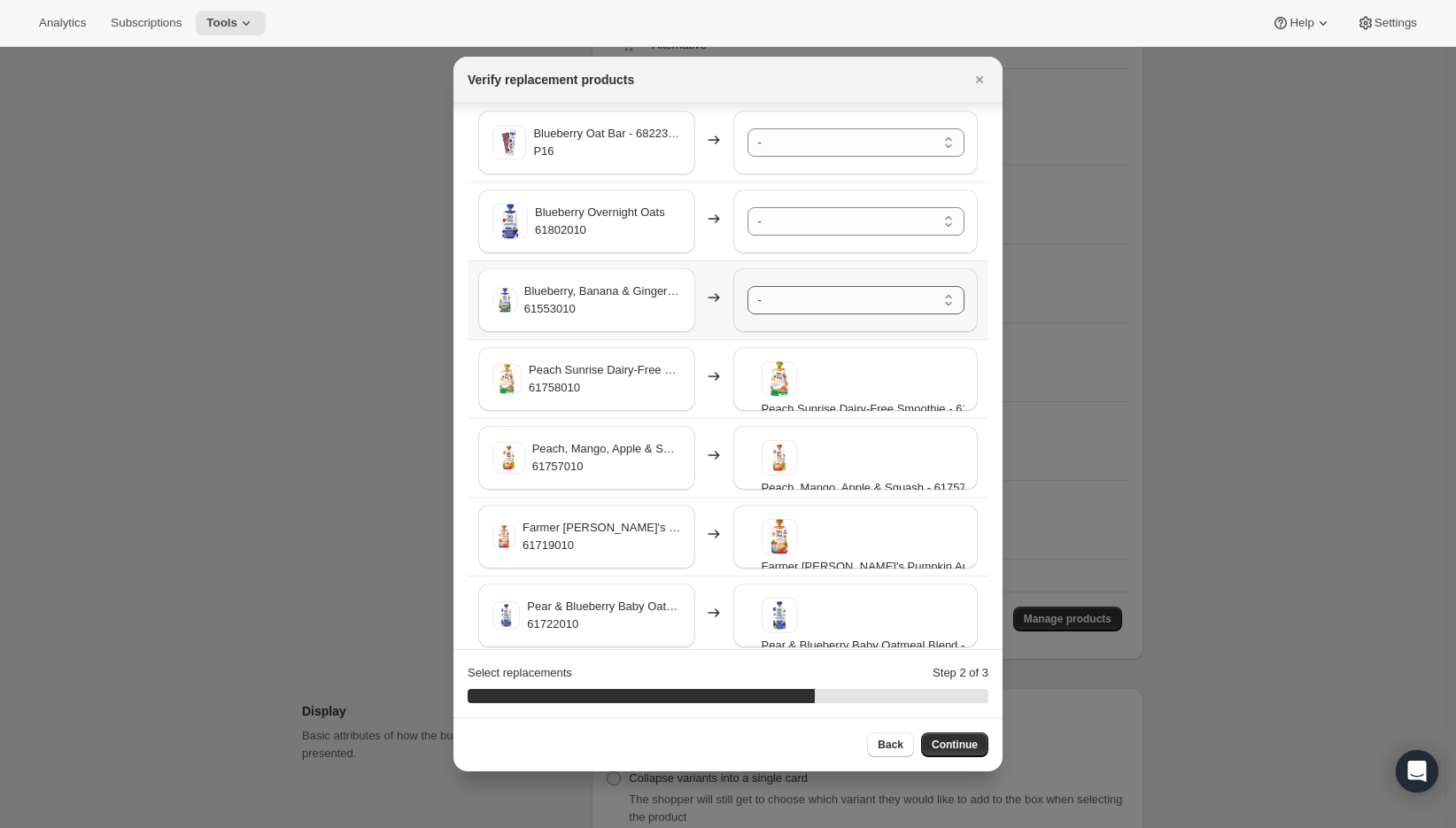
click at [794, 295] on select "- A2/A2 Whole Milk Shake Strawberry Creme - 61996010-SP32 A2/A2 Whole Milk Shak…" at bounding box center [856, 300] width 217 height 28
click at [808, 216] on select "- A2/A2 Whole Milk Shake Strawberry Creme - 61996010-SP32 A2/A2 Whole Milk Shak…" at bounding box center [856, 220] width 217 height 28
click at [786, 134] on select "- A2/A2 Whole Milk Shake Strawberry Creme - 61996010-SP32 A2/A2 Whole Milk Shak…" at bounding box center [856, 142] width 217 height 28
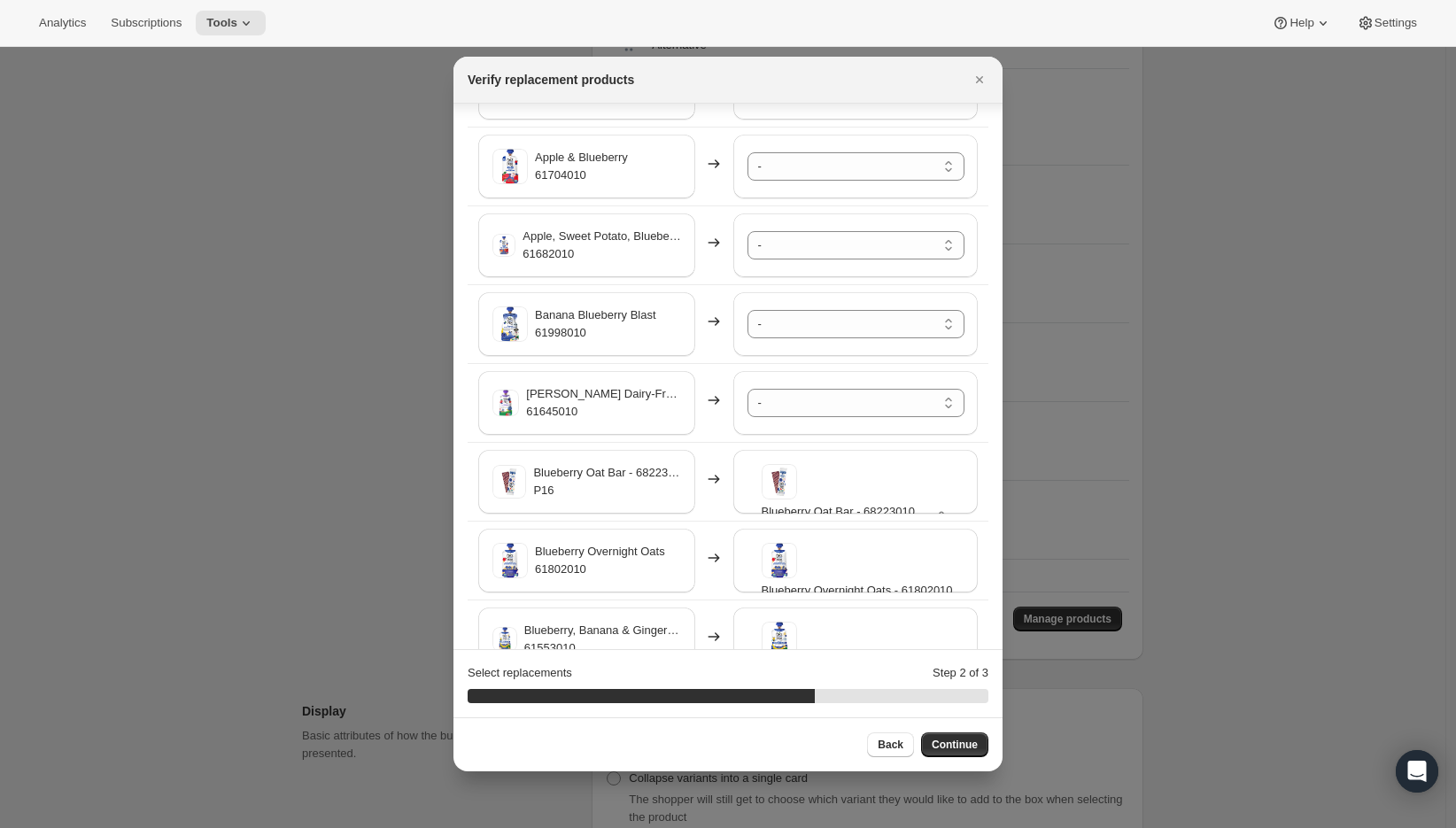
scroll to position [264, 0]
click at [824, 410] on select "- A2/A2 Whole Milk Shake Strawberry Creme - 61996010-SP32 A2/A2 Whole Milk Shak…" at bounding box center [856, 404] width 217 height 28
click at [787, 333] on select "- A2/A2 Whole Milk Shake Strawberry Creme - 61996010-SP32 A2/A2 Whole Milk Shak…" at bounding box center [856, 325] width 217 height 28
click at [754, 250] on select "- A2/A2 Whole Milk Shake Strawberry Creme - 61996010-SP32 A2/A2 Whole Milk Shak…" at bounding box center [856, 247] width 217 height 28
click at [793, 164] on select "- A2/A2 Whole Milk Shake Strawberry Creme - 61996010-SP32 A2/A2 Whole Milk Shak…" at bounding box center [856, 168] width 217 height 28
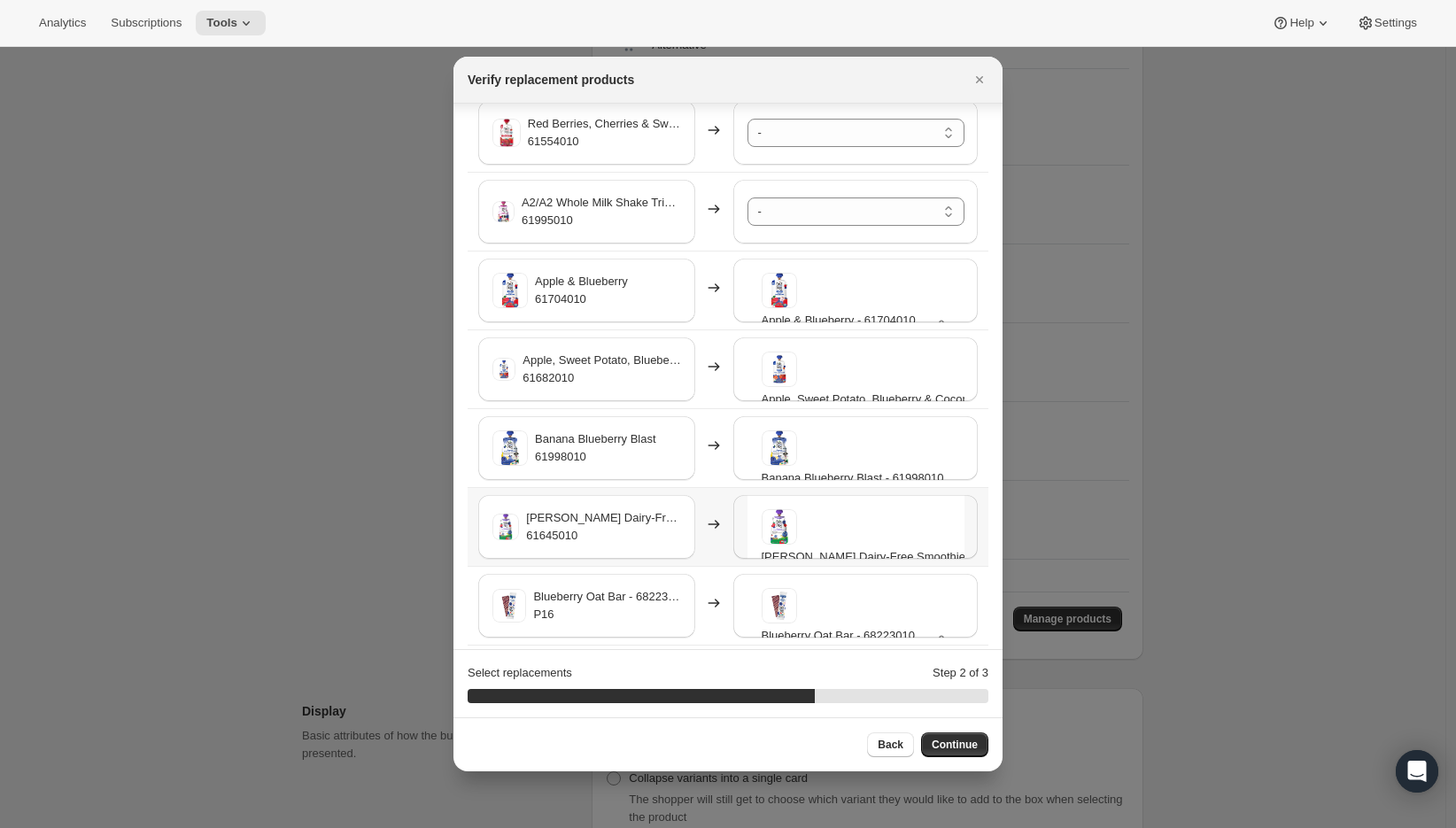
scroll to position [54, 0]
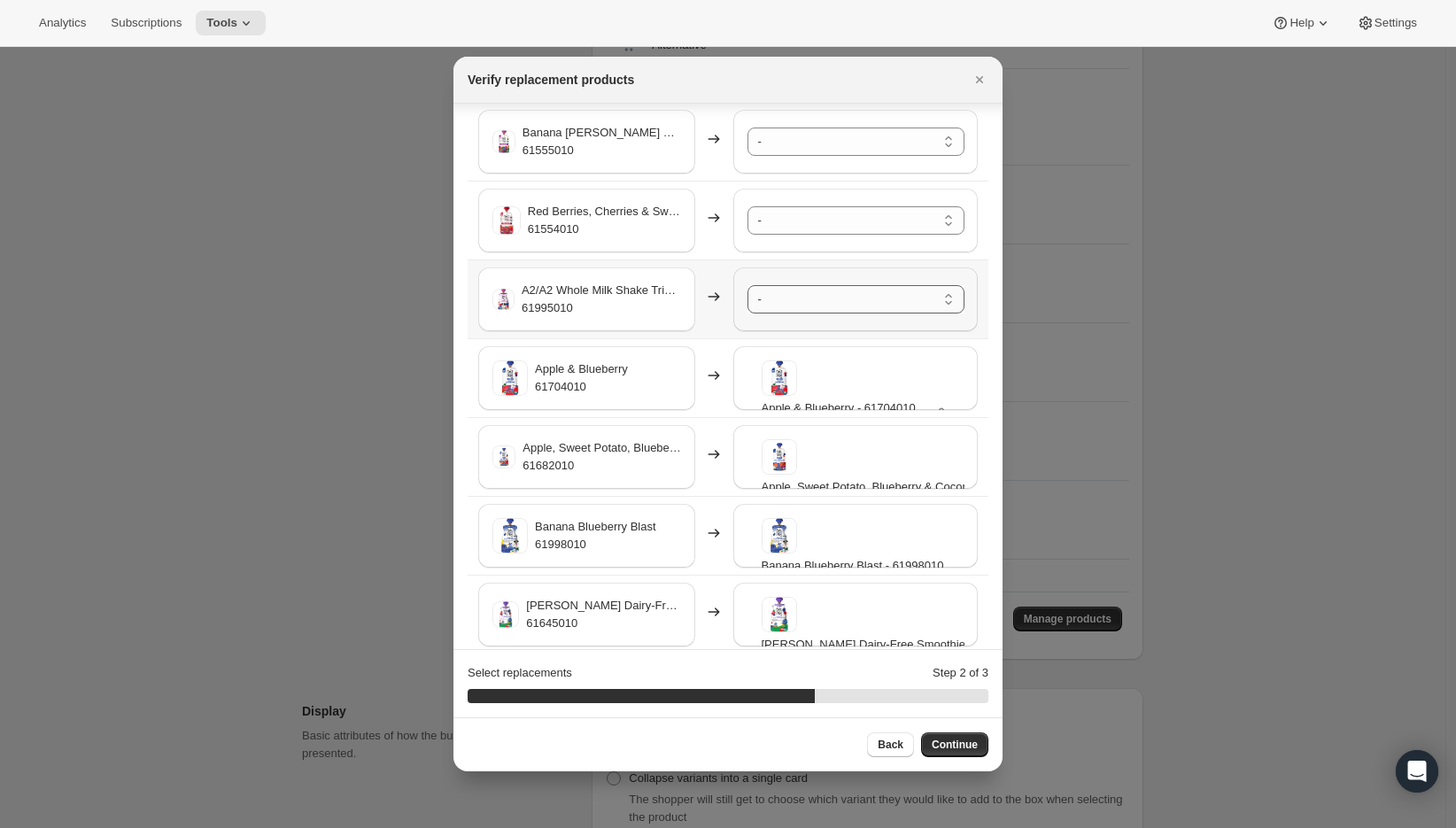
click at [785, 302] on select "- A2/A2 Whole Milk Shake Strawberry Creme - 61996010-SP32 A2/A2 Whole Milk Shak…" at bounding box center [856, 299] width 217 height 28
click at [804, 224] on select "- A2/A2 Whole Milk Shake Strawberry Creme - 61996010-SP32 A2/A2 Whole Milk Shak…" at bounding box center [856, 220] width 217 height 28
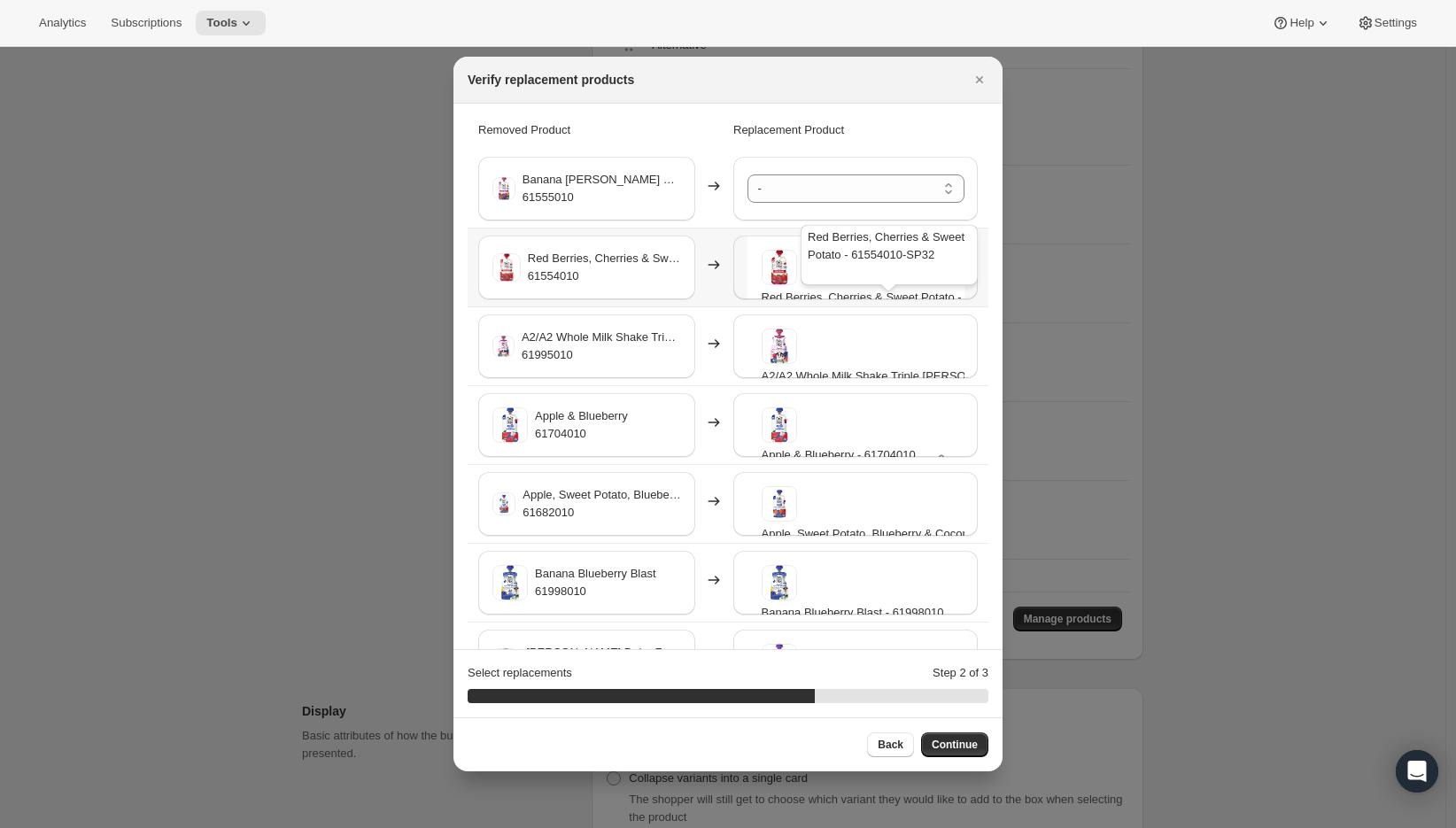
scroll to position [0, 0]
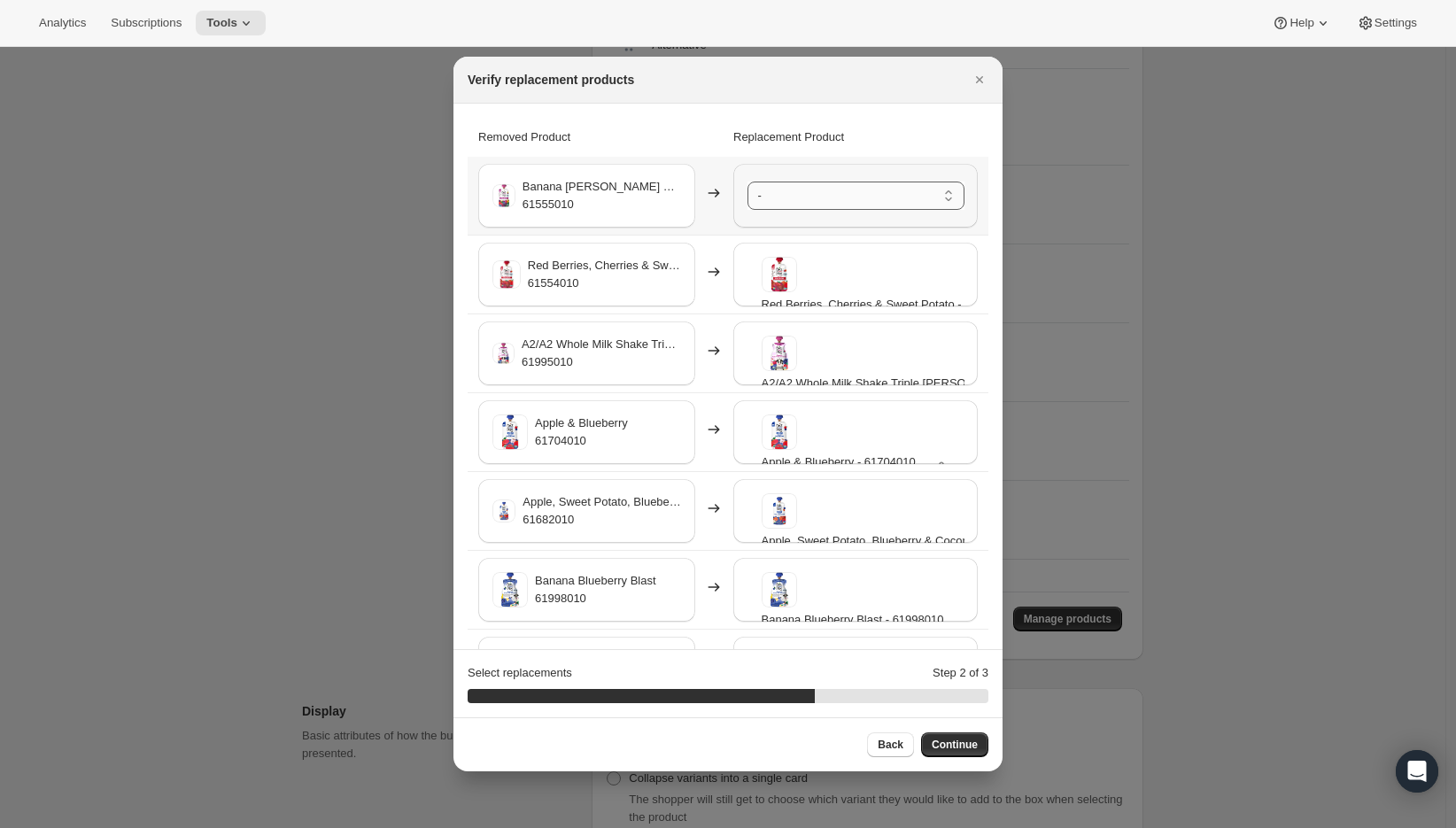
click at [777, 194] on select "- A2/A2 Whole Milk Shake Strawberry Creme - 61996010-SP32 A2/A2 Whole Milk Shak…" at bounding box center [856, 195] width 217 height 28
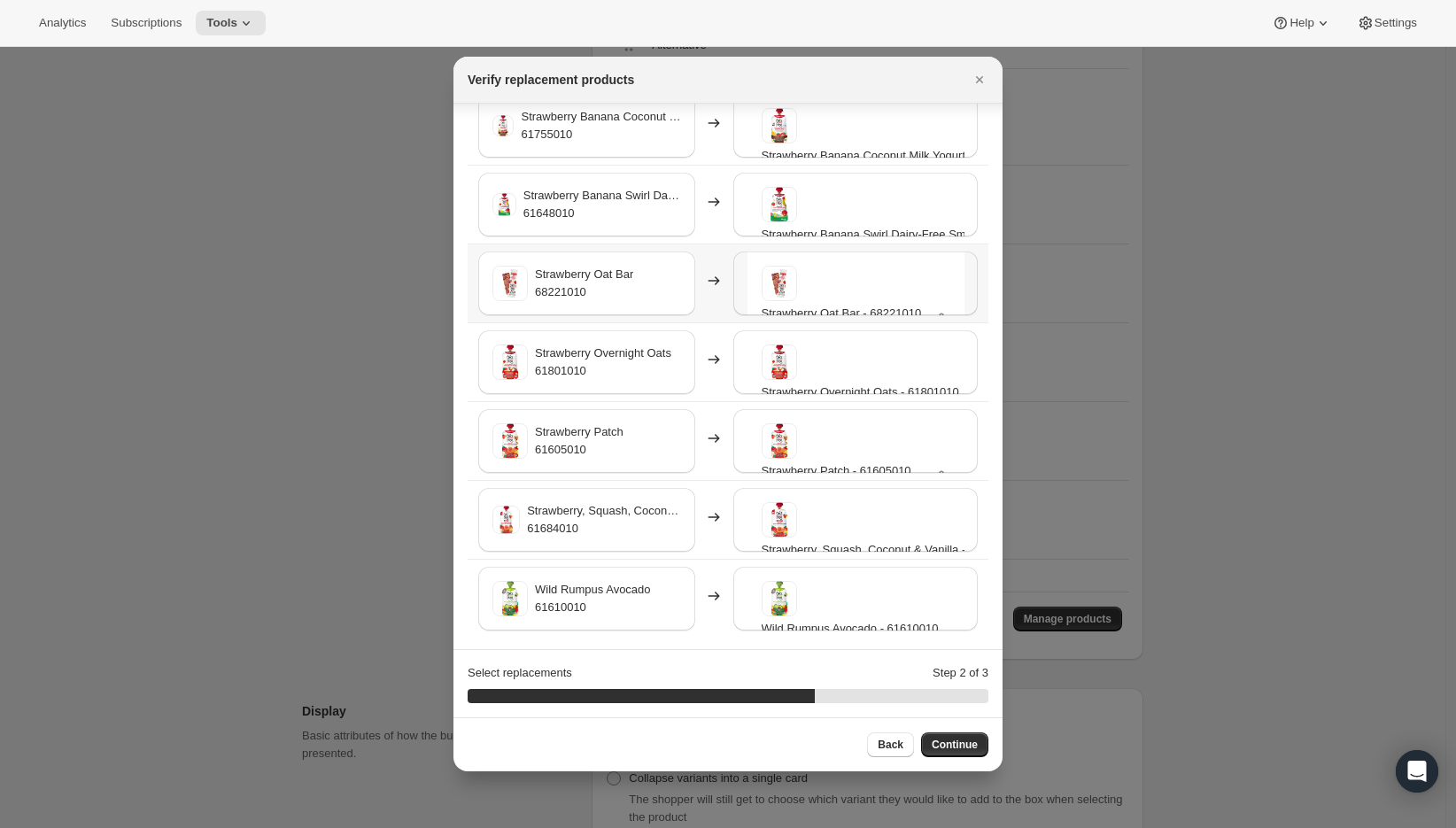
scroll to position [3699, 0]
click at [948, 736] on button "Continue" at bounding box center [954, 745] width 67 height 25
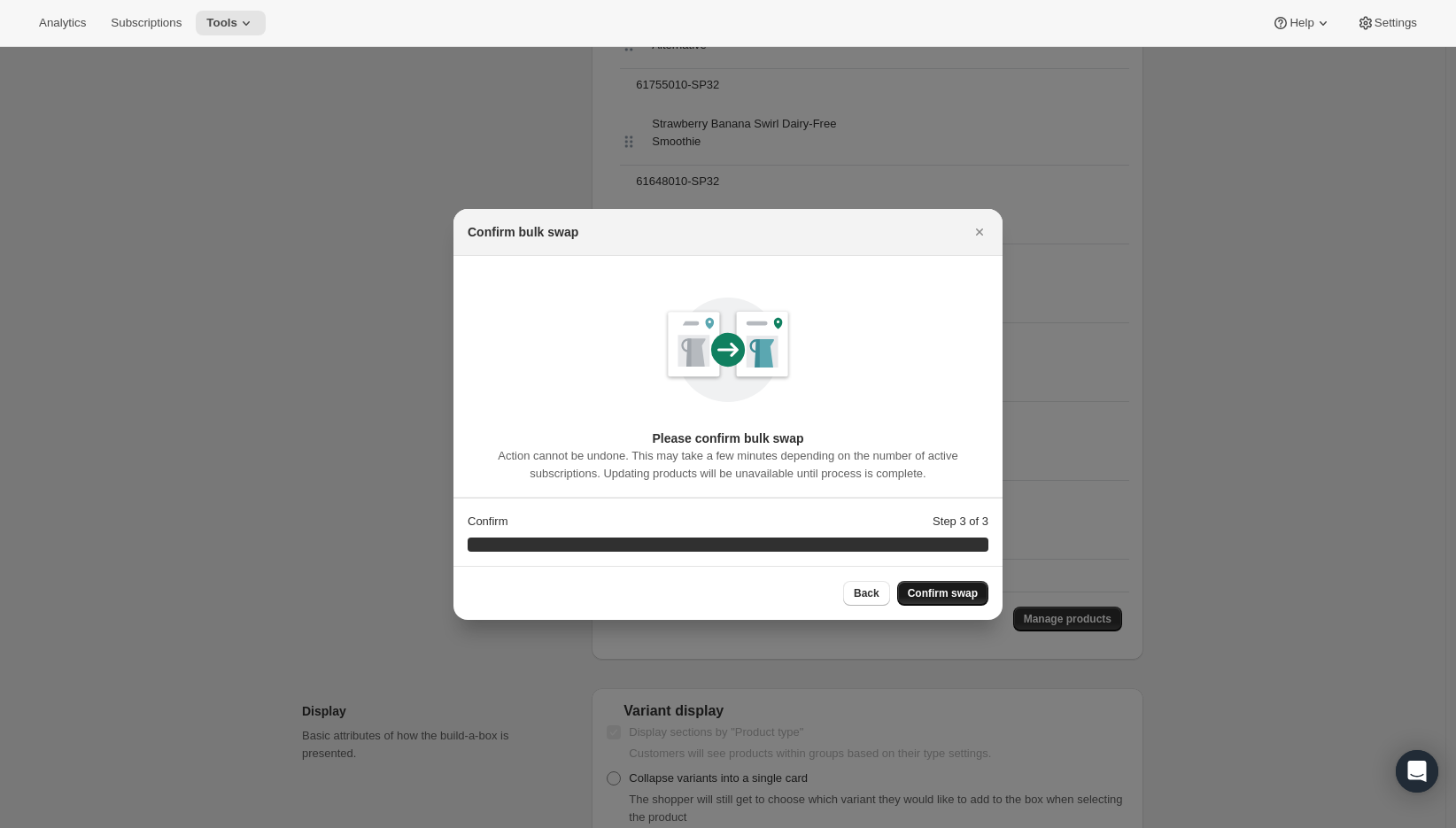
scroll to position [0, 0]
click at [954, 599] on span "Confirm swap" at bounding box center [943, 593] width 70 height 15
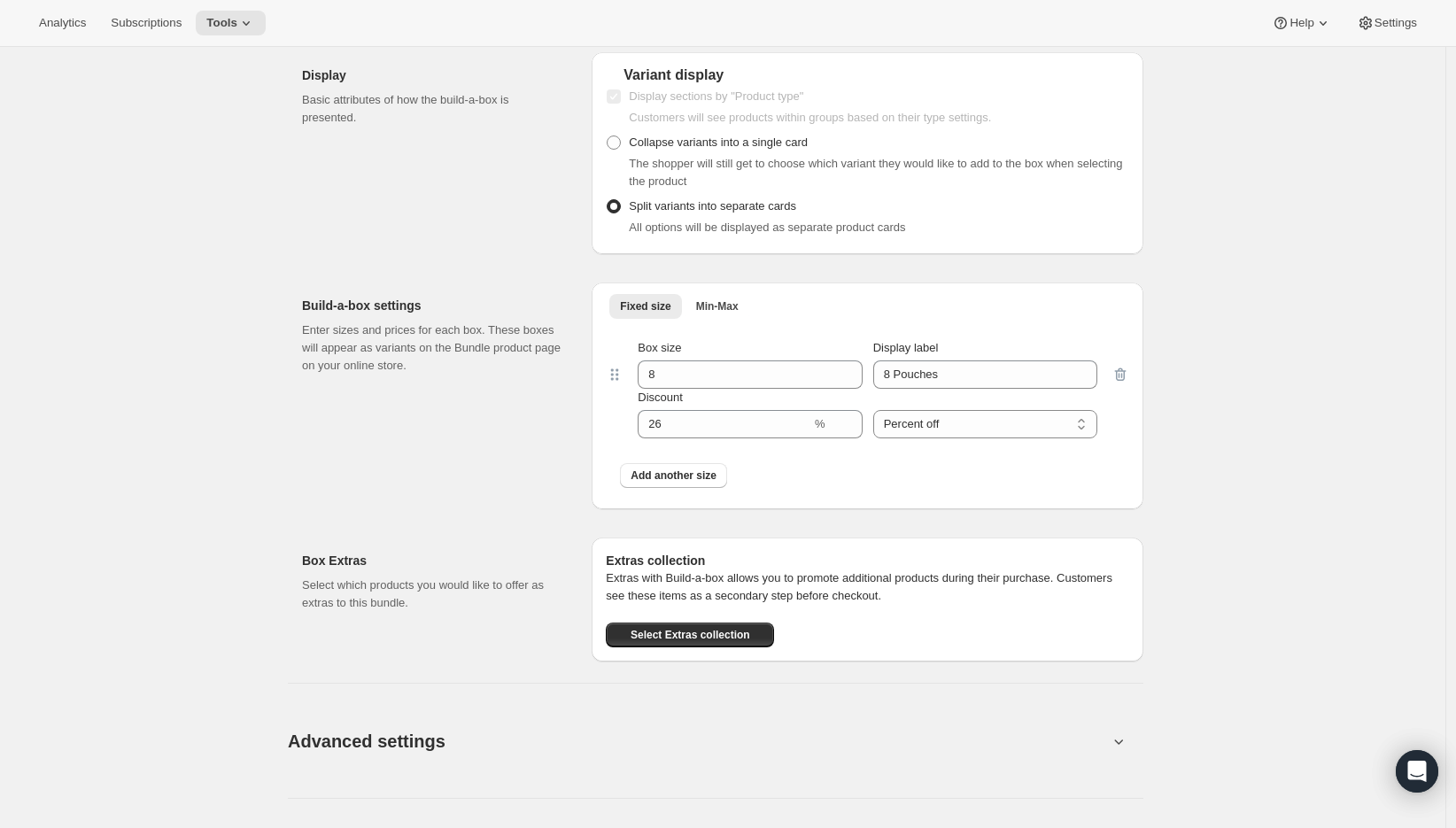
scroll to position [4514, 0]
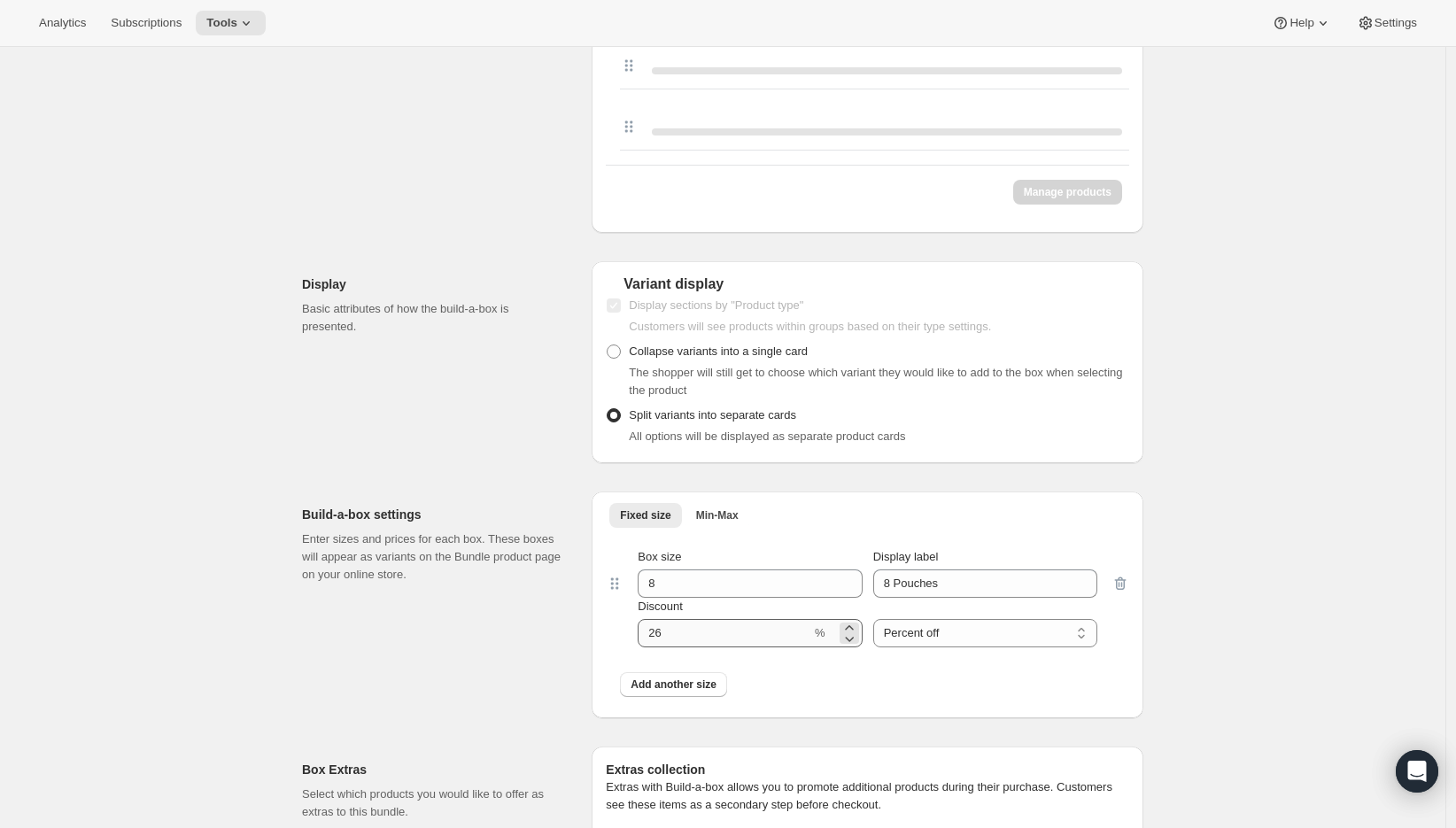
click at [722, 615] on div "Discount" at bounding box center [749, 607] width 224 height 17
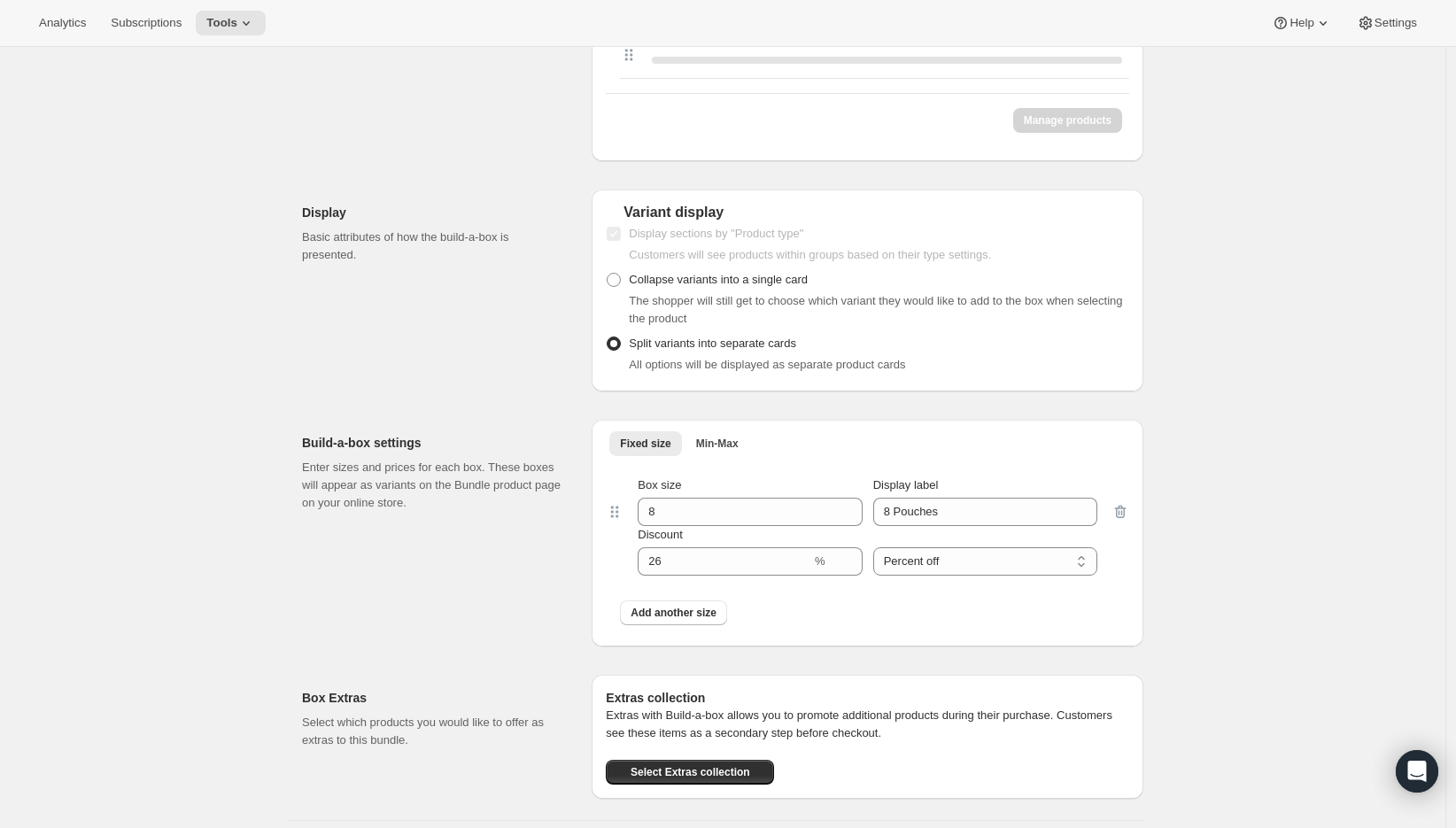
scroll to position [4694, 0]
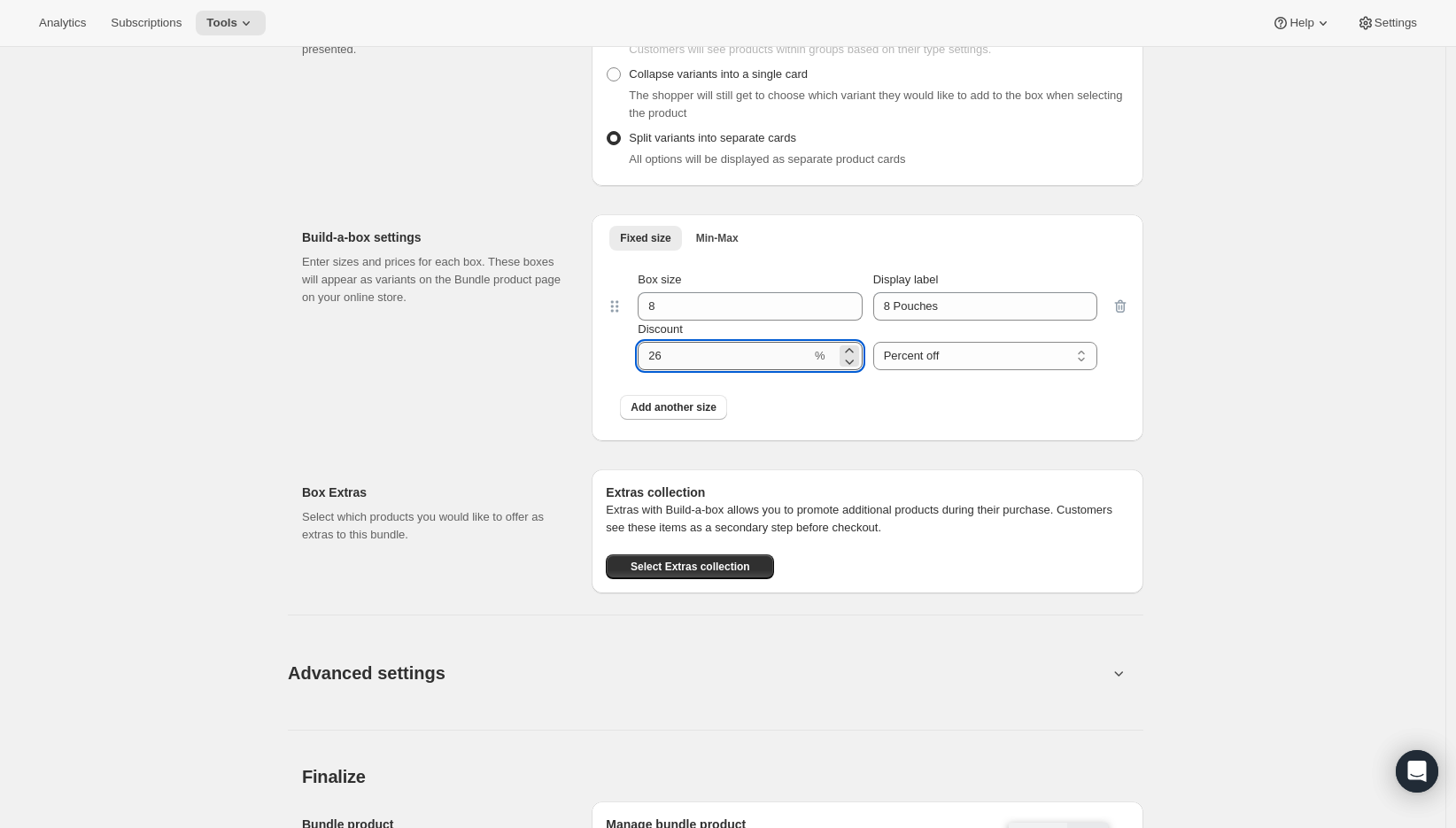
click at [739, 360] on input "Discount" at bounding box center [724, 355] width 174 height 28
click at [738, 359] on input "Discount" at bounding box center [724, 355] width 174 height 28
type input "0"
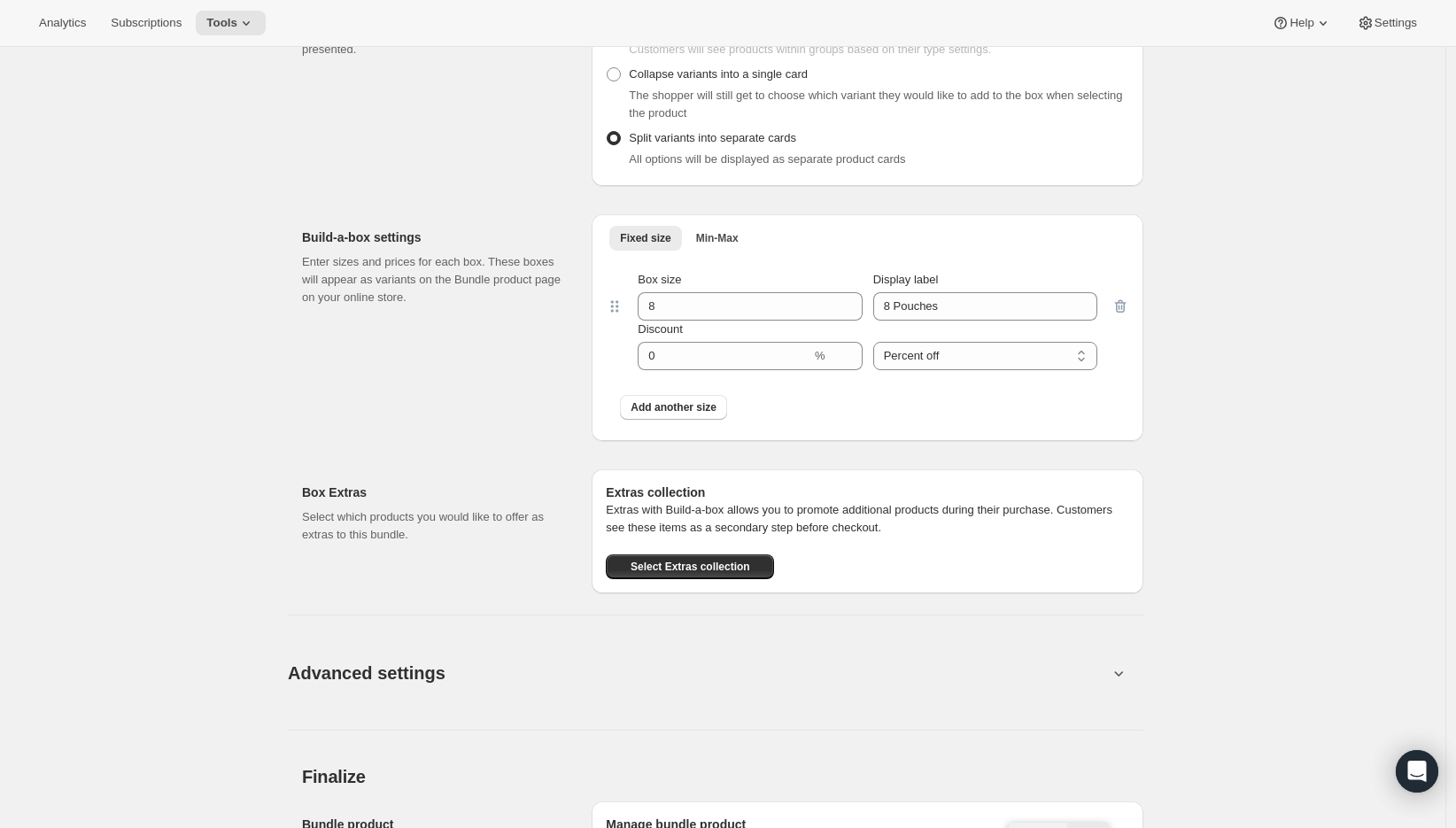
click at [1129, 311] on div at bounding box center [1120, 320] width 17 height 99
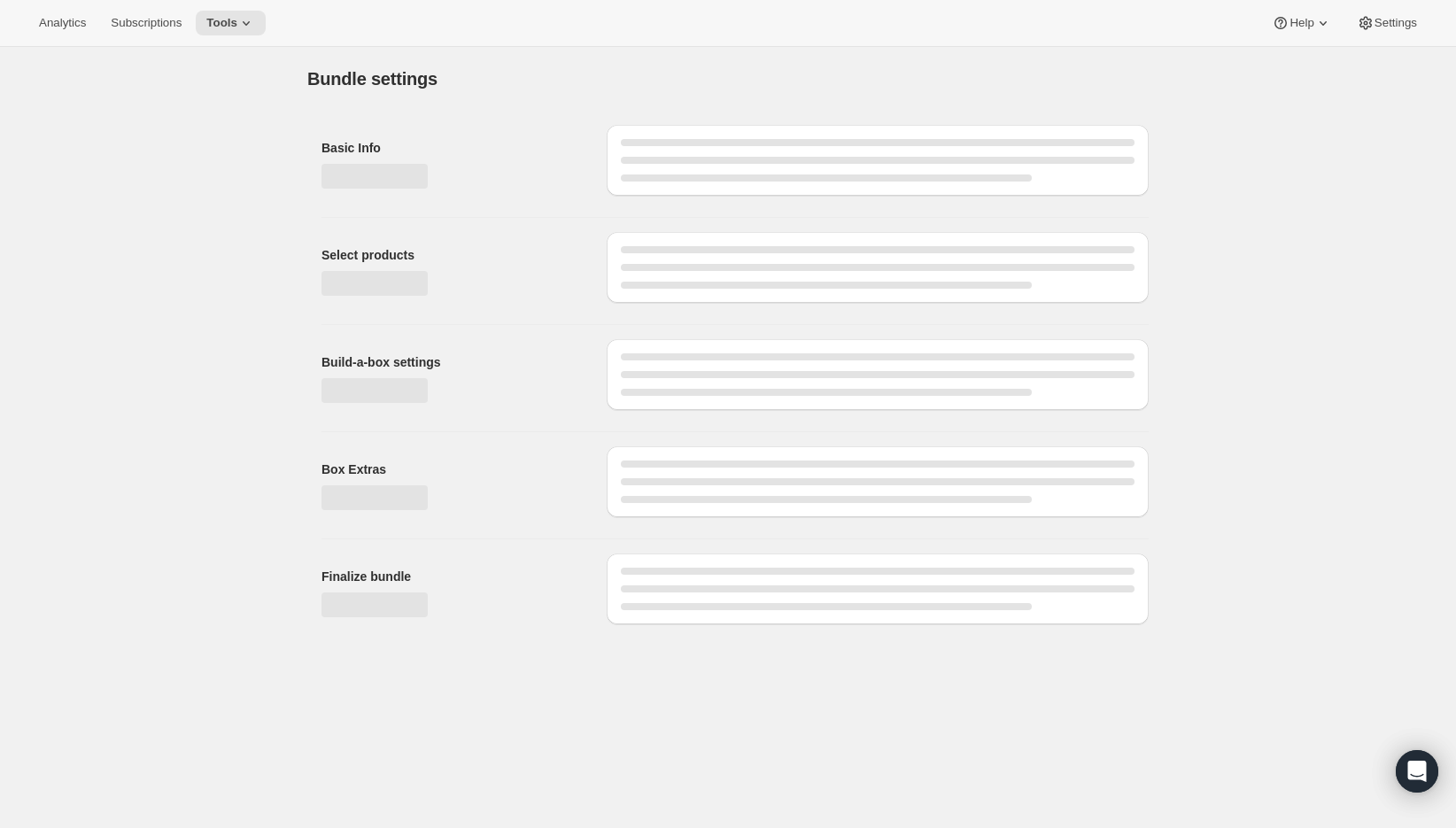
scroll to position [0, 0]
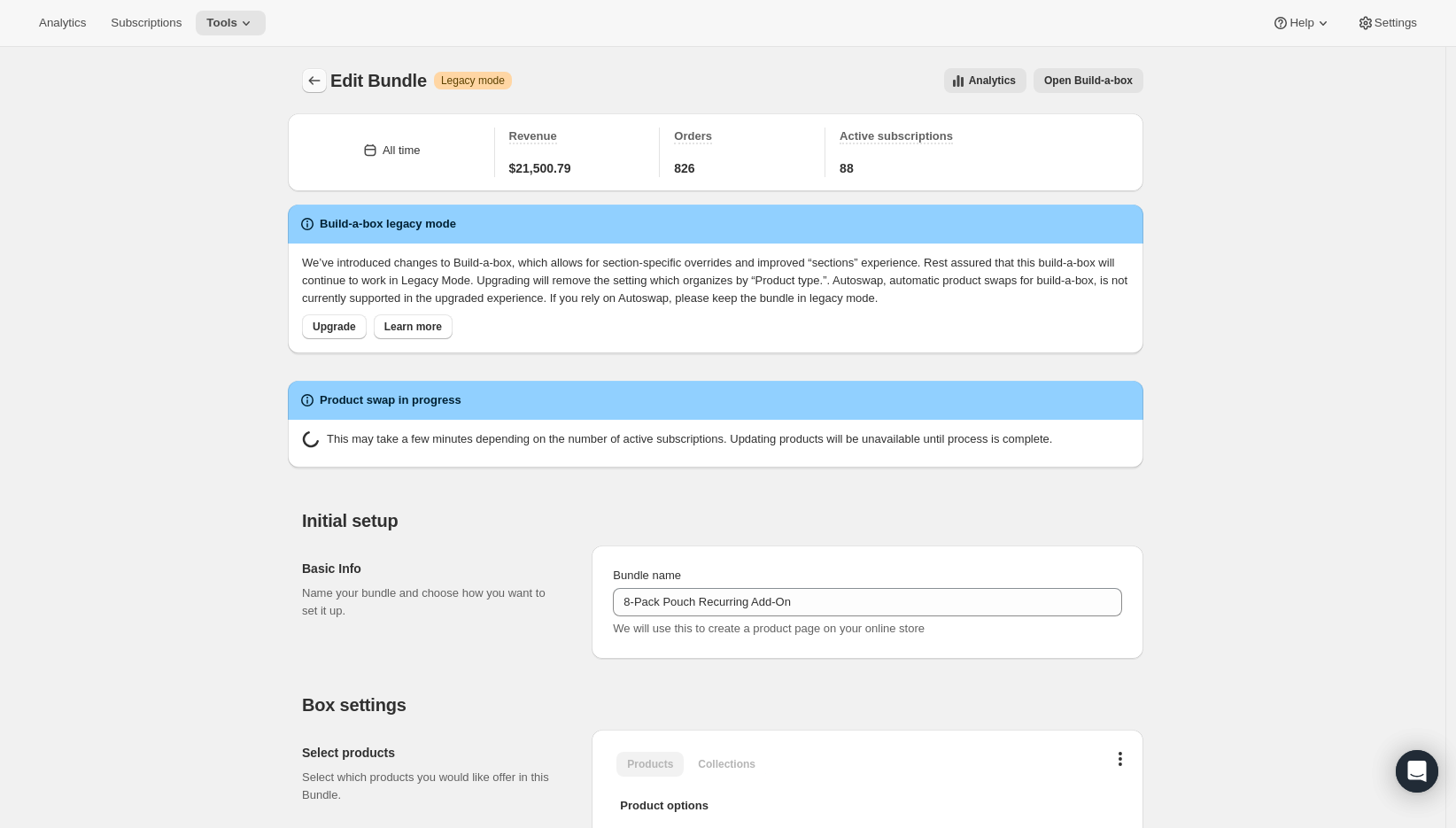
click at [317, 79] on icon "Bundles" at bounding box center [314, 81] width 17 height 17
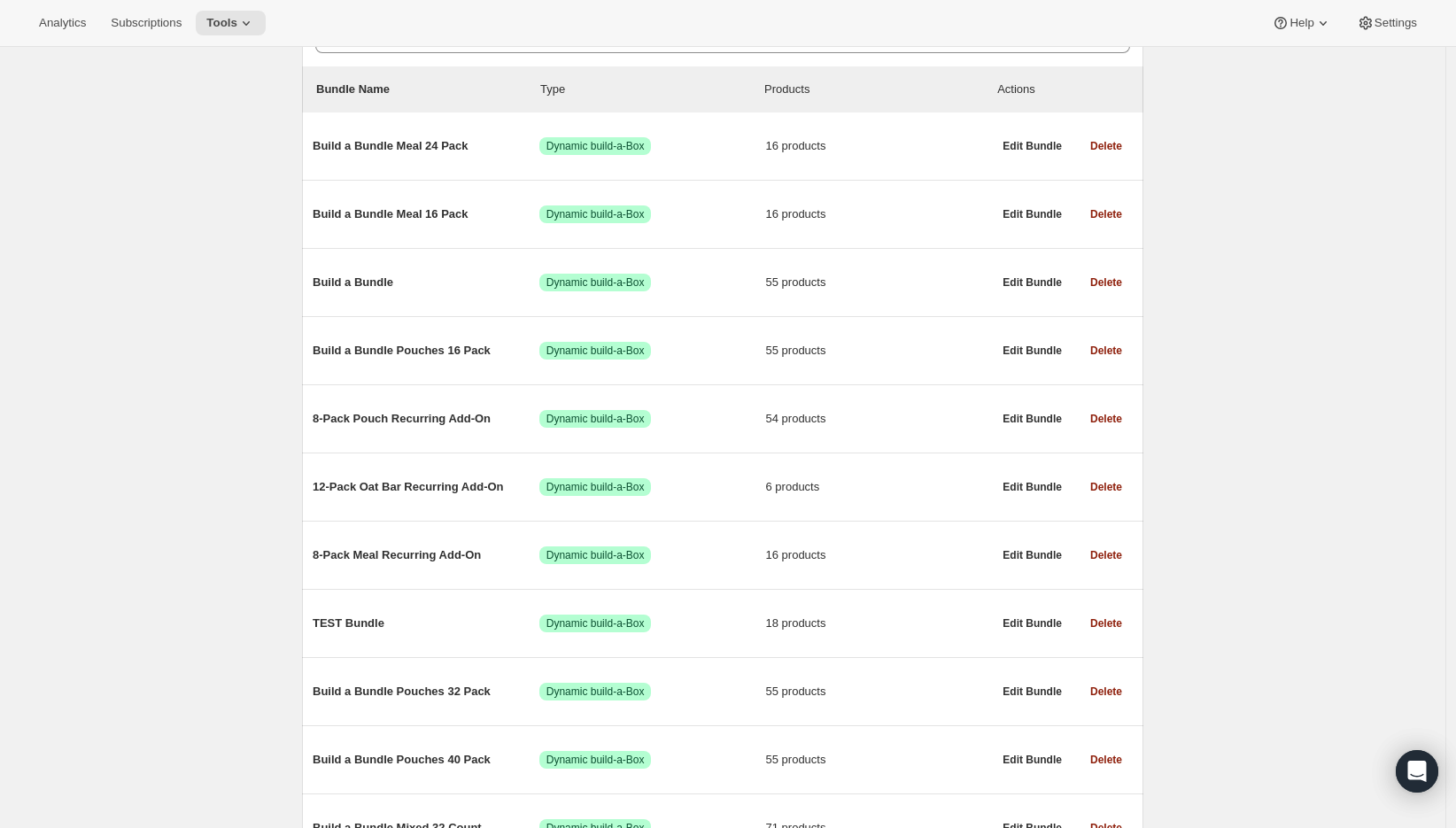
scroll to position [265, 0]
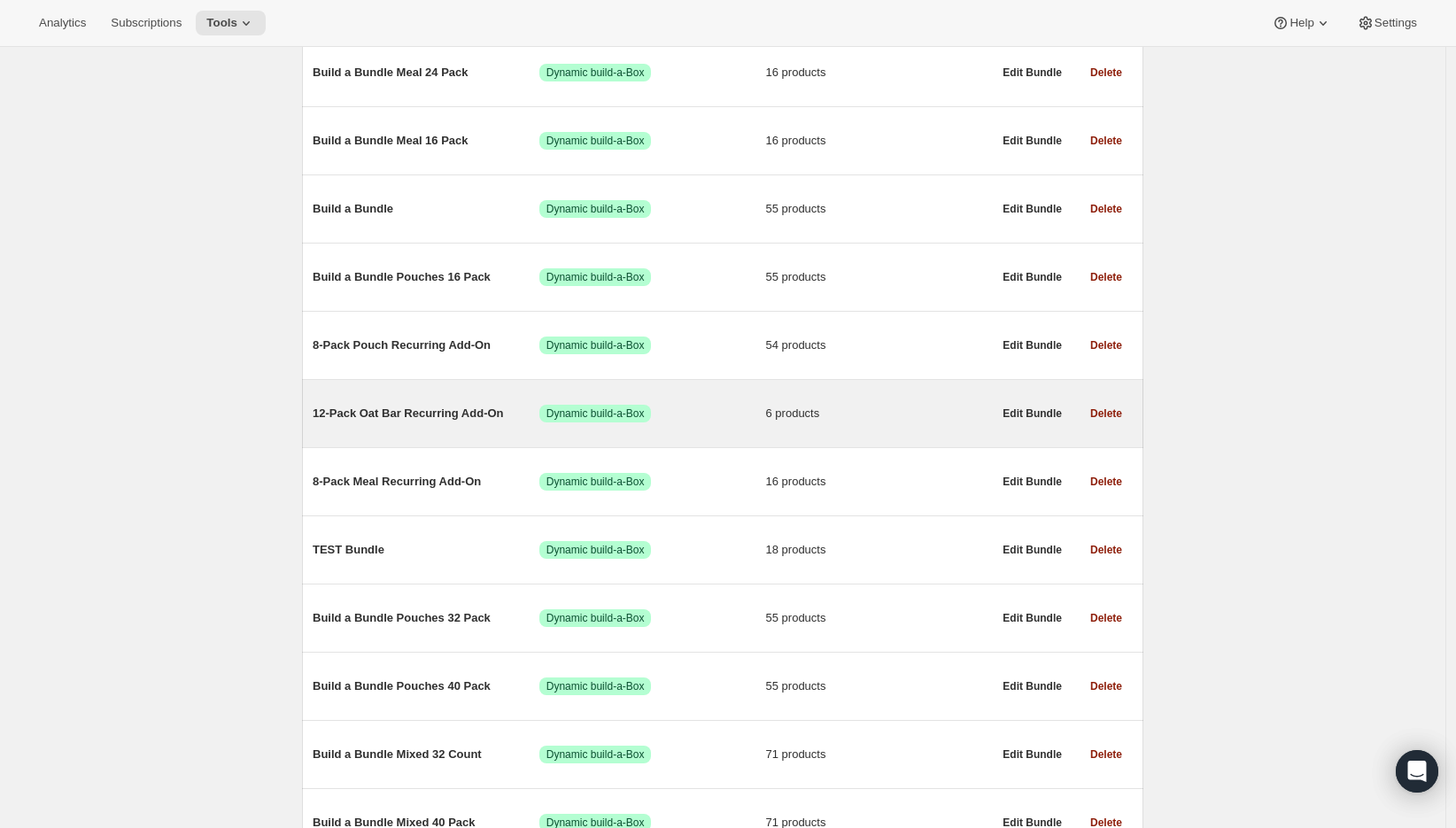
click at [423, 414] on span "12-Pack Oat Bar Recurring Add-On" at bounding box center [426, 414] width 227 height 17
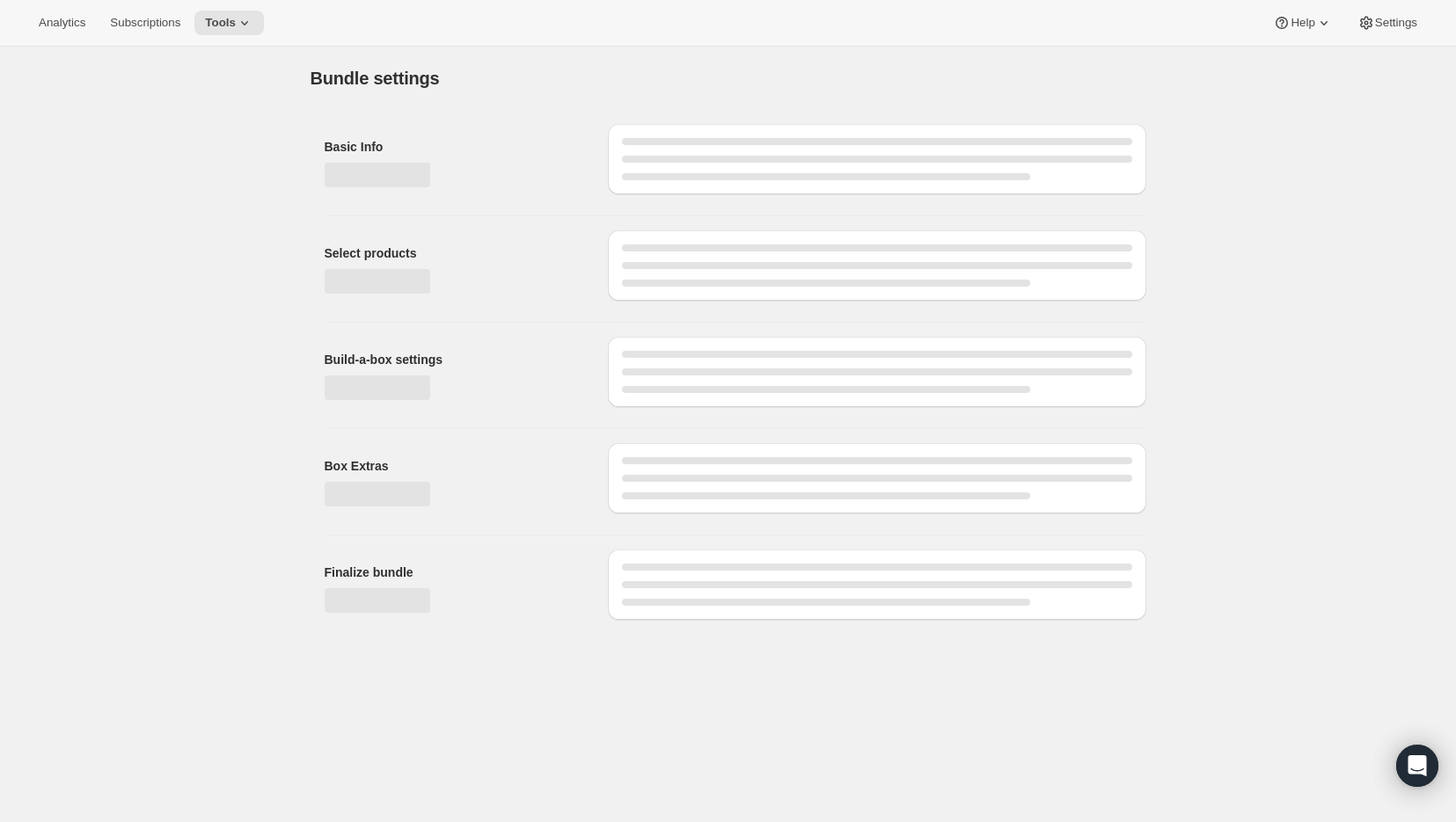
type input "12-Pack Oat Bar Recurring Add-On"
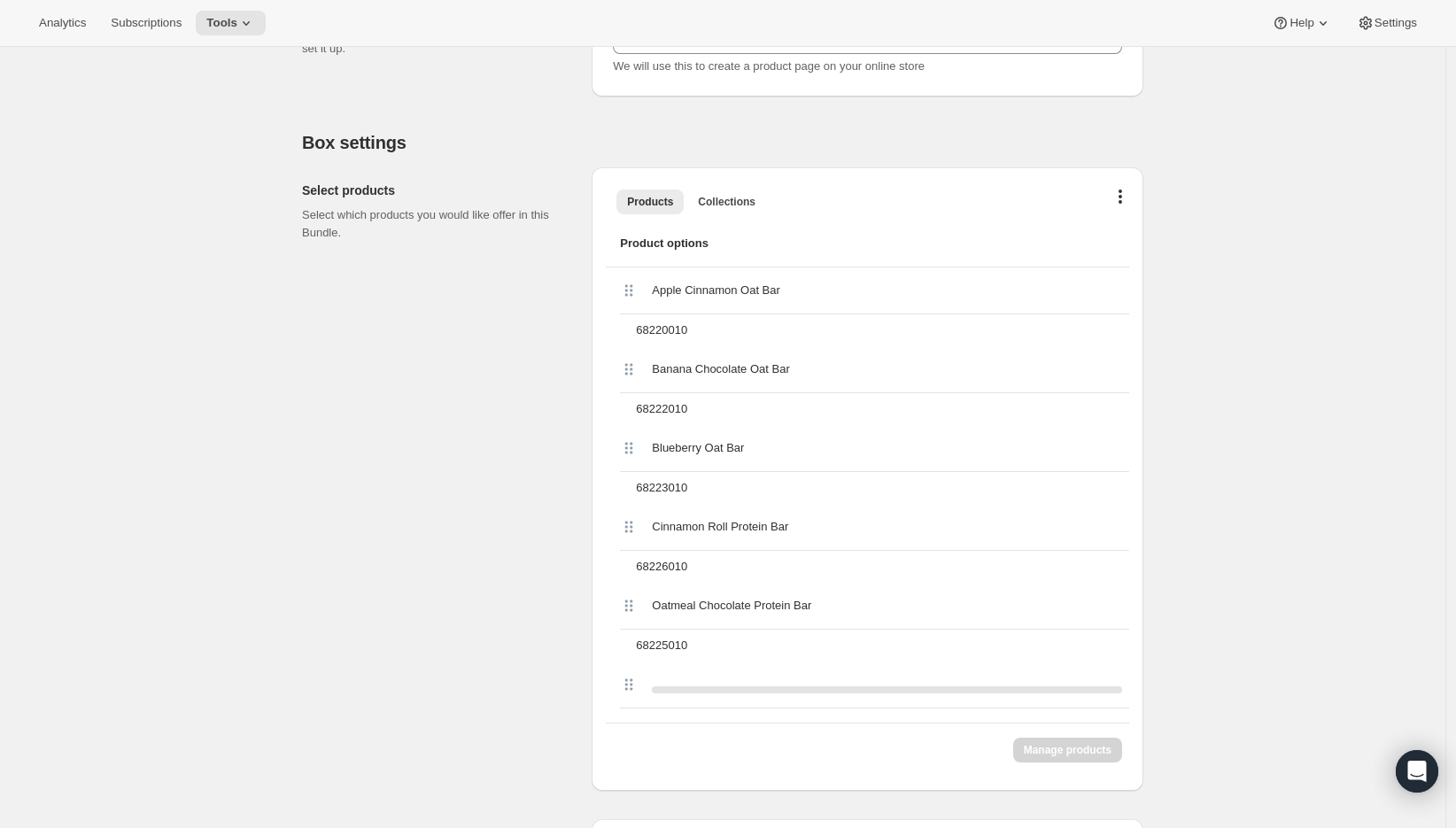
scroll to position [455, 0]
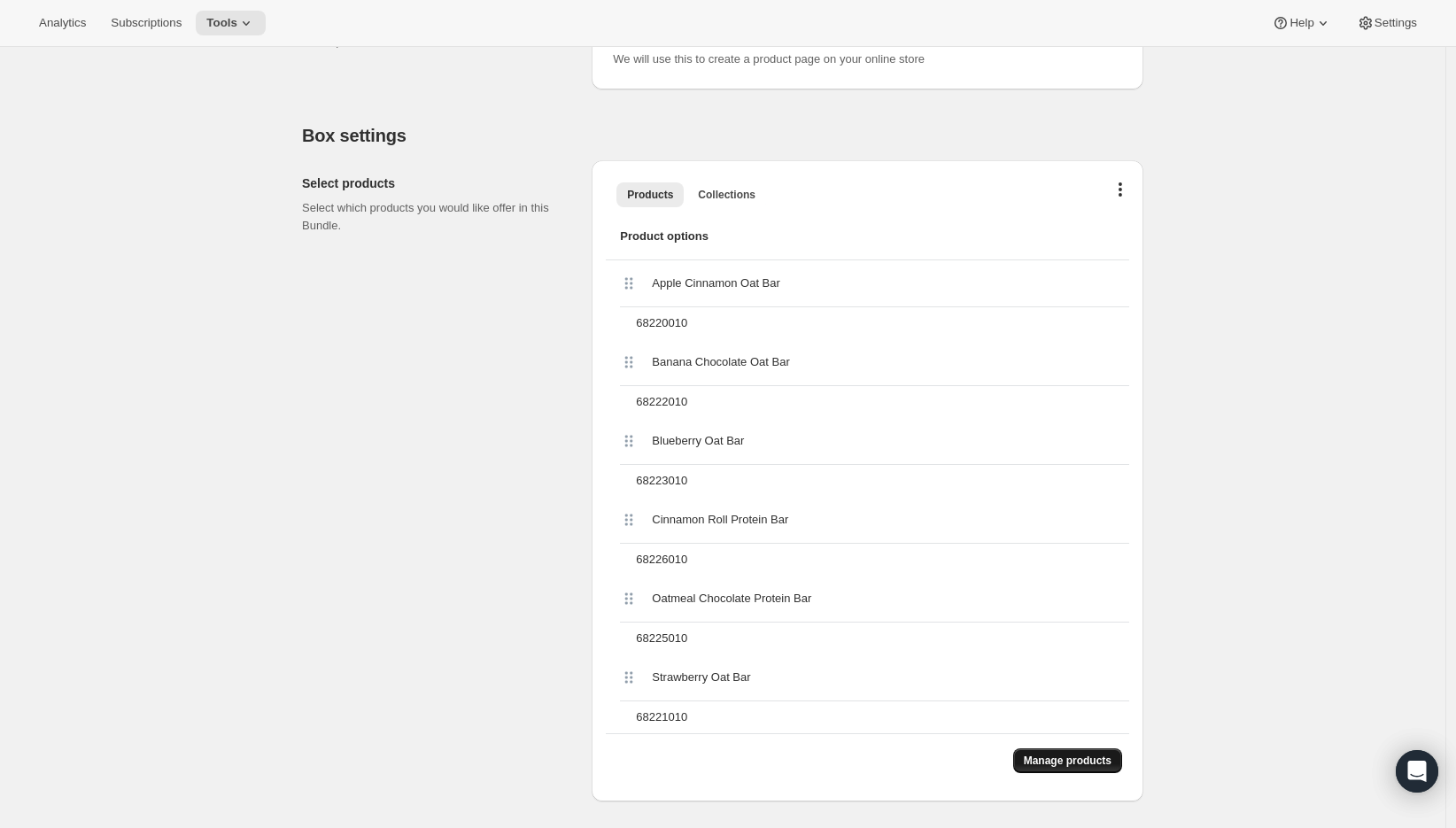
click at [1054, 762] on span "Manage products" at bounding box center [1068, 760] width 87 height 15
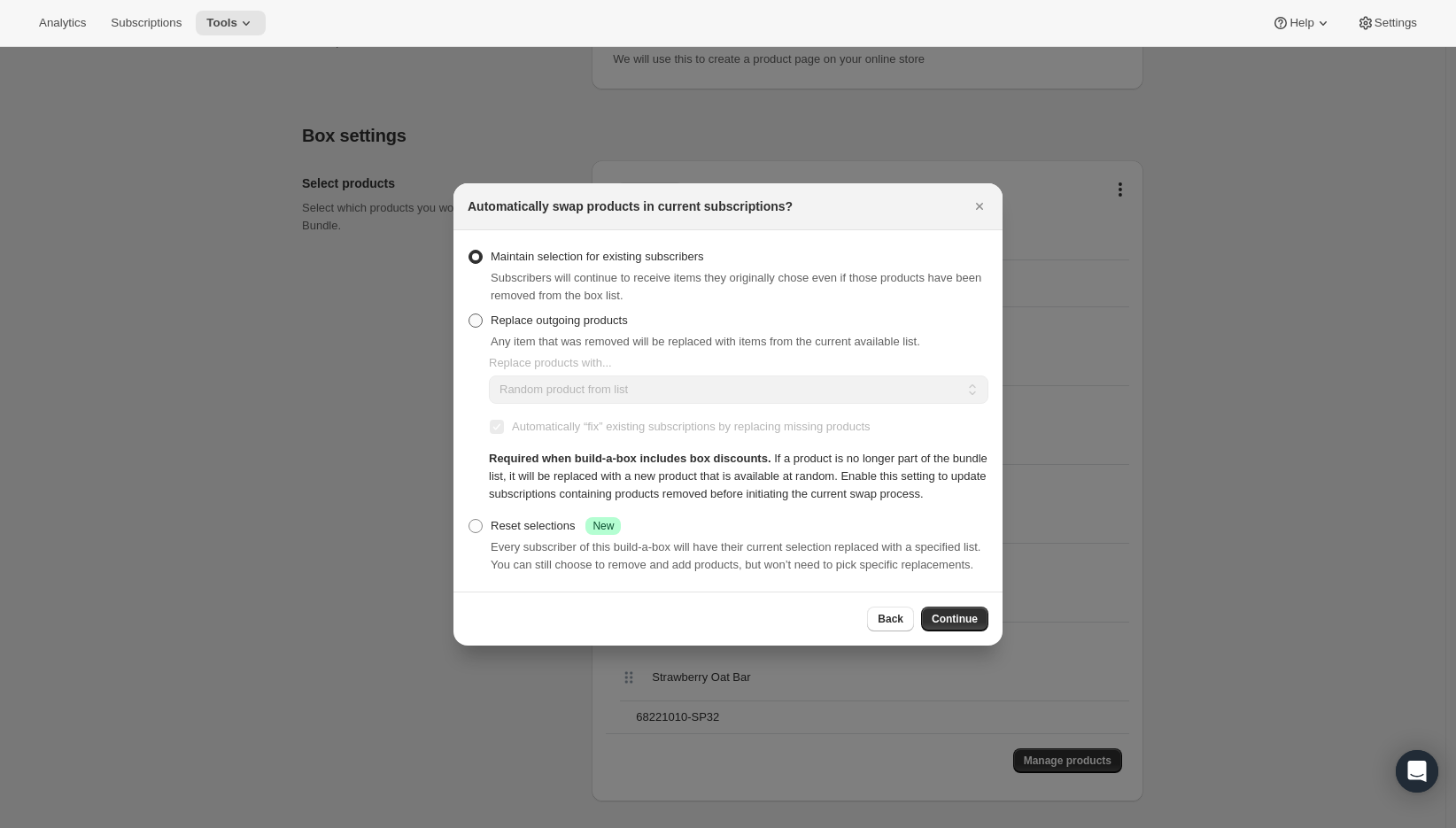
click at [501, 314] on span "Replace outgoing products" at bounding box center [558, 320] width 137 height 14
click at [470, 314] on input "Replace outgoing products" at bounding box center [469, 314] width 1 height 1
radio input "true"
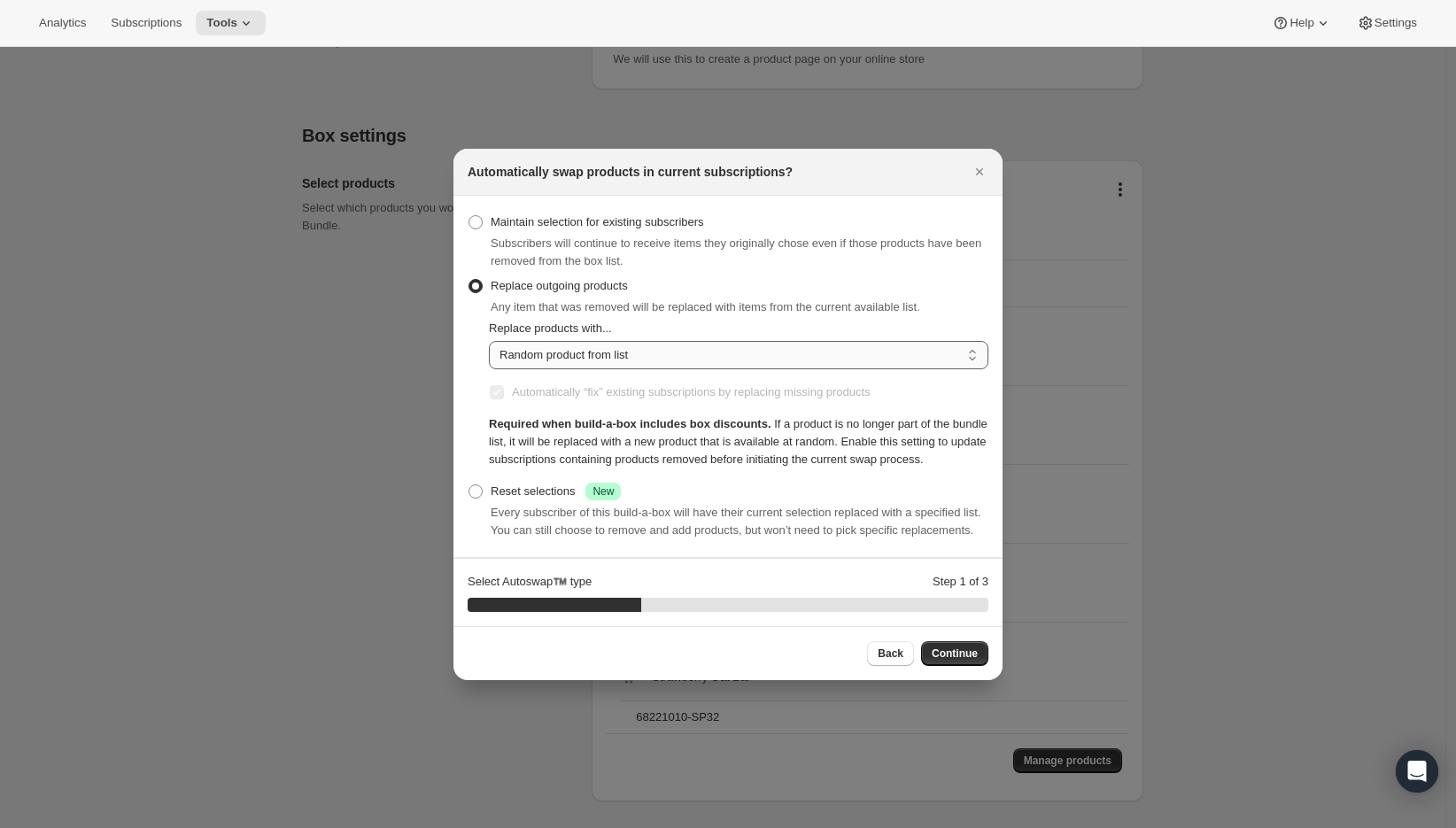
click at [539, 341] on select "Random product from list Matching product type Select specific replacements" at bounding box center [739, 354] width 500 height 28
select select "selection"
click at [489, 341] on select "Random product from list Matching product type Select specific replacements" at bounding box center [739, 354] width 500 height 28
click at [967, 661] on span "Continue" at bounding box center [954, 653] width 46 height 15
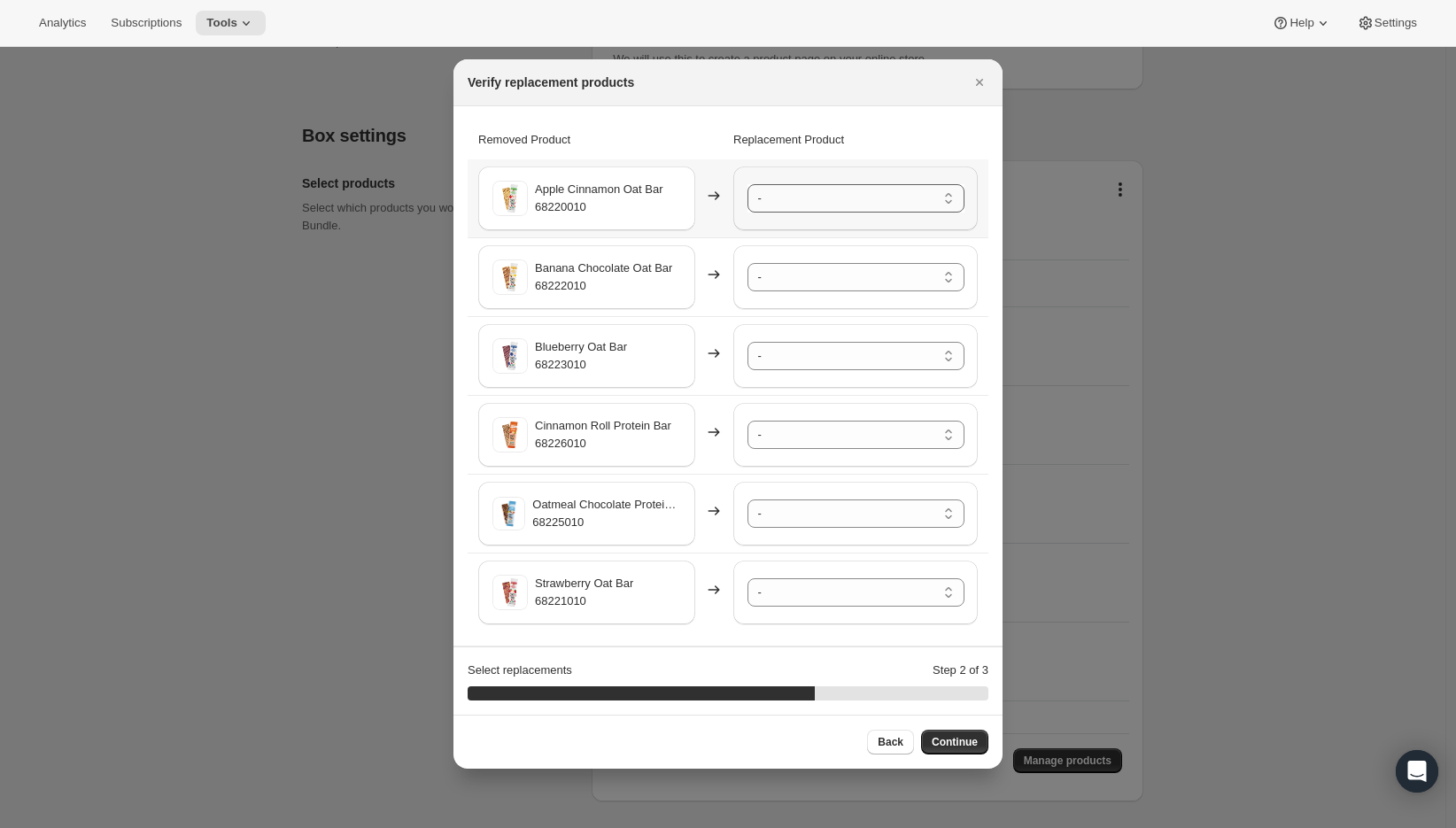
click at [805, 193] on select "- Apple Cinnamon Oat Bar - 68220010-SP32 Banana Chocolate Oat Bar - 68222010-SP…" at bounding box center [856, 198] width 217 height 28
click at [795, 299] on div "- Apple Cinnamon Oat Bar - 68220010-SP32 Banana Chocolate Oat Bar - 68222010-SP…" at bounding box center [855, 278] width 245 height 64
click at [793, 281] on select "- Apple Cinnamon Oat Bar - 68220010-SP32 Banana Chocolate Oat Bar - 68222010-SP…" at bounding box center [856, 277] width 217 height 28
click at [793, 352] on select "- Apple Cinnamon Oat Bar - 68220010-SP32 Banana Chocolate Oat Bar - 68222010-SP…" at bounding box center [856, 355] width 217 height 28
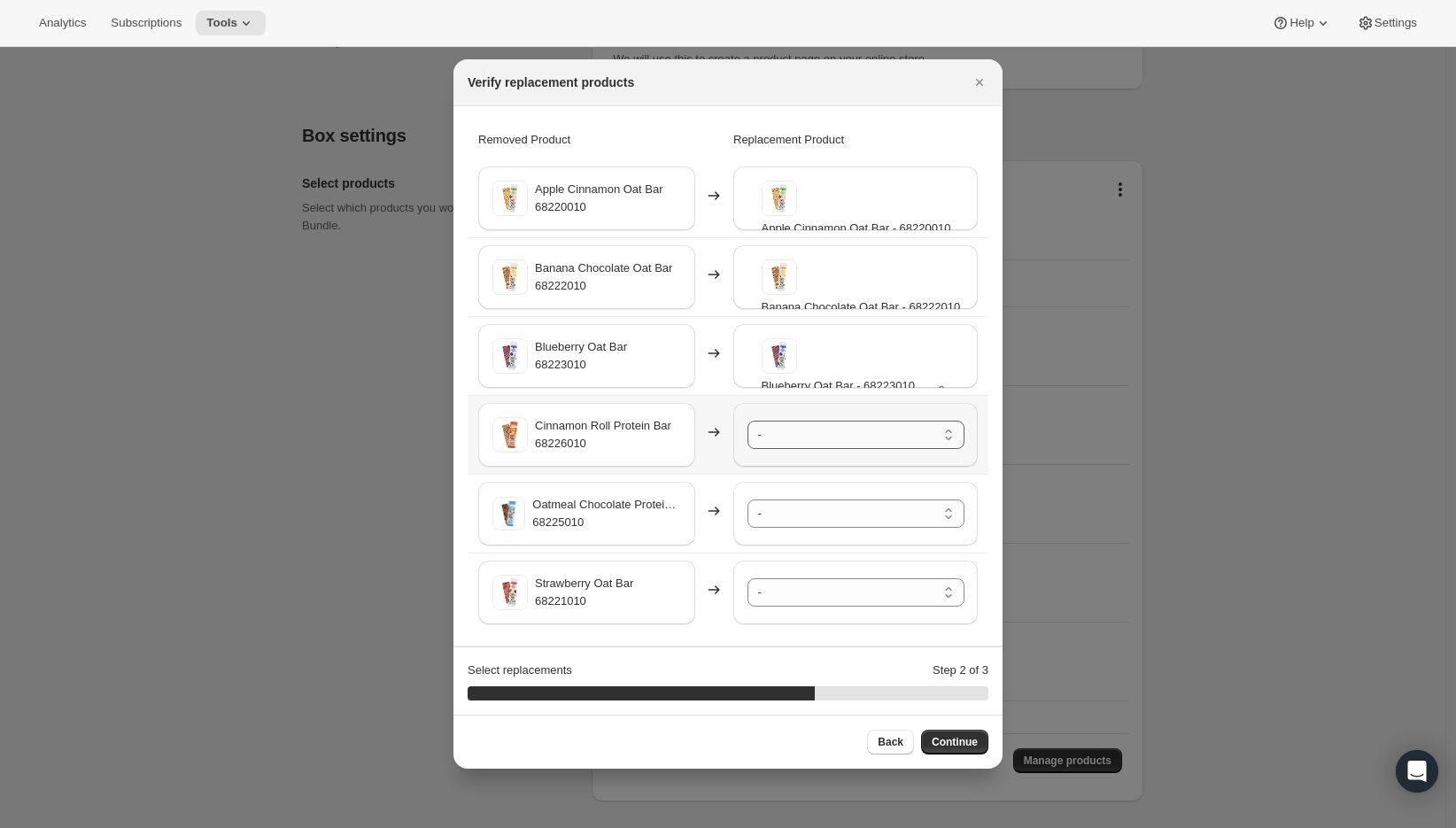
click at [802, 439] on select "- Apple Cinnamon Oat Bar - 68220010-SP32 Banana Chocolate Oat Bar - 68222010-SP…" at bounding box center [856, 434] width 217 height 28
click at [787, 522] on select "- Apple Cinnamon Oat Bar - 68220010-SP32 Banana Chocolate Oat Bar - 68222010-SP…" at bounding box center [856, 513] width 217 height 28
click at [783, 590] on select "- Apple Cinnamon Oat Bar - 68220010-SP32 Banana Chocolate Oat Bar - 68222010-SP…" at bounding box center [856, 592] width 217 height 28
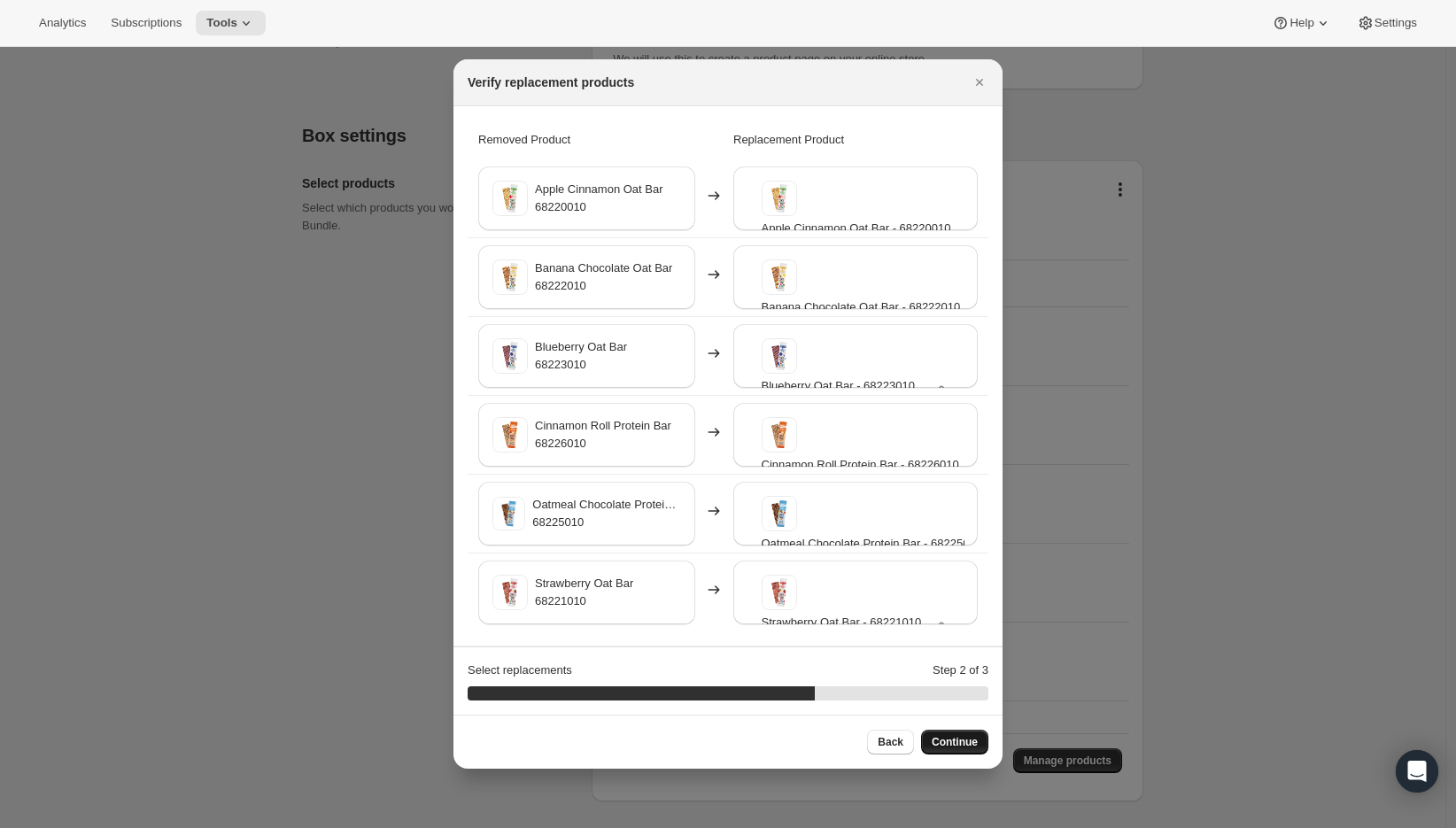
click at [955, 739] on span "Continue" at bounding box center [954, 742] width 46 height 15
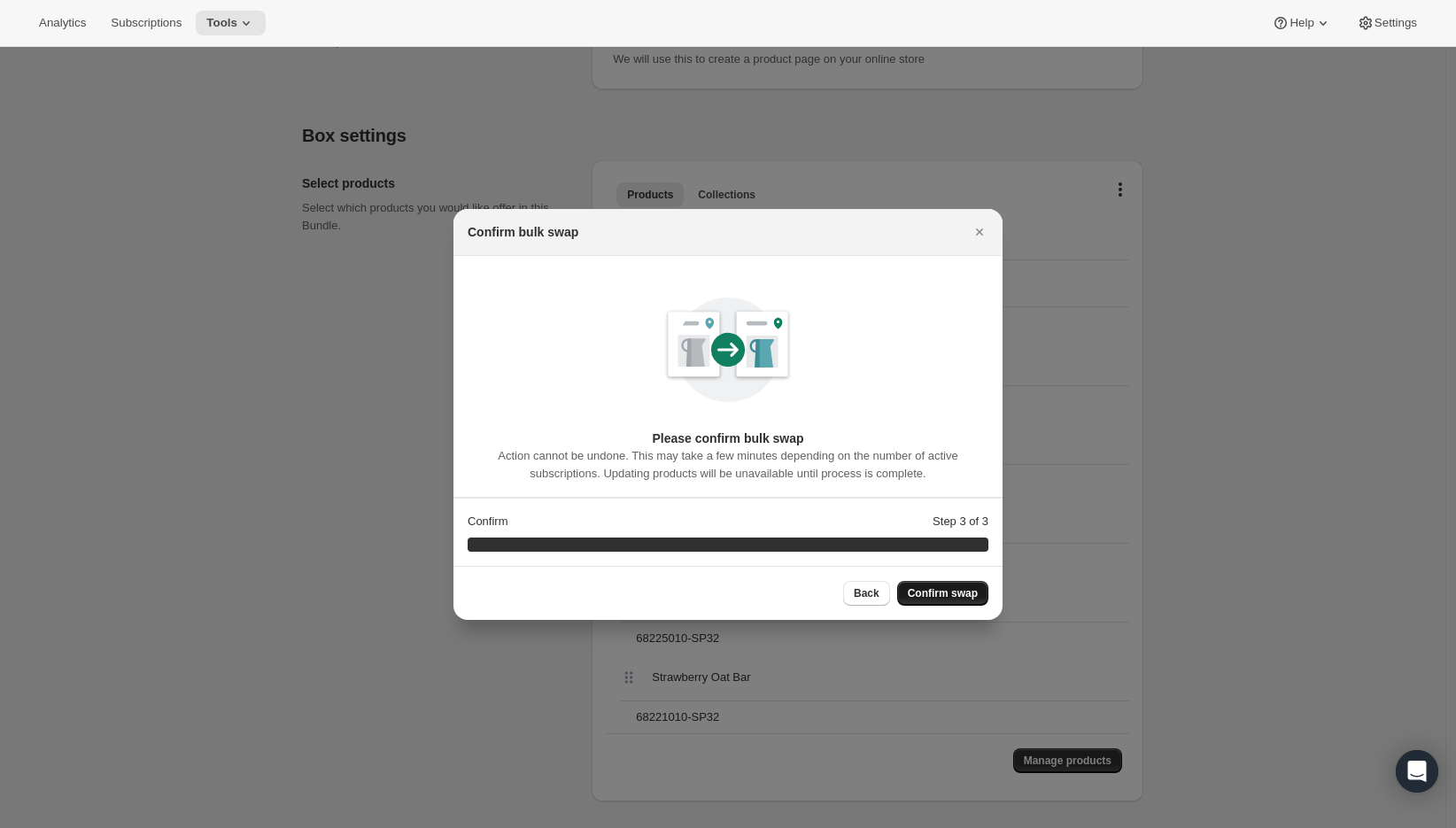
click at [935, 582] on button "Confirm swap" at bounding box center [943, 594] width 91 height 25
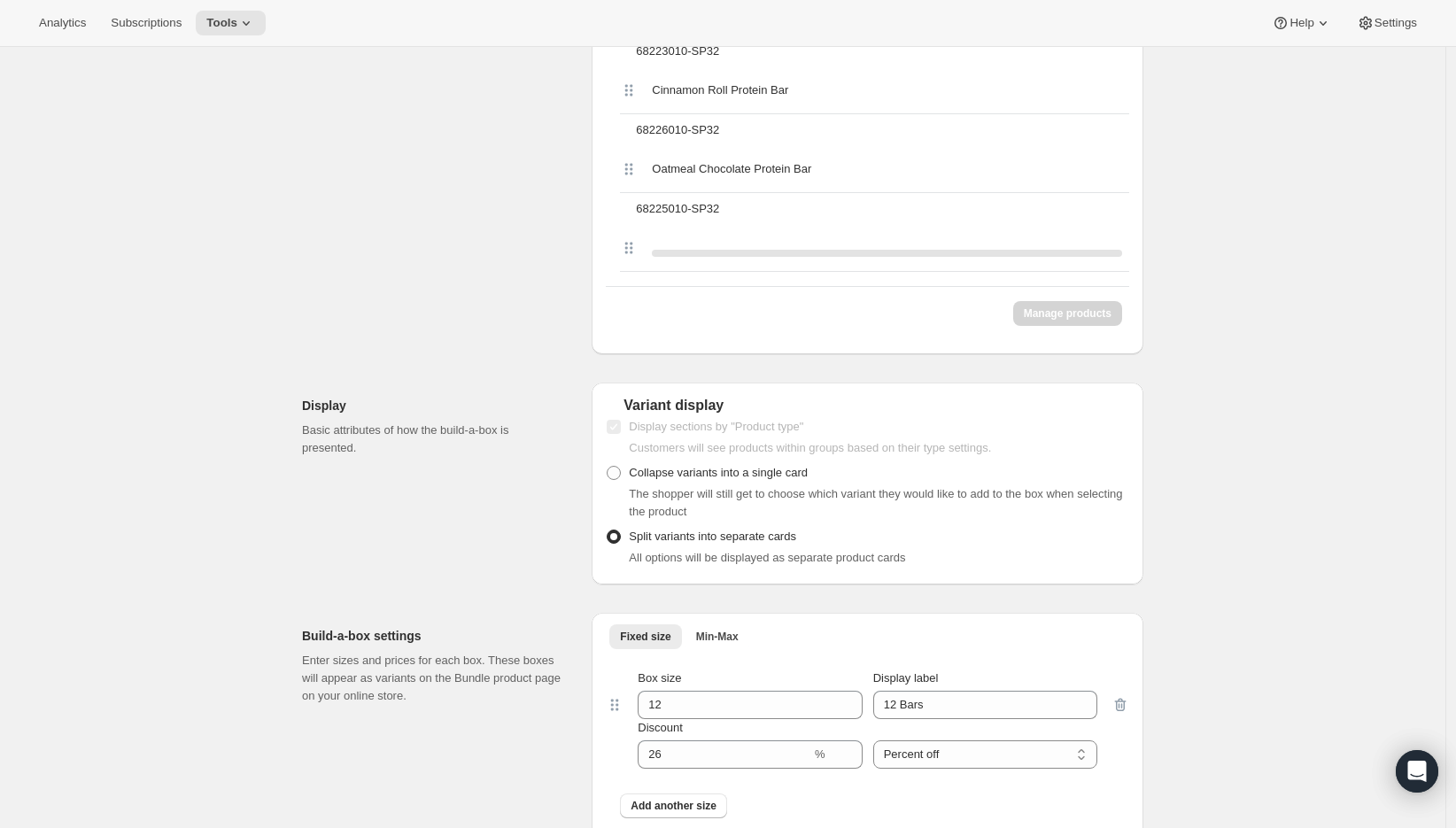
scroll to position [1212, 0]
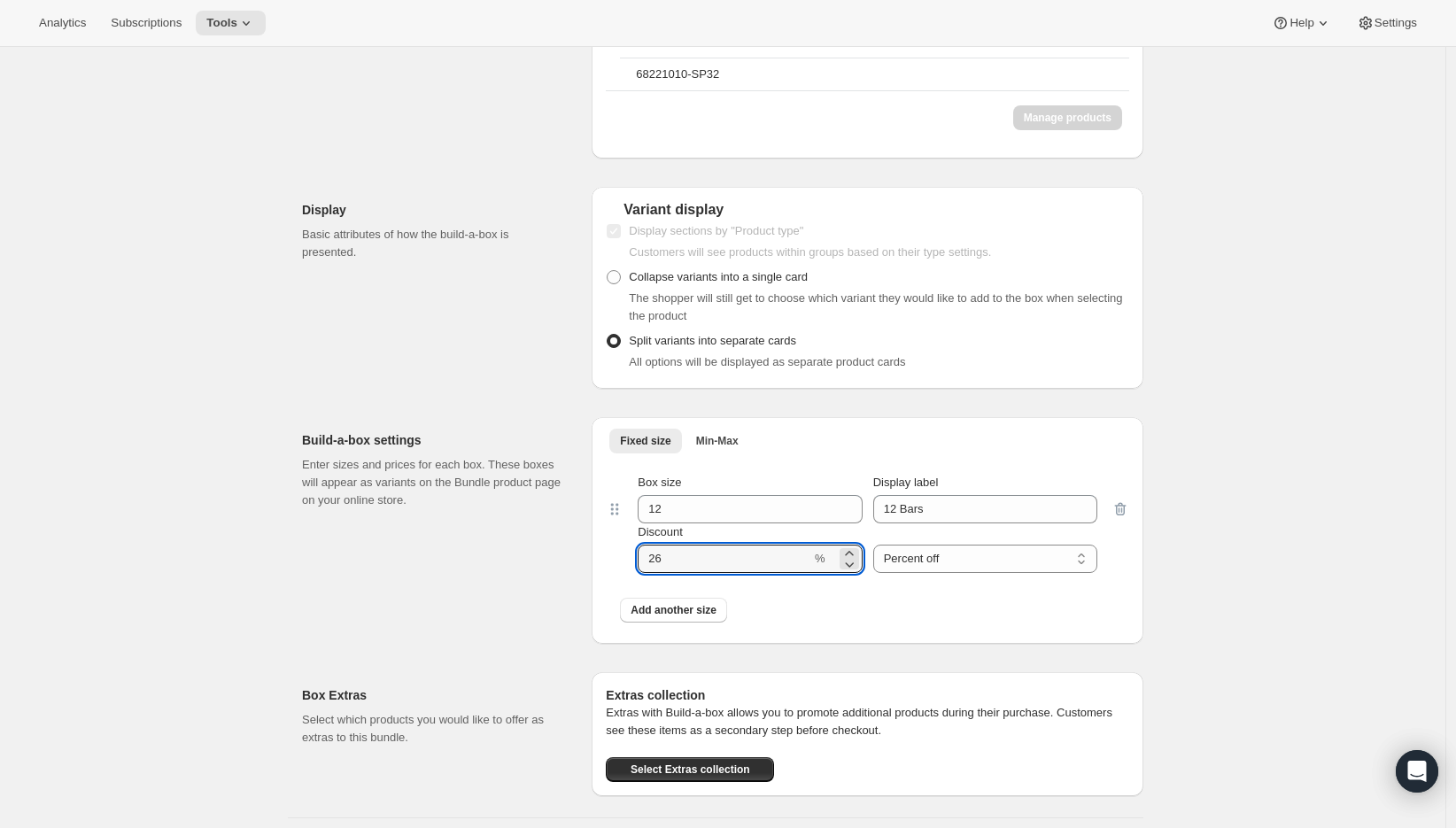
drag, startPoint x: 722, startPoint y: 557, endPoint x: 604, endPoint y: 564, distance: 118.2
click at [604, 564] on div "Fixed size Min-Max More views Fixed size Min-Max More views Box size 12 Display…" at bounding box center [867, 531] width 551 height 227
type input "0"
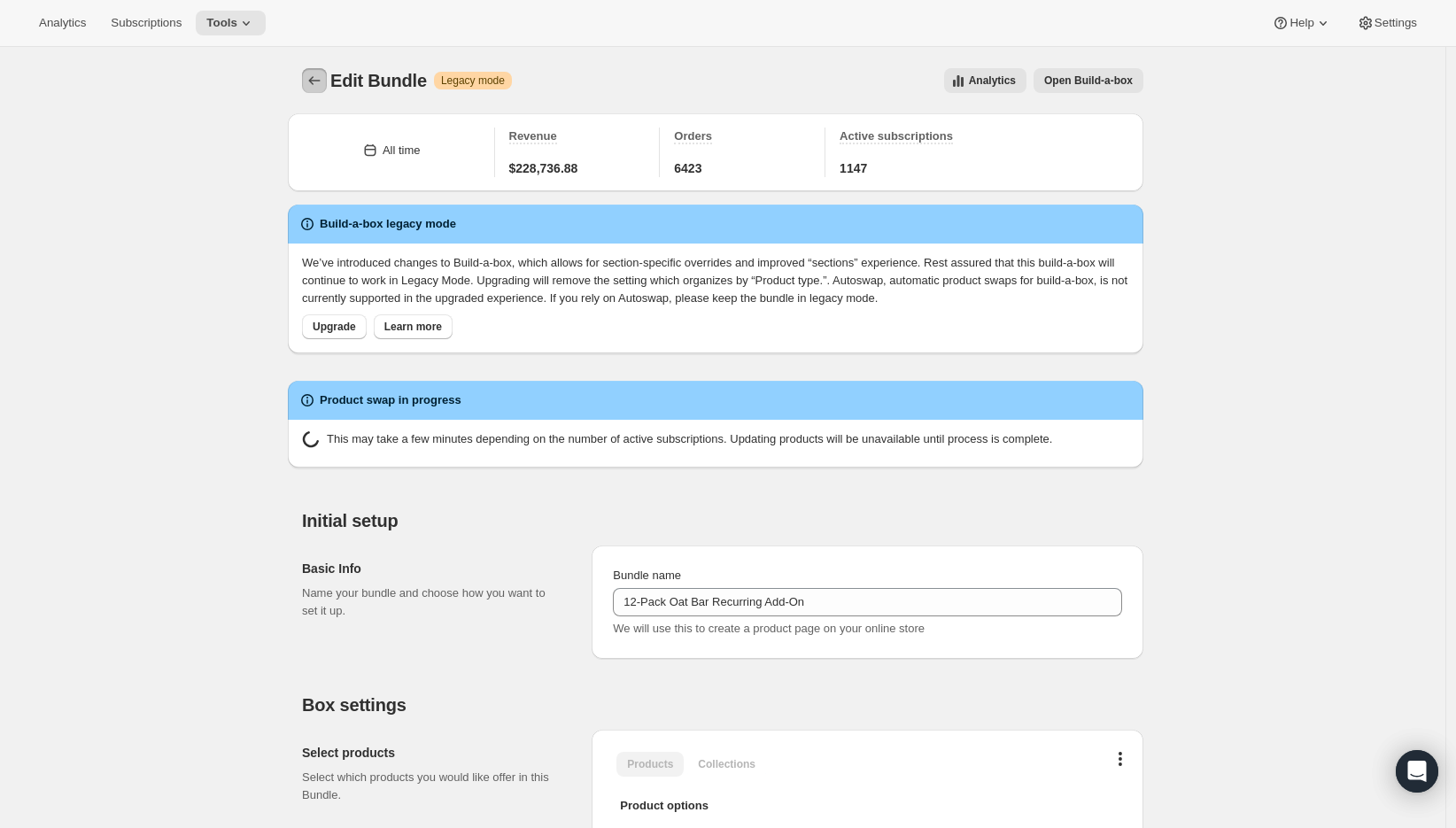
click at [310, 73] on icon "Bundles" at bounding box center [314, 81] width 17 height 17
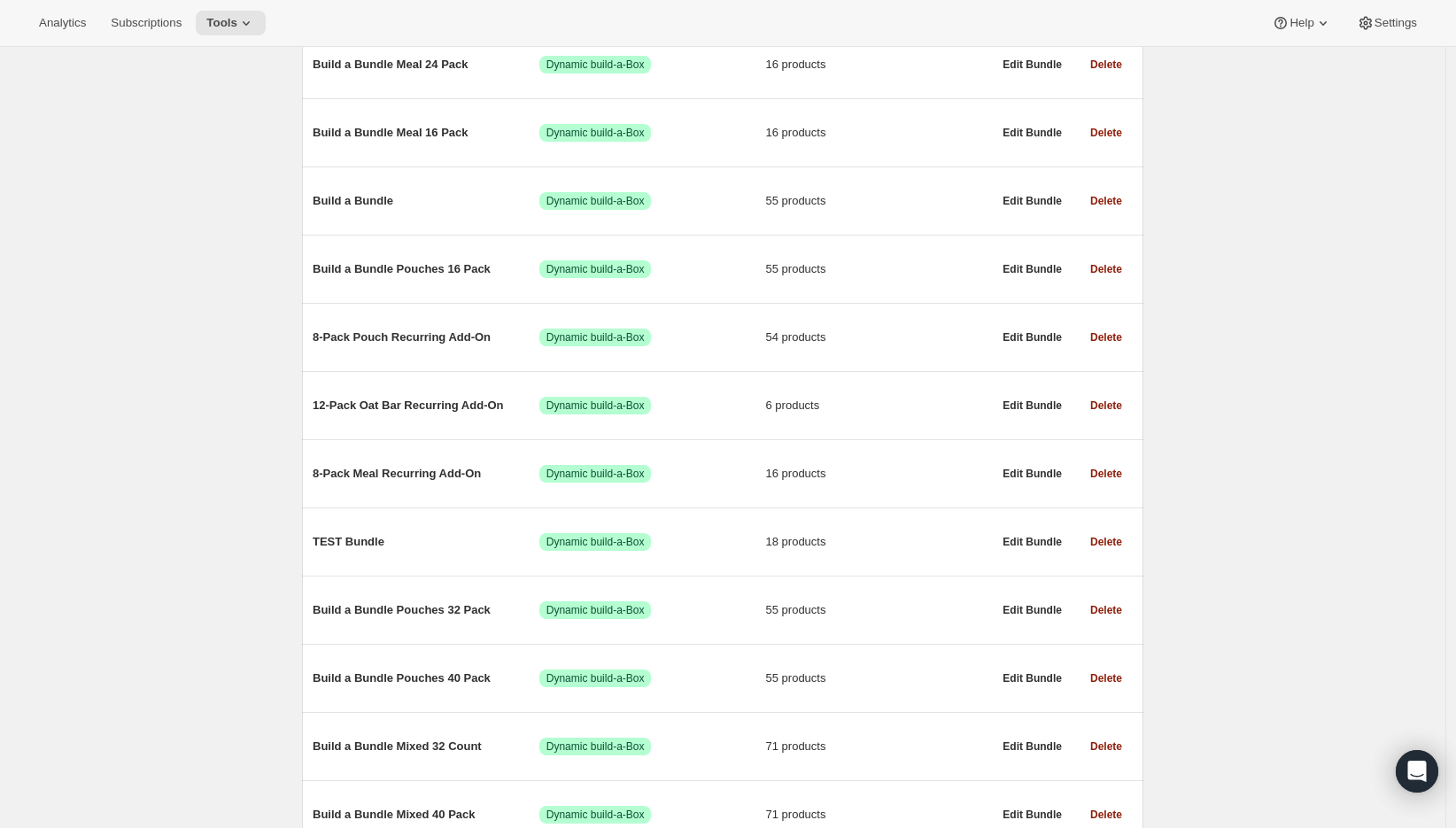
scroll to position [278, 0]
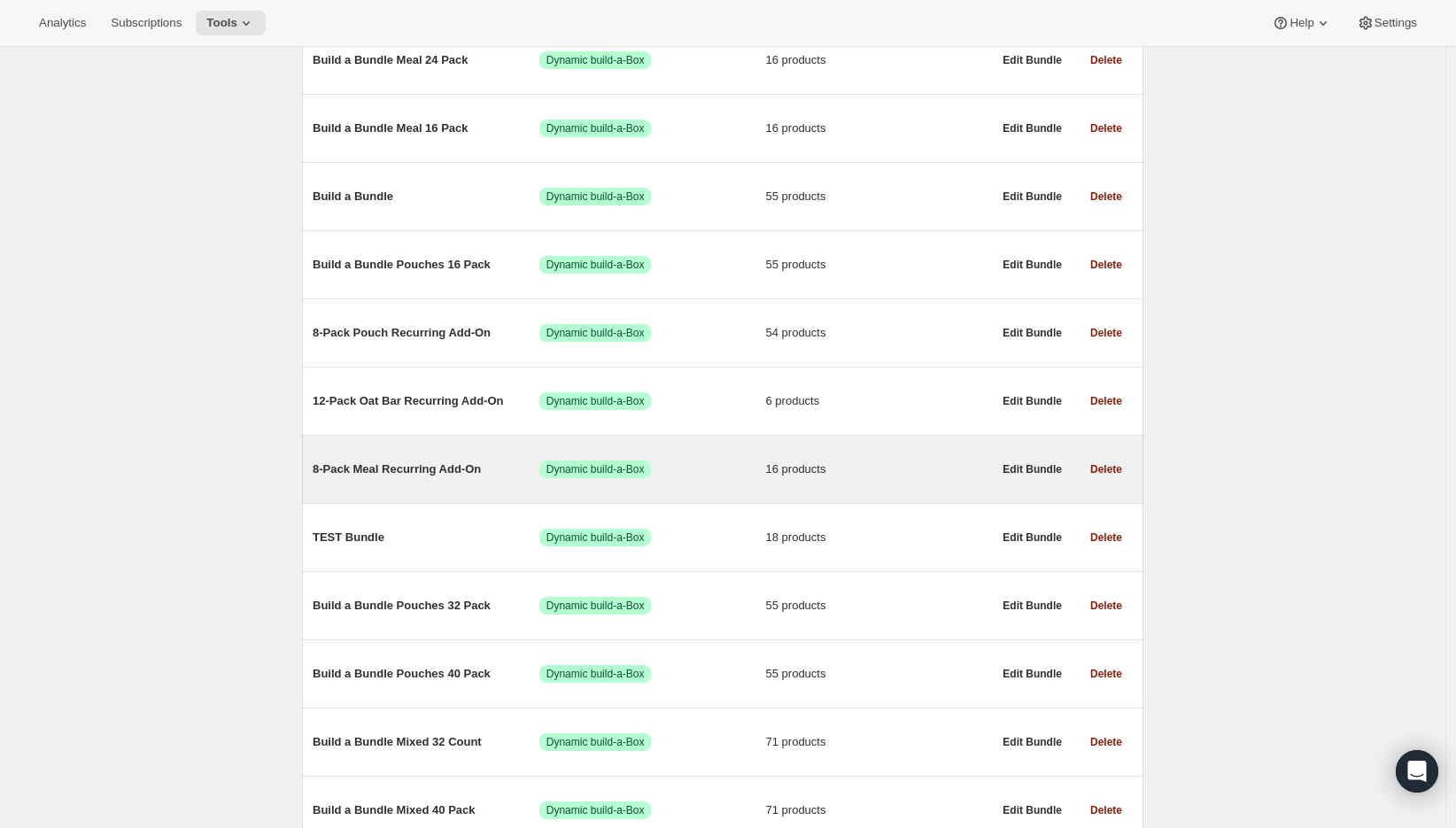
click at [384, 471] on span "8-Pack Meal Recurring Add-On" at bounding box center [426, 469] width 227 height 17
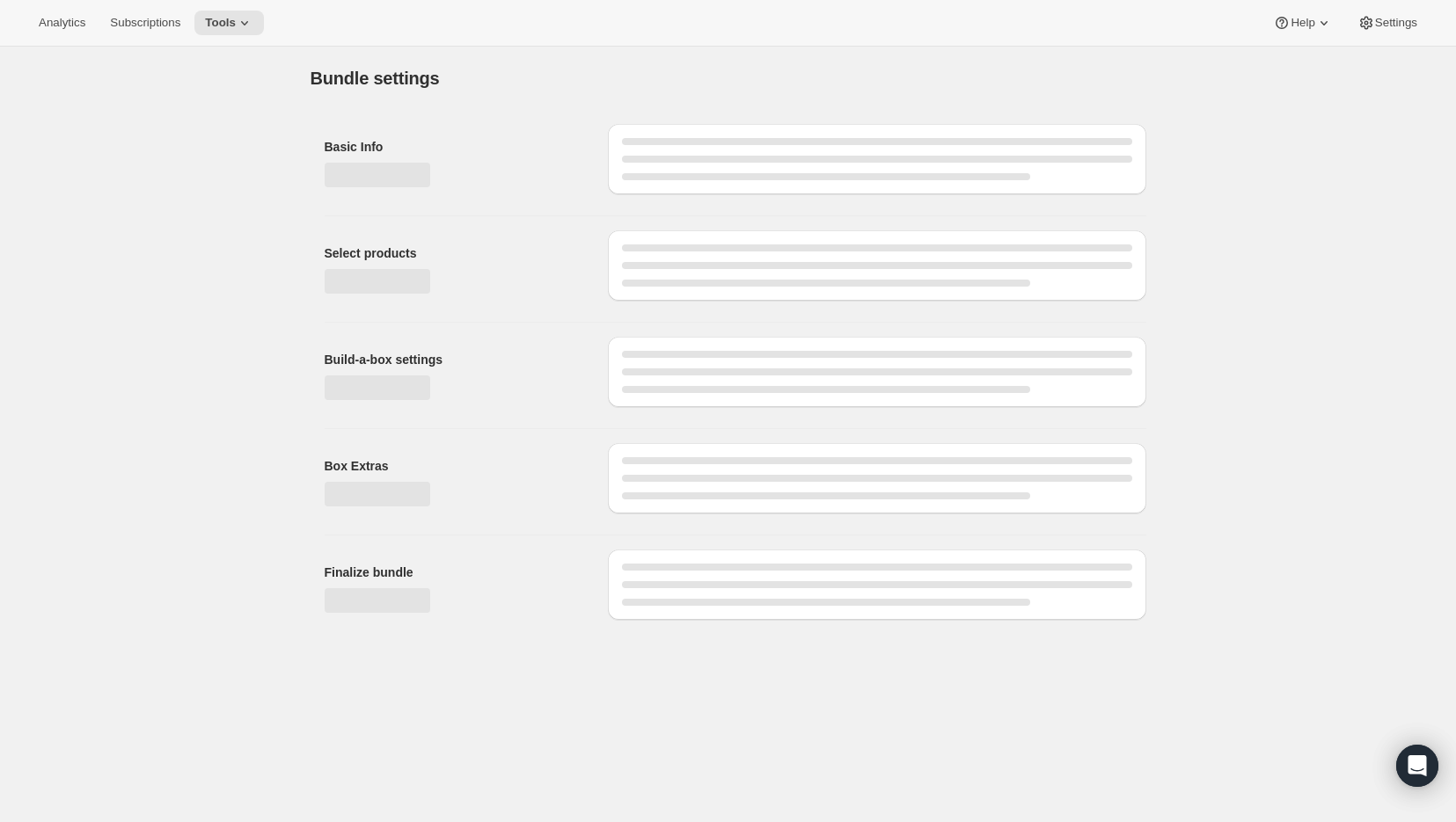
type input "8-Pack Meal Recurring Add-On"
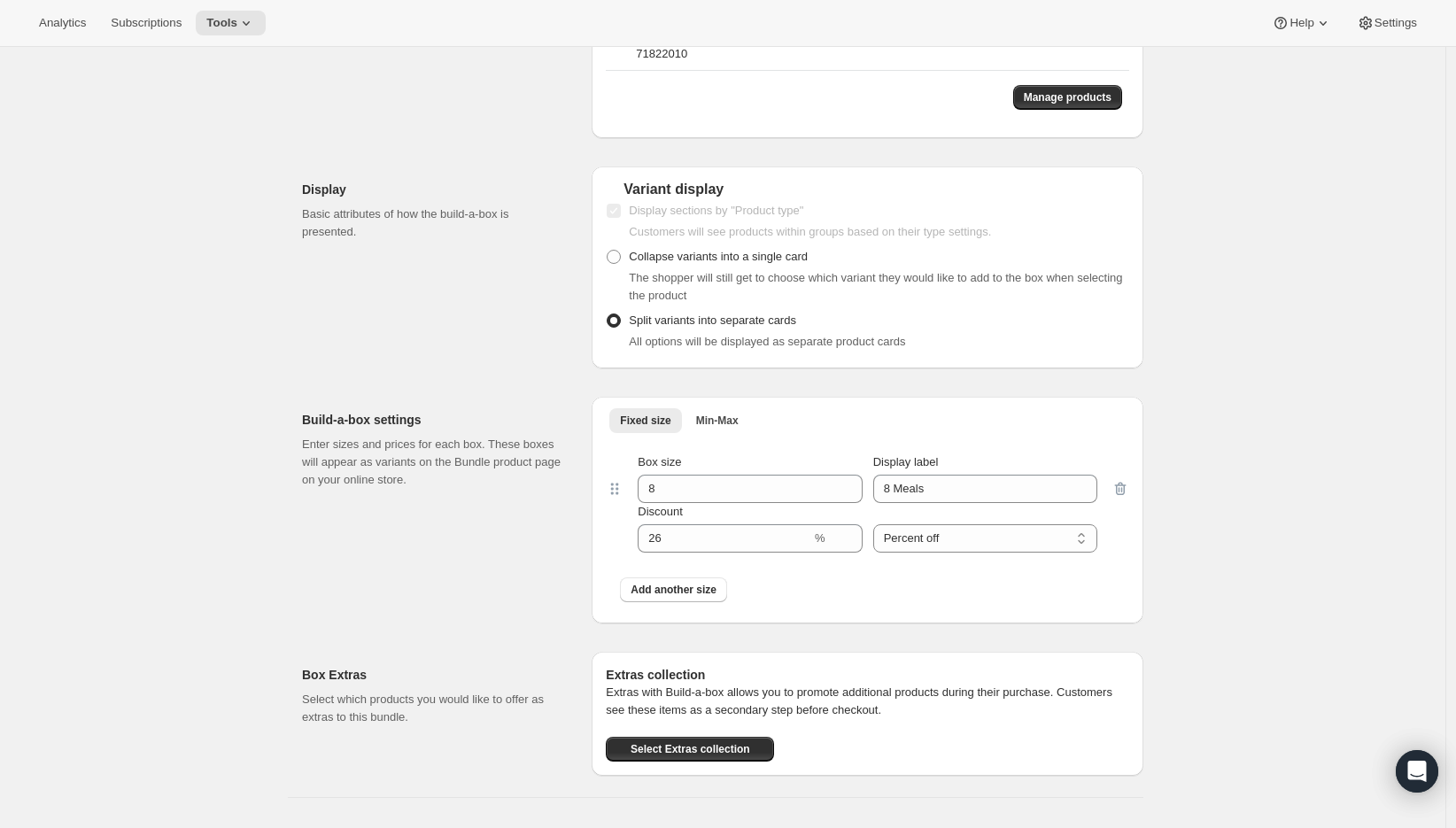
scroll to position [1604, 0]
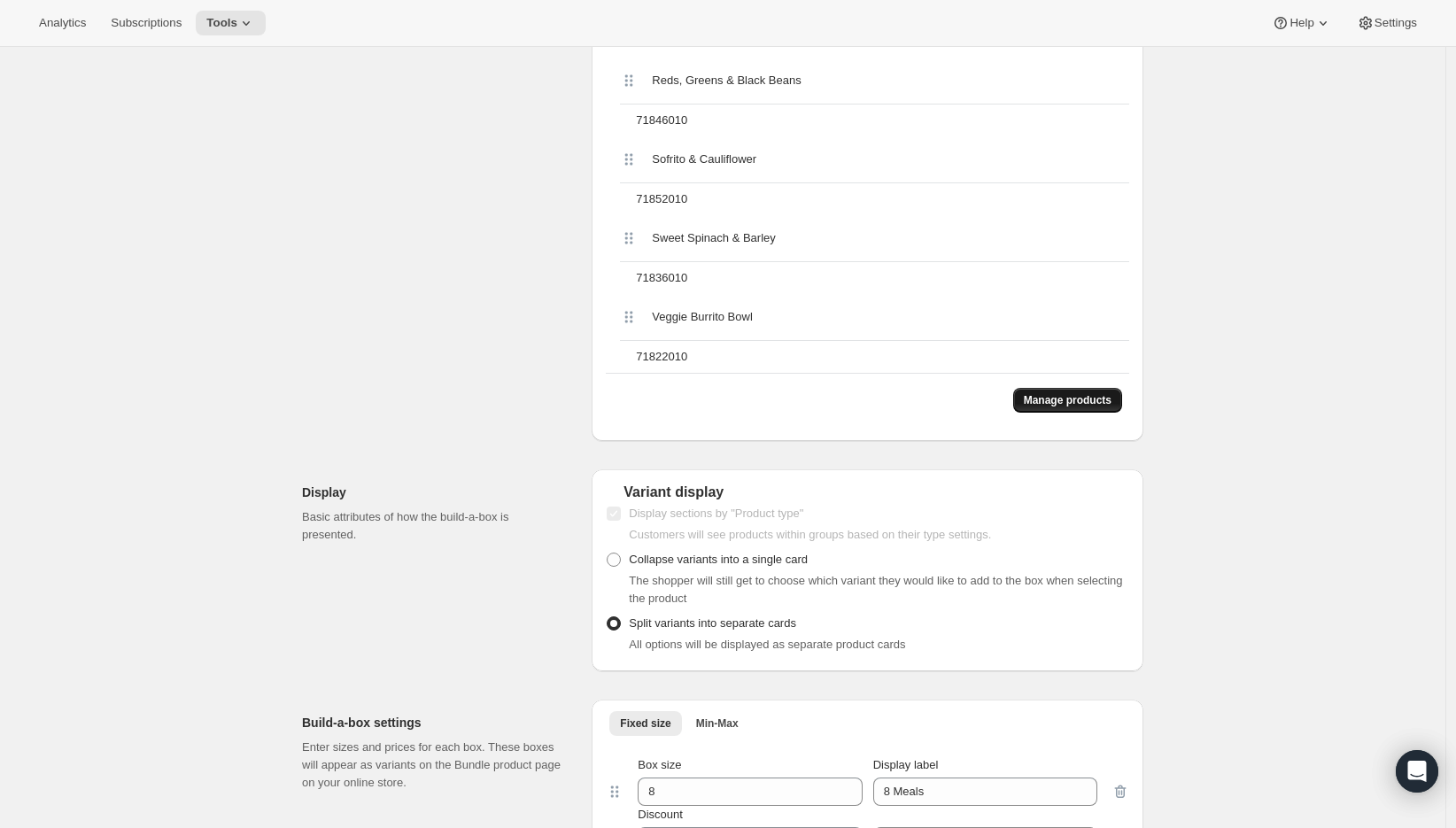
click at [1043, 402] on span "Manage products" at bounding box center [1068, 400] width 87 height 15
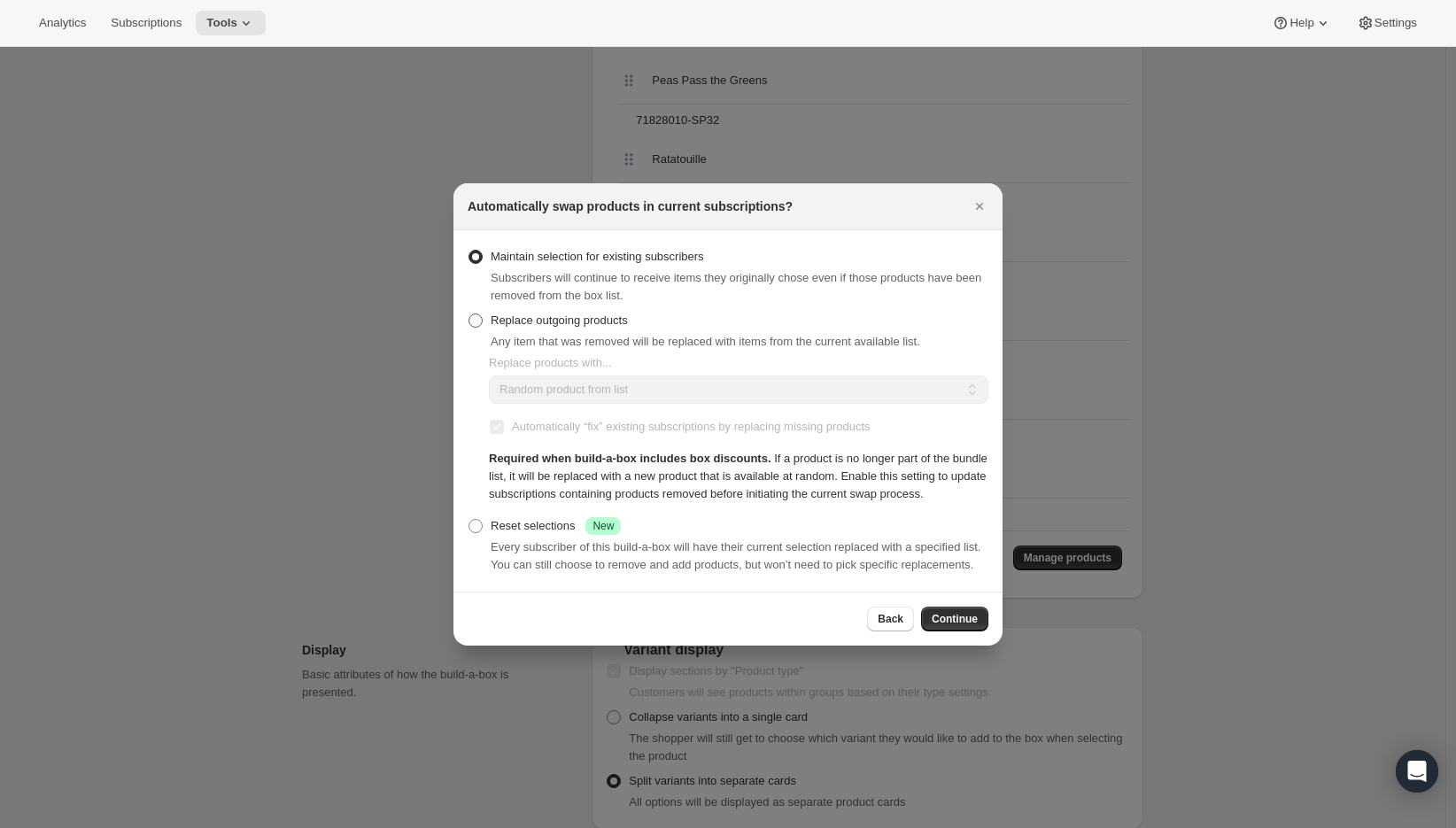
click at [528, 312] on span "Replace outgoing products" at bounding box center [558, 320] width 137 height 17
click at [470, 314] on input "Replace outgoing products" at bounding box center [469, 314] width 1 height 1
radio input "true"
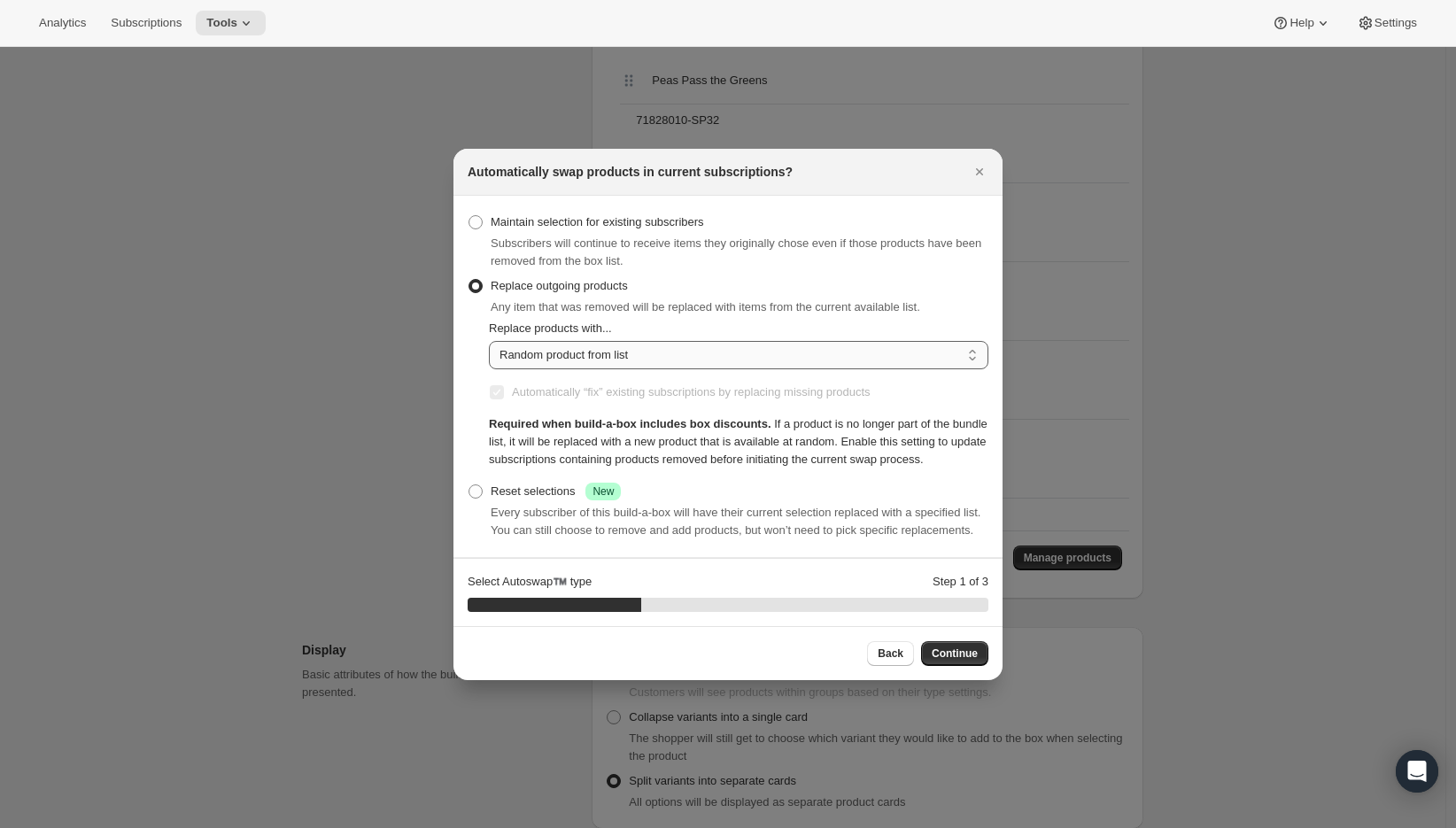
click at [550, 341] on select "Random product from list Matching product type Select specific replacements" at bounding box center [739, 354] width 500 height 28
select select "selection"
click at [489, 341] on select "Random product from list Matching product type Select specific replacements" at bounding box center [739, 354] width 500 height 28
click at [943, 661] on span "Continue" at bounding box center [954, 653] width 46 height 15
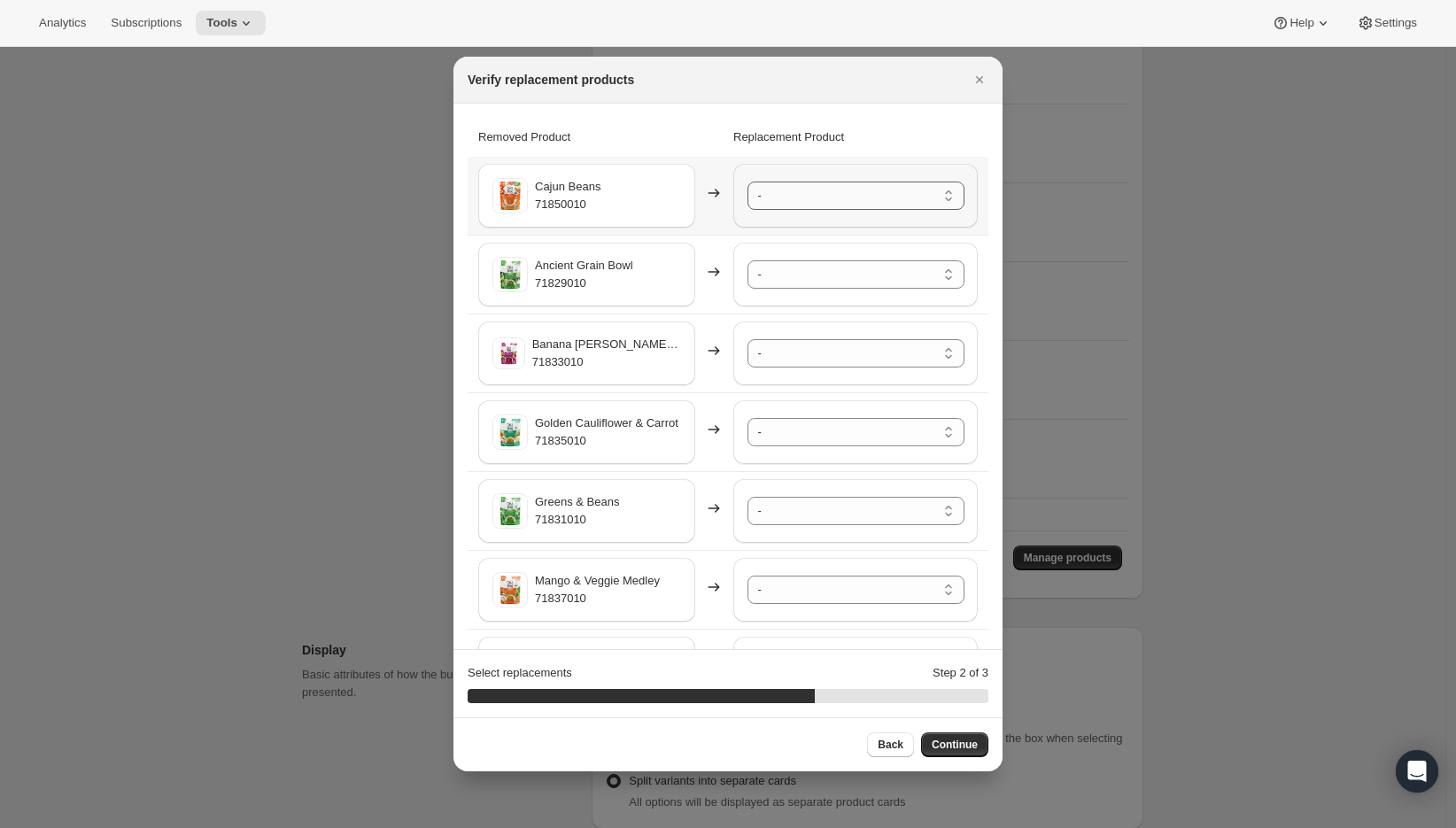
click at [829, 197] on select "- Ancient Grain Bowl - 71829010-SP32 Banana Berry Acai - 71833010-SP32 Cajun Be…" at bounding box center [856, 195] width 217 height 28
click at [773, 360] on select "- Ancient Grain Bowl - 71829010-SP32 Banana Berry Acai - 71833010-SP32 Cajun Be…" at bounding box center [856, 352] width 217 height 28
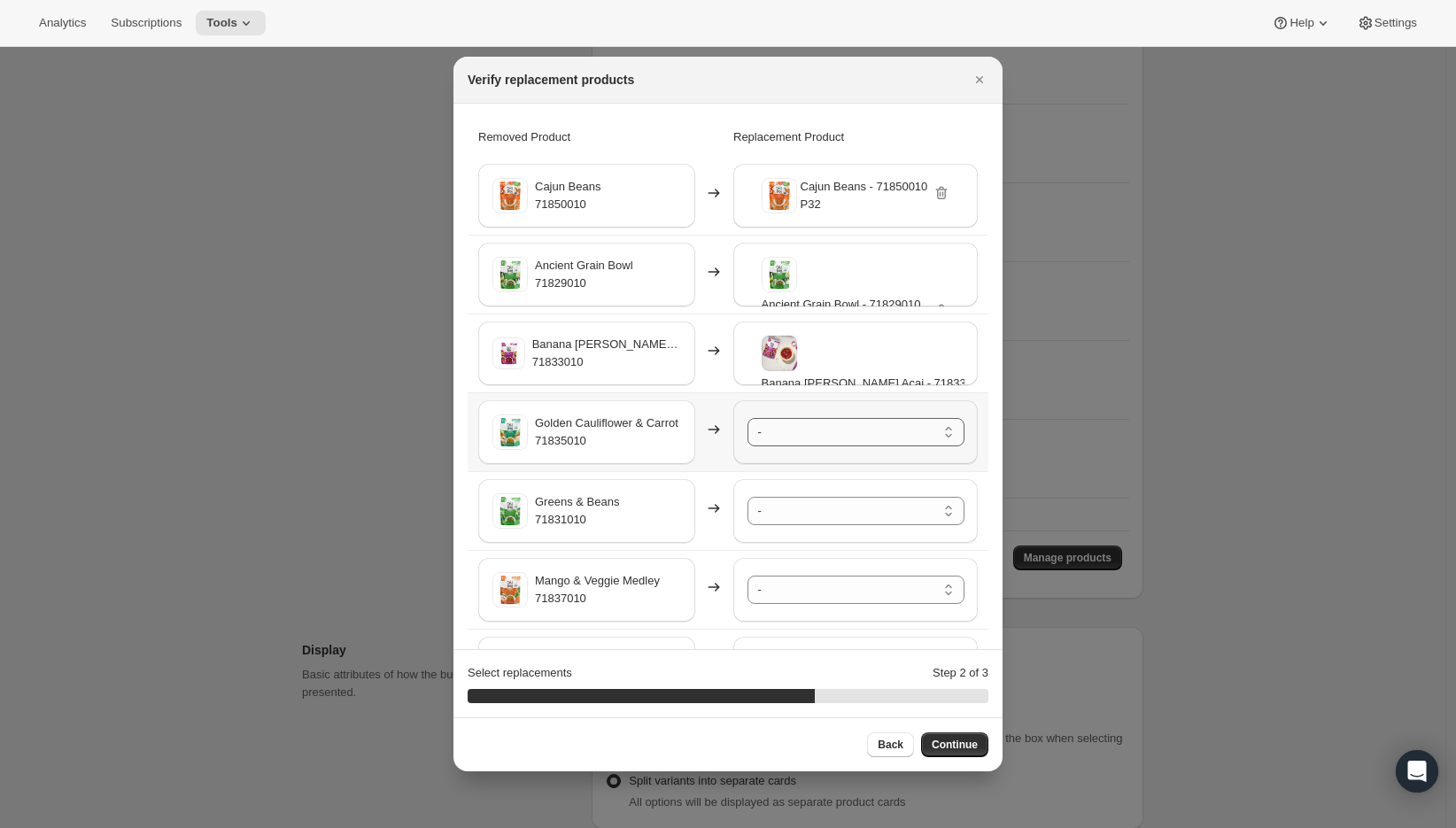
click at [772, 422] on select "- Ancient Grain Bowl - 71829010-SP32 Banana Berry Acai - 71833010-SP32 Cajun Be…" at bounding box center [856, 432] width 217 height 28
click at [784, 516] on select "- Ancient Grain Bowl - 71829010-SP32 Banana Berry Acai - 71833010-SP32 Cajun Be…" at bounding box center [856, 511] width 217 height 28
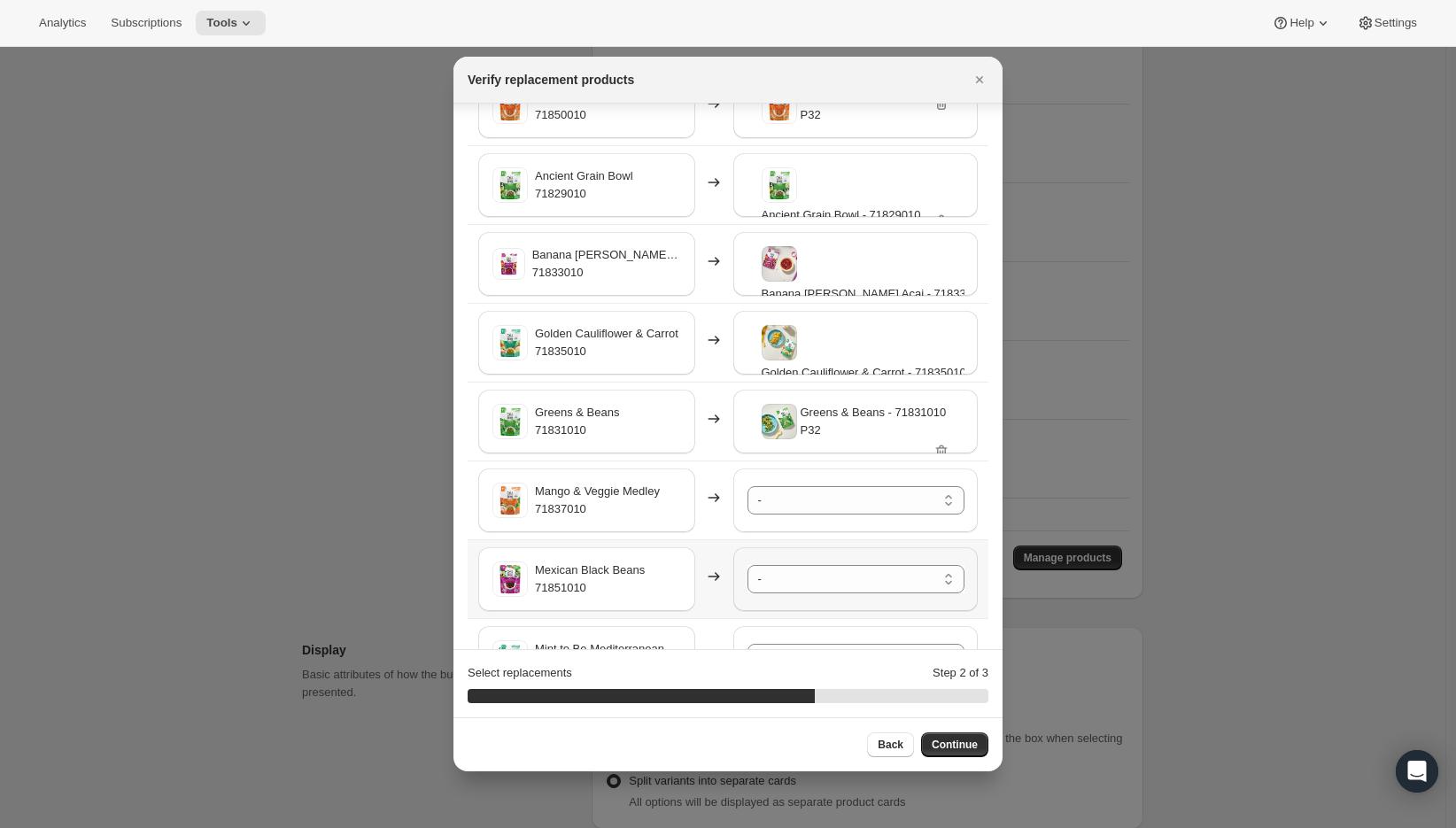
scroll to position [108, 0]
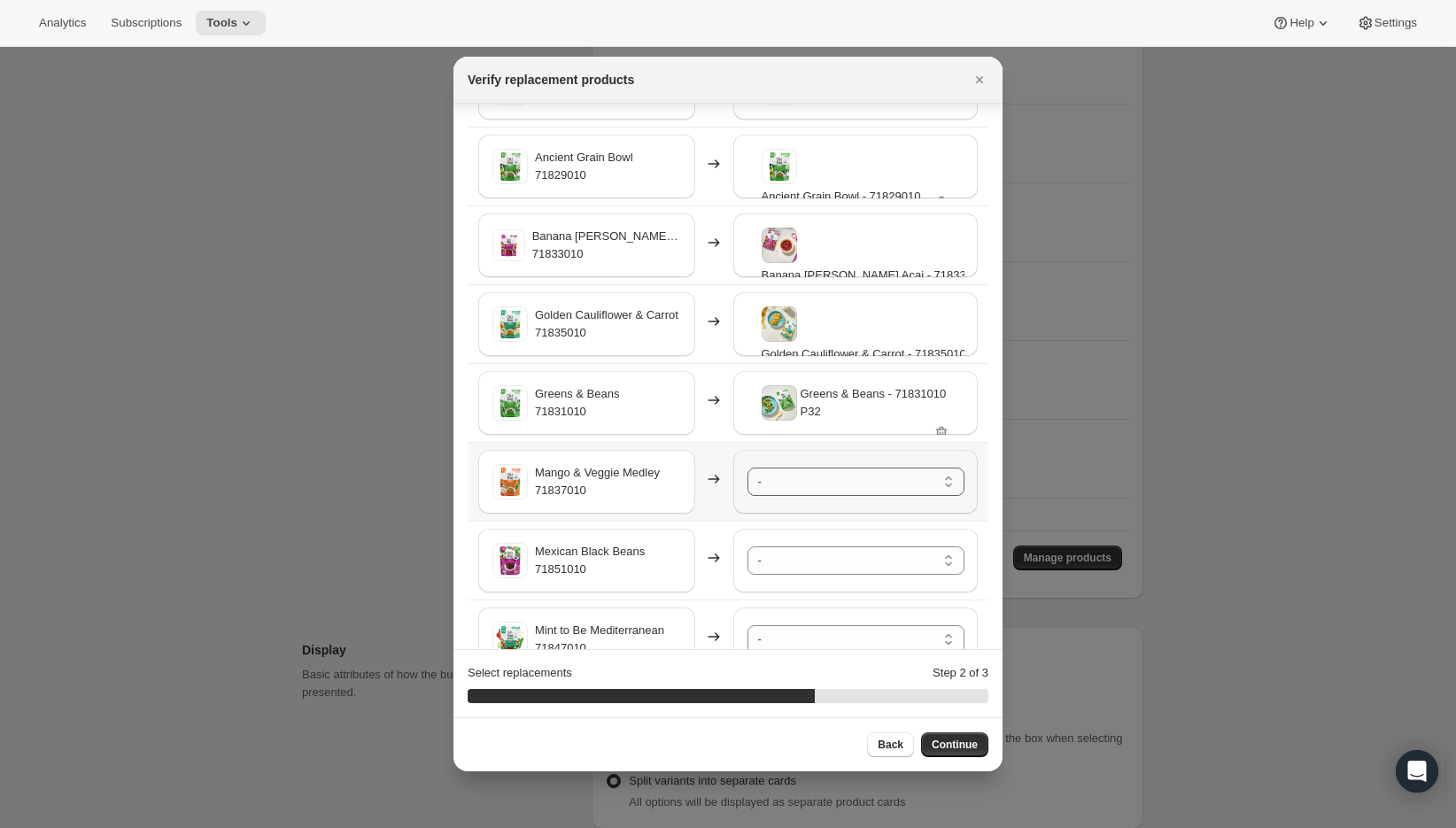
click at [779, 491] on select "- Ancient Grain Bowl - 71829010-SP32 Banana Berry Acai - 71833010-SP32 Cajun Be…" at bounding box center [856, 481] width 217 height 28
click at [776, 557] on select "- Ancient Grain Bowl - 71829010-SP32 Banana Berry Acai - 71833010-SP32 Cajun Be…" at bounding box center [856, 560] width 217 height 28
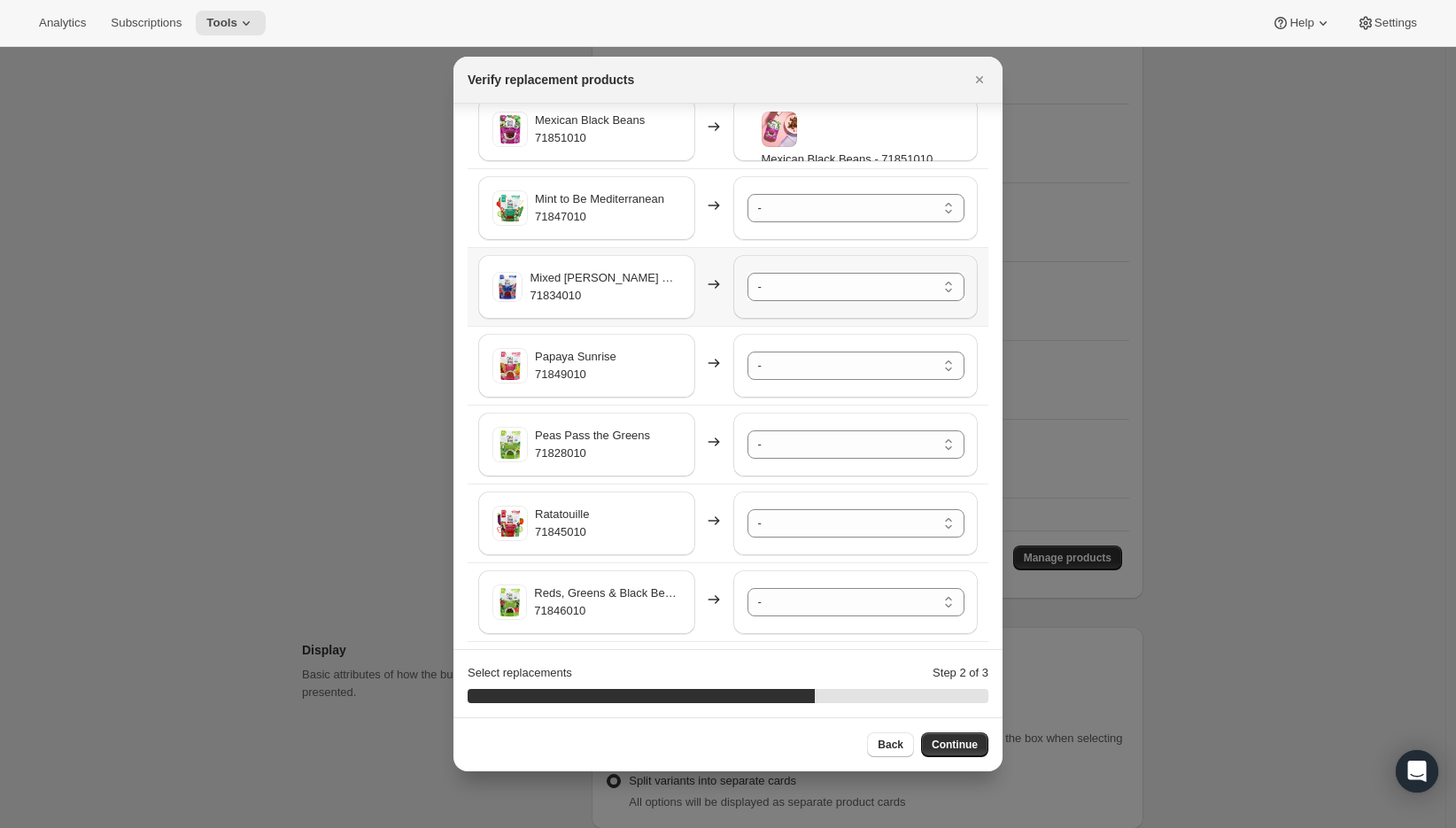
scroll to position [555, 0]
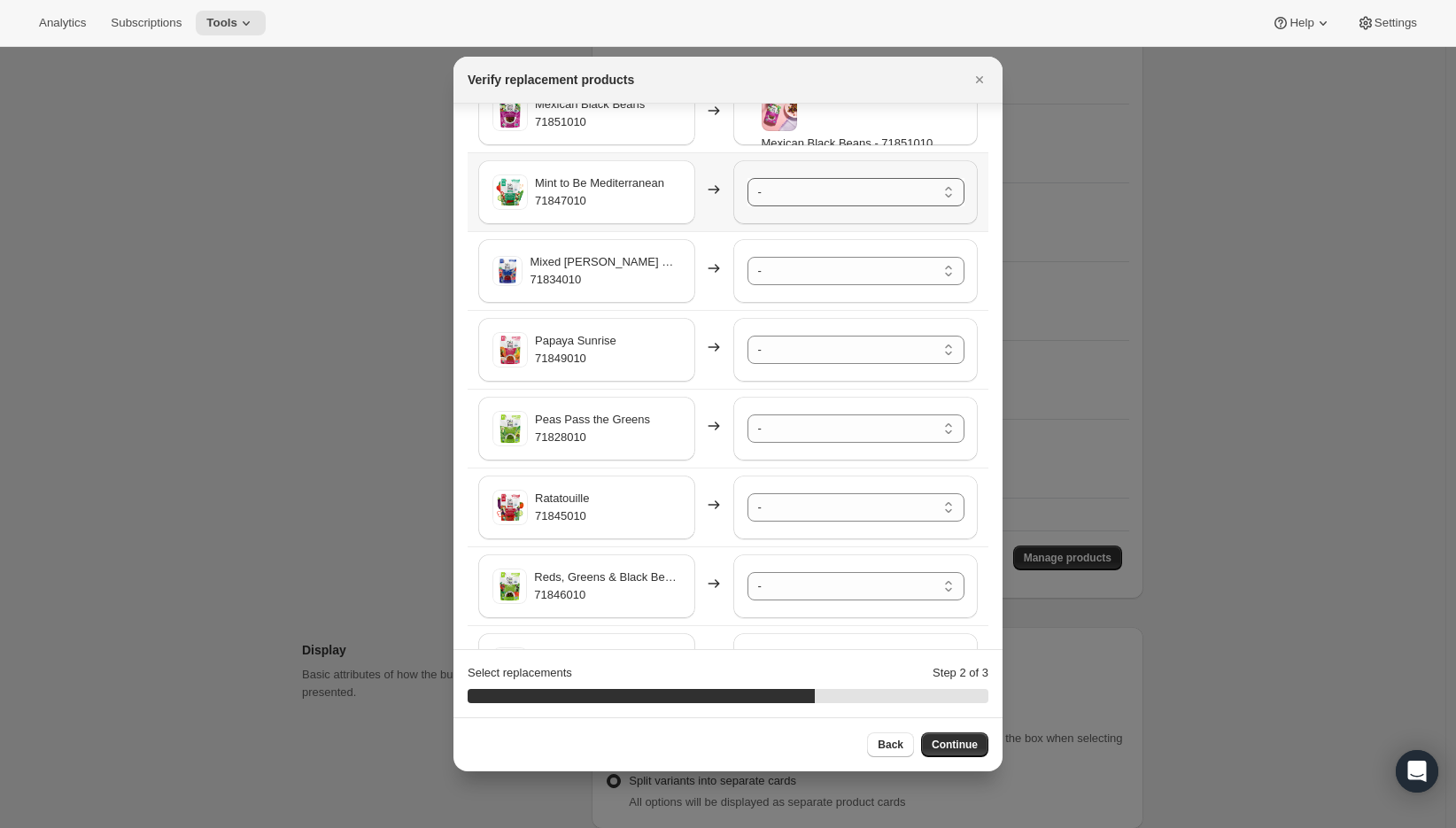
click at [777, 190] on select "- Ancient Grain Bowl - 71829010-SP32 Banana Berry Acai - 71833010-SP32 Cajun Be…" at bounding box center [856, 191] width 217 height 28
click at [768, 269] on select "- Ancient Grain Bowl - 71829010-SP32 Banana Berry Acai - 71833010-SP32 Cajun Be…" at bounding box center [856, 271] width 217 height 28
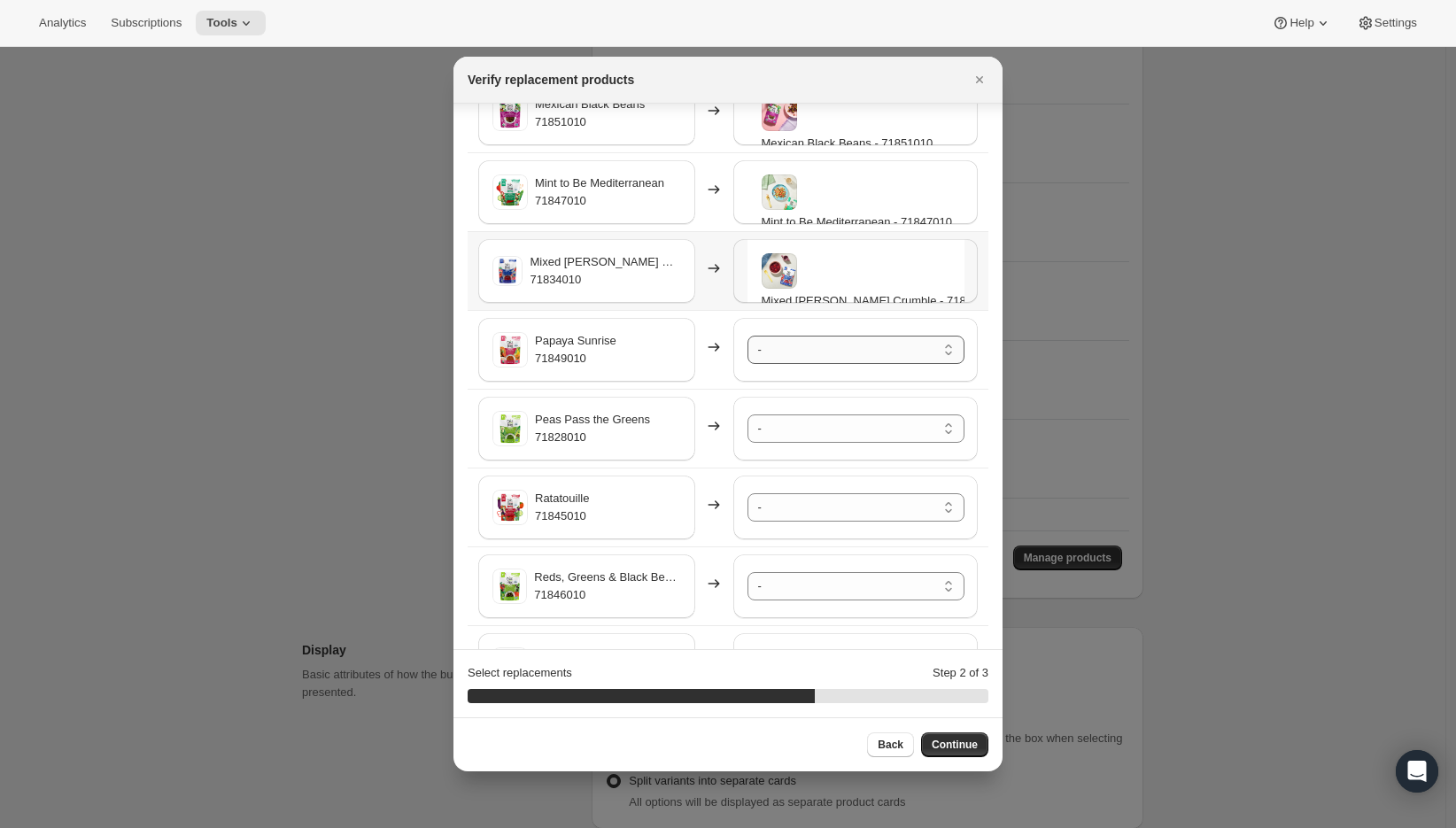
click at [781, 353] on select "- Ancient Grain Bowl - 71829010-SP32 Banana Berry Acai - 71833010-SP32 Cajun Be…" at bounding box center [856, 349] width 217 height 28
click at [780, 427] on select "- Ancient Grain Bowl - 71829010-SP32 Banana Berry Acai - 71833010-SP32 Cajun Be…" at bounding box center [856, 428] width 217 height 28
click at [800, 511] on select "- Ancient Grain Bowl - 71829010-SP32 Banana Berry Acai - 71833010-SP32 Cajun Be…" at bounding box center [856, 507] width 217 height 28
click at [773, 593] on select "- Ancient Grain Bowl - 71829010-SP32 Banana Berry Acai - 71833010-SP32 Cajun Be…" at bounding box center [856, 585] width 217 height 28
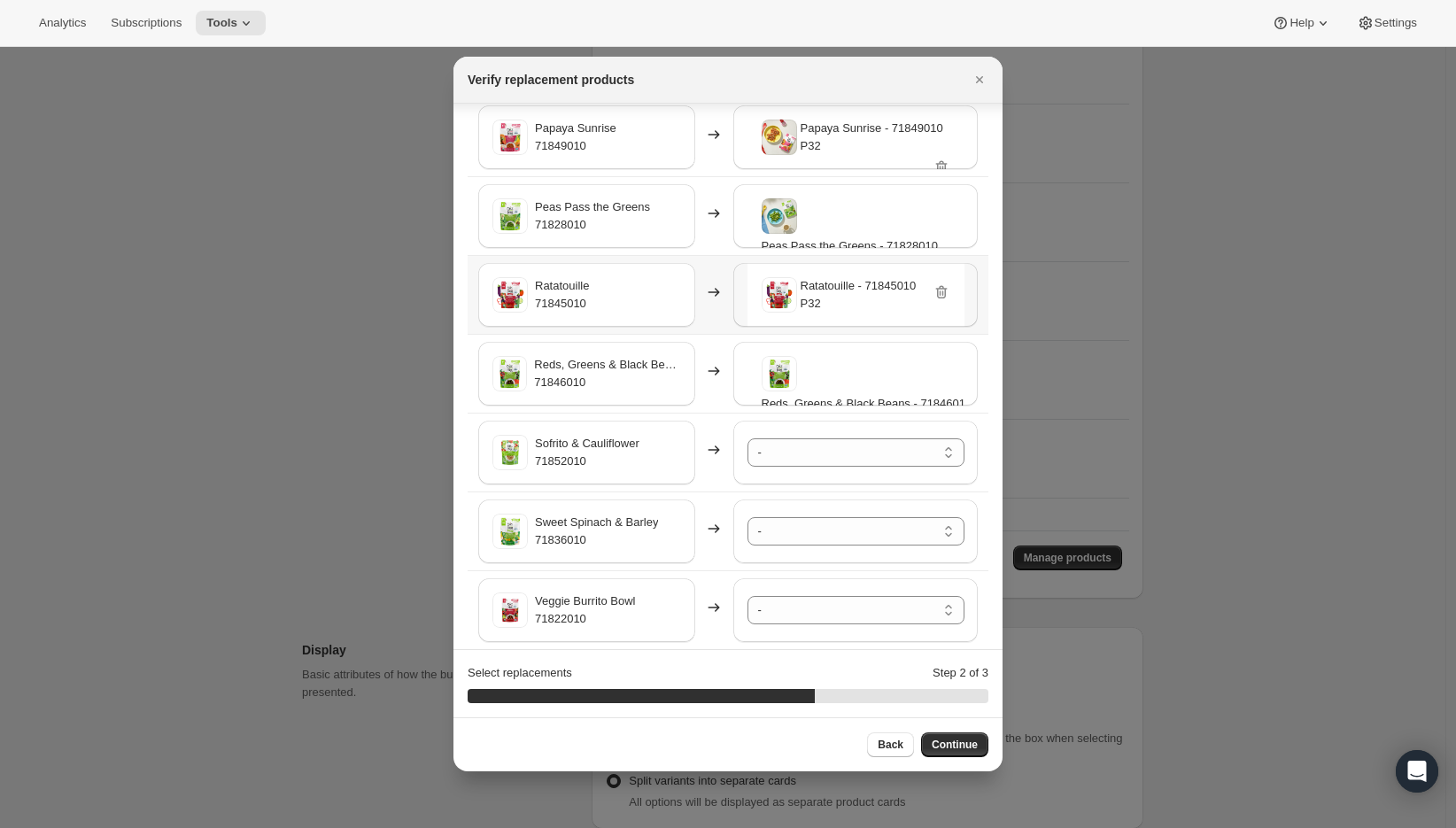
scroll to position [783, 0]
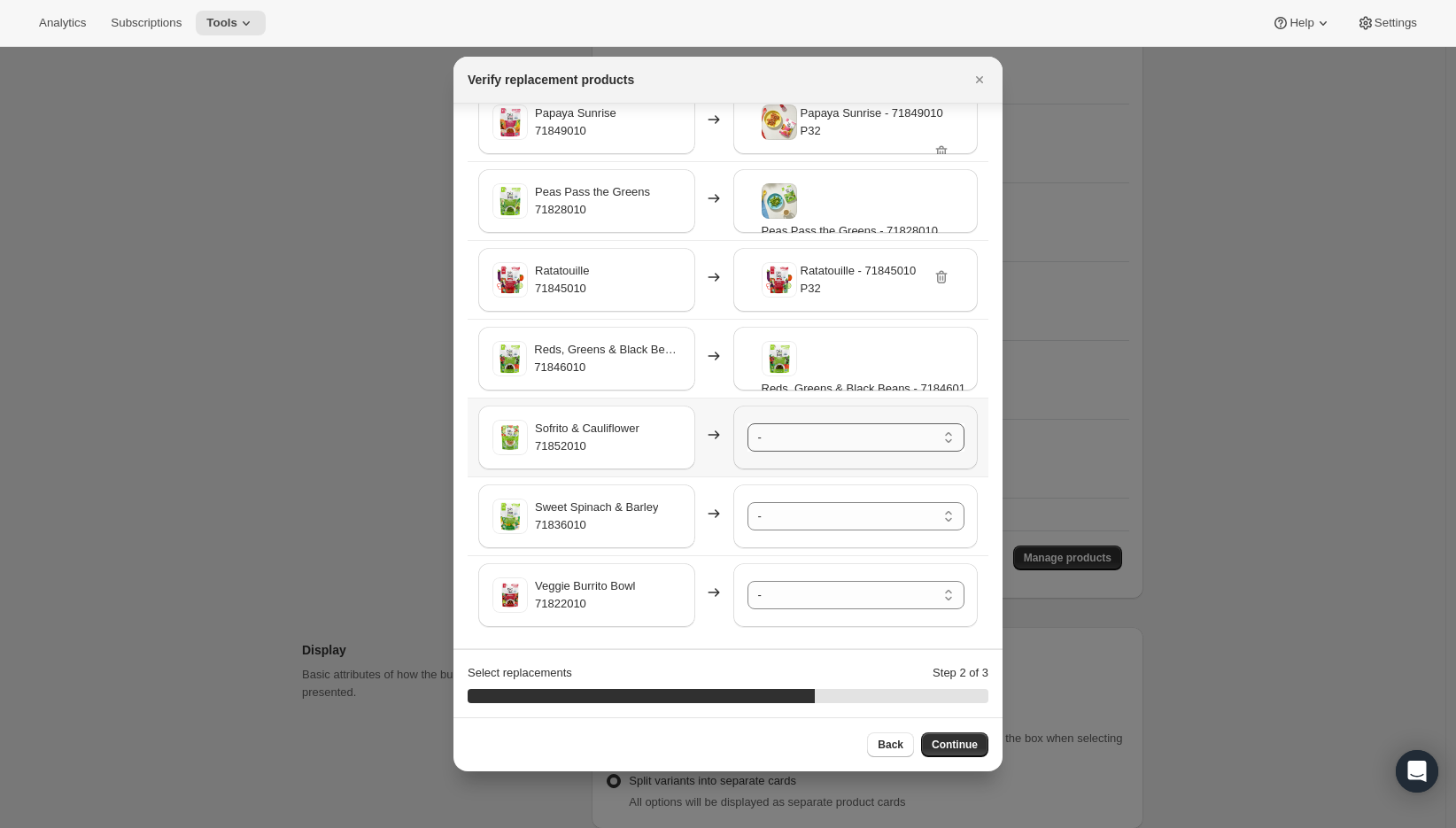
click at [779, 437] on select "- Ancient Grain Bowl - 71829010-SP32 Banana Berry Acai - 71833010-SP32 Cajun Be…" at bounding box center [856, 437] width 217 height 28
click at [784, 523] on select "- Ancient Grain Bowl - 71829010-SP32 Banana Berry Acai - 71833010-SP32 Cajun Be…" at bounding box center [856, 515] width 217 height 28
click at [793, 605] on select "- Ancient Grain Bowl - 71829010-SP32 Banana Berry Acai - 71833010-SP32 Cajun Be…" at bounding box center [856, 595] width 217 height 28
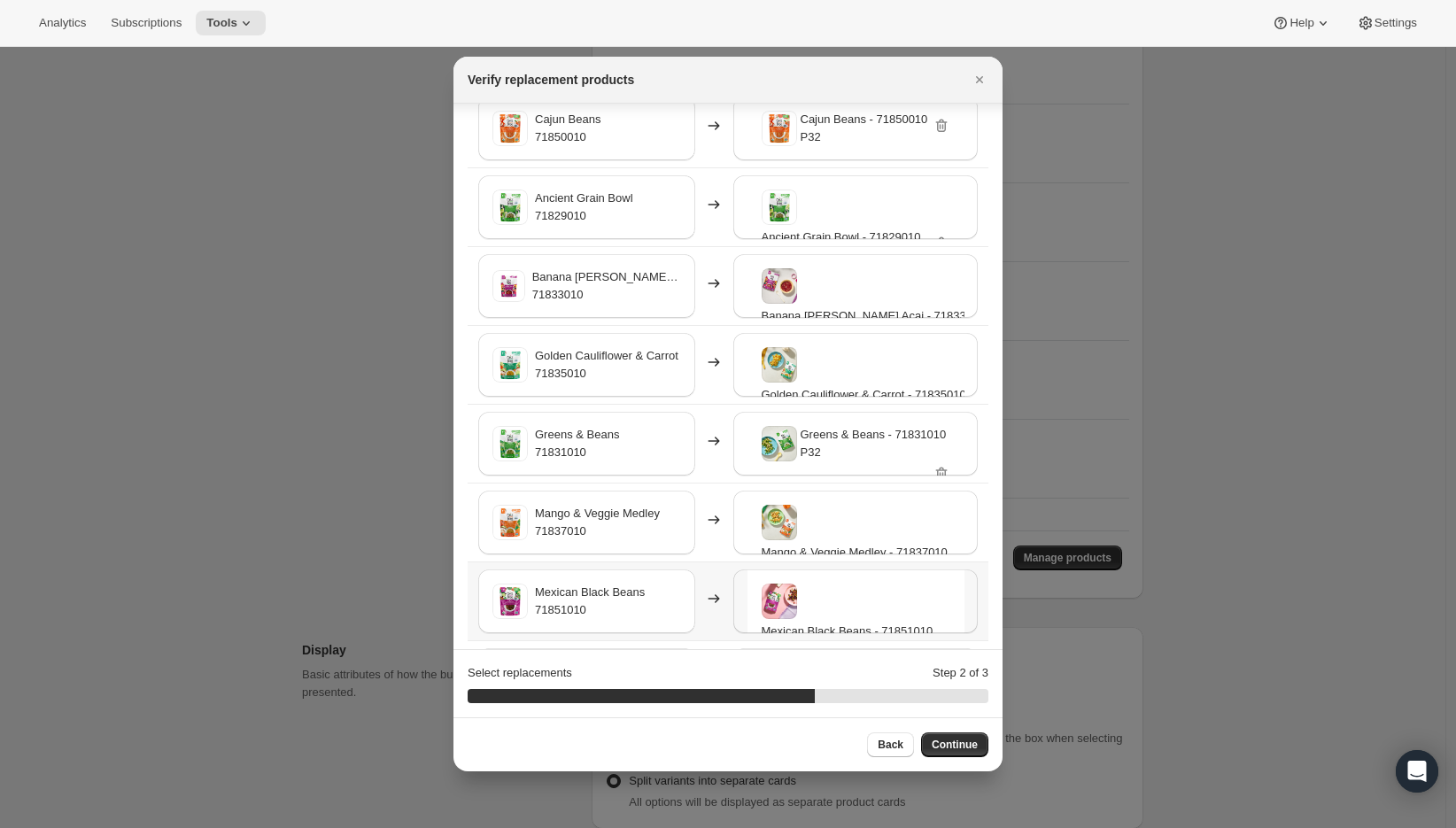
scroll to position [0, 0]
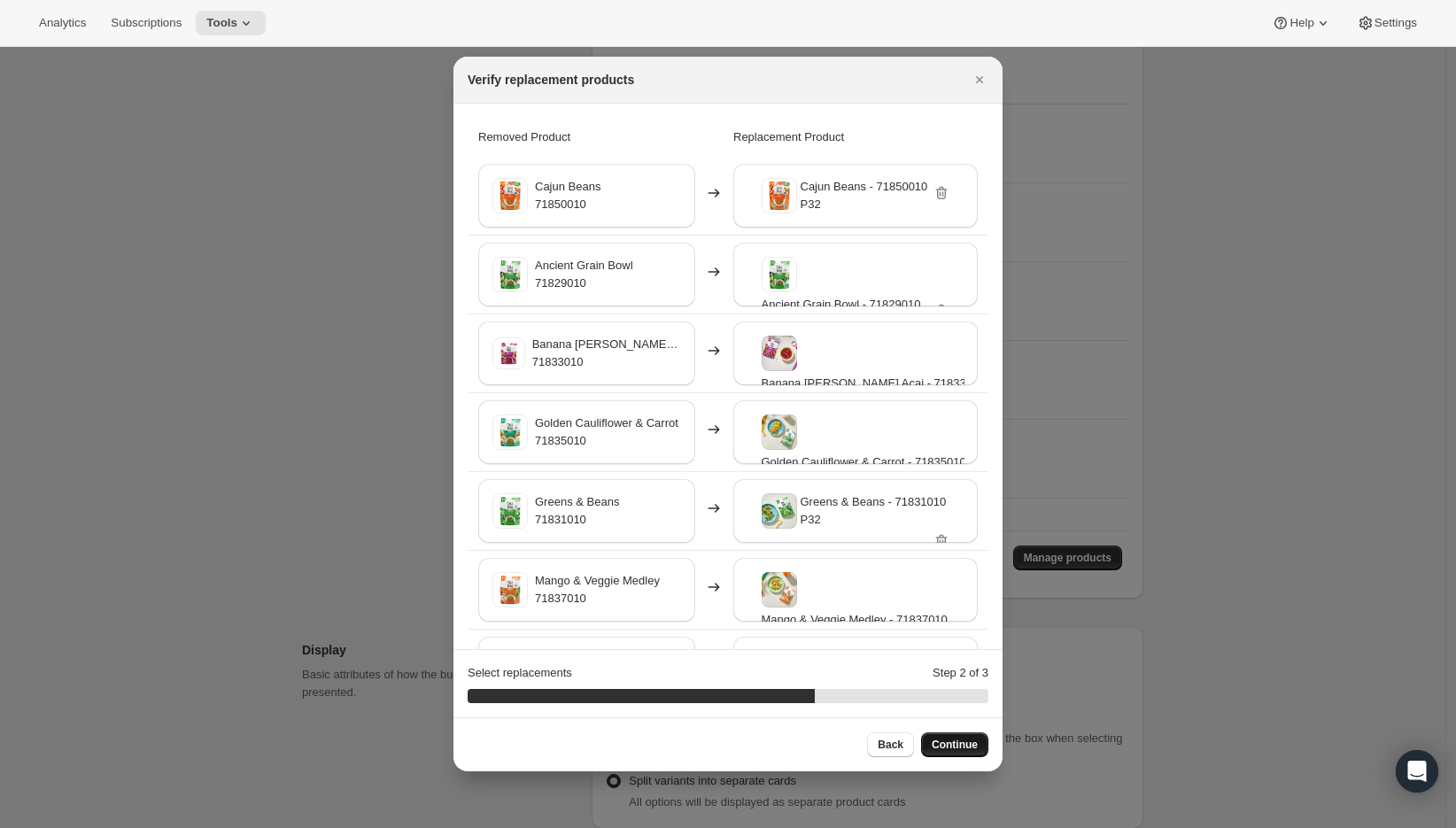
click at [944, 739] on span "Continue" at bounding box center [954, 745] width 46 height 15
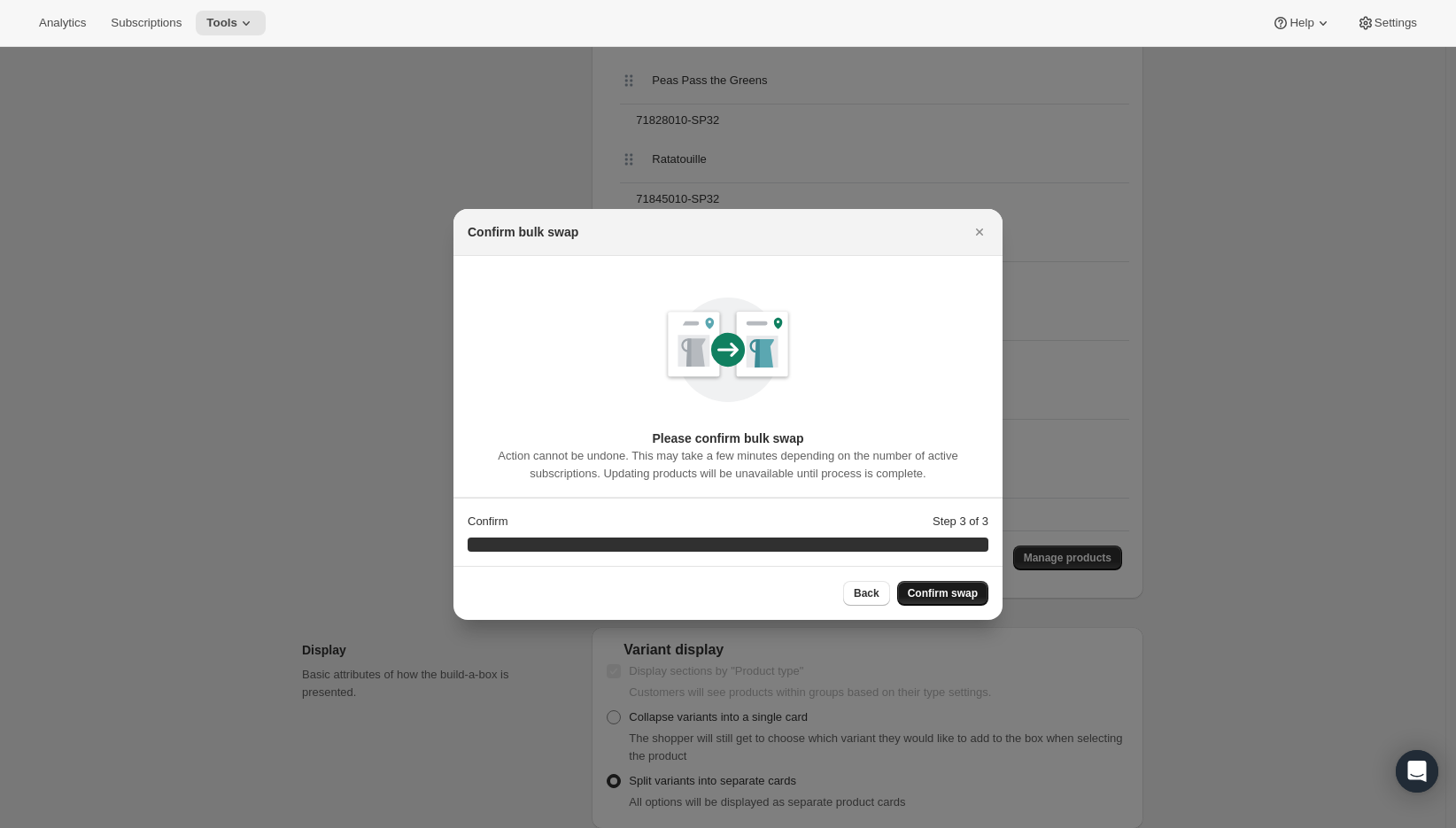
click at [929, 591] on span "Confirm swap" at bounding box center [943, 593] width 70 height 15
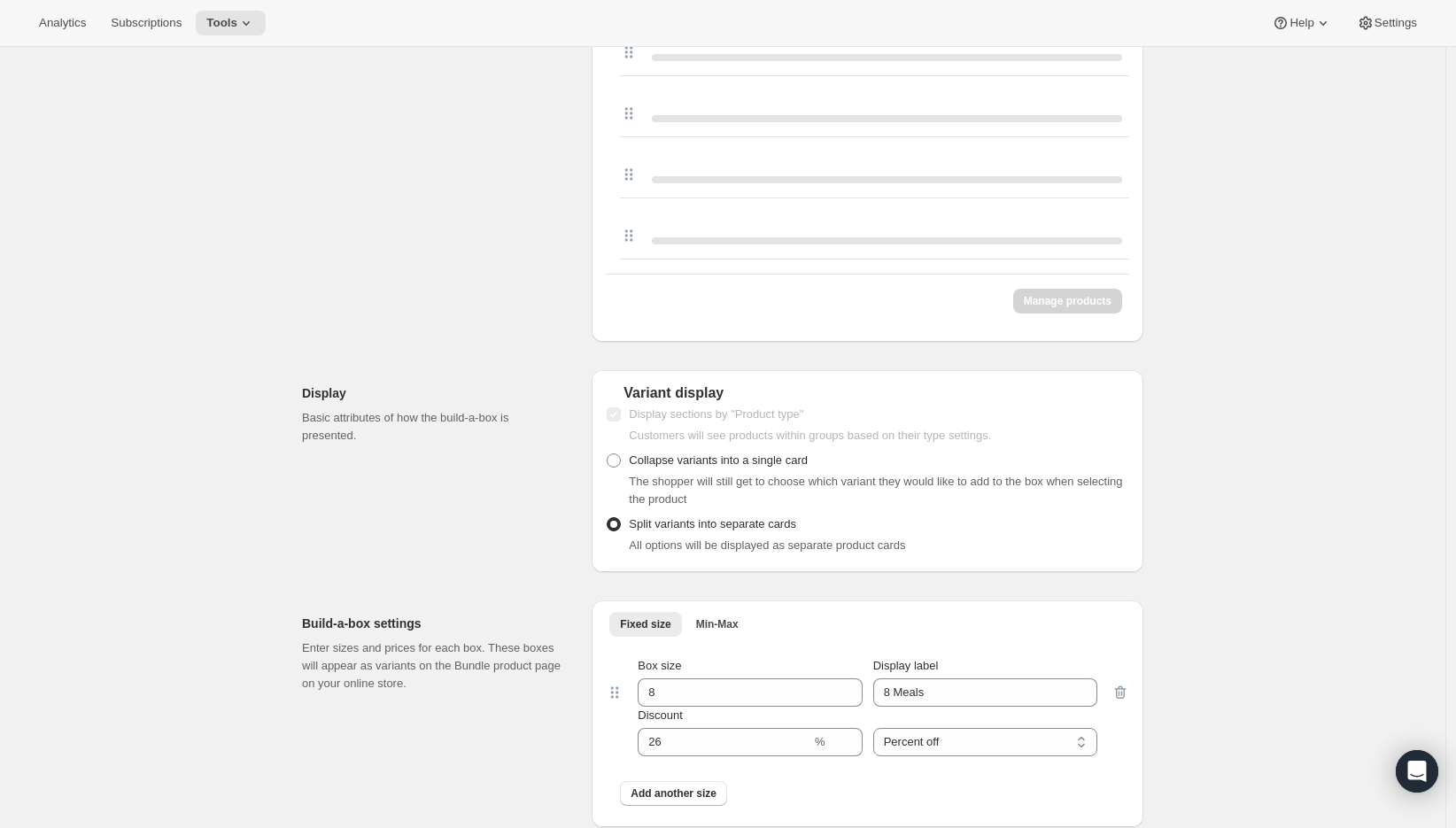
scroll to position [2061, 0]
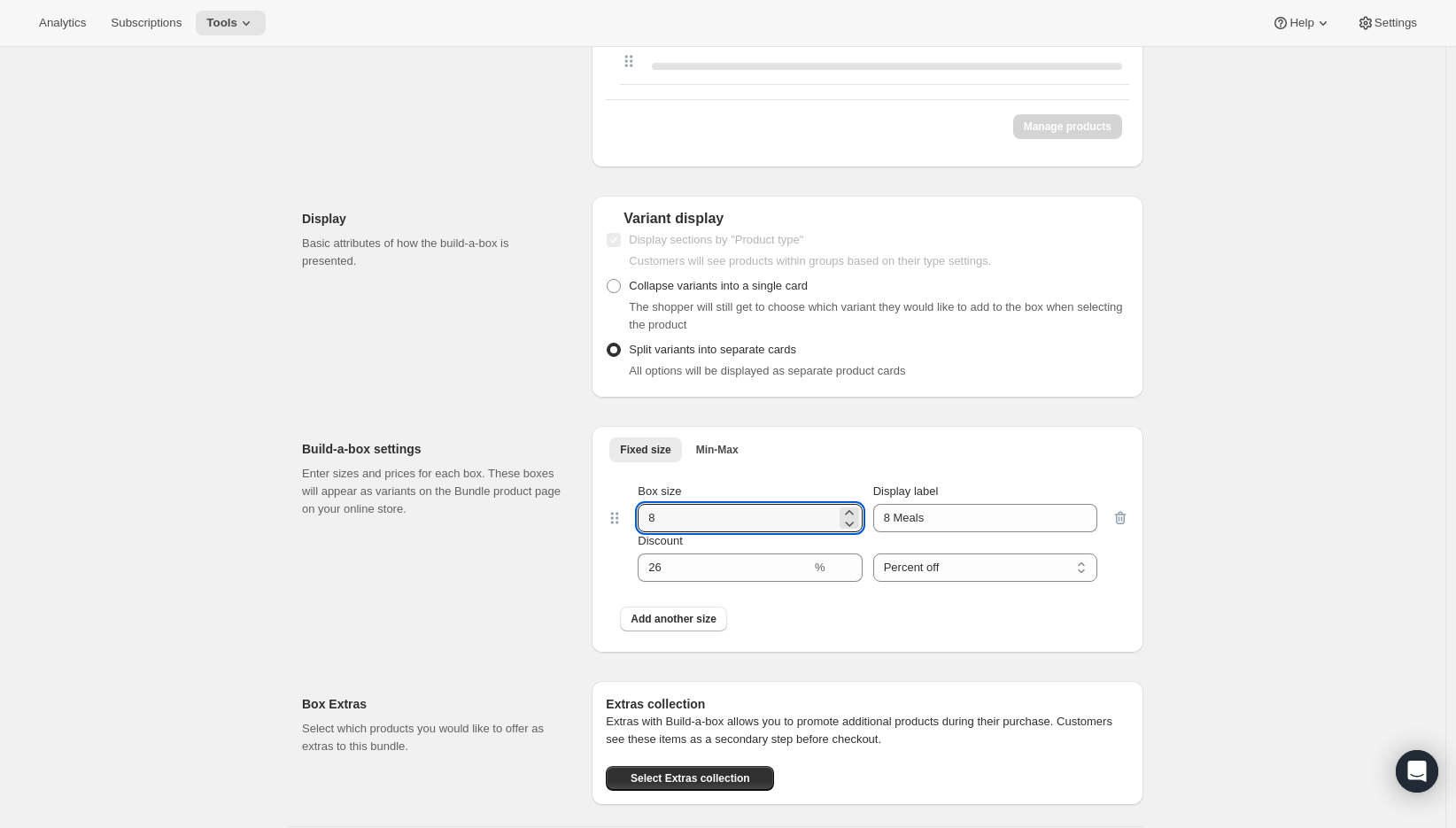
drag, startPoint x: 689, startPoint y: 500, endPoint x: 606, endPoint y: 505, distance: 83.2
click at [606, 505] on div "Fixed size Min-Max More views Fixed size Min-Max More views Box size 8 Display …" at bounding box center [867, 540] width 551 height 227
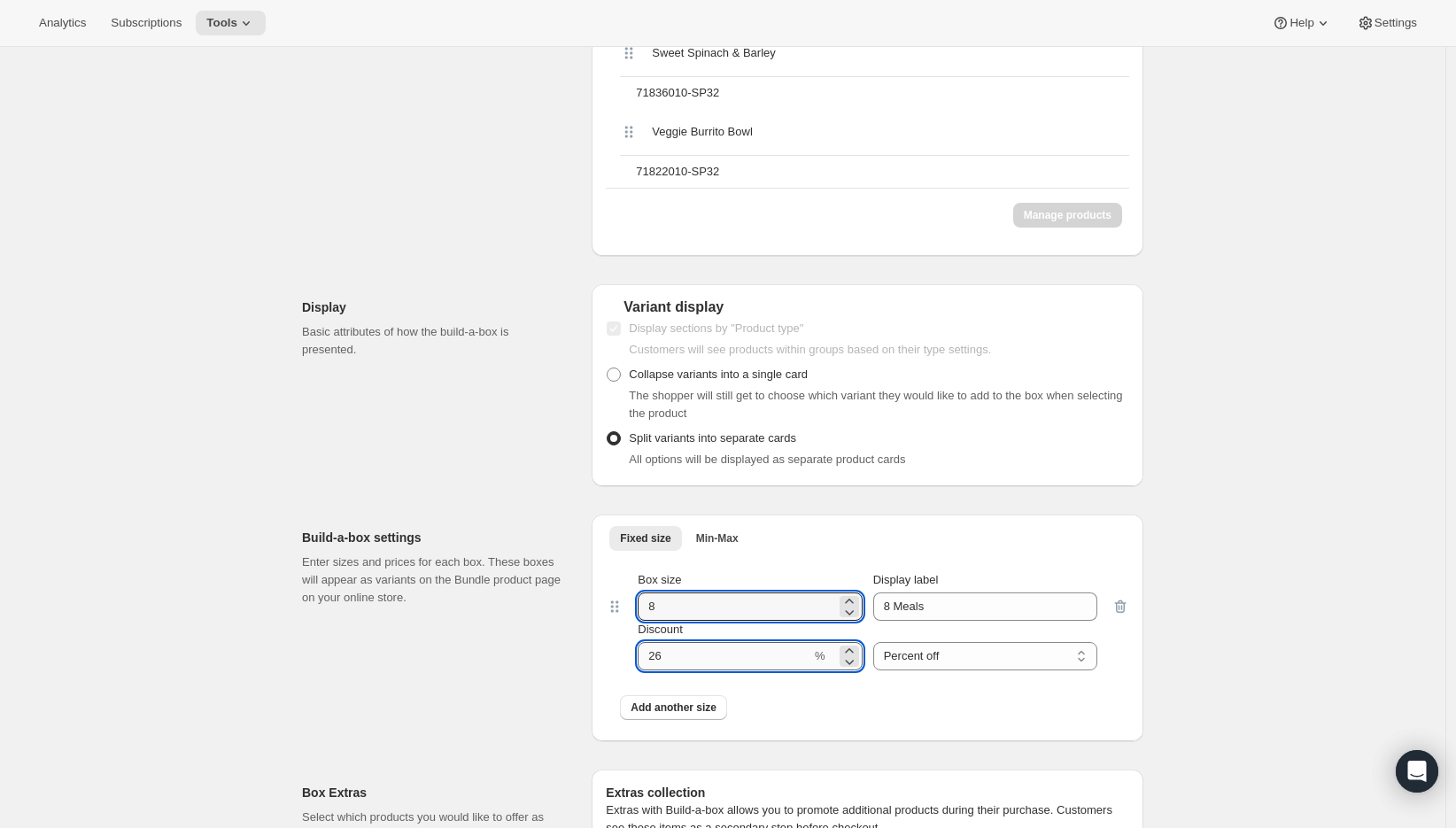
click at [703, 660] on input "Discount" at bounding box center [724, 655] width 174 height 28
type input "0"
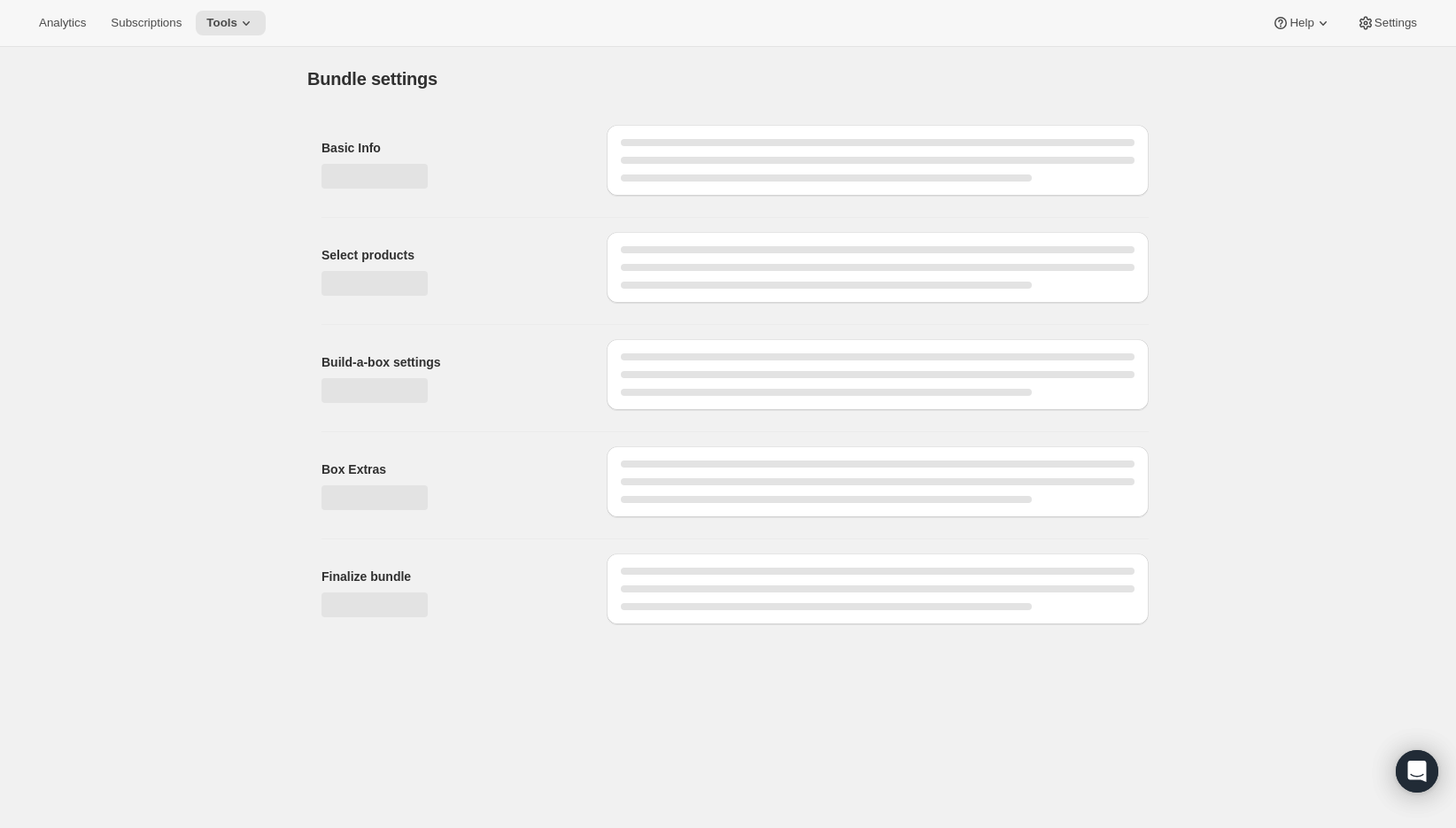
scroll to position [0, 0]
